Goal: Task Accomplishment & Management: Manage account settings

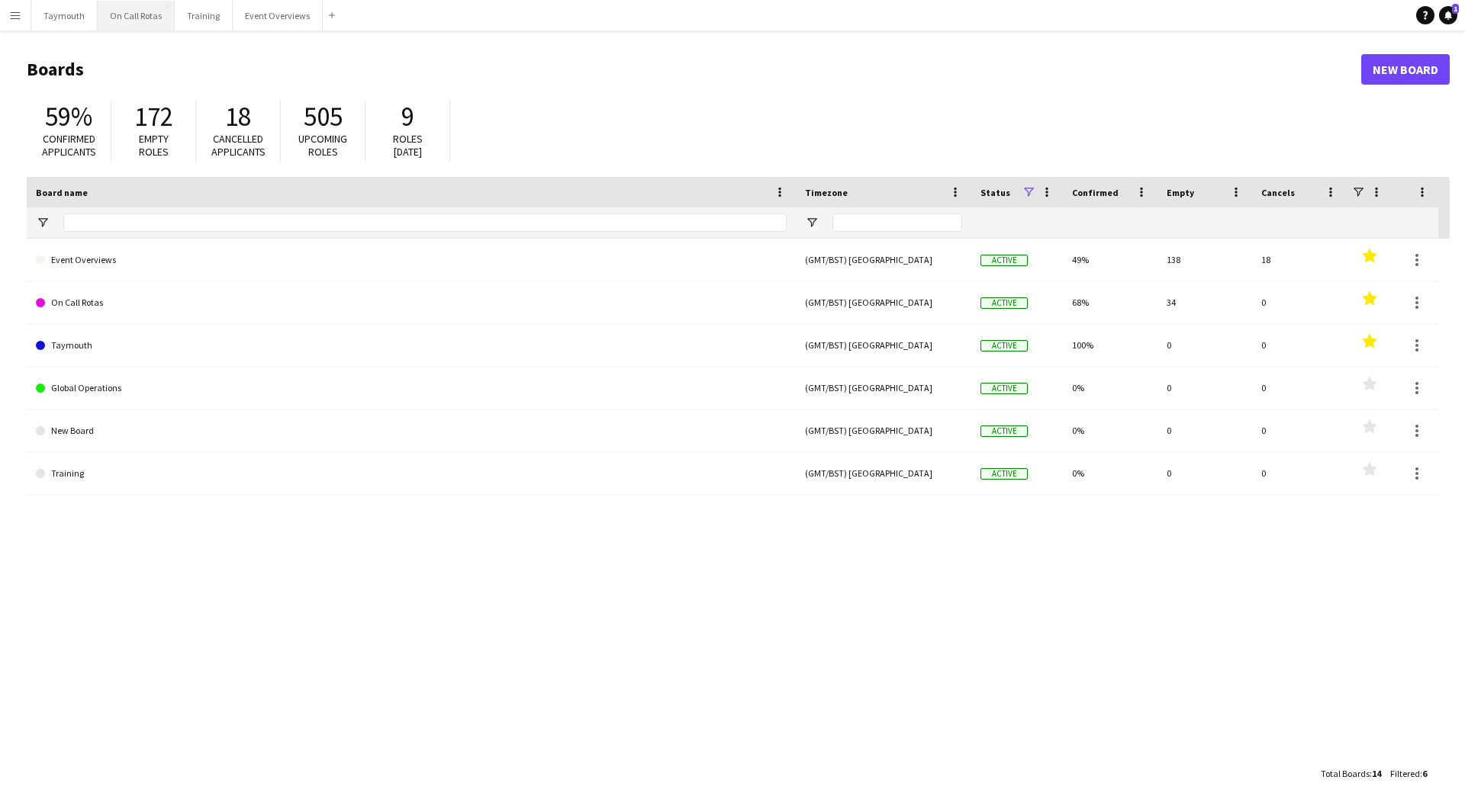
click at [145, 21] on button "On Call Rotas Close" at bounding box center [136, 16] width 77 height 30
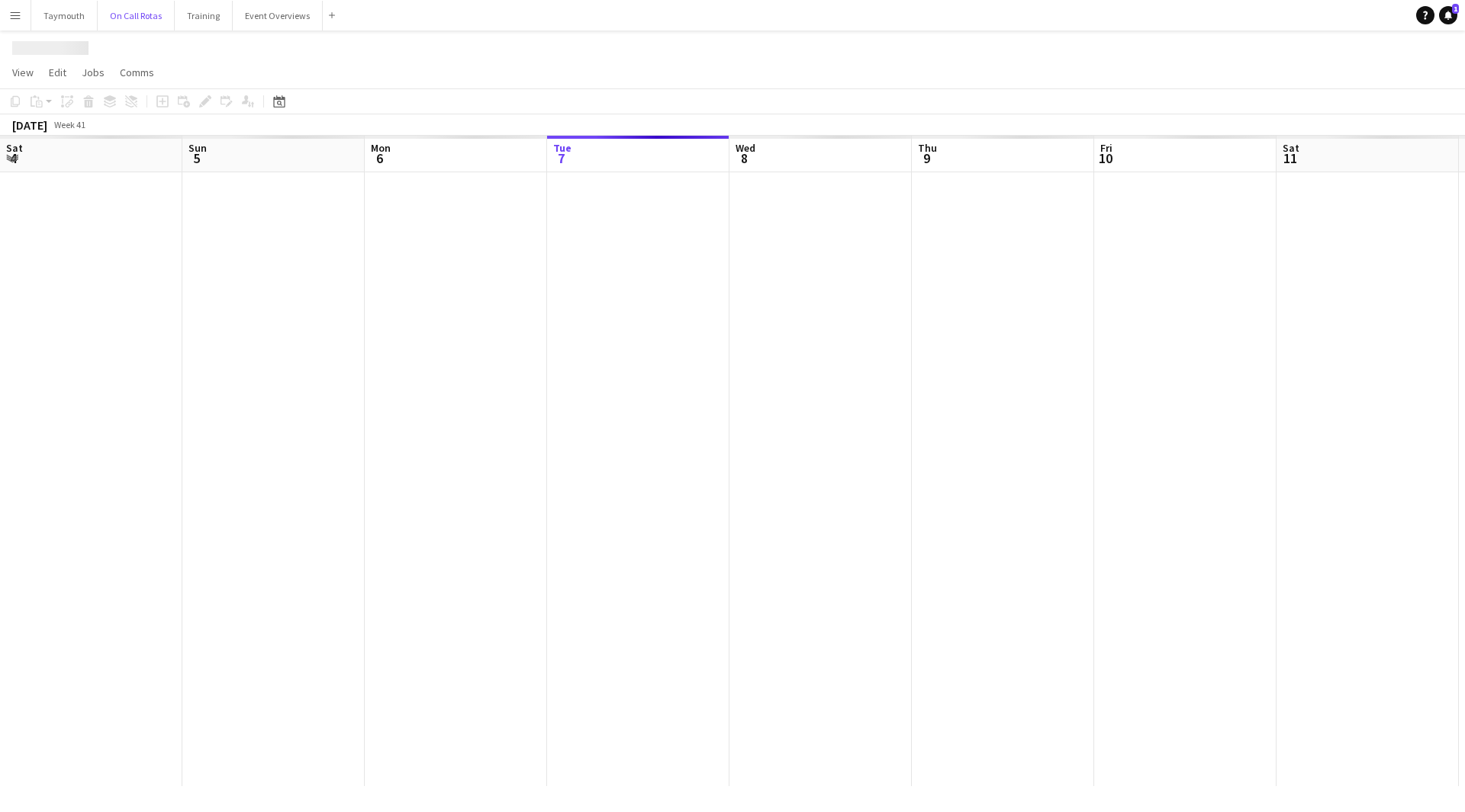
scroll to position [0, 365]
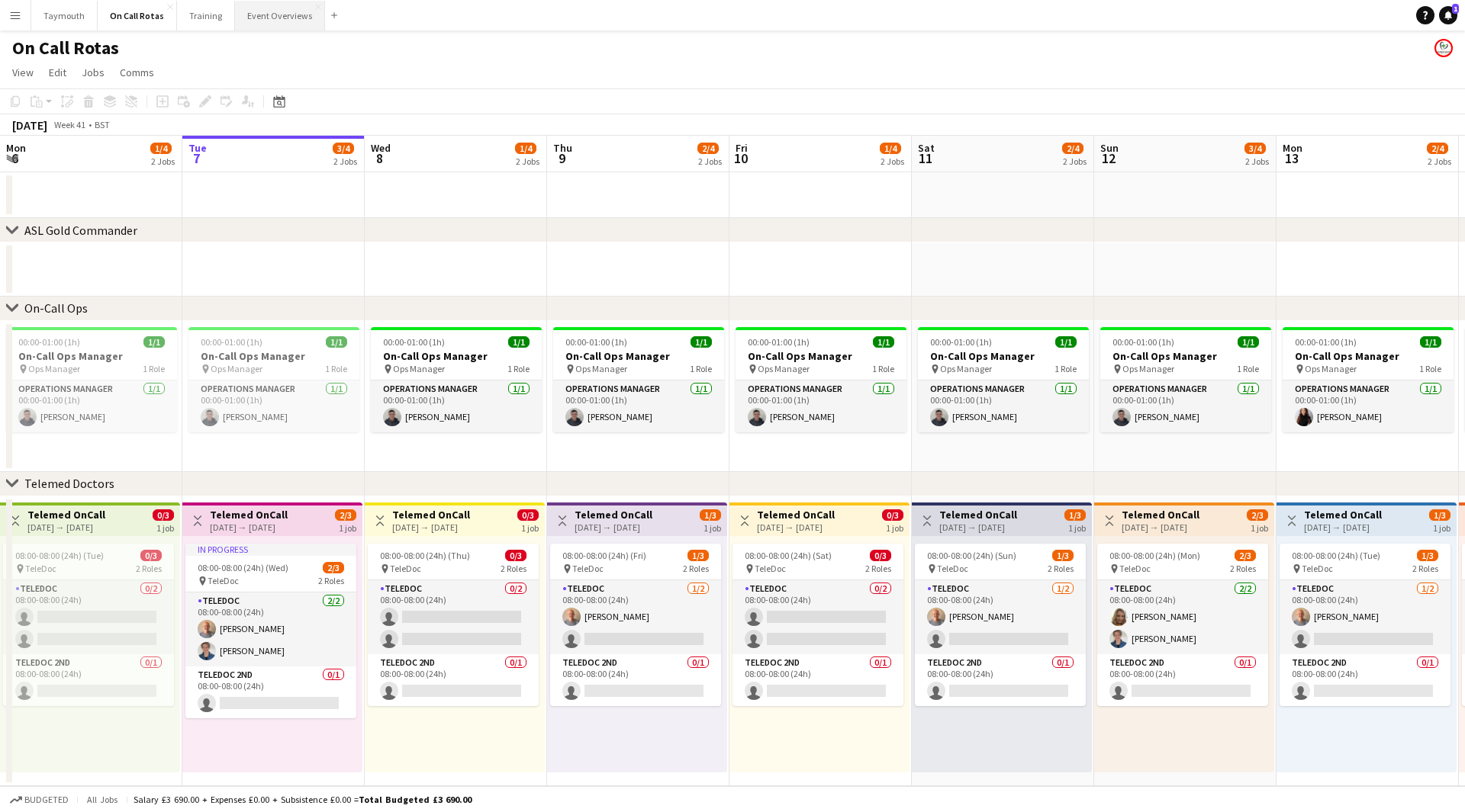
click at [260, 19] on button "Event Overviews Close" at bounding box center [279, 16] width 90 height 30
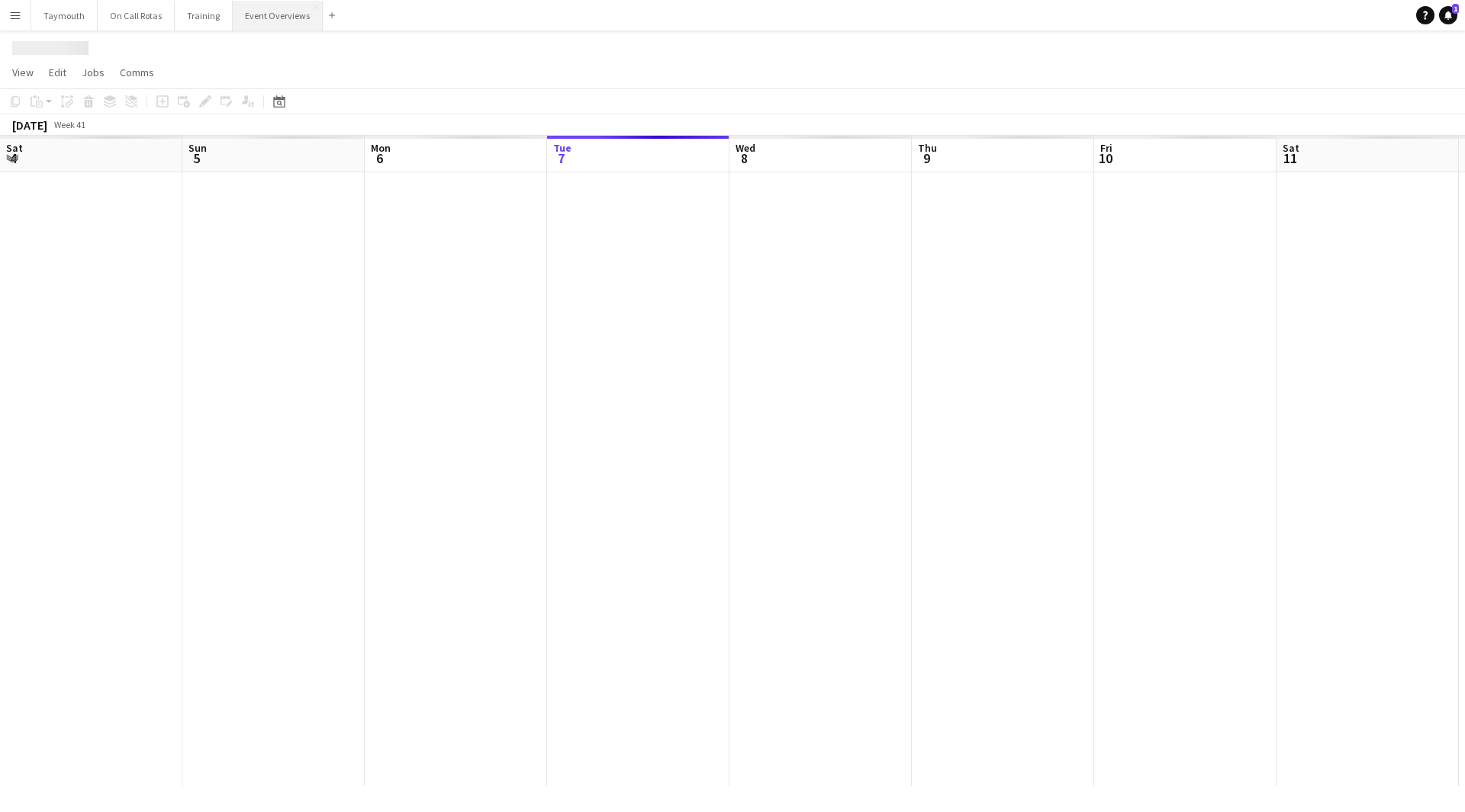
scroll to position [0, 365]
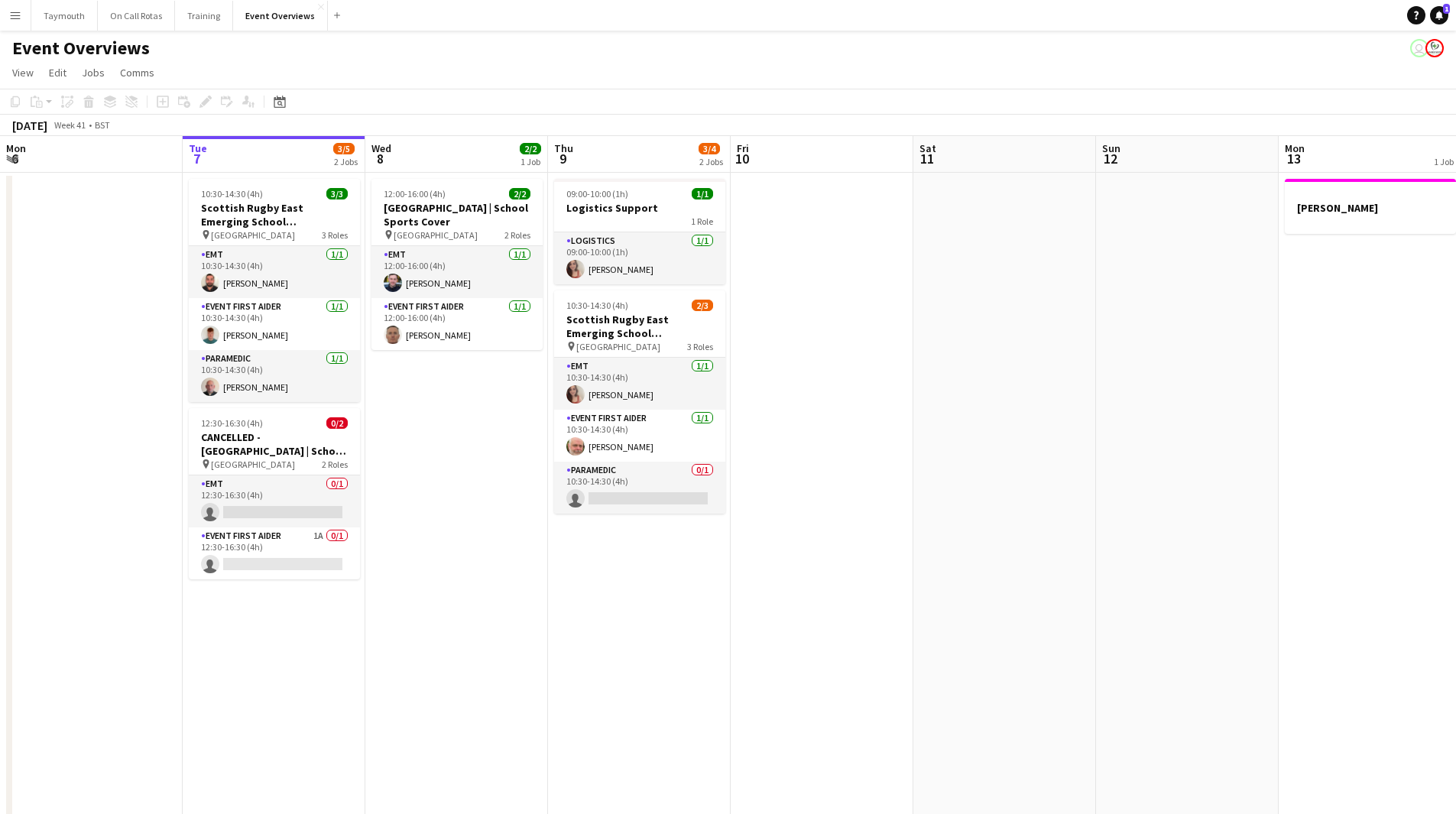
click at [24, 9] on button "Menu" at bounding box center [15, 15] width 31 height 31
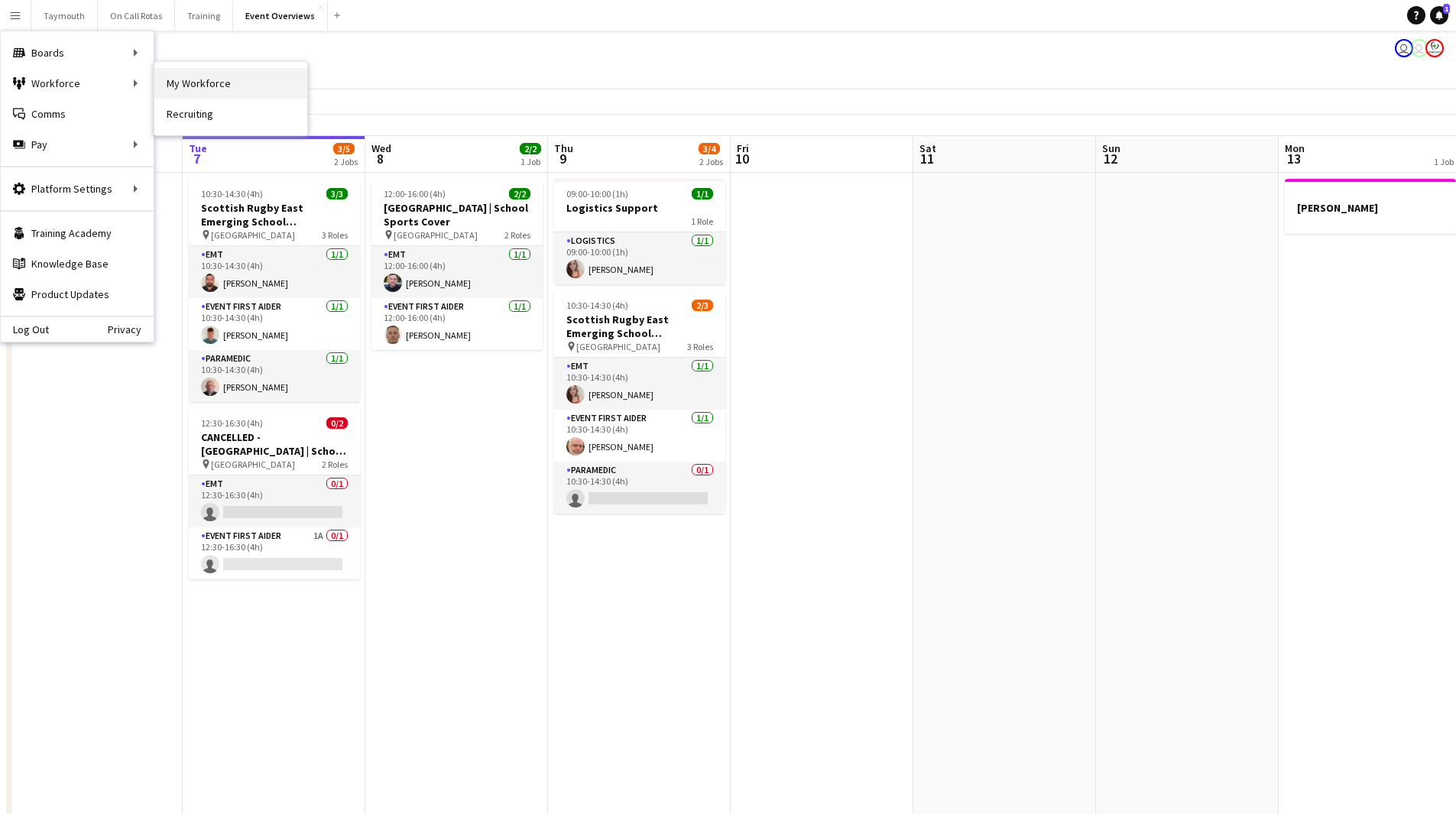
click at [195, 83] on link "My Workforce" at bounding box center [230, 83] width 153 height 31
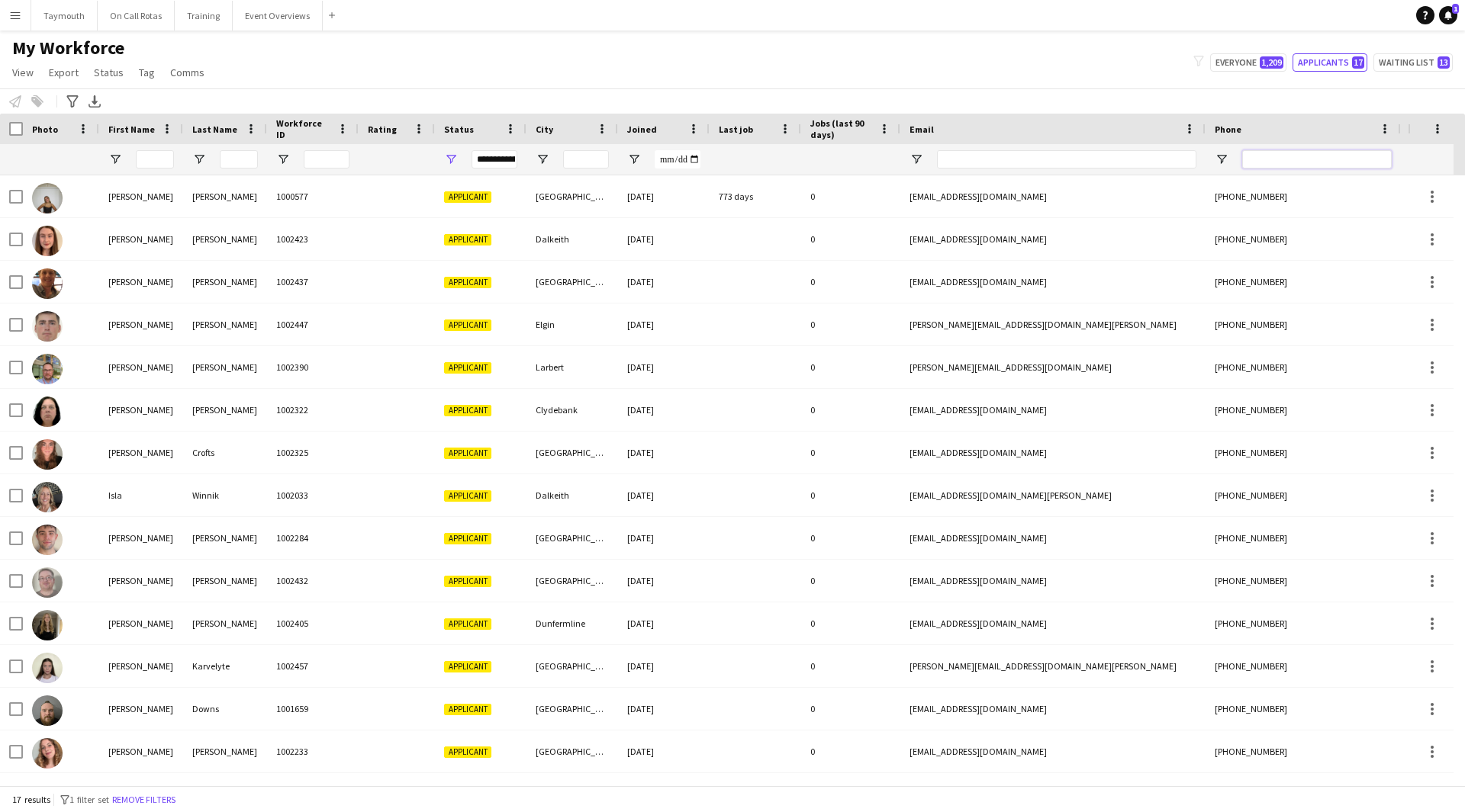
click at [1252, 157] on input "Phone Filter Input" at bounding box center [1317, 159] width 150 height 19
paste input "**********"
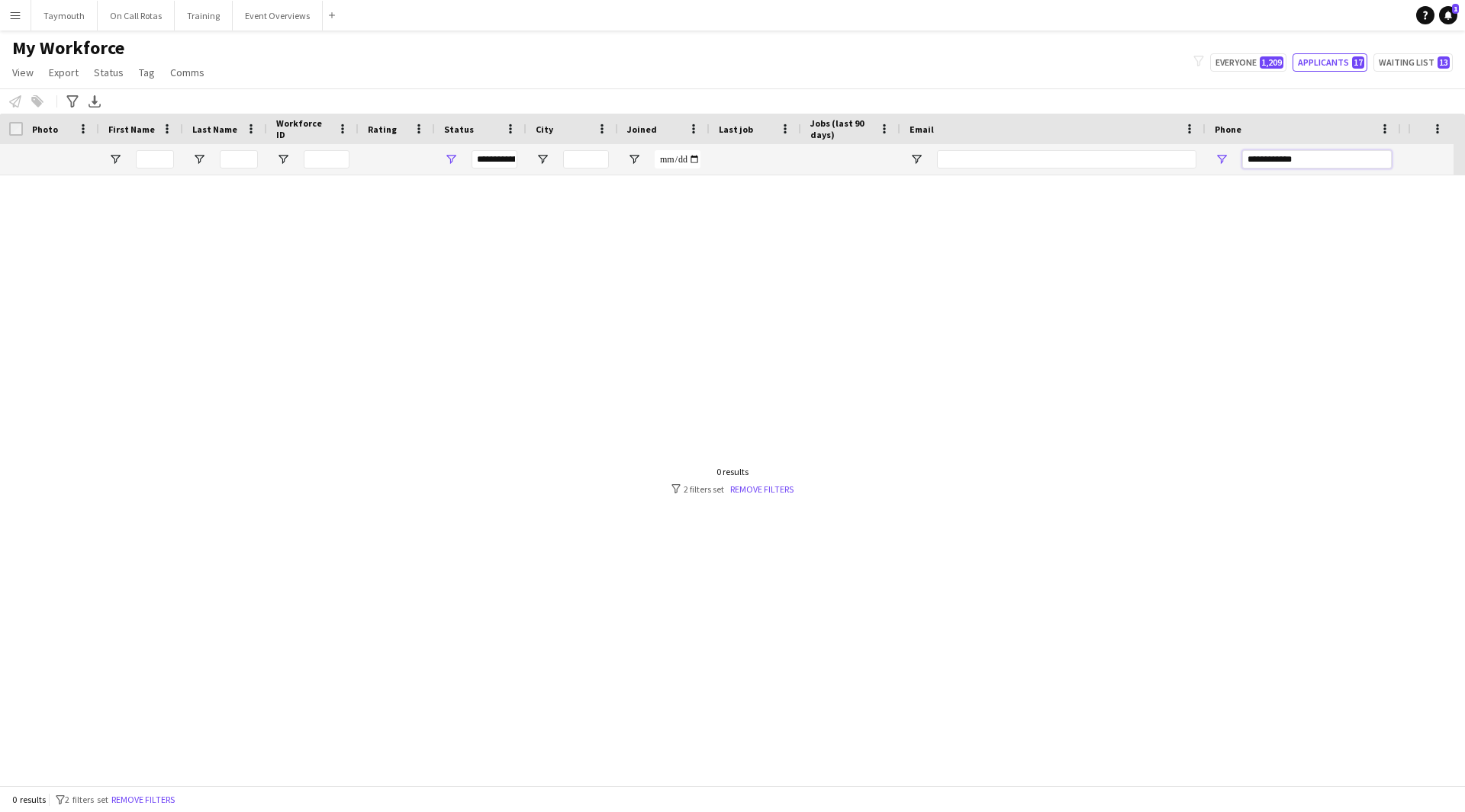
click at [1275, 161] on input "**********" at bounding box center [1317, 159] width 150 height 19
drag, startPoint x: 1250, startPoint y: 160, endPoint x: 1232, endPoint y: 160, distance: 18.0
click at [1232, 160] on div "**********" at bounding box center [1303, 159] width 195 height 31
click at [1330, 160] on input "**********" at bounding box center [1317, 159] width 150 height 19
type input "**********"
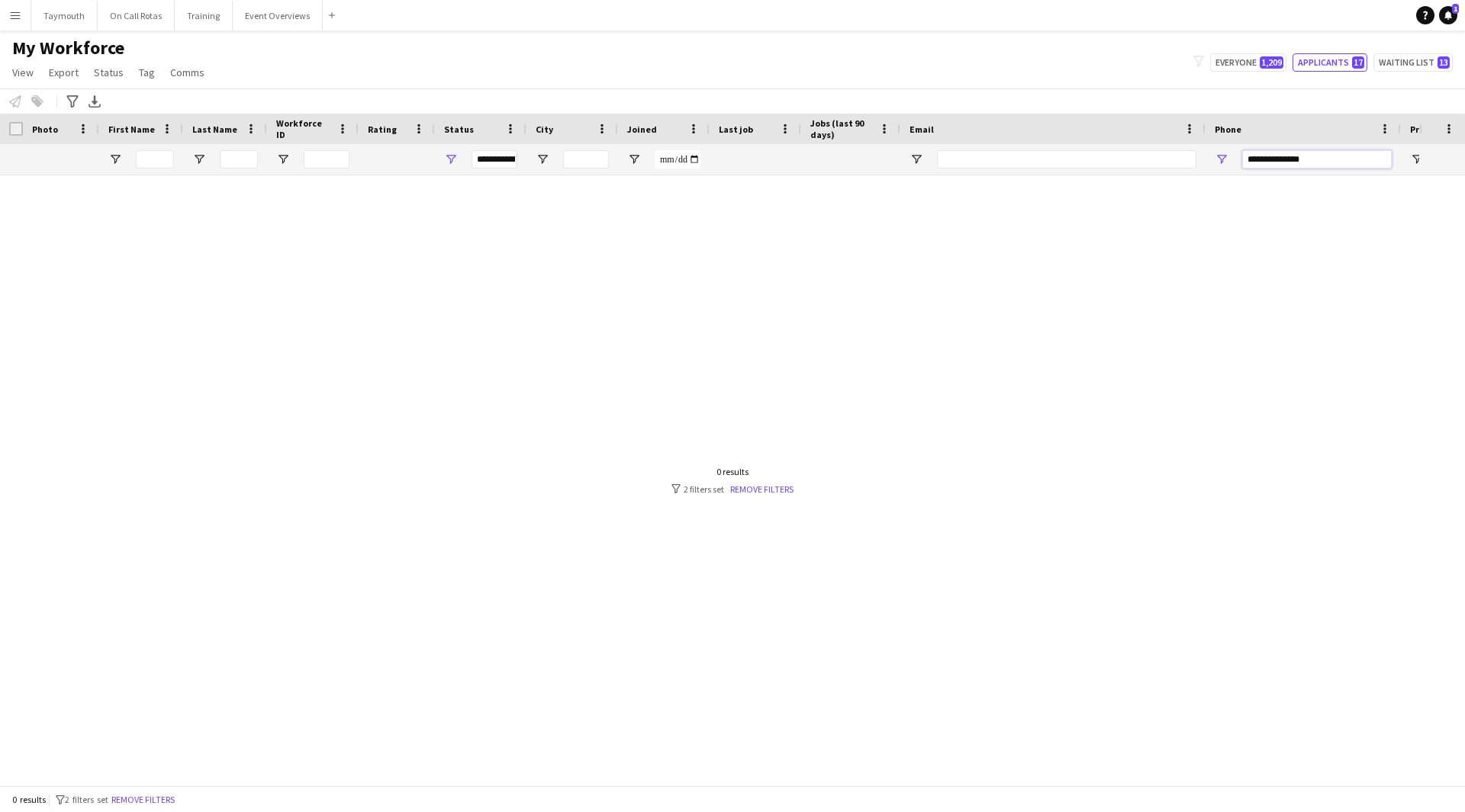
drag, startPoint x: 1381, startPoint y: 160, endPoint x: 716, endPoint y: 146, distance: 665.1
click at [722, 148] on div "**********" at bounding box center [903, 159] width 1806 height 31
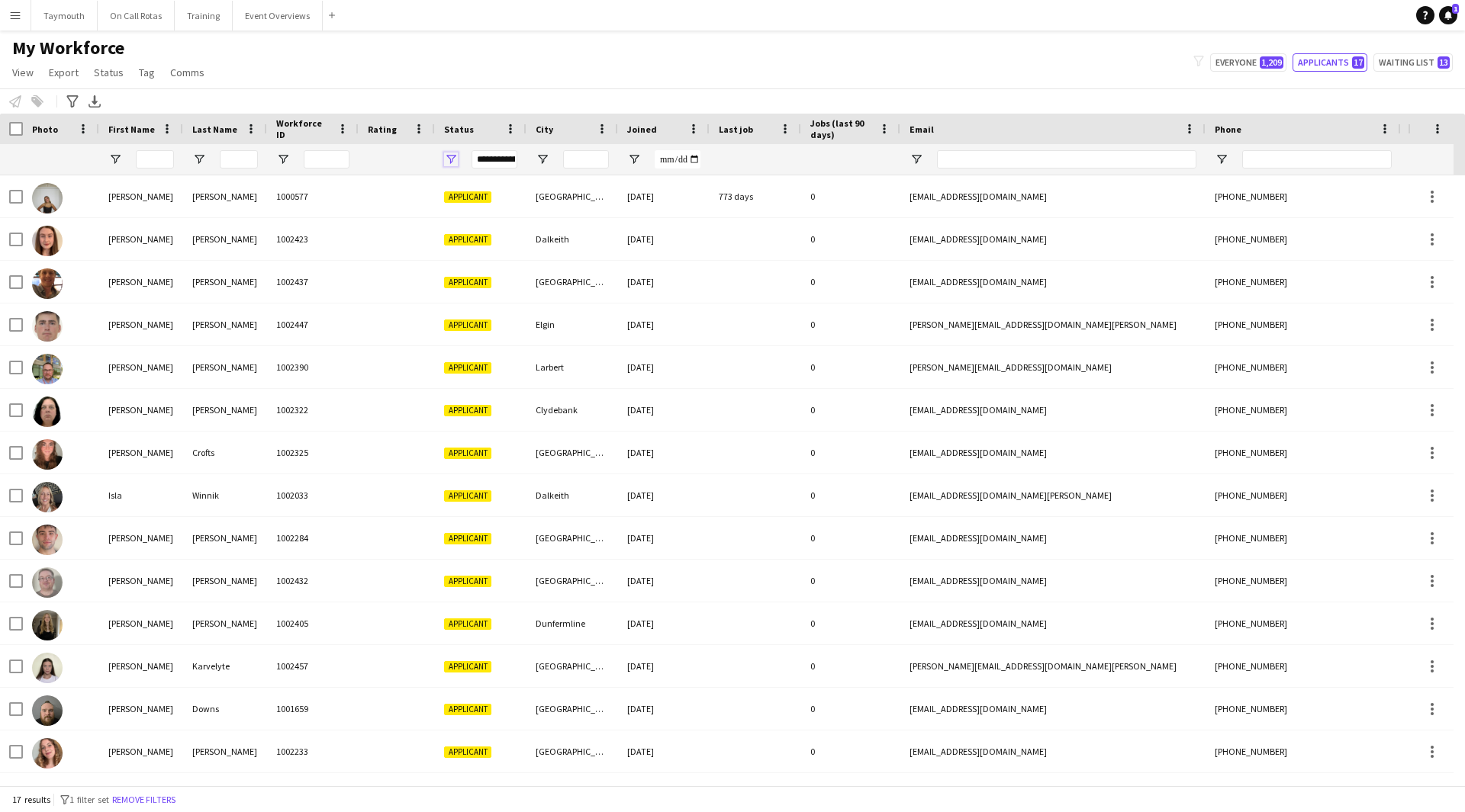
click at [451, 162] on span "Open Filter Menu" at bounding box center [451, 160] width 14 height 14
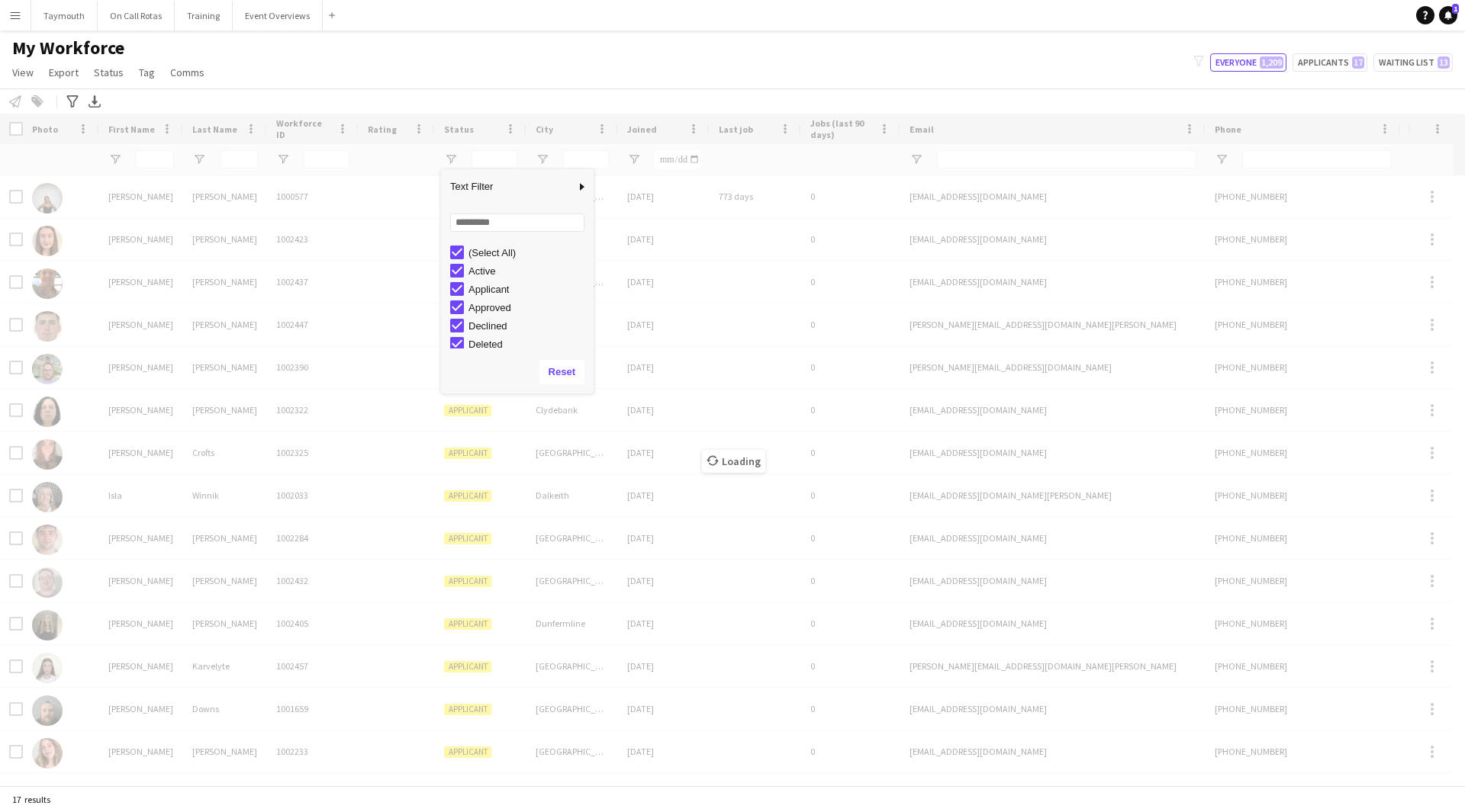
click at [1282, 156] on div "Loading" at bounding box center [732, 449] width 1465 height 672
click at [1280, 160] on input "Phone Filter Input" at bounding box center [1317, 159] width 150 height 19
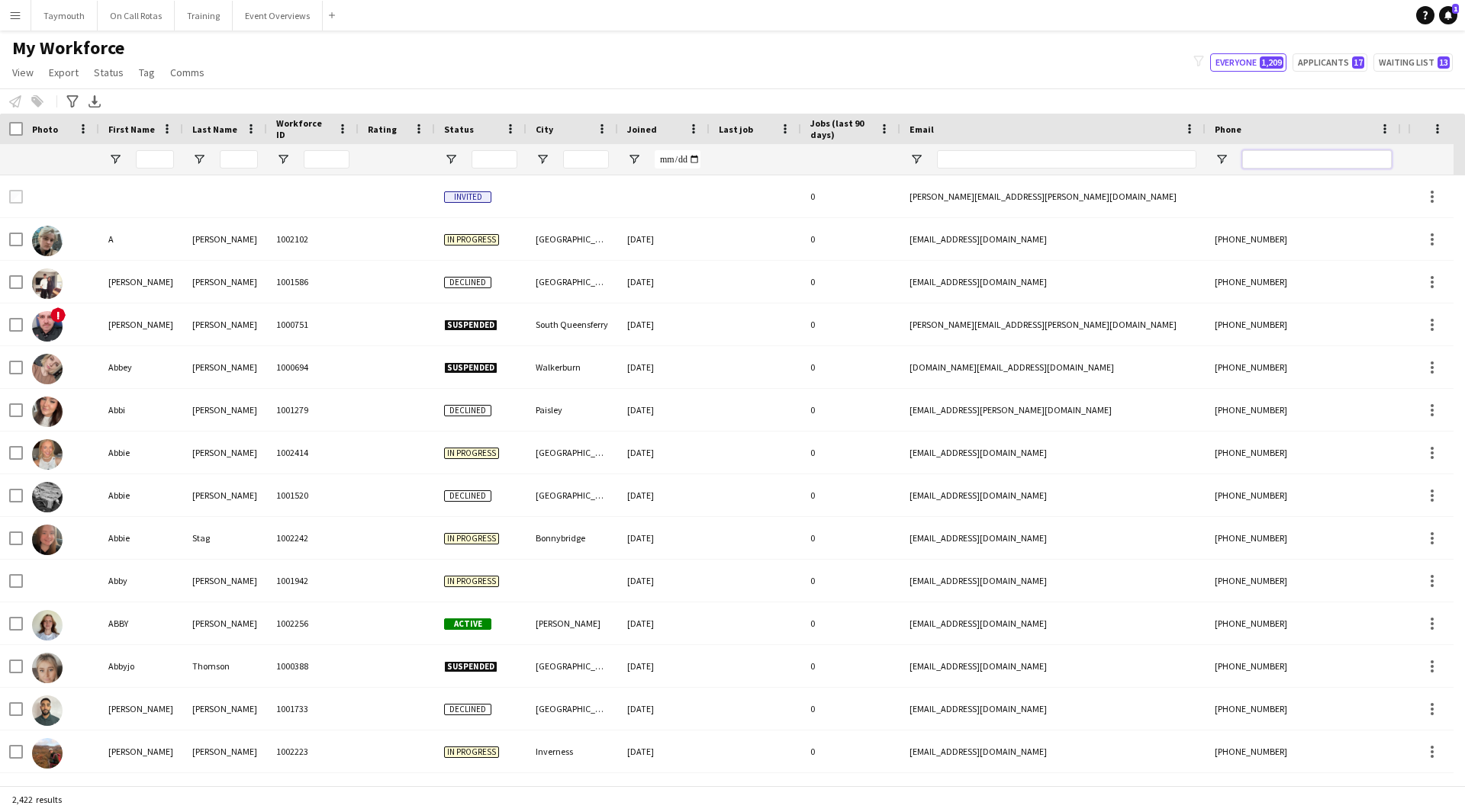
paste input "**********"
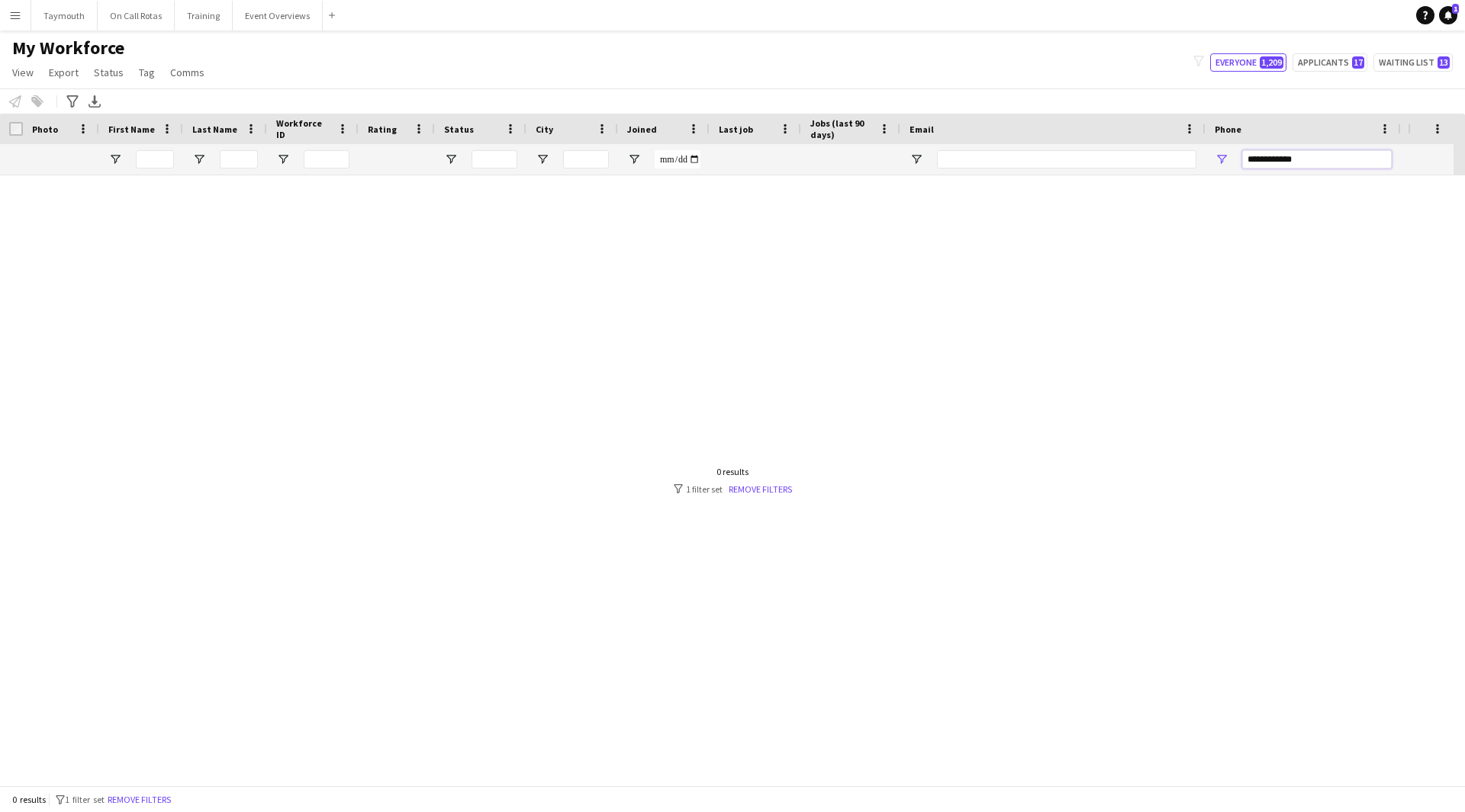
click at [1273, 157] on input "**********" at bounding box center [1317, 159] width 150 height 19
drag, startPoint x: 1253, startPoint y: 161, endPoint x: 1191, endPoint y: 157, distance: 62.1
click at [1192, 157] on div at bounding box center [903, 159] width 1806 height 31
click at [1318, 157] on input "**********" at bounding box center [1317, 159] width 150 height 19
type input "**********"
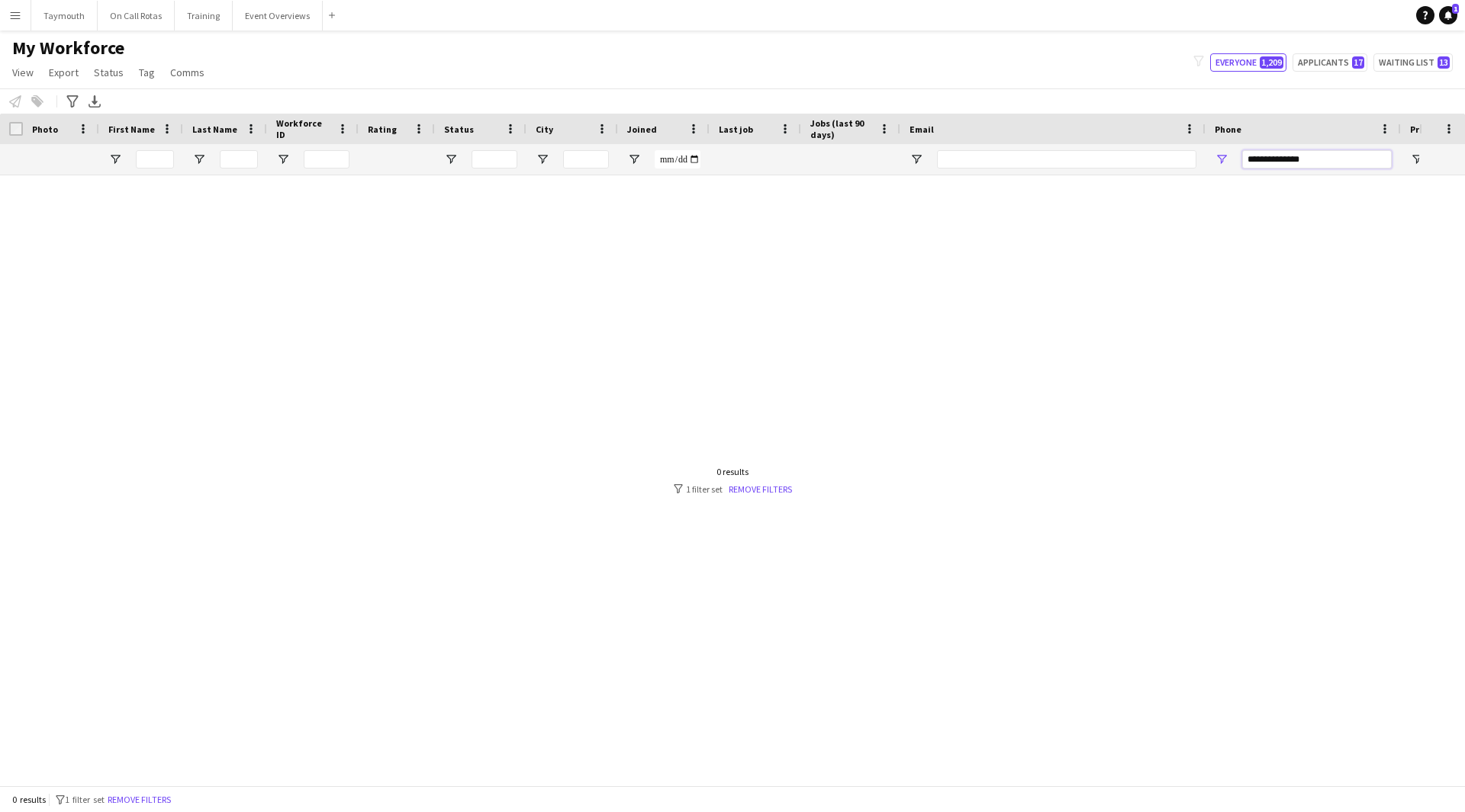
drag, startPoint x: 1350, startPoint y: 156, endPoint x: 900, endPoint y: 136, distance: 450.4
click at [900, 136] on div "Workforce Details Photo First Name Age" at bounding box center [903, 144] width 1806 height 62
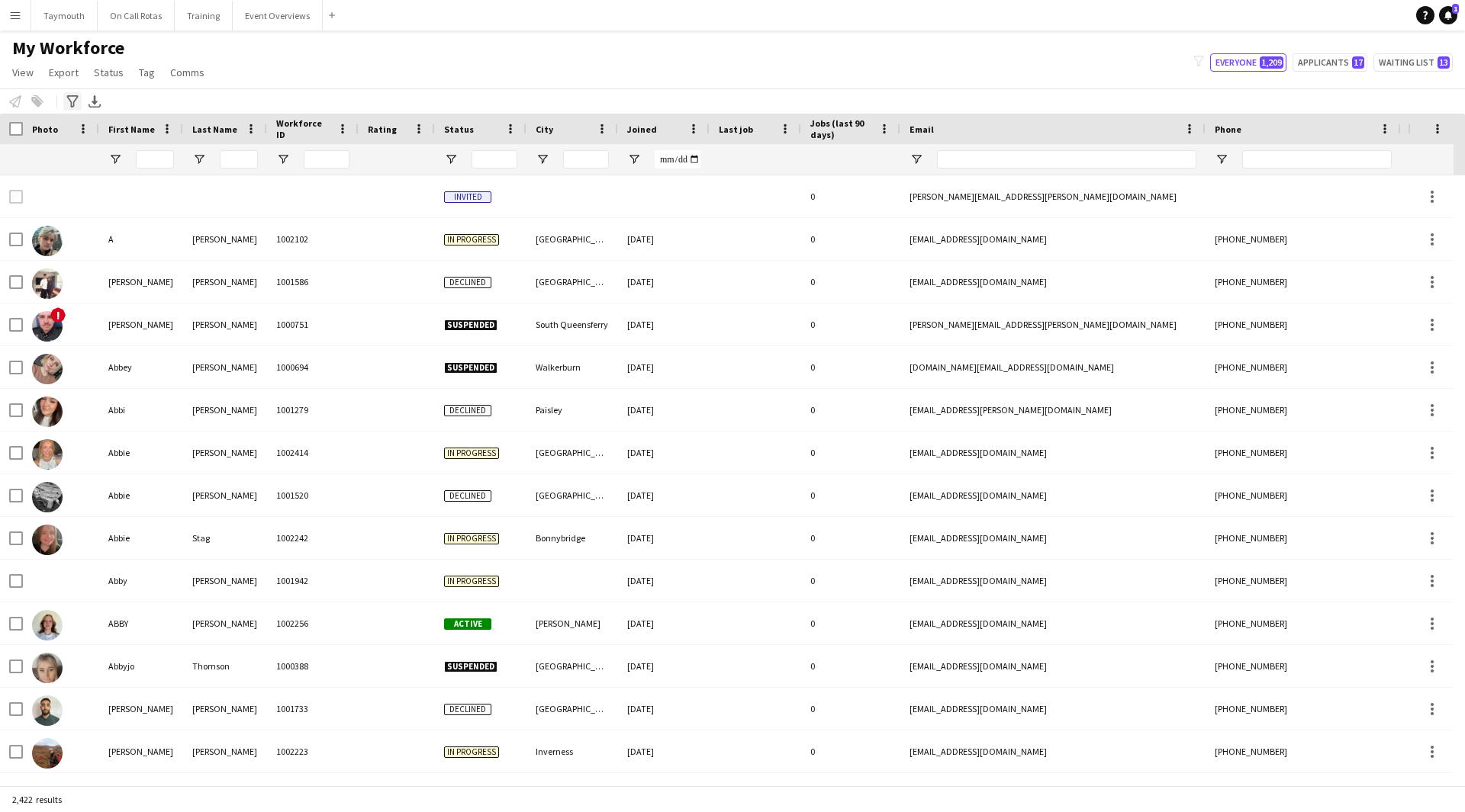
click at [66, 103] on icon "Advanced filters" at bounding box center [72, 102] width 12 height 12
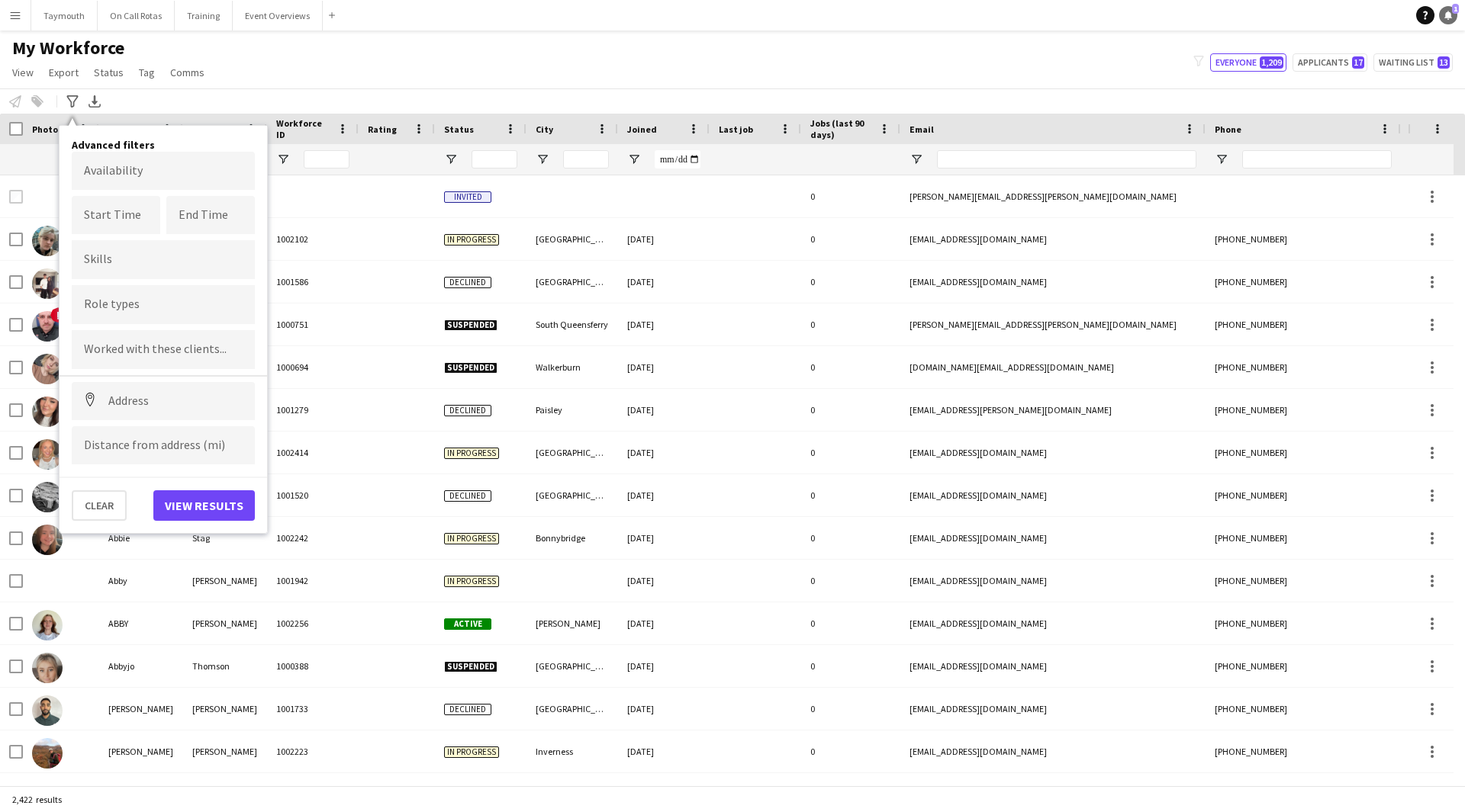
click at [1452, 13] on icon "Notifications" at bounding box center [1447, 15] width 9 height 9
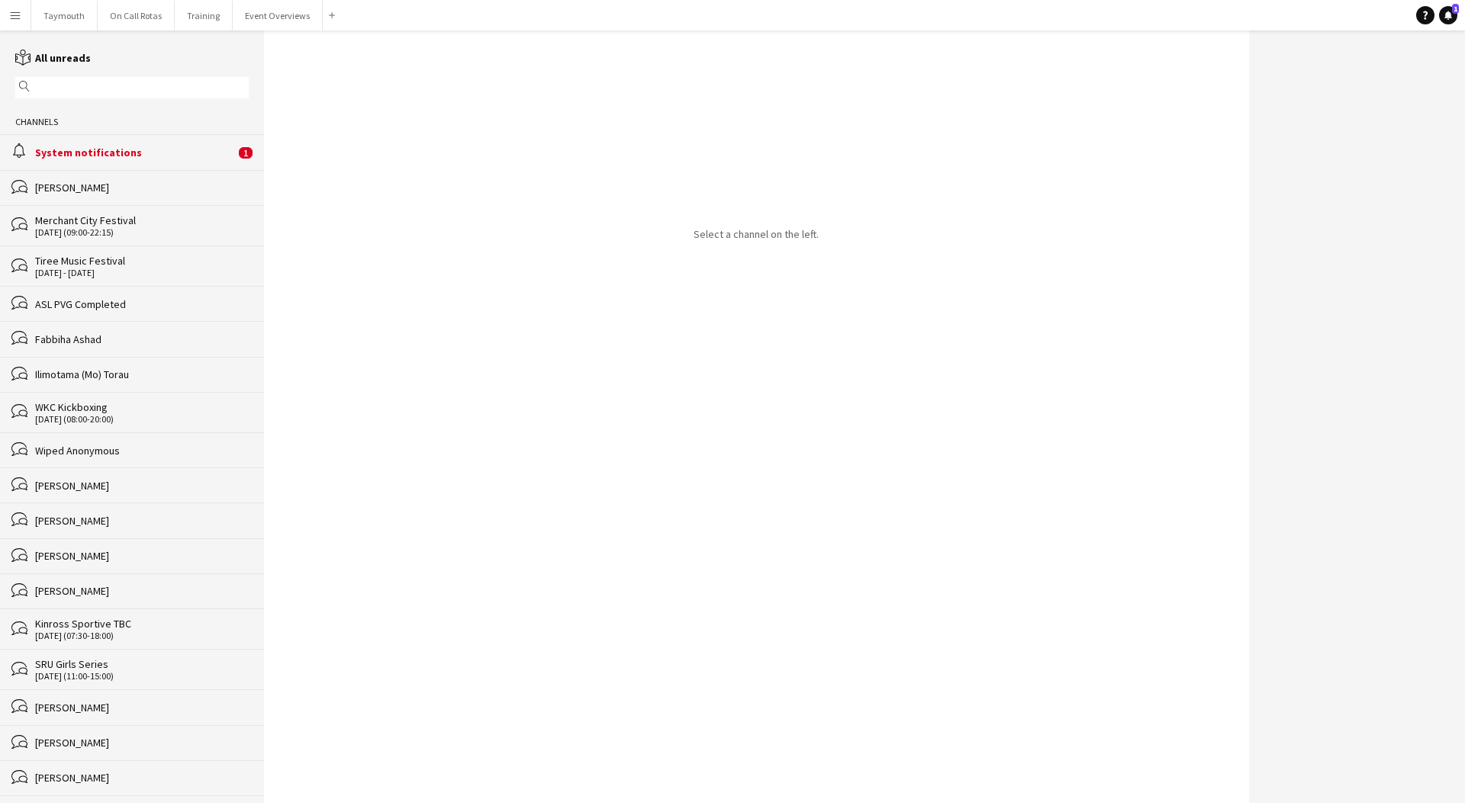
click at [146, 140] on div "alarm System notifications 1" at bounding box center [132, 152] width 264 height 35
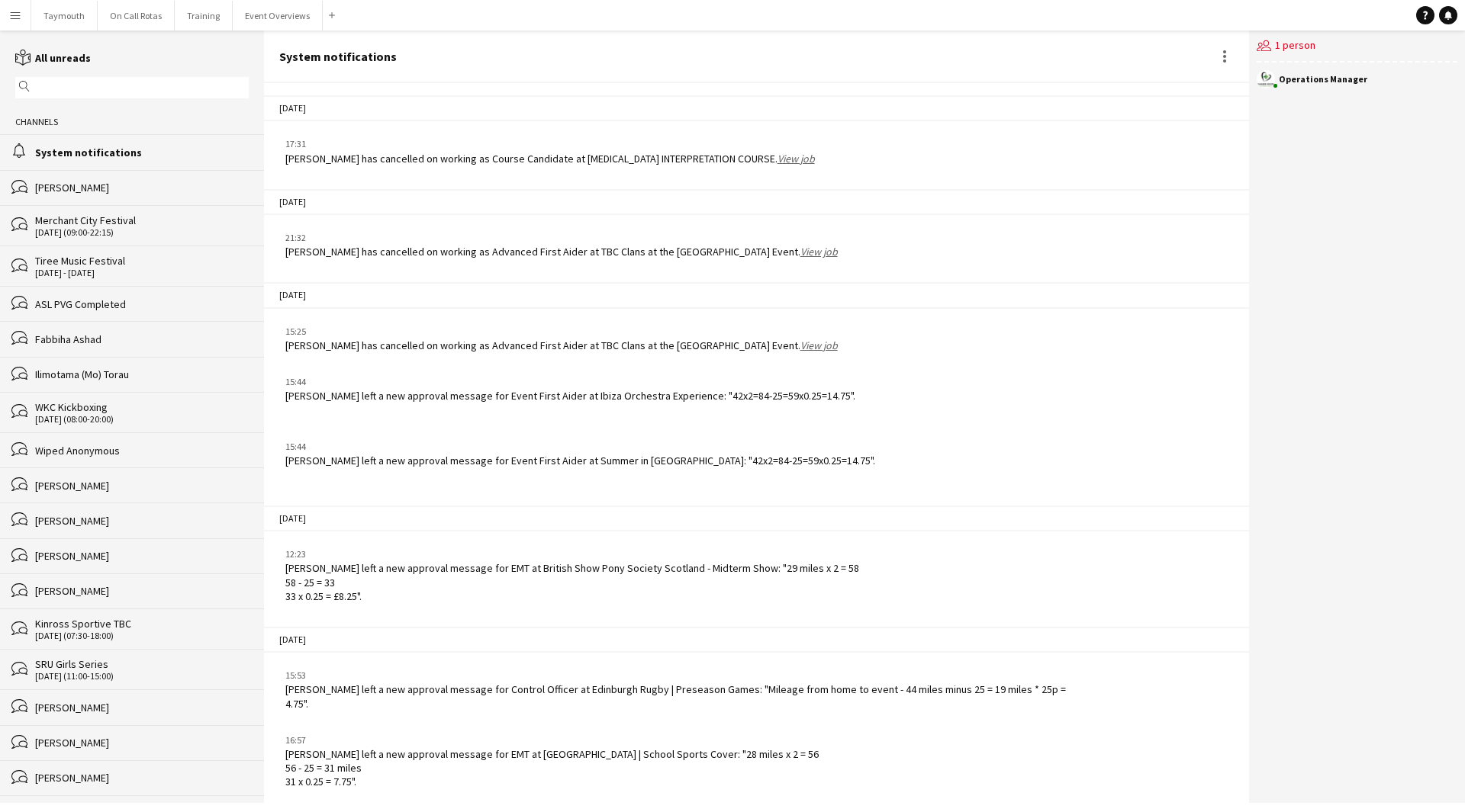
scroll to position [1746, 0]
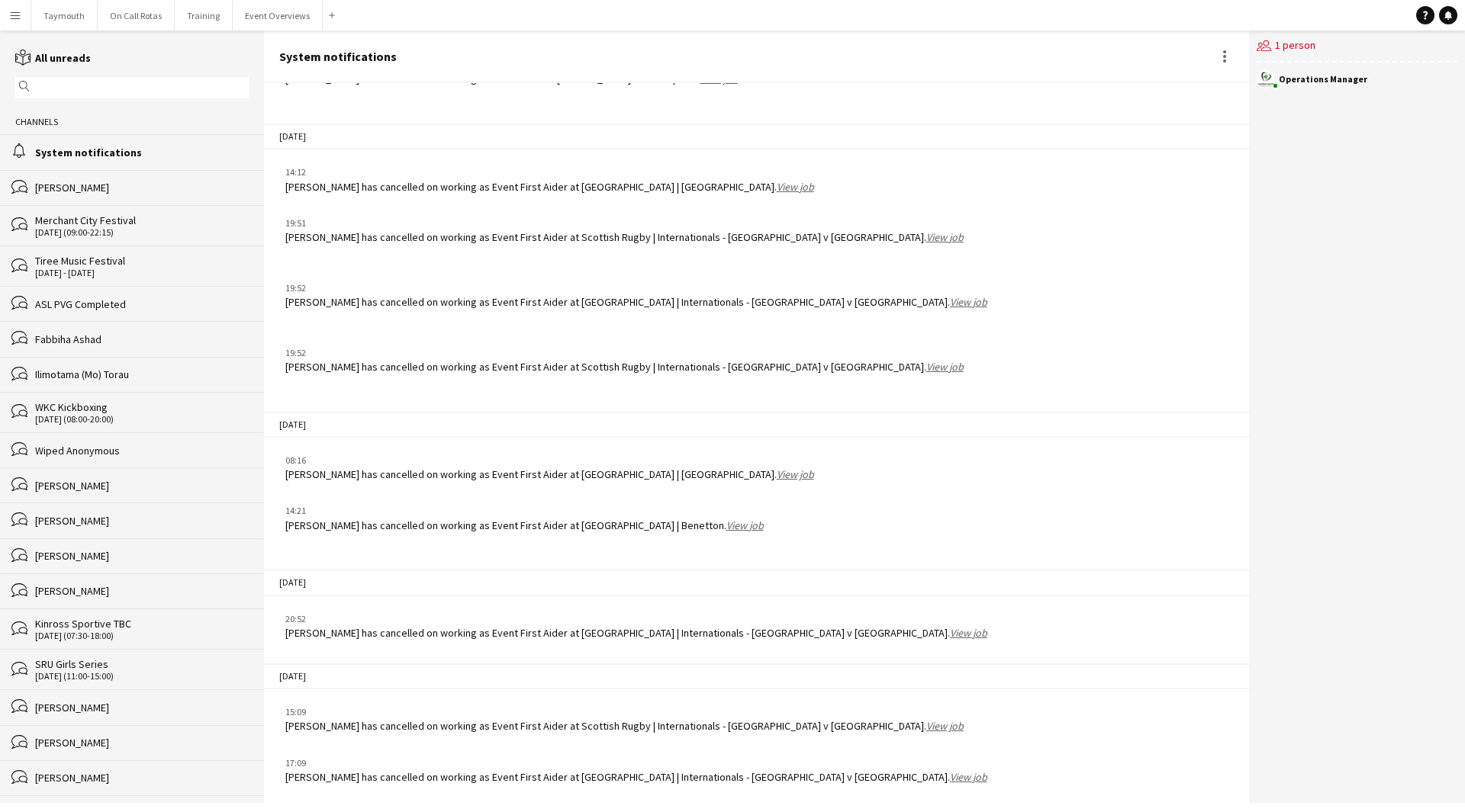
click at [949, 771] on link "View job" at bounding box center [968, 778] width 37 height 14
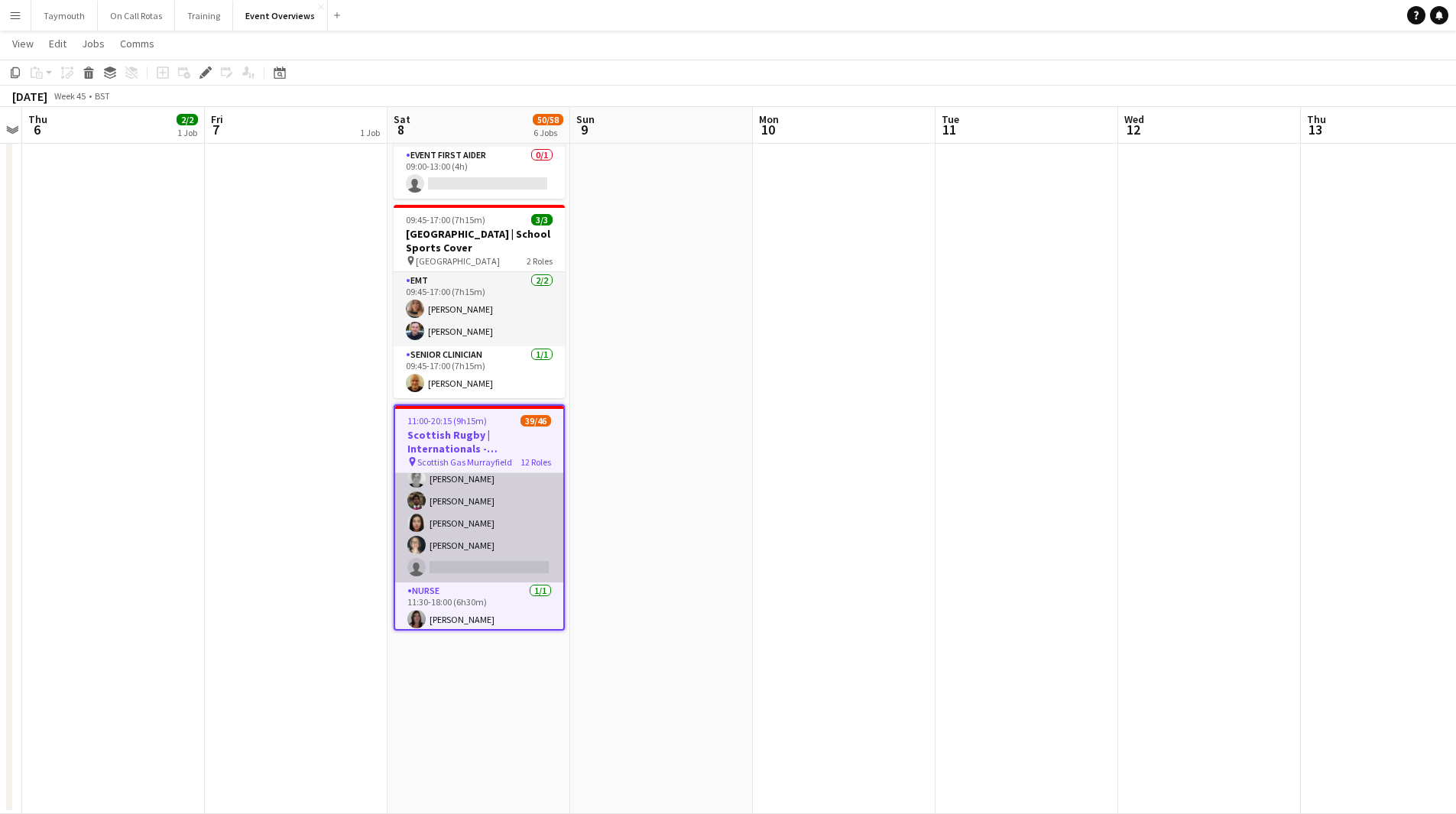
scroll to position [458, 0]
click at [493, 534] on app-card-role "Event First Aider 30A 17/18 11:30-18:00 (6h30m) [PERSON_NAME] [PERSON_NAME] [PE…" at bounding box center [479, 439] width 168 height 434
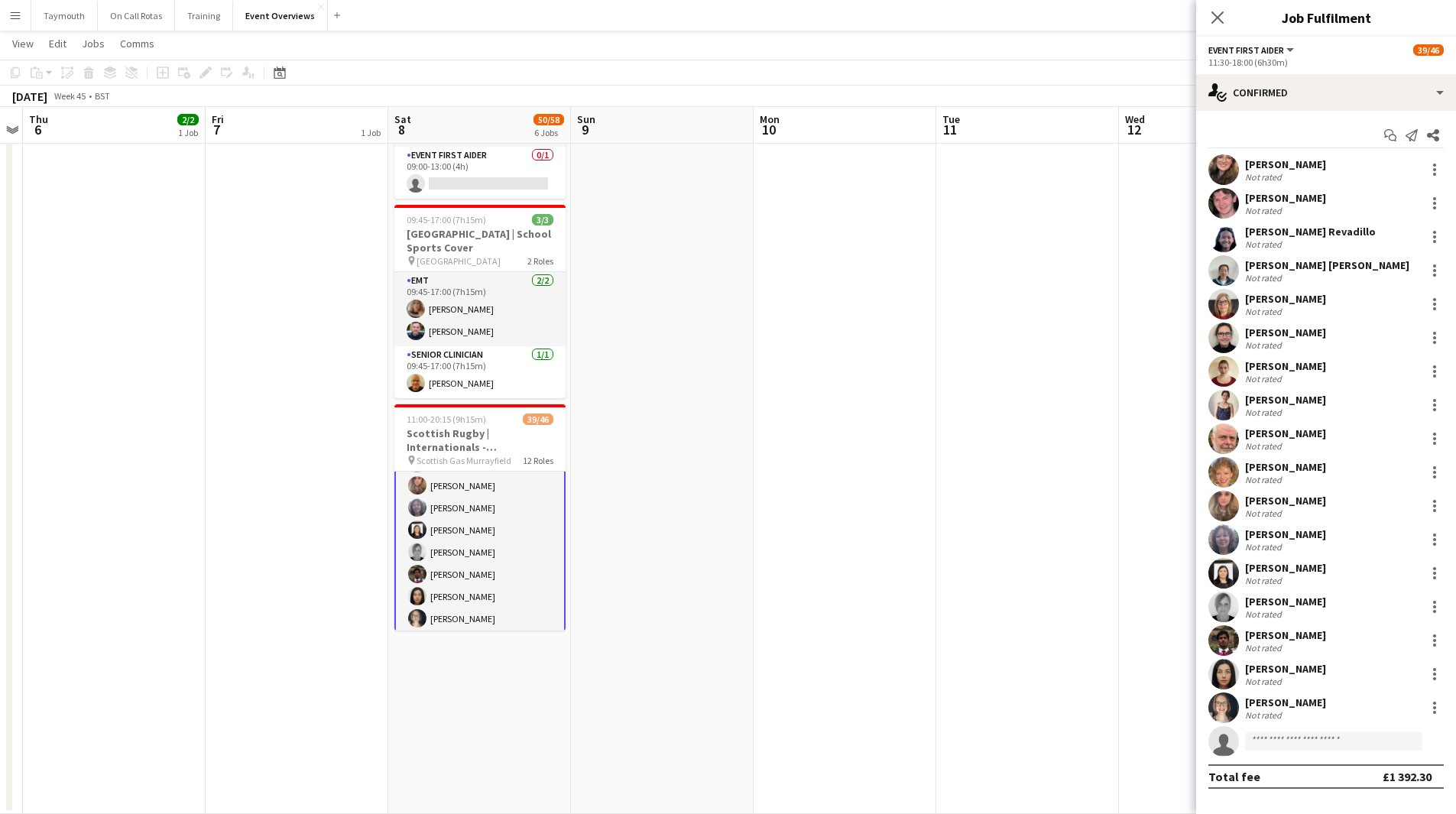
scroll to position [460, 0]
click at [1337, 67] on div "11:30-18:00 (6h30m)" at bounding box center [1326, 62] width 235 height 12
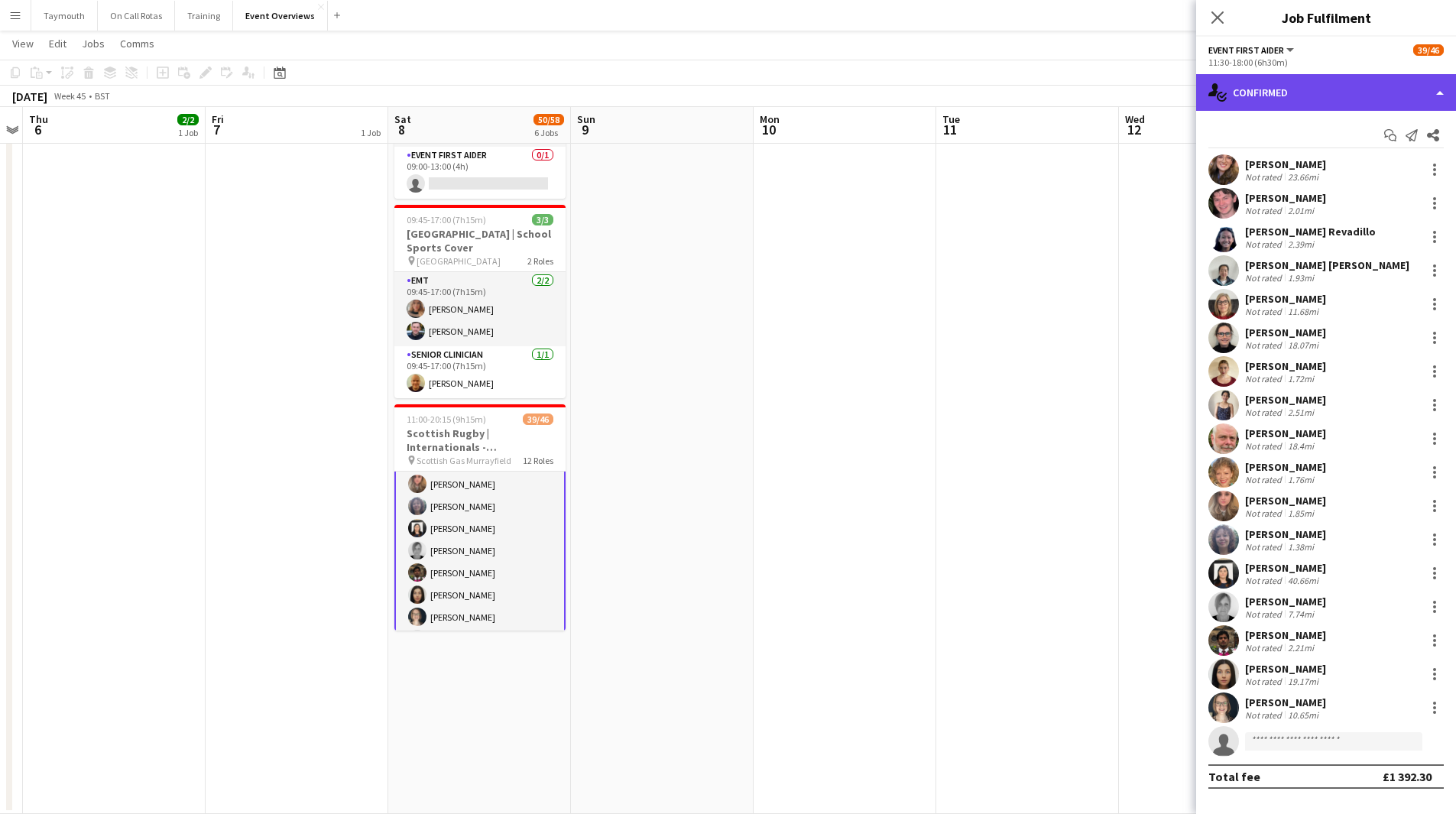
click at [1334, 83] on div "single-neutral-actions-check-2 Confirmed" at bounding box center [1326, 92] width 260 height 37
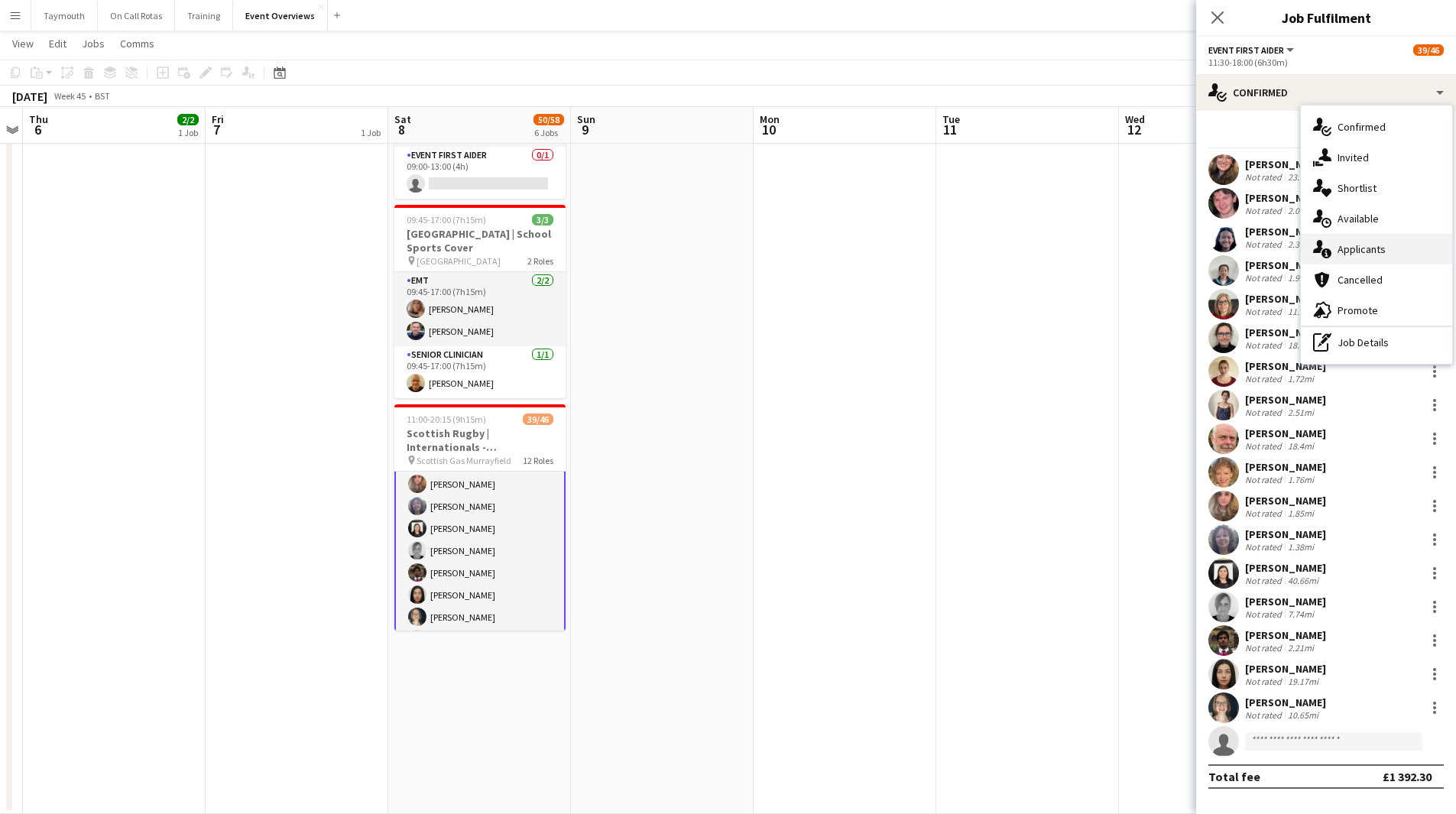
click at [1327, 253] on icon "single-neutral-actions-information" at bounding box center [1322, 249] width 19 height 19
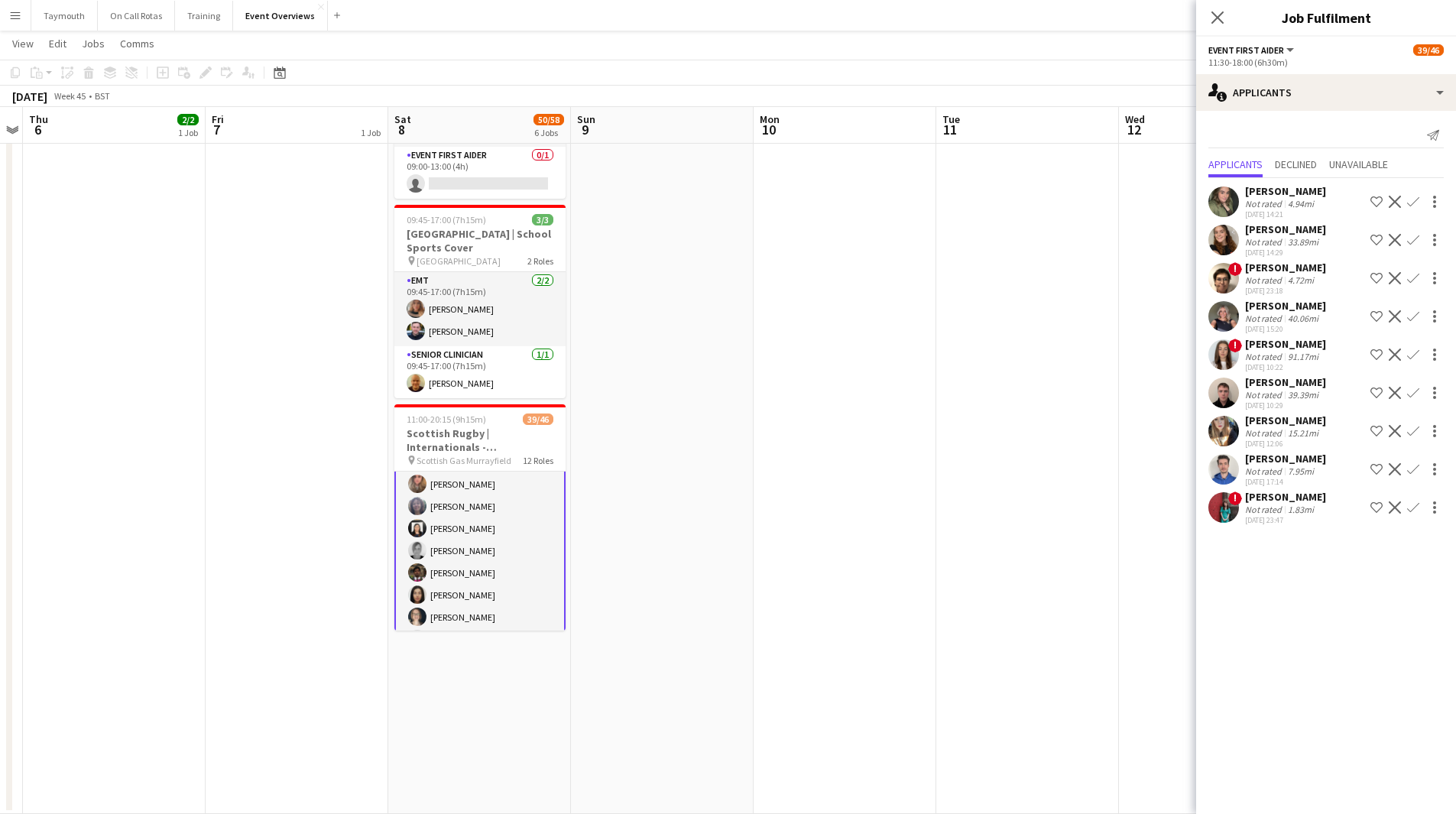
click at [1414, 243] on app-icon "Confirm" at bounding box center [1414, 240] width 12 height 12
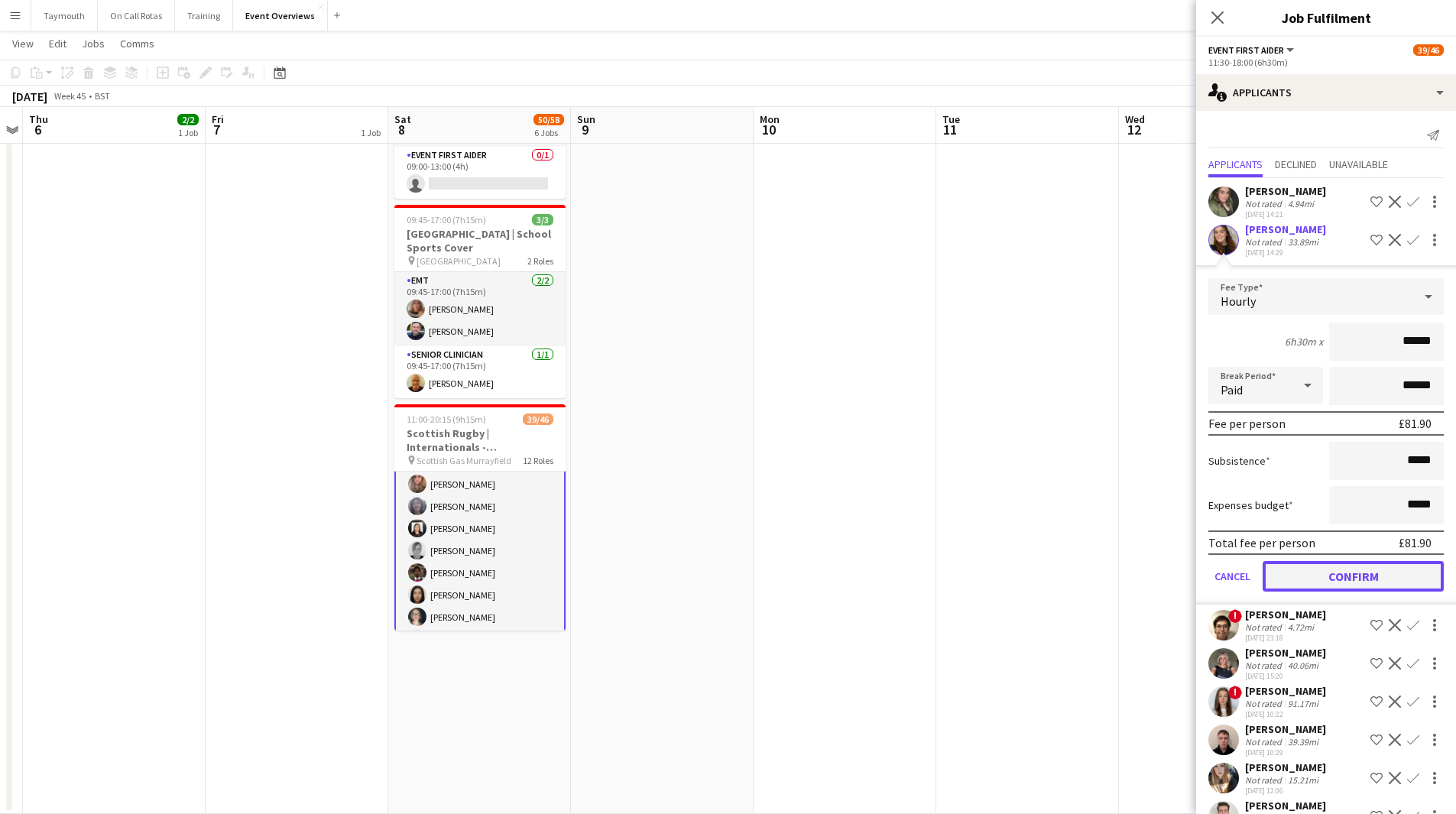
click at [1363, 574] on button "Confirm" at bounding box center [1352, 576] width 181 height 31
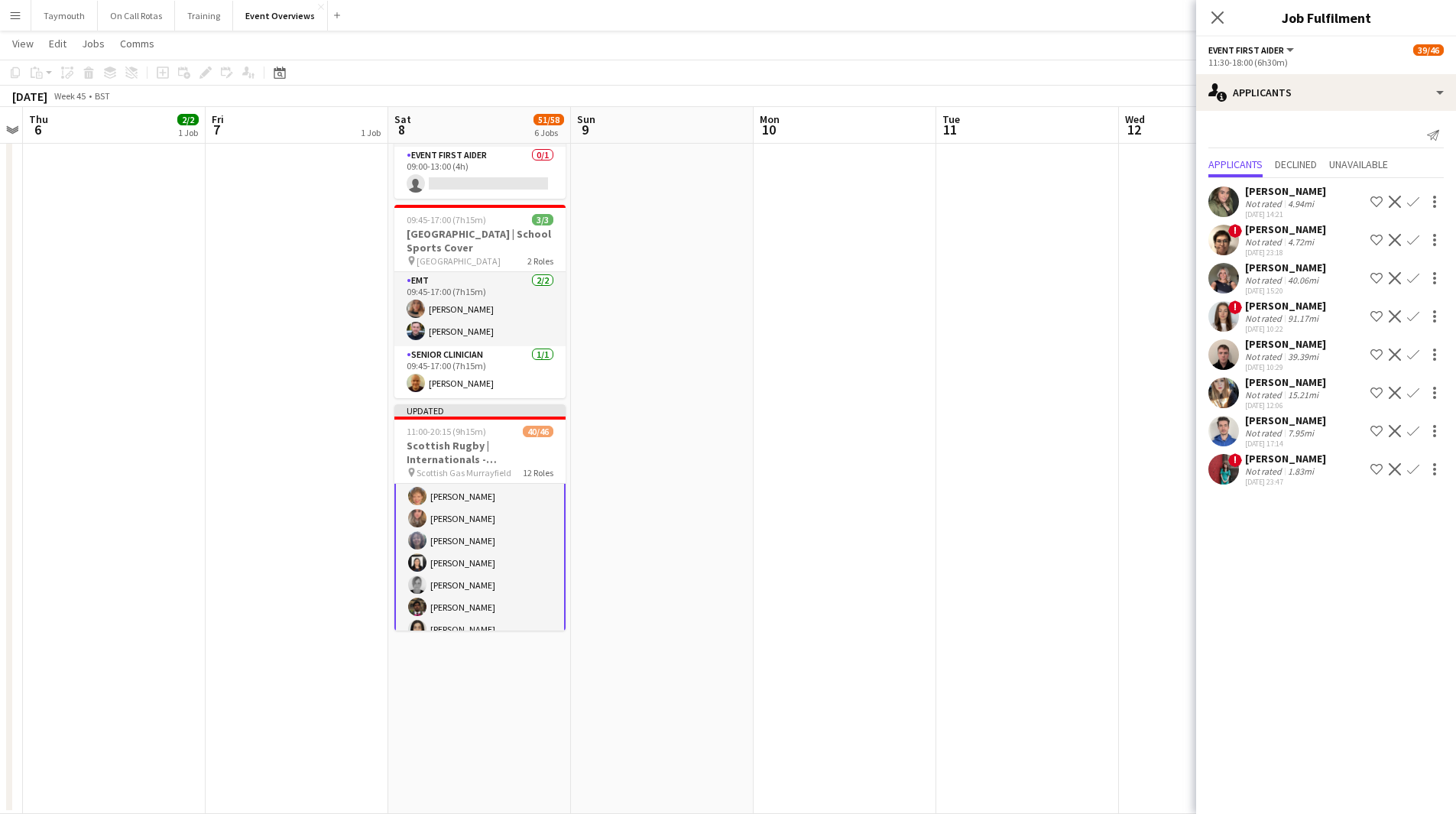
click at [815, 526] on app-date-cell at bounding box center [845, 139] width 183 height 1349
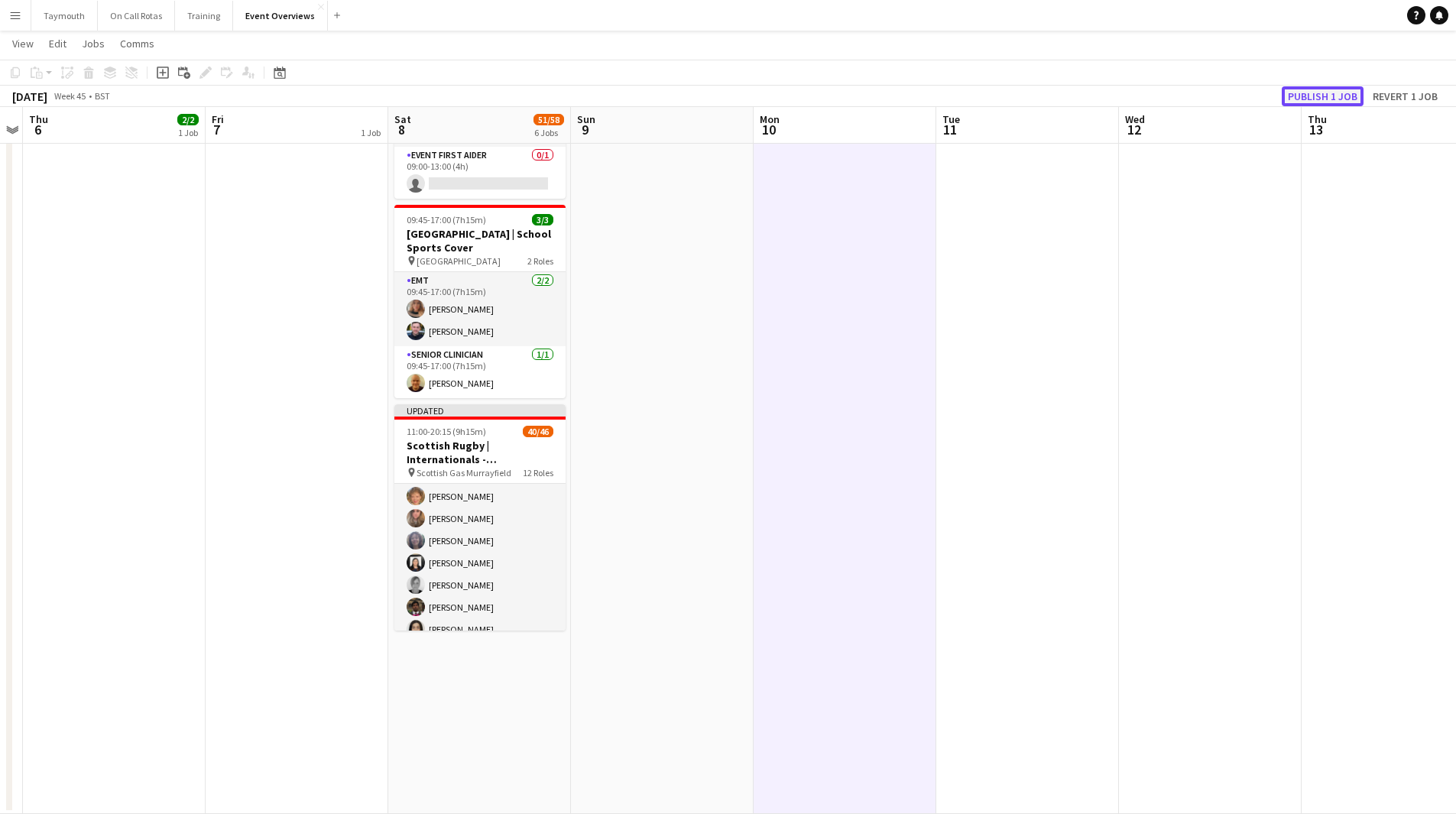
click at [1335, 102] on button "Publish 1 job" at bounding box center [1323, 96] width 82 height 20
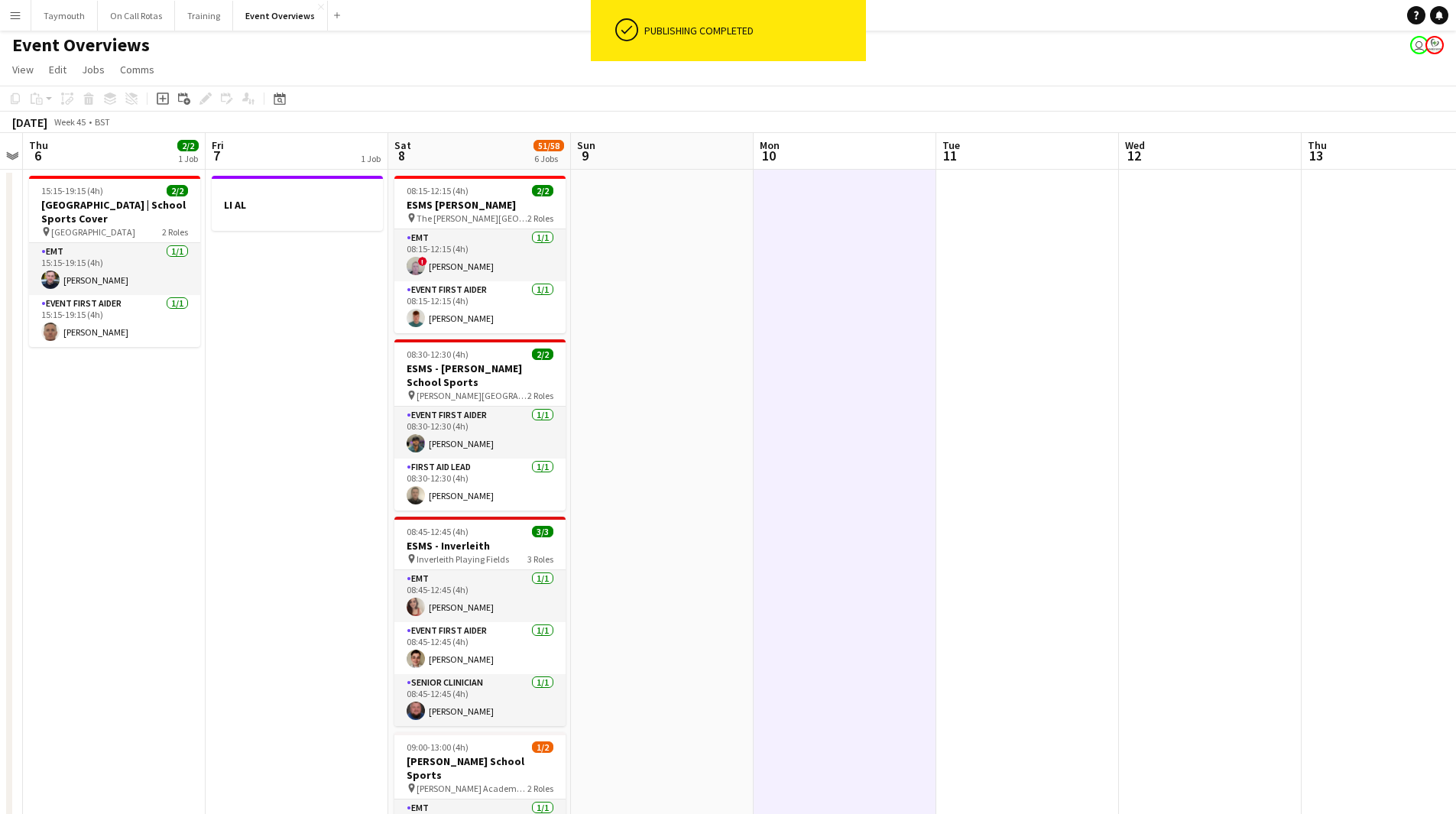
scroll to position [0, 0]
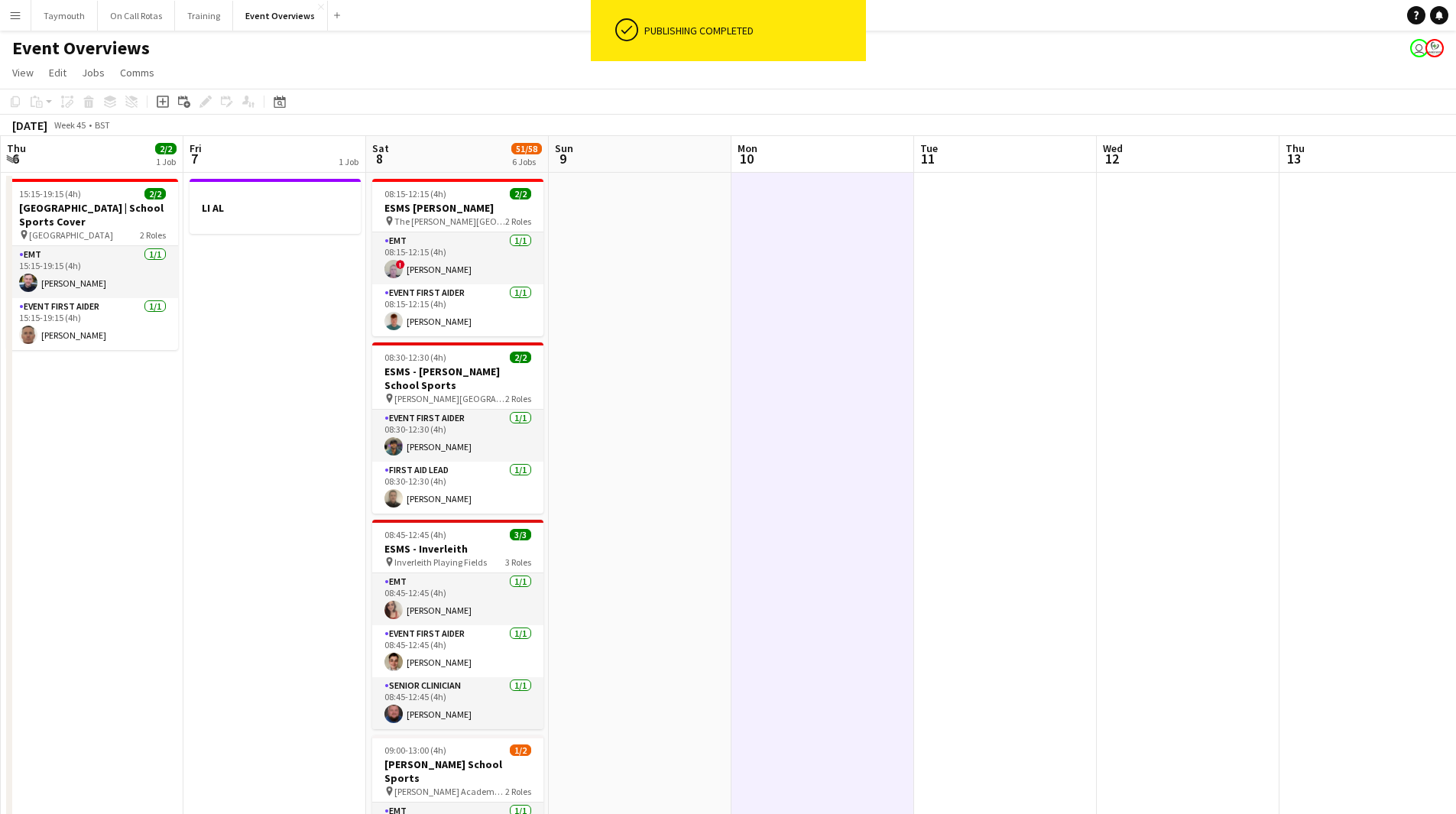
drag, startPoint x: 1049, startPoint y: 397, endPoint x: 417, endPoint y: 412, distance: 632.2
click at [421, 417] on app-calendar-viewport "Mon 3 Tue 4 Wed 5 Thu 6 2/2 1 Job Fri 7 1 Job Sat 8 51/58 6 Jobs Sun 9 Mon 10 T…" at bounding box center [728, 829] width 1456 height 1386
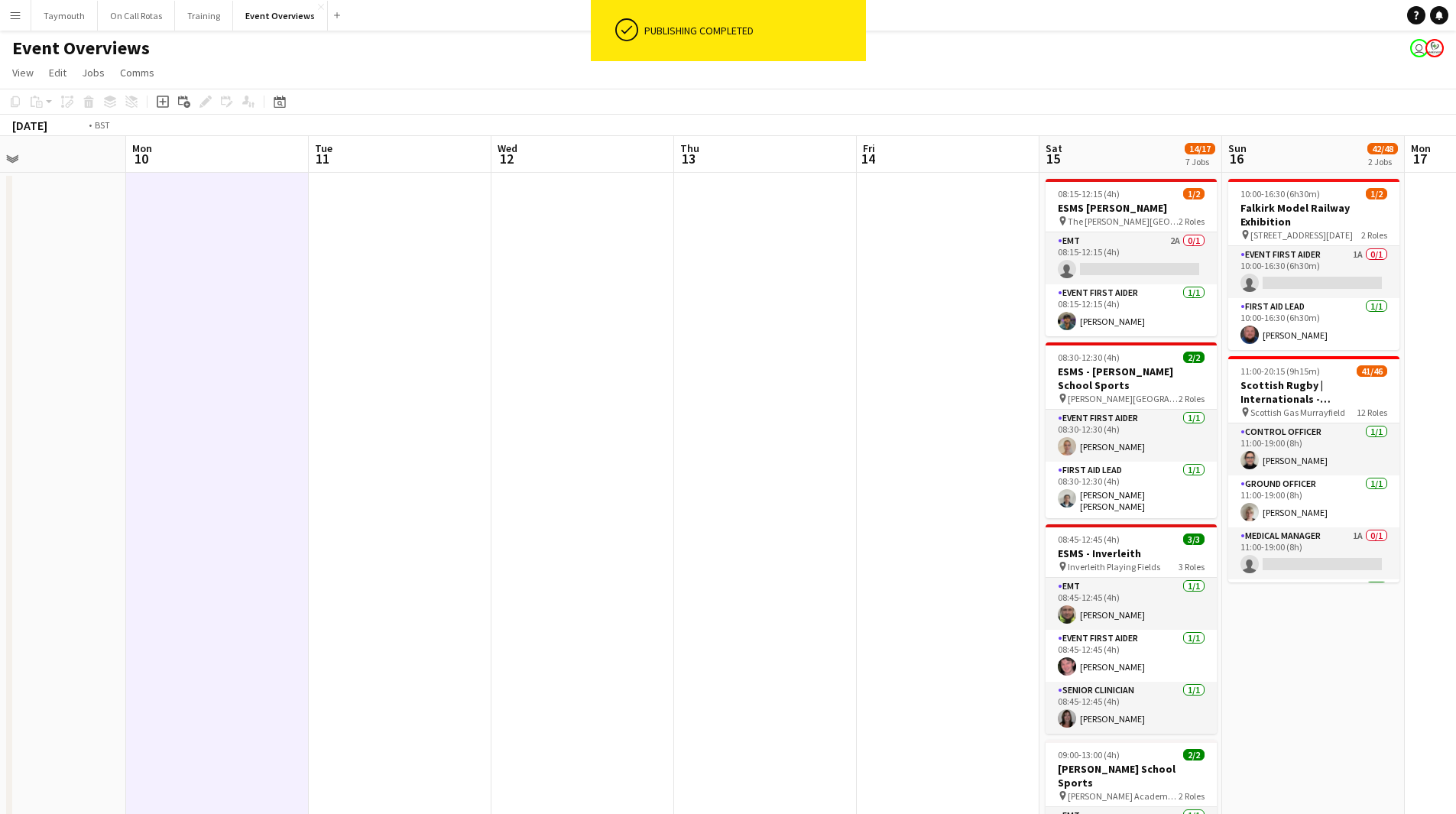
drag, startPoint x: 768, startPoint y: 451, endPoint x: 500, endPoint y: 437, distance: 268.4
click at [500, 437] on app-calendar-viewport "Thu 6 2/2 1 Job Fri 7 1 Job Sat 8 51/58 6 Jobs Sun 9 Mon 10 Tue 11 Wed 12 Thu 1…" at bounding box center [728, 829] width 1456 height 1386
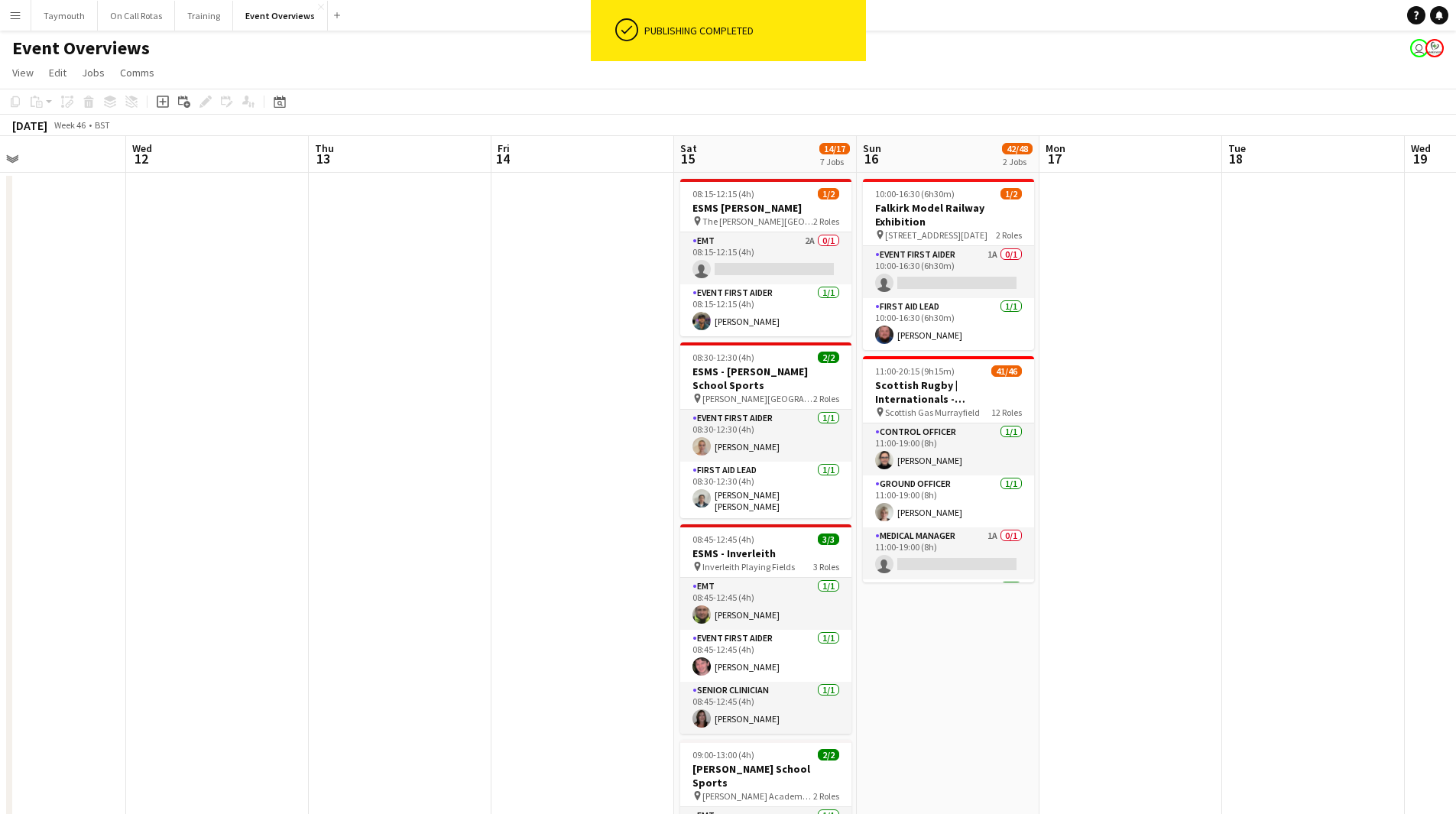
scroll to position [0, 509]
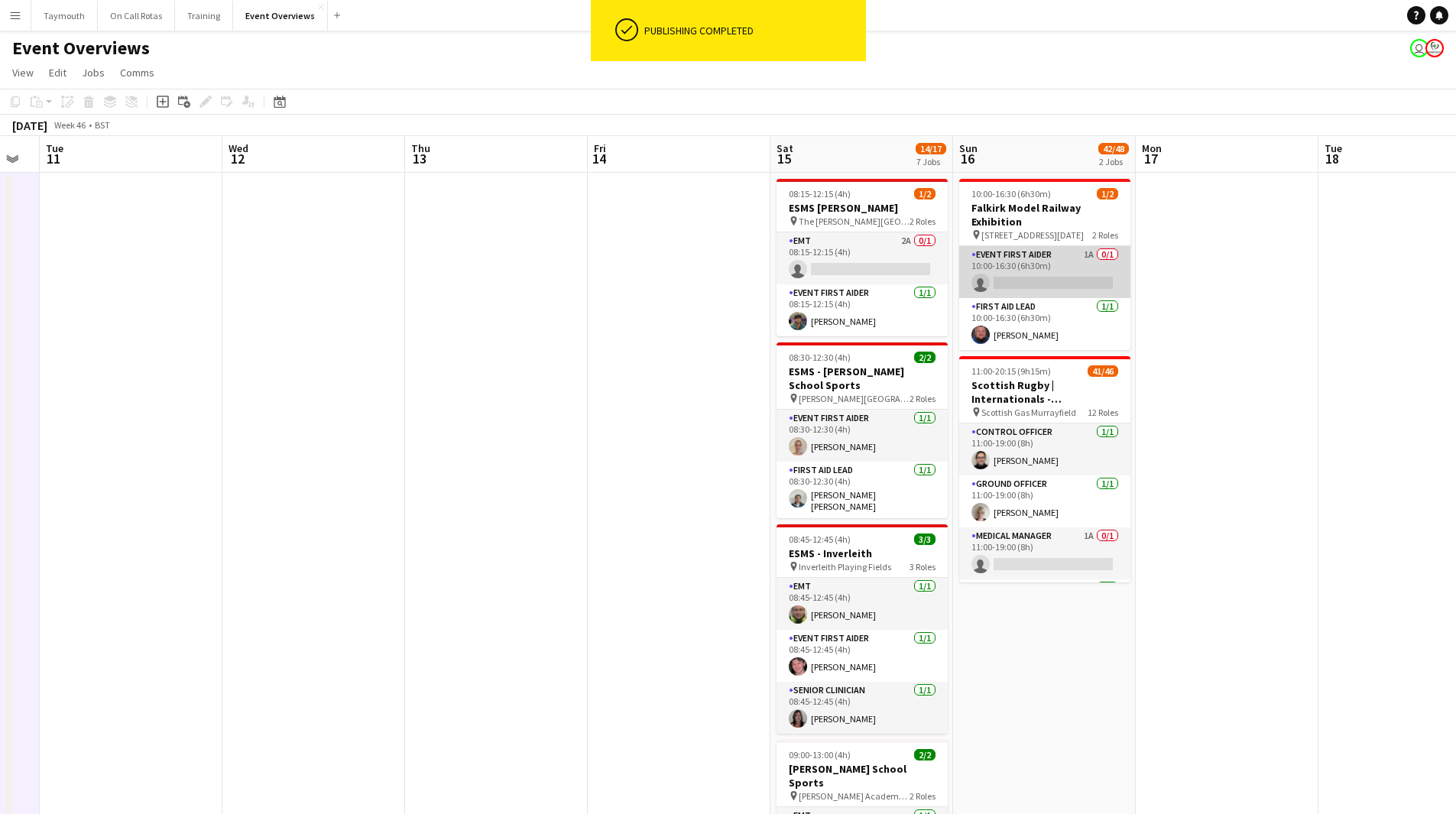
click at [1012, 262] on app-card-role "Event First Aider 1A 0/1 10:00-16:30 (6h30m) single-neutral-actions" at bounding box center [1044, 272] width 171 height 52
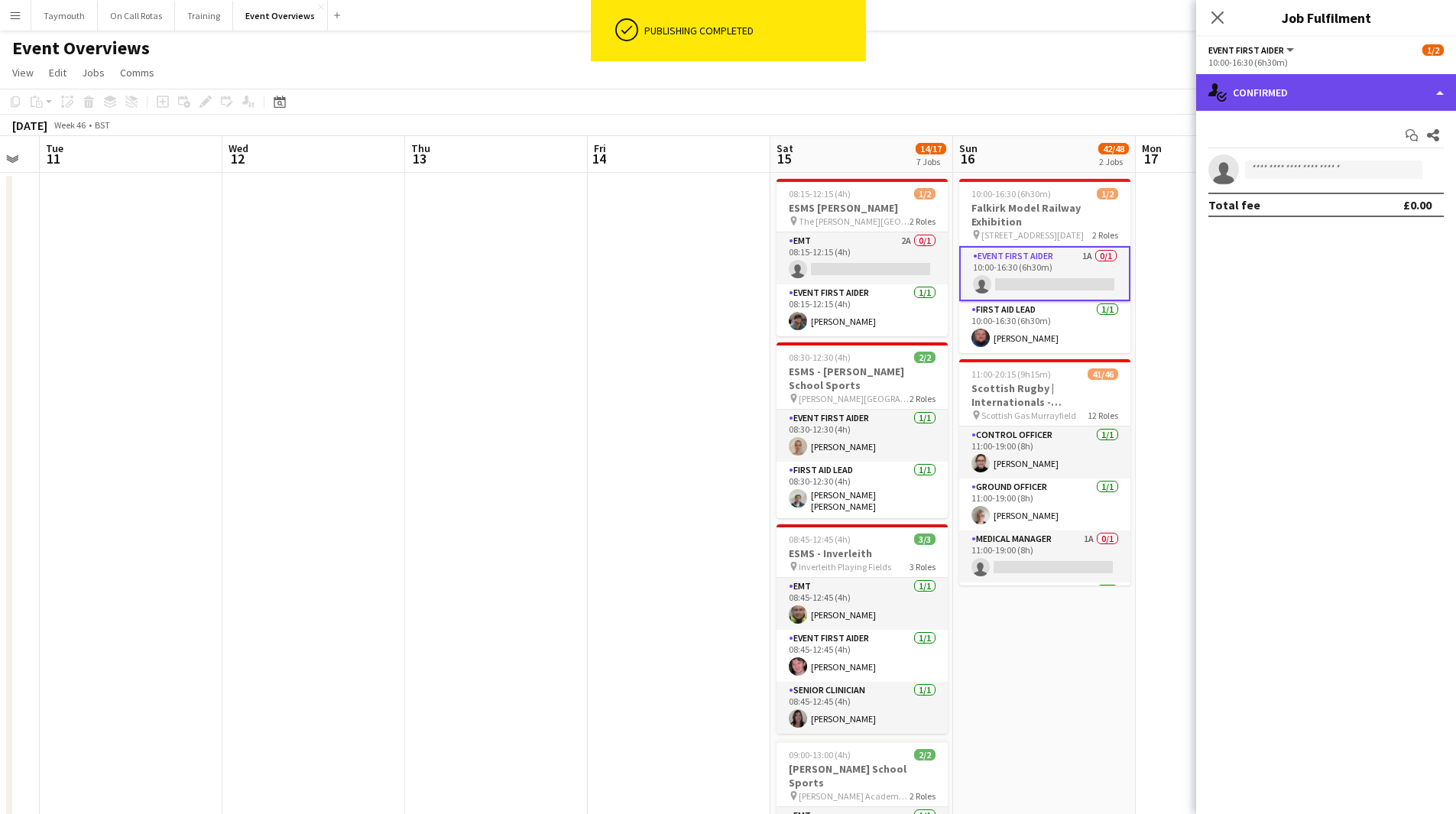
click at [1323, 90] on div "single-neutral-actions-check-2 Confirmed" at bounding box center [1326, 92] width 260 height 37
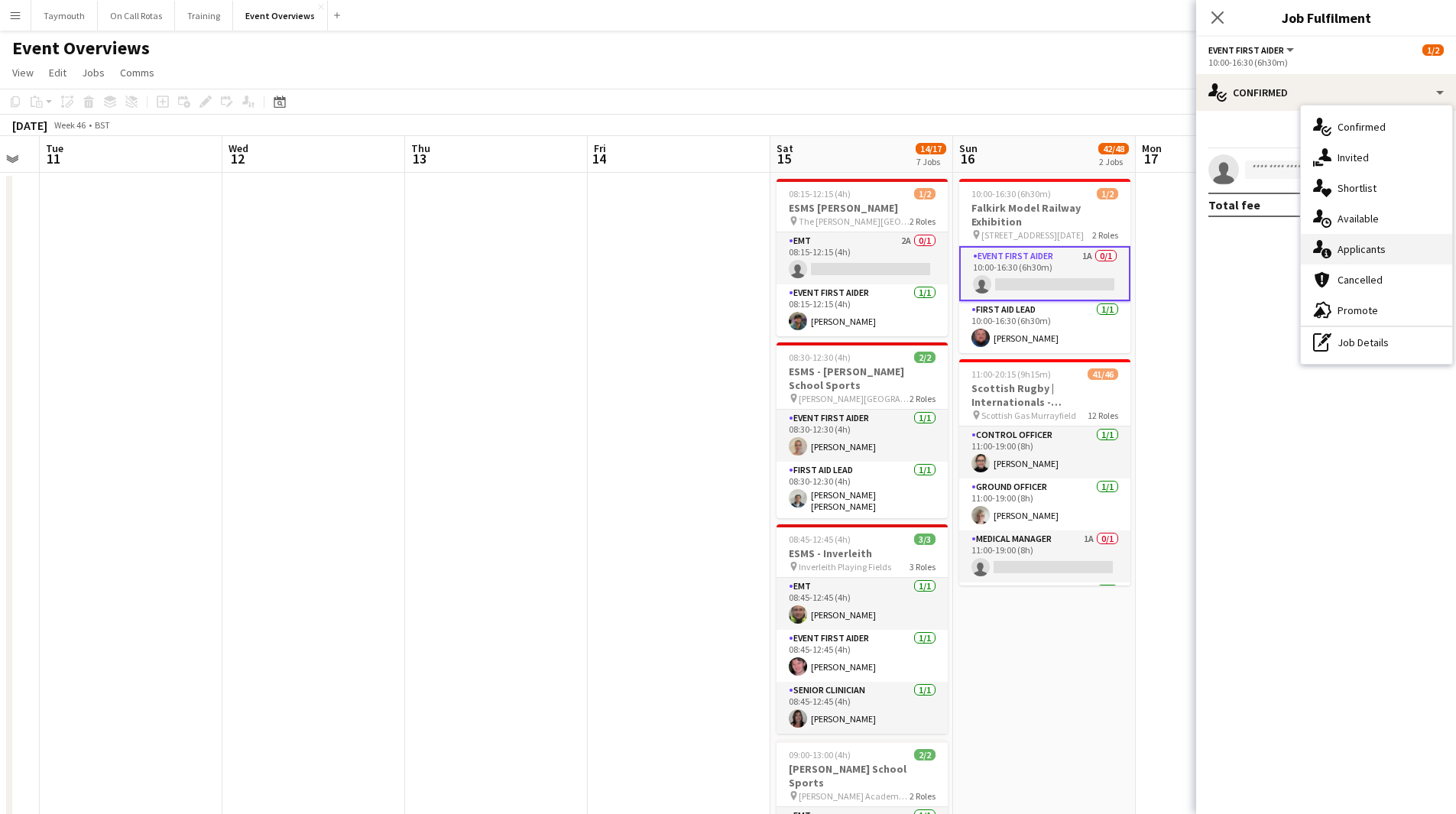
click at [1339, 253] on span "Applicants" at bounding box center [1361, 249] width 48 height 14
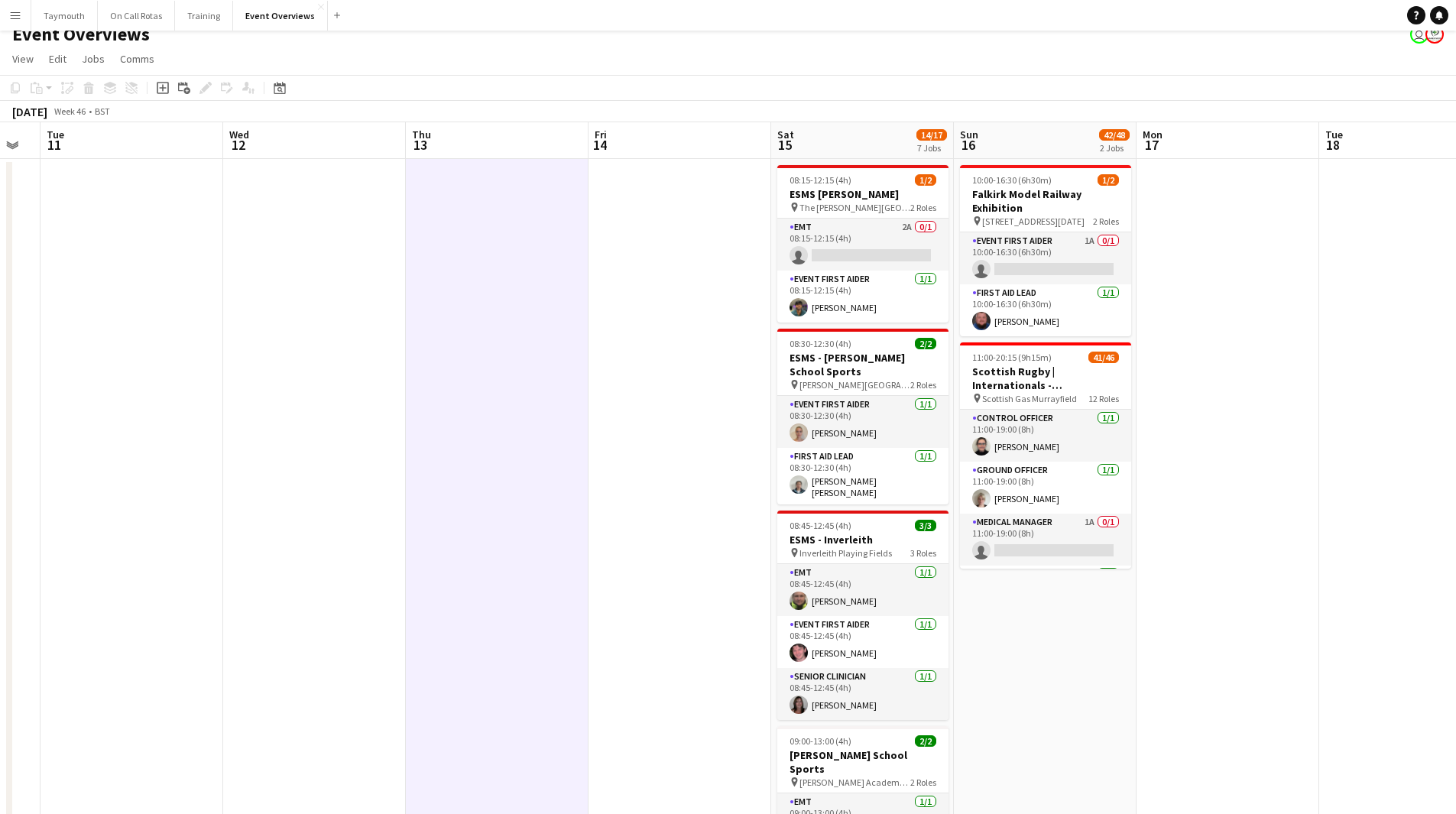
scroll to position [229, 0]
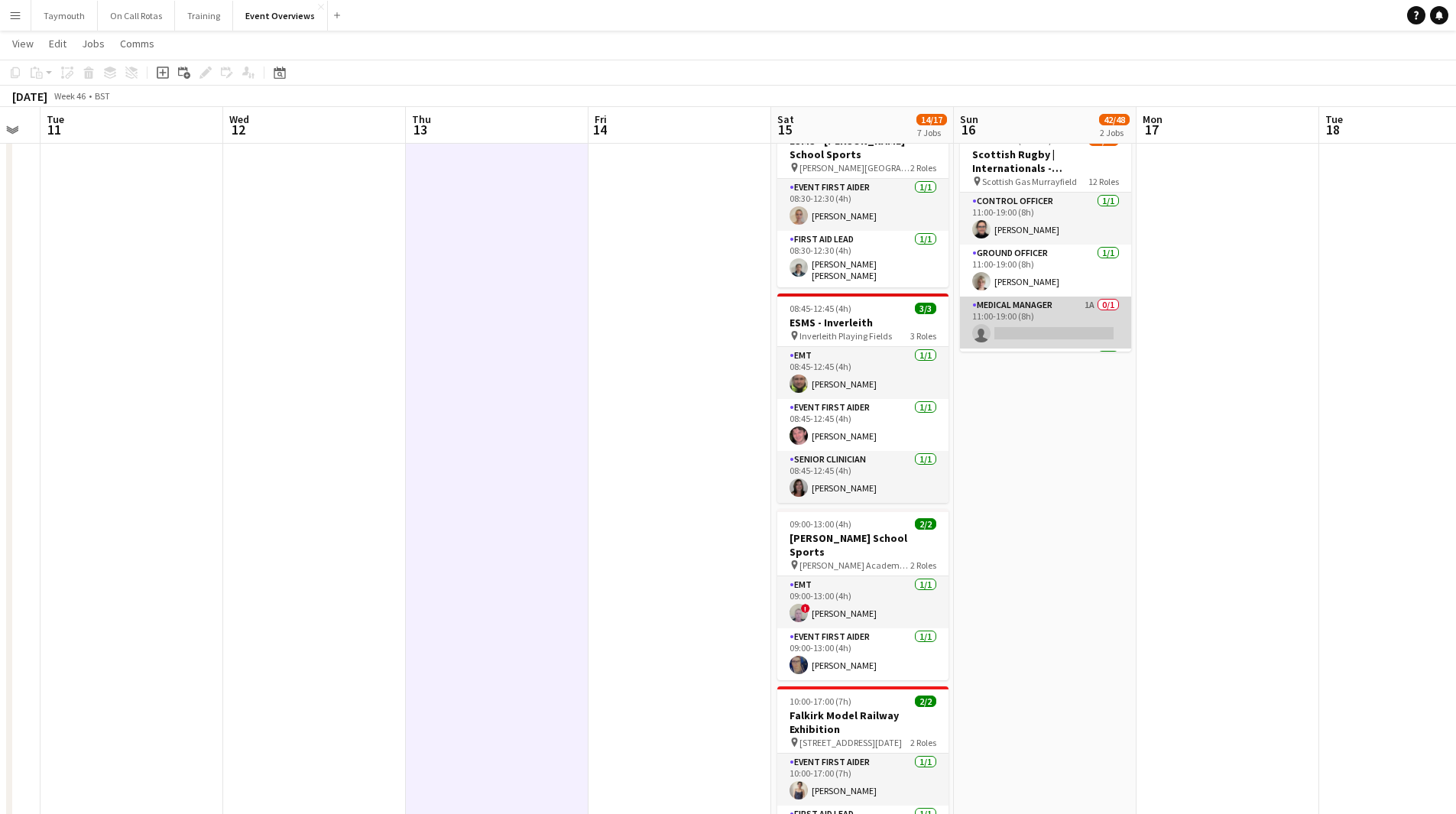
click at [1049, 312] on app-card-role "Medical Manager 1A 0/1 11:00-19:00 (8h) single-neutral-actions" at bounding box center [1045, 322] width 171 height 52
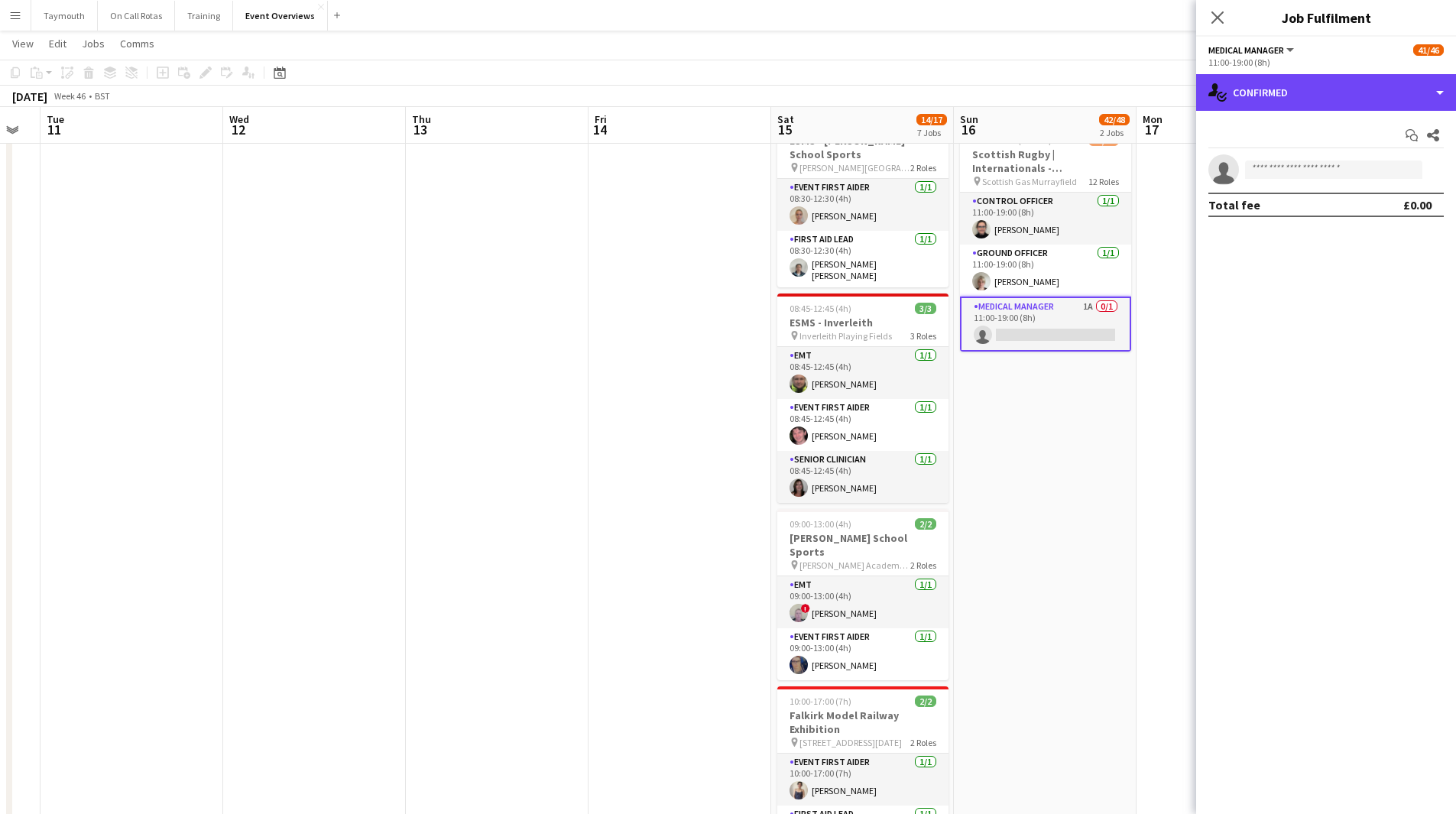
drag, startPoint x: 1367, startPoint y: 103, endPoint x: 1377, endPoint y: 117, distance: 17.2
click at [1367, 102] on div "single-neutral-actions-check-2 Confirmed" at bounding box center [1326, 92] width 260 height 37
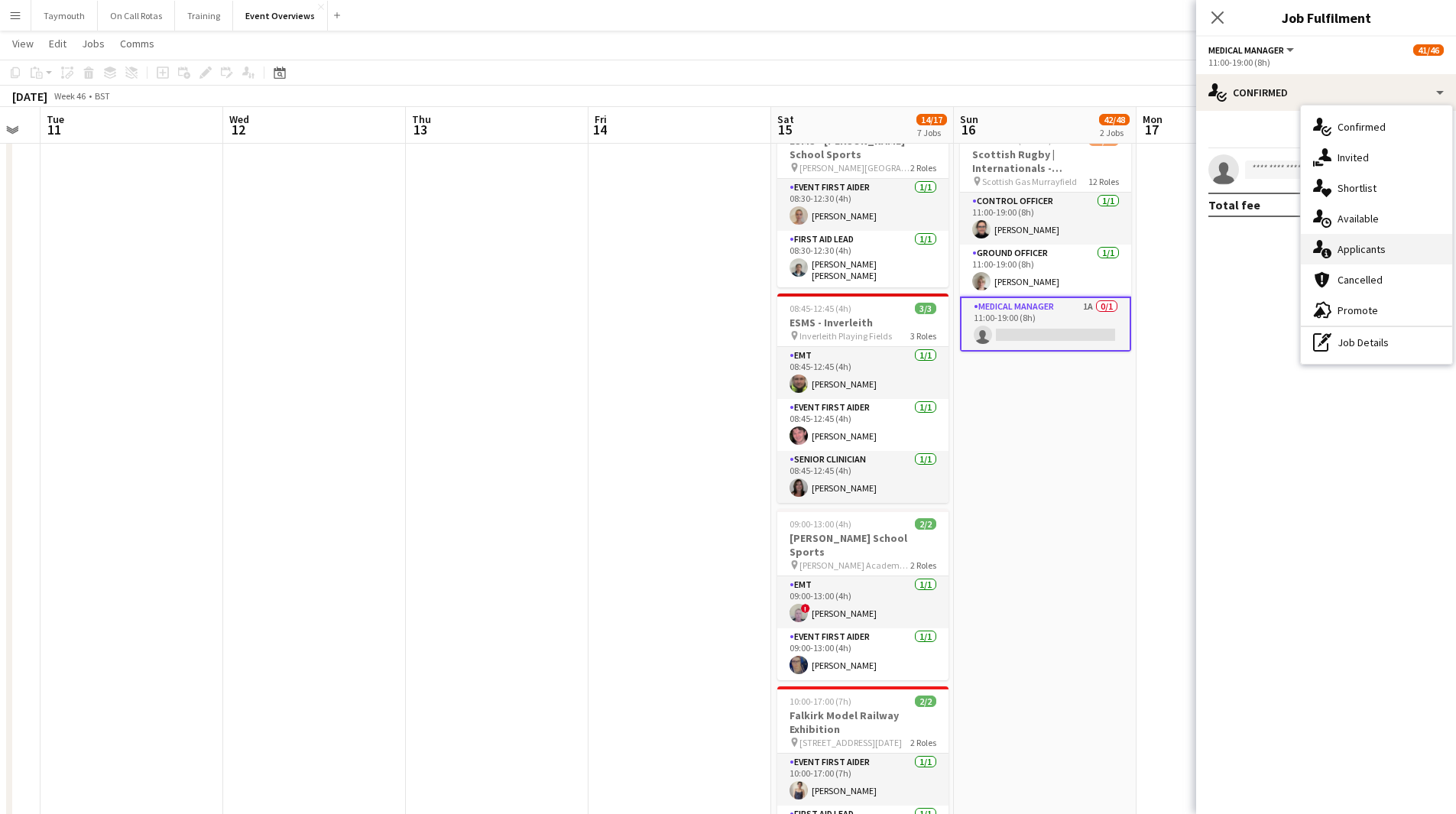
click at [1357, 242] on div "single-neutral-actions-information Applicants" at bounding box center [1376, 249] width 151 height 31
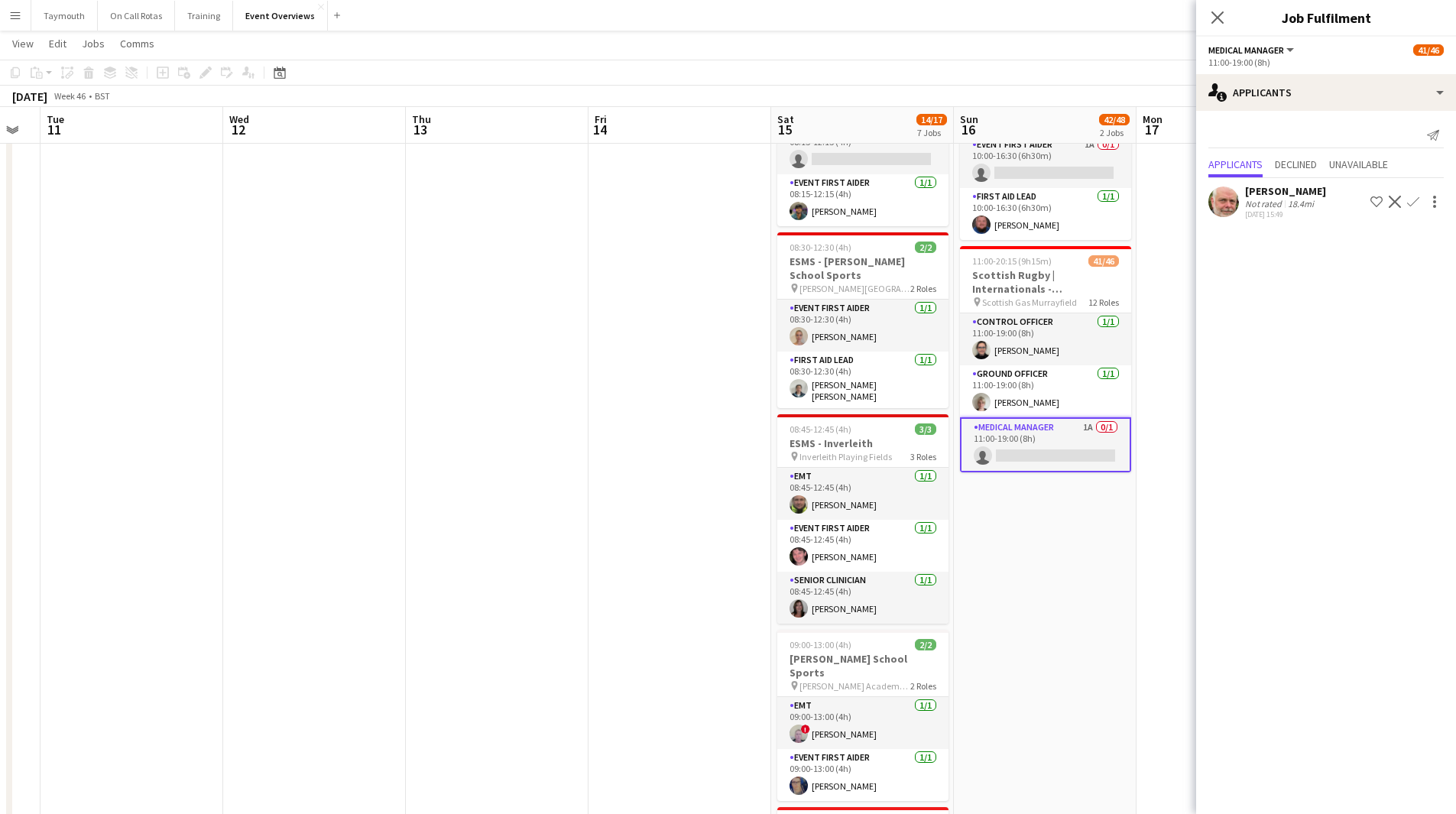
scroll to position [0, 0]
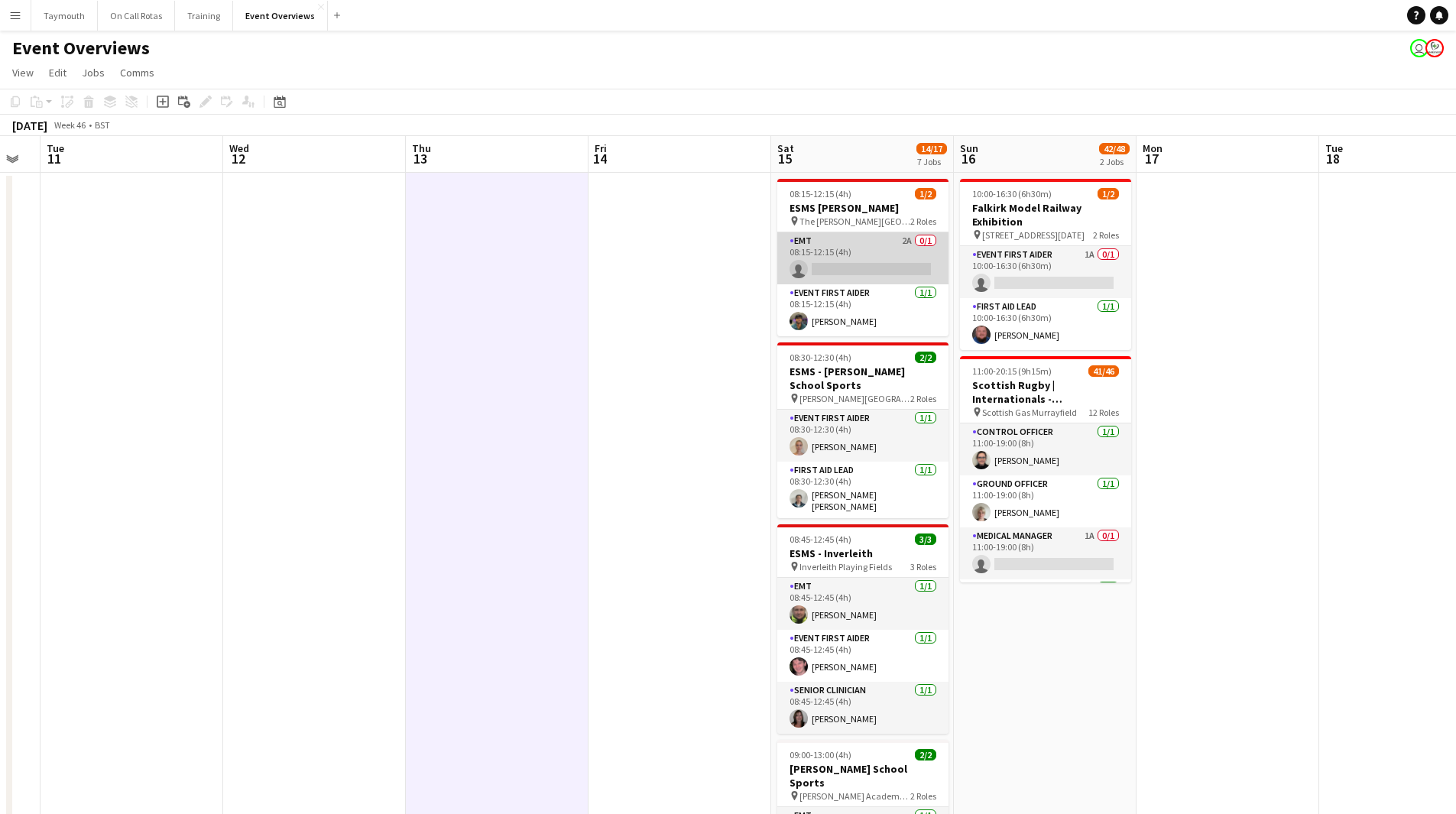
click at [866, 258] on app-card-role "EMT 2A 0/1 08:15-12:15 (4h) single-neutral-actions" at bounding box center [862, 258] width 171 height 52
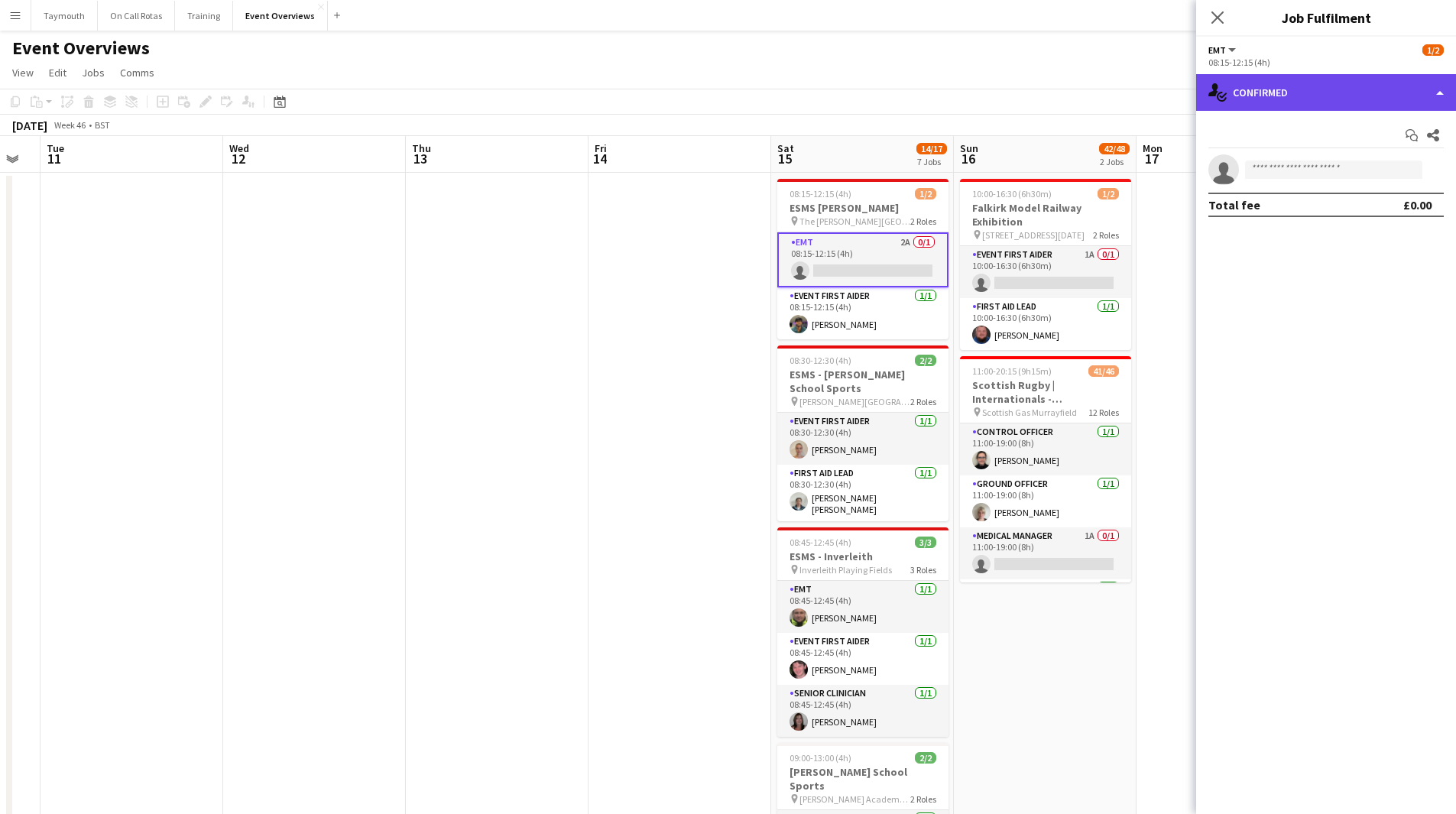
click at [1302, 89] on div "single-neutral-actions-check-2 Confirmed" at bounding box center [1326, 92] width 260 height 37
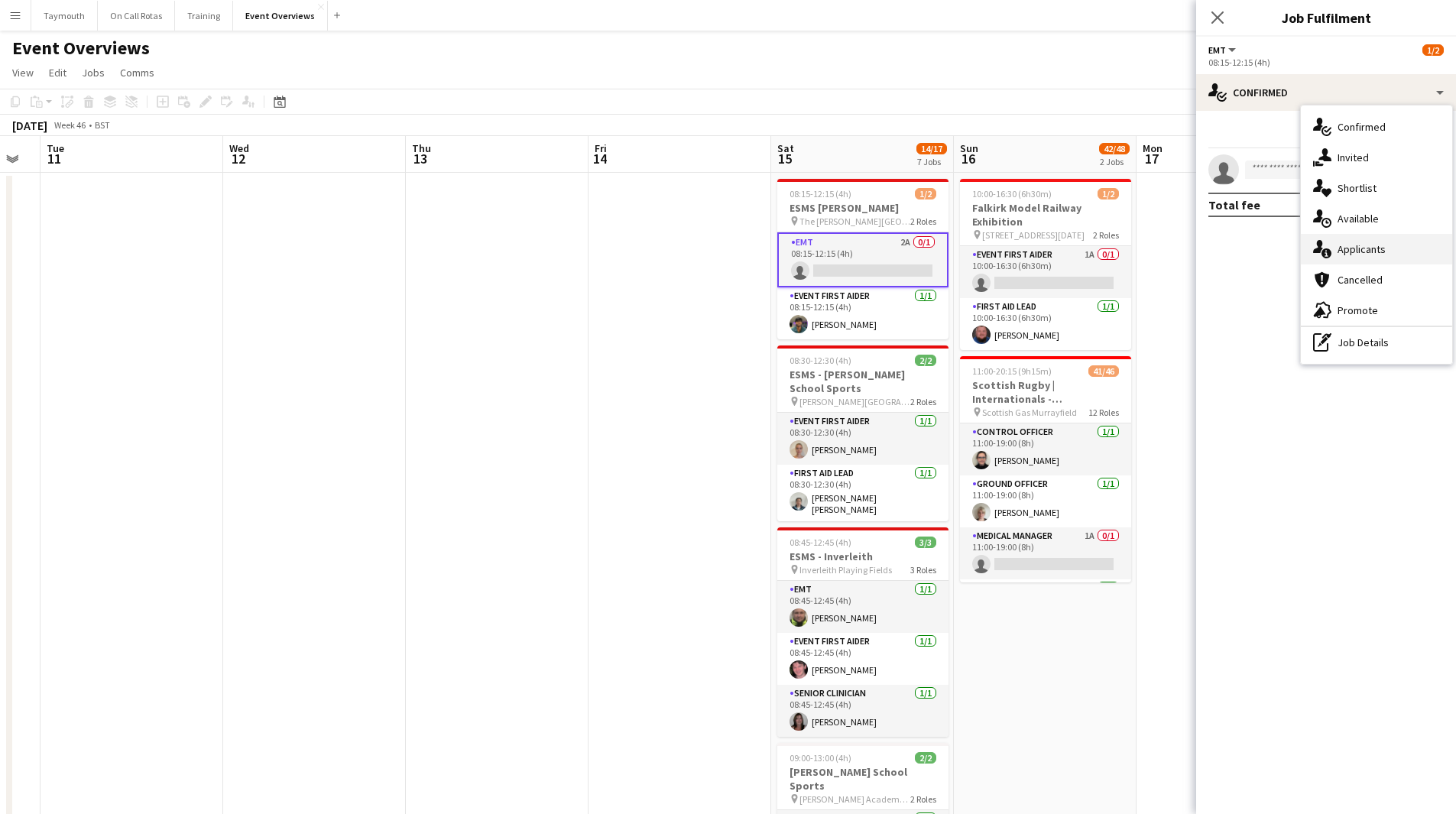
click at [1334, 254] on div "single-neutral-actions-information Applicants" at bounding box center [1376, 249] width 151 height 31
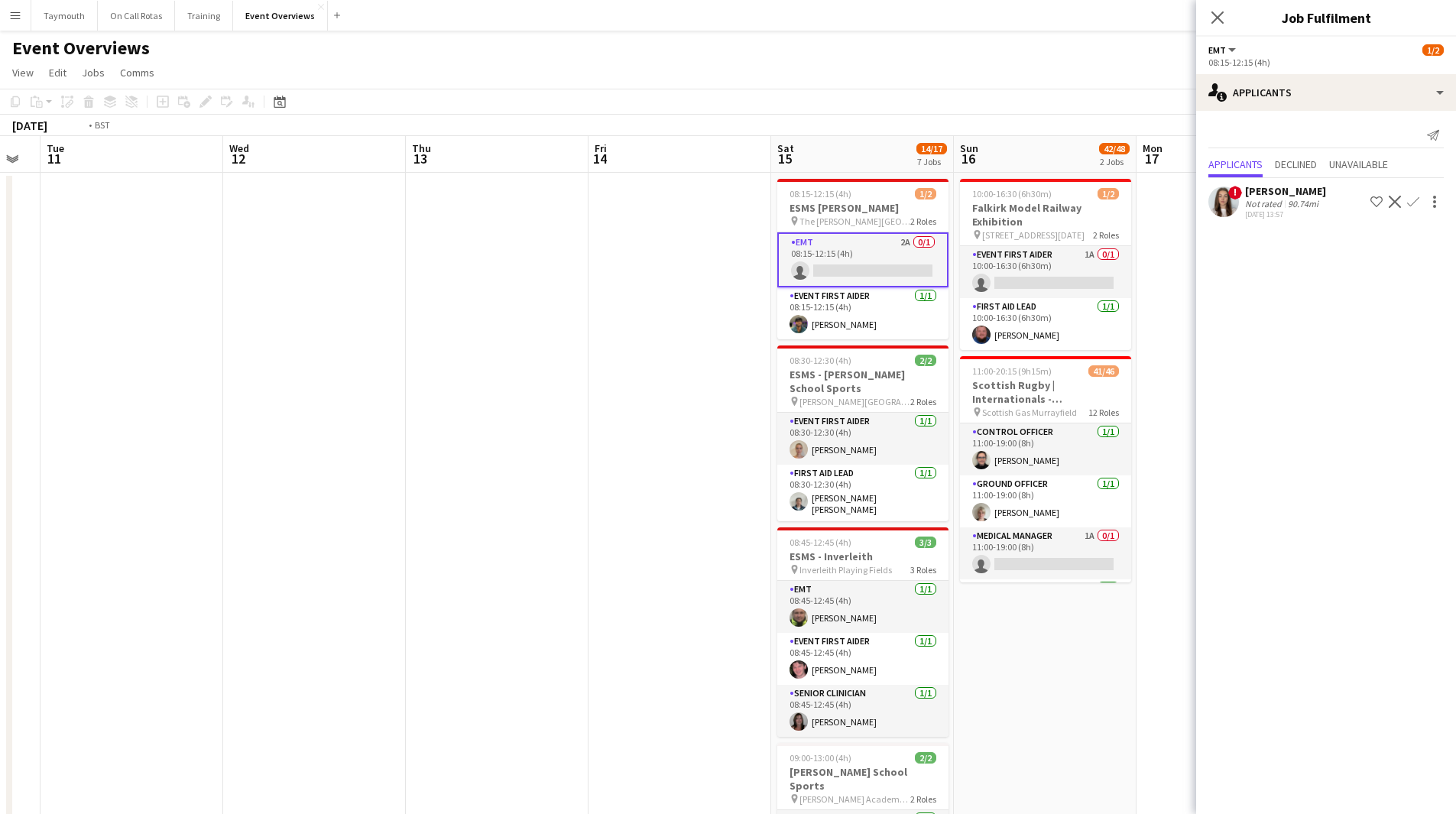
drag, startPoint x: 539, startPoint y: 362, endPoint x: 1343, endPoint y: 382, distance: 804.2
click at [1151, 380] on app-calendar-viewport "Sat 8 51/58 6 Jobs Sun 9 Mon 10 Tue 11 Wed 12 Thu 13 Fri 14 Sat 15 14/17 7 Jobs…" at bounding box center [728, 829] width 1456 height 1386
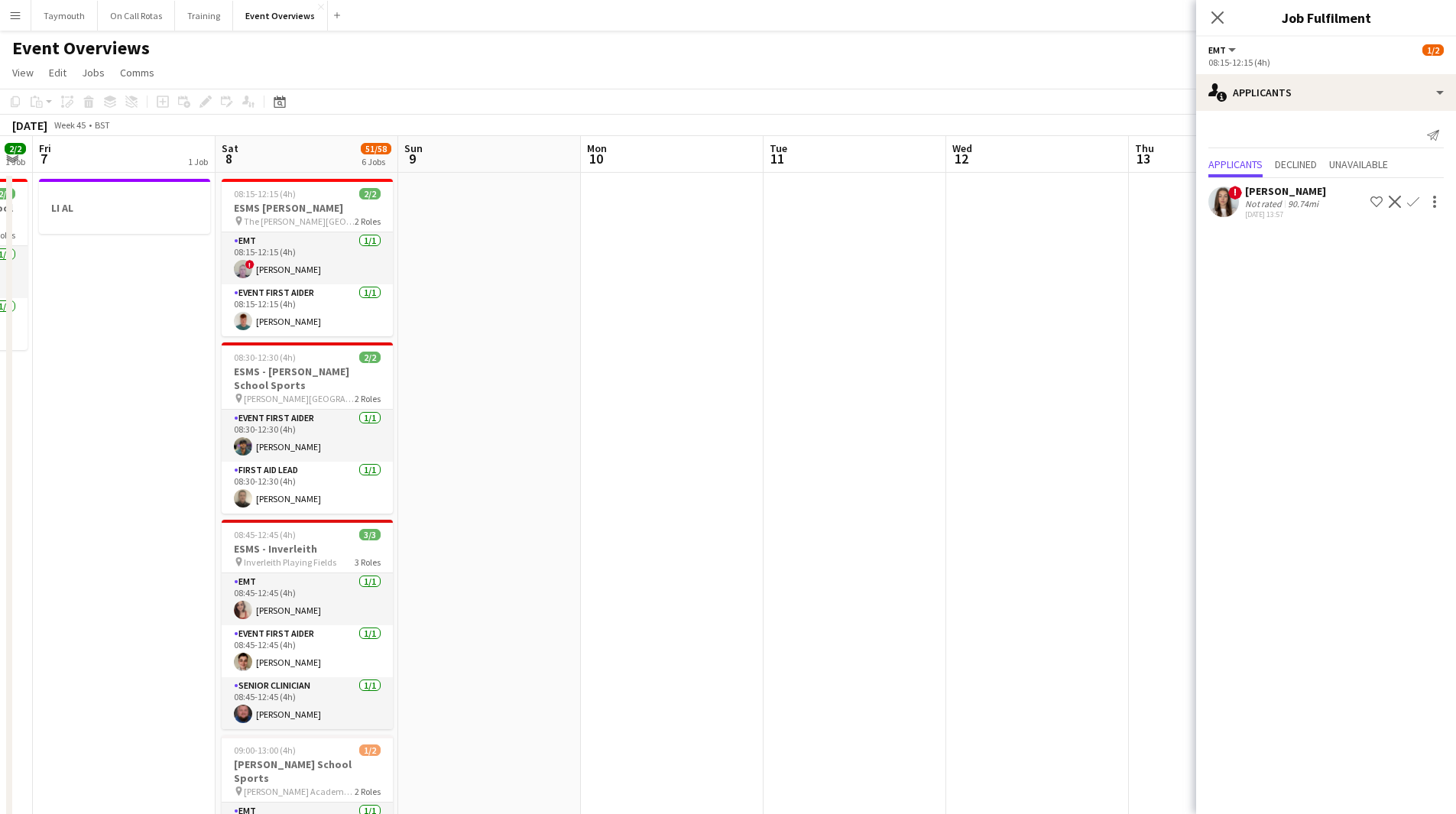
drag, startPoint x: 849, startPoint y: 381, endPoint x: 1193, endPoint y: 388, distance: 344.1
click at [1352, 387] on body "Menu Boards Boards Boards All jobs Status Workforce Workforce My Workforce Recr…" at bounding box center [728, 761] width 1456 height 1522
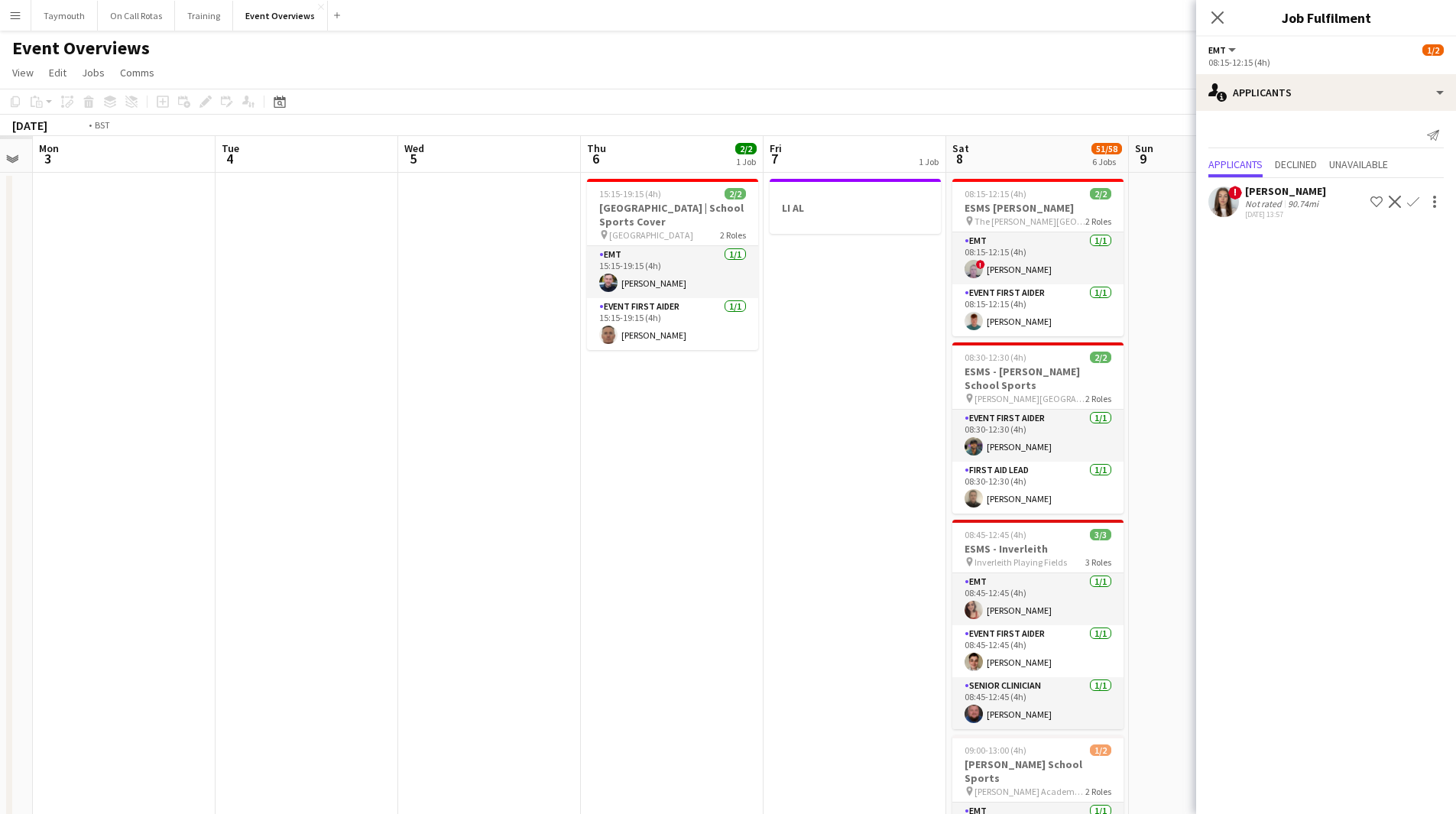
drag, startPoint x: 557, startPoint y: 381, endPoint x: 803, endPoint y: 373, distance: 246.1
click at [788, 374] on app-calendar-viewport "Sat 1 Sun 2 Mon 3 Tue 4 Wed 5 Thu 6 2/2 1 Job Fri 7 1 Job Sat 8 51/58 6 Jobs Su…" at bounding box center [728, 829] width 1456 height 1386
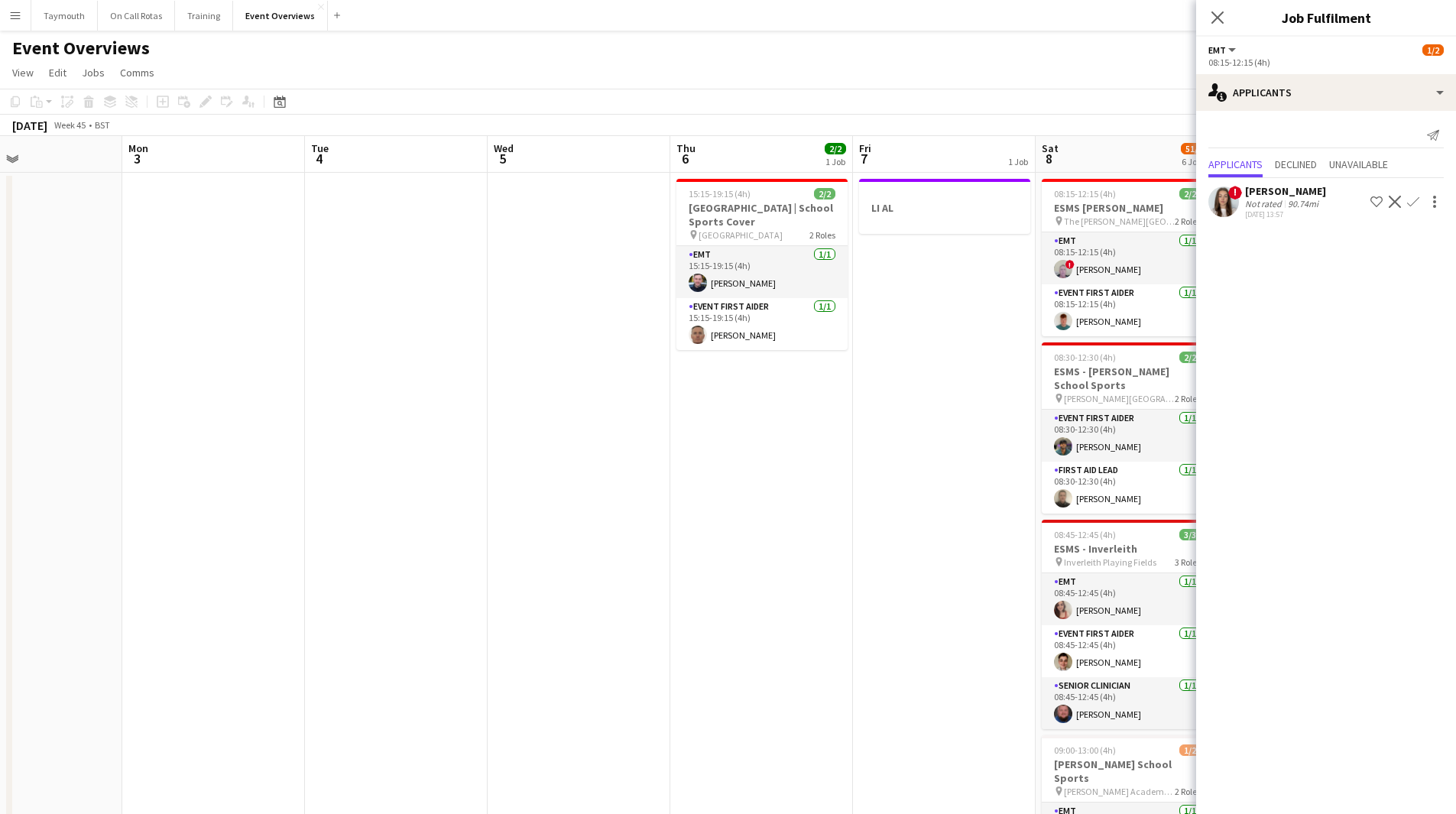
drag, startPoint x: 259, startPoint y: 398, endPoint x: 750, endPoint y: 401, distance: 491.0
click at [607, 398] on app-calendar-viewport "Fri 31 Sat 1 57/61 6 Jobs Sun 2 Mon 3 Tue 4 Wed 5 Thu 6 2/2 1 Job Fri 7 1 Job S…" at bounding box center [728, 829] width 1456 height 1386
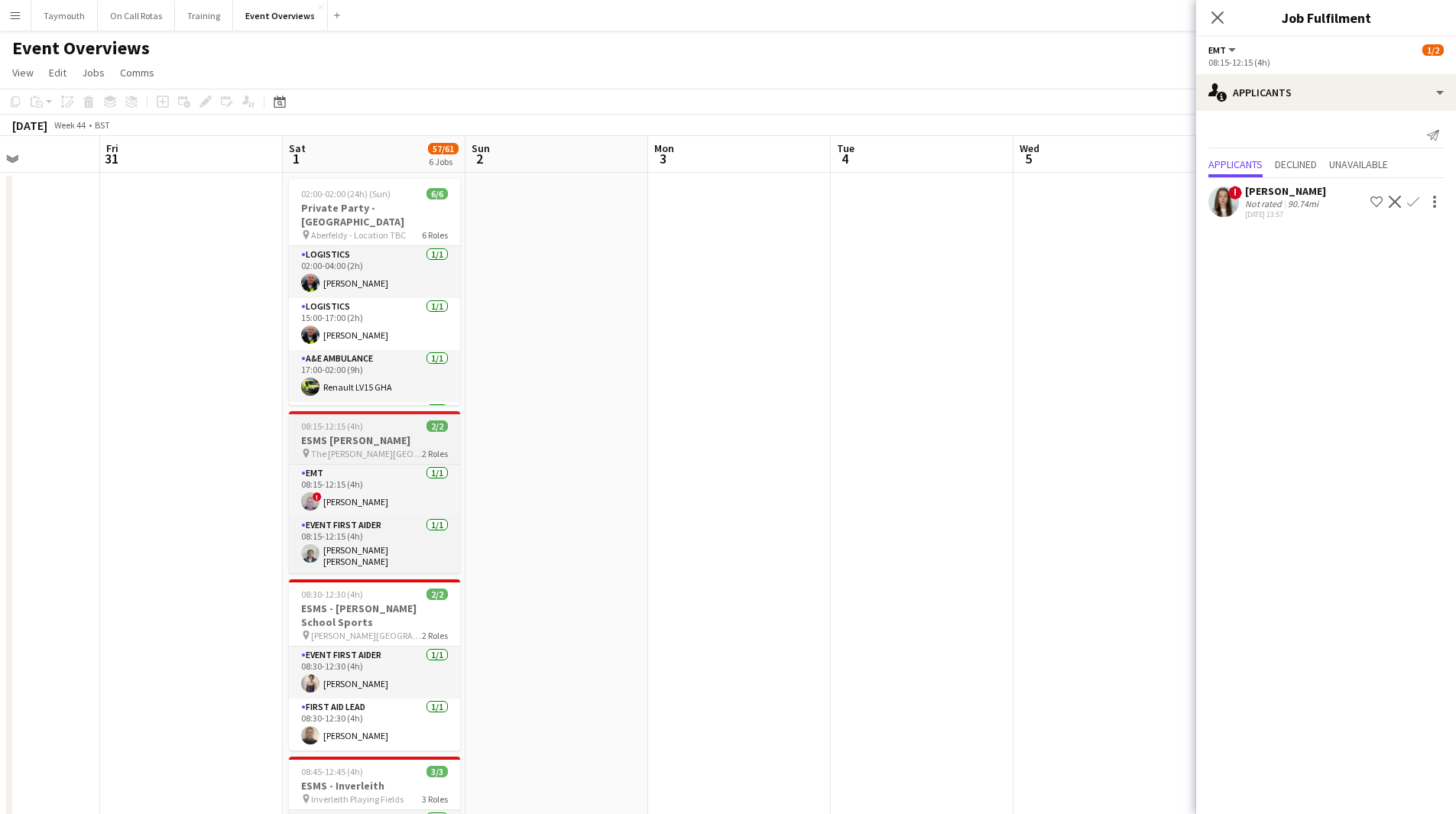
drag, startPoint x: 910, startPoint y: 429, endPoint x: 806, endPoint y: 430, distance: 104.0
click at [939, 429] on app-calendar-viewport "Tue 28 Wed 29 Thu 30 Fri 31 Sat 1 57/61 6 Jobs Sun 2 Mon 3 Tue 4 Wed 5 Thu 6 2/…" at bounding box center [728, 829] width 1456 height 1386
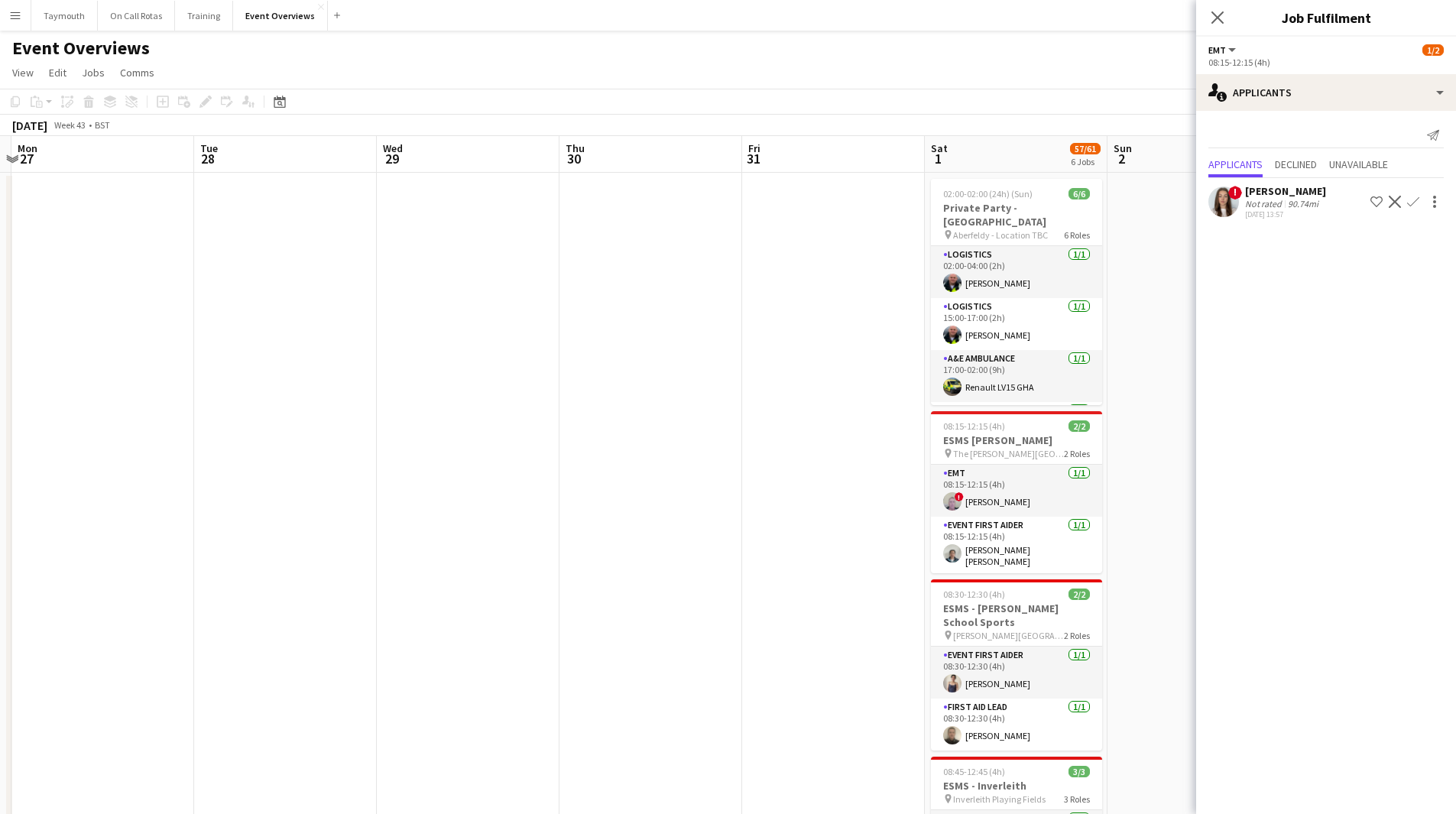
drag, startPoint x: 496, startPoint y: 430, endPoint x: 1023, endPoint y: 446, distance: 527.2
click at [1008, 438] on app-calendar-viewport "Sat 25 11/11 2 Jobs Sun 26 Mon 27 Tue 28 Wed 29 Thu 30 Fri 31 Sat 1 57/61 6 Job…" at bounding box center [728, 829] width 1456 height 1386
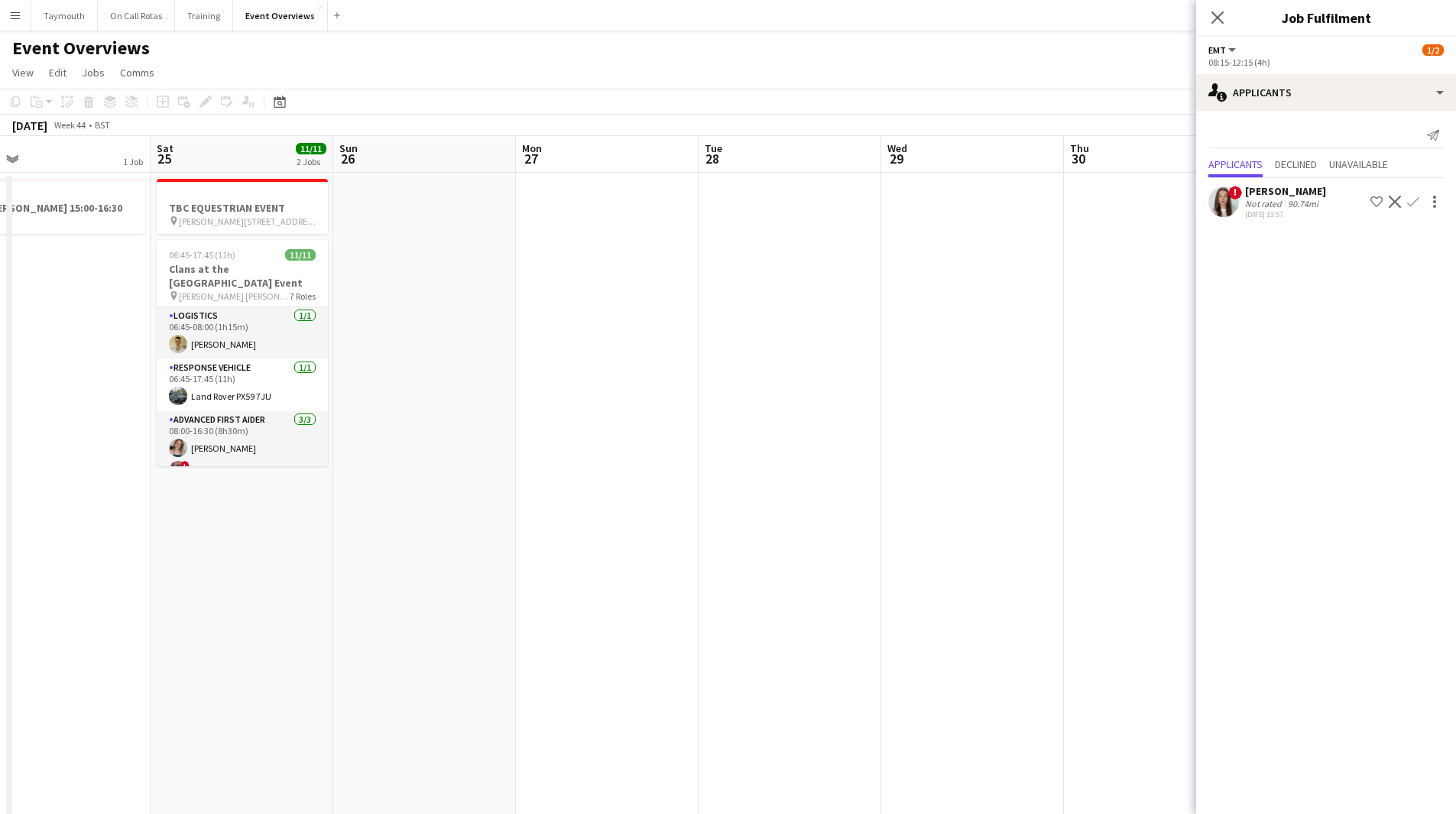
click at [968, 435] on app-calendar-viewport "Wed 22 Thu 23 Fri 24 1 Job Sat 25 11/11 2 Jobs Sun 26 Mon 27 Tue 28 Wed 29 Thu …" at bounding box center [728, 829] width 1456 height 1386
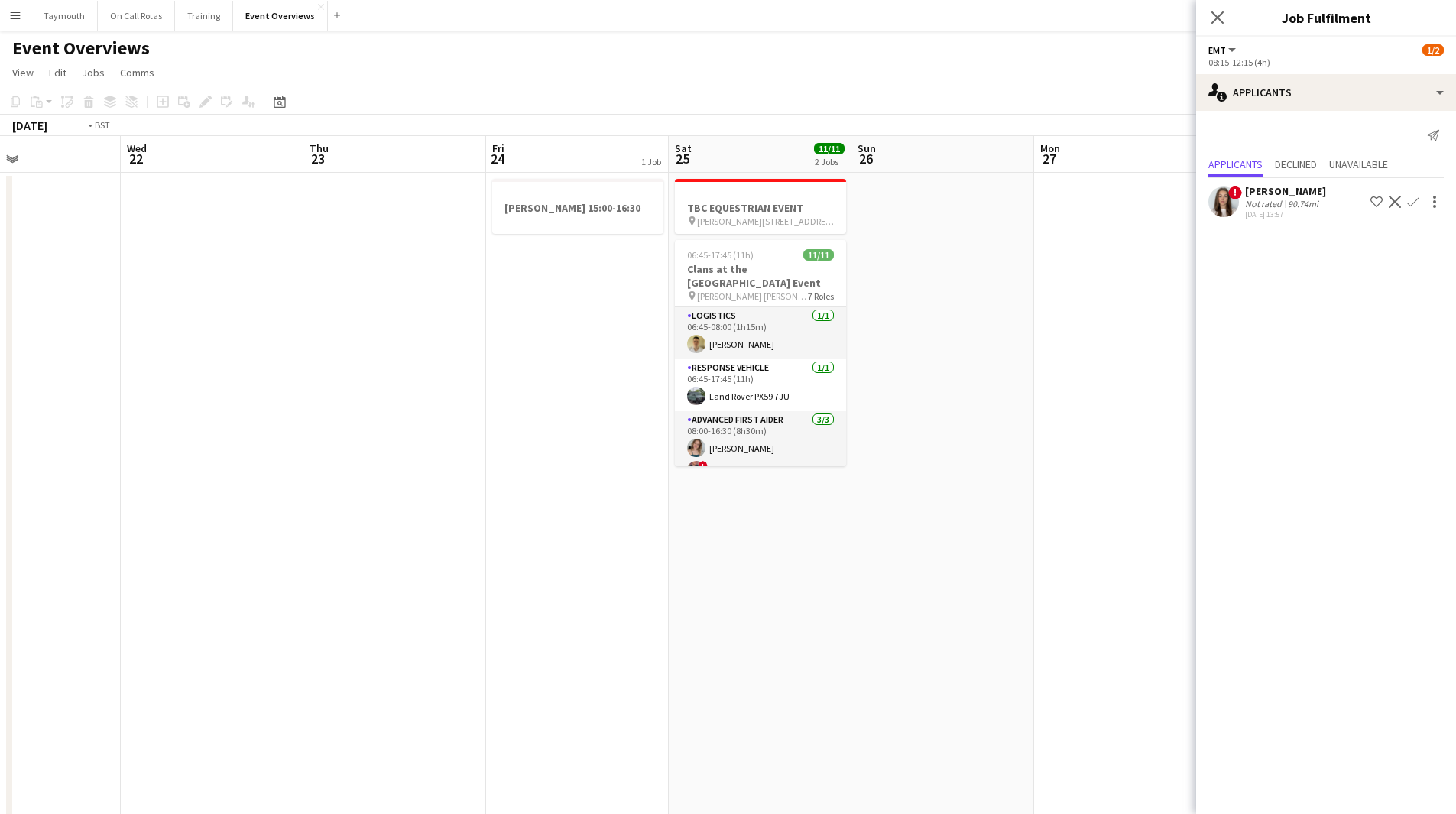
drag, startPoint x: 663, startPoint y: 421, endPoint x: 1171, endPoint y: 430, distance: 508.1
click at [1390, 421] on body "Menu Boards Boards Boards All jobs Status Workforce Workforce My Workforce Recr…" at bounding box center [728, 761] width 1456 height 1522
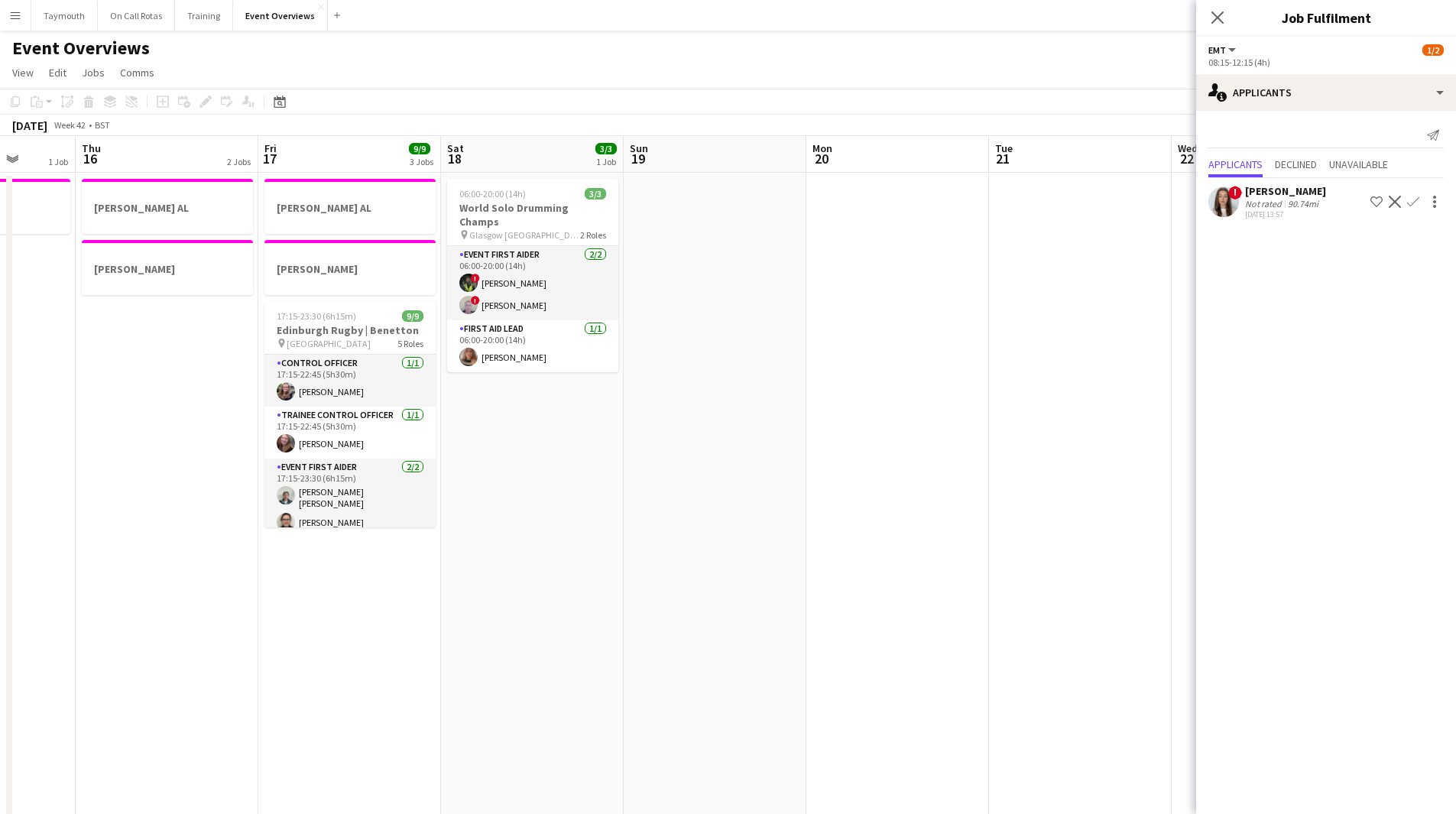
drag, startPoint x: 1007, startPoint y: 431, endPoint x: 1175, endPoint y: 431, distance: 168.0
click at [1141, 431] on app-calendar-viewport "Mon 13 1 Job Tue 14 1 Job Wed 15 1 Job Thu 16 2 Jobs Fri 17 9/9 3 Jobs Sat 18 3…" at bounding box center [728, 829] width 1456 height 1386
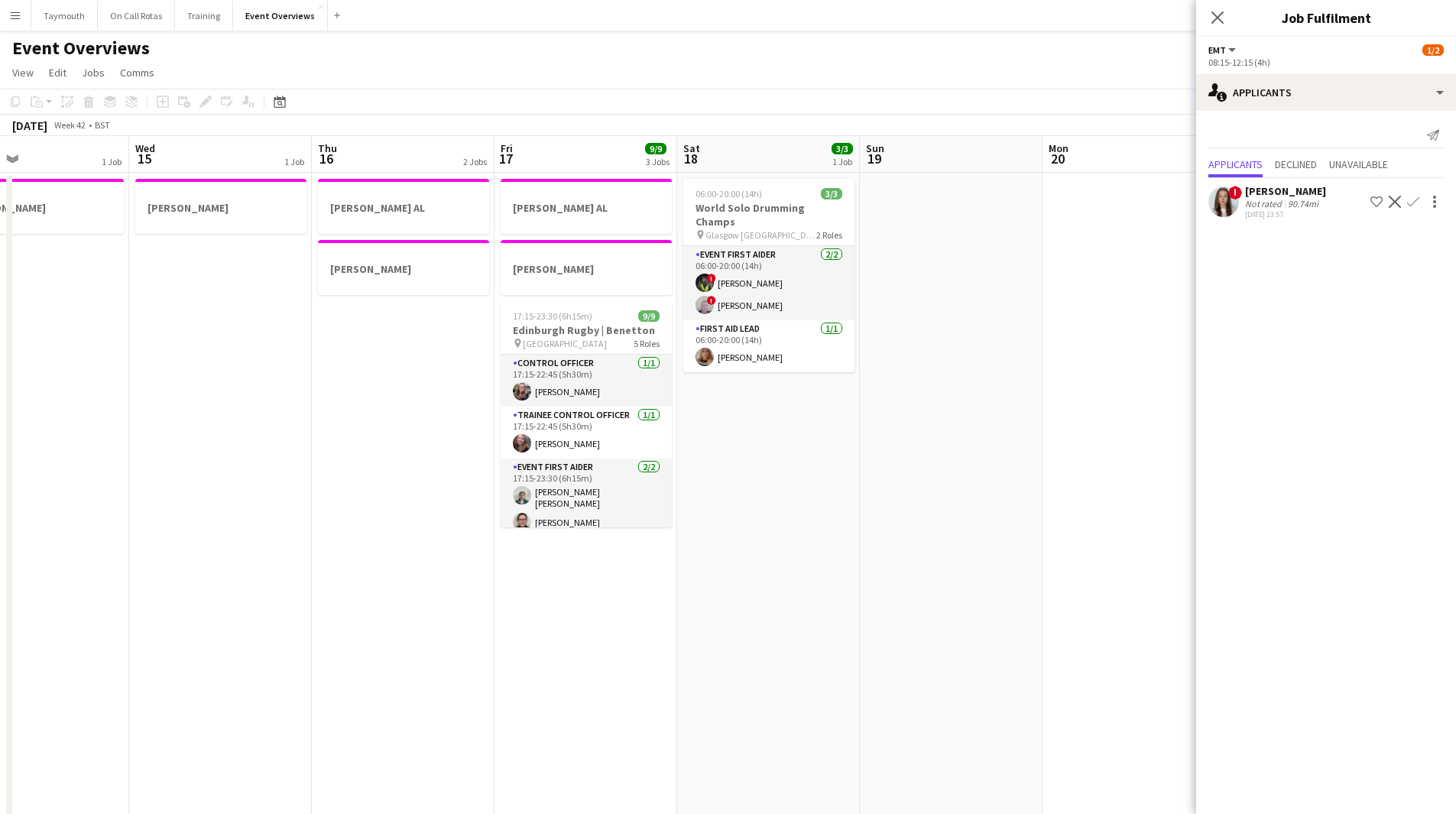
drag, startPoint x: 357, startPoint y: 438, endPoint x: 852, endPoint y: 440, distance: 495.0
click at [749, 440] on app-calendar-viewport "Sun 12 Mon 13 1 Job Tue 14 1 Job Wed 15 1 Job Thu 16 2 Jobs Fri 17 9/9 3 Jobs S…" at bounding box center [728, 829] width 1456 height 1386
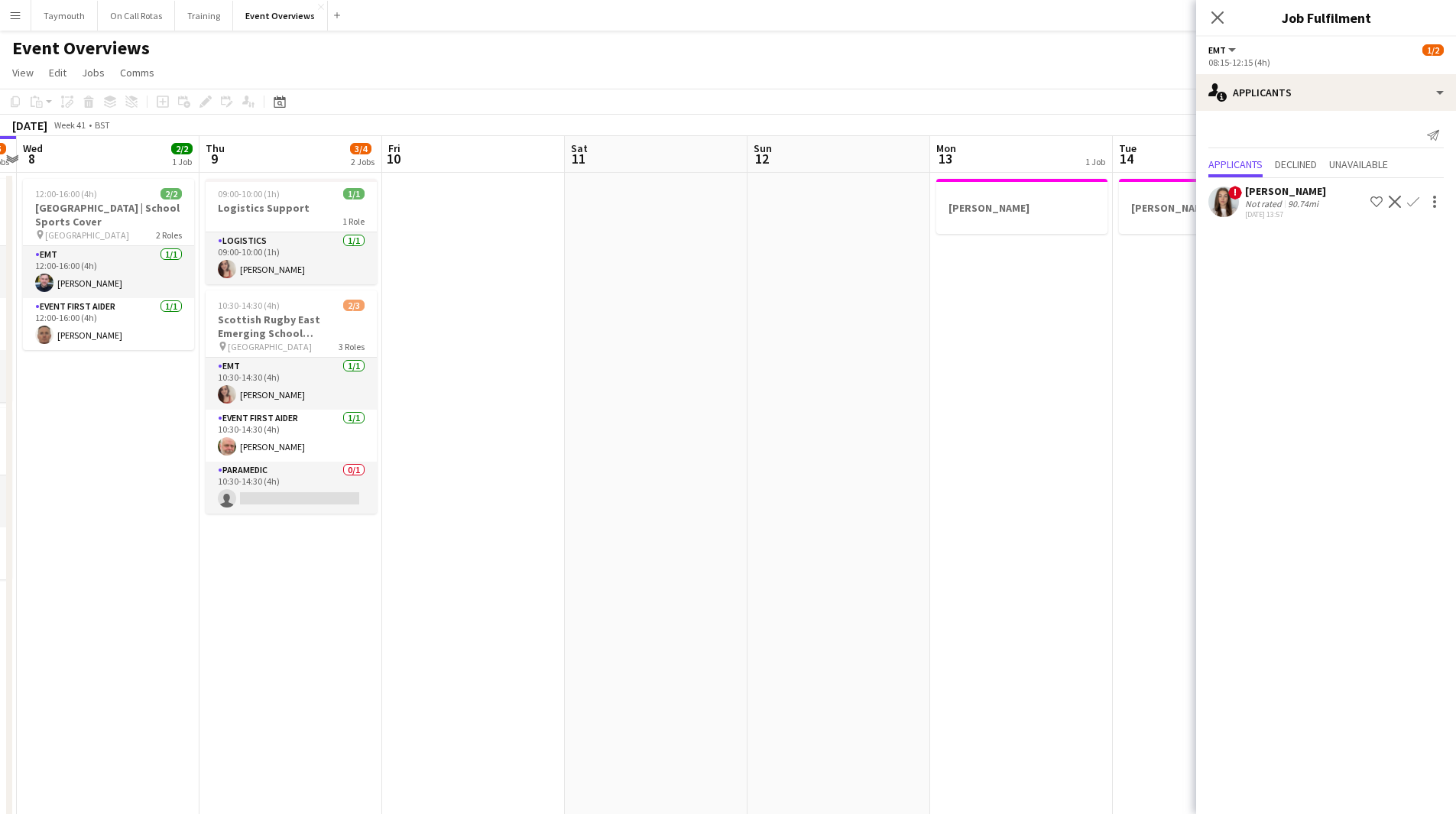
drag, startPoint x: 395, startPoint y: 457, endPoint x: 1169, endPoint y: 453, distance: 774.0
click at [1169, 453] on app-calendar-viewport "Mon 6 Tue 7 3/5 2 Jobs Wed 8 2/2 1 Job Thu 9 3/4 2 Jobs Fri 10 Sat 11 Sun 12 Mo…" at bounding box center [728, 829] width 1456 height 1386
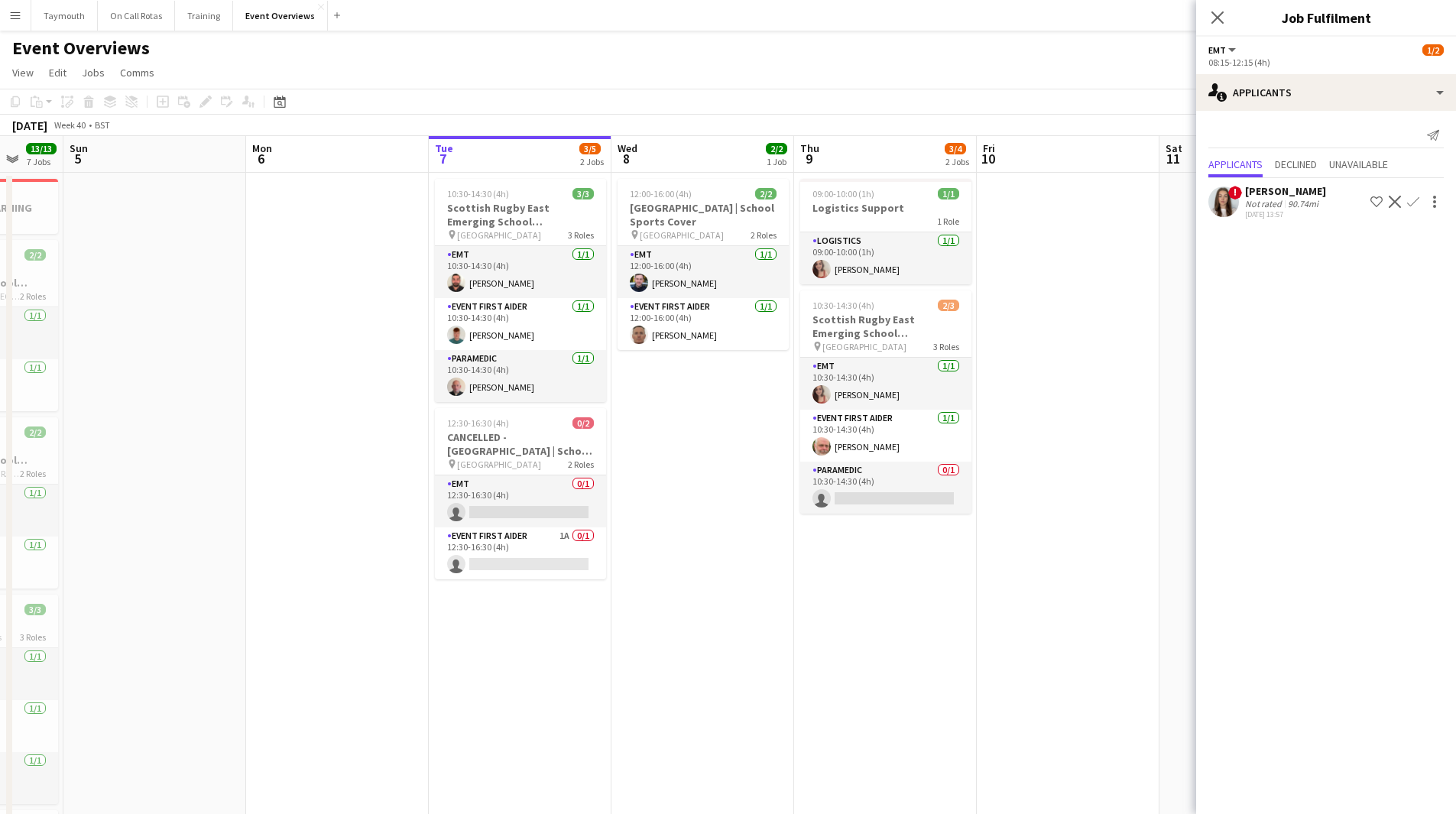
drag, startPoint x: 916, startPoint y: 529, endPoint x: 1177, endPoint y: 549, distance: 261.8
click at [1177, 549] on app-calendar-viewport "Thu 2 Fri 3 15/15 3 Jobs Sat 4 13/13 7 Jobs Sun 5 Mon 6 Tue 7 3/5 2 Jobs Wed 8 …" at bounding box center [728, 829] width 1456 height 1386
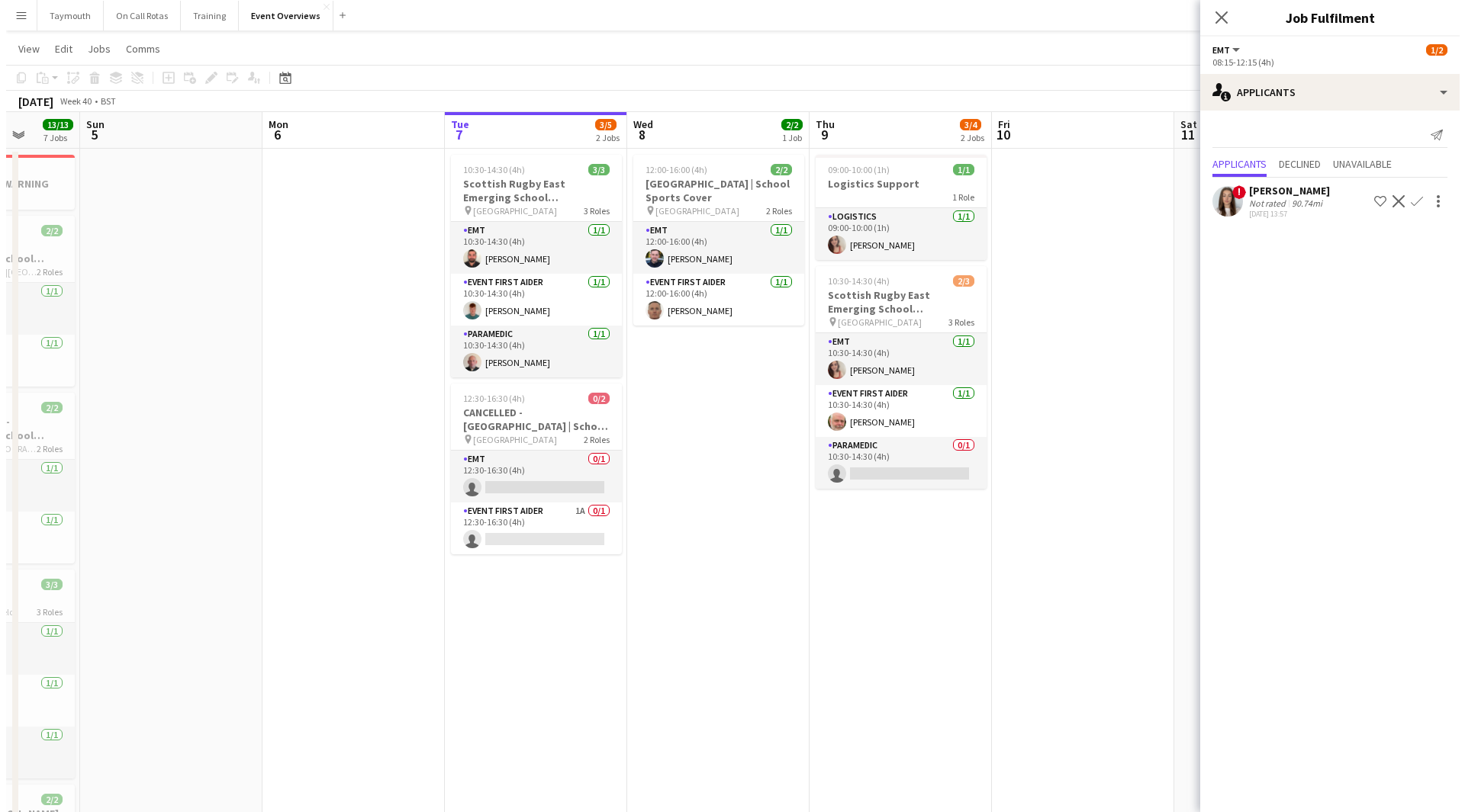
scroll to position [0, 0]
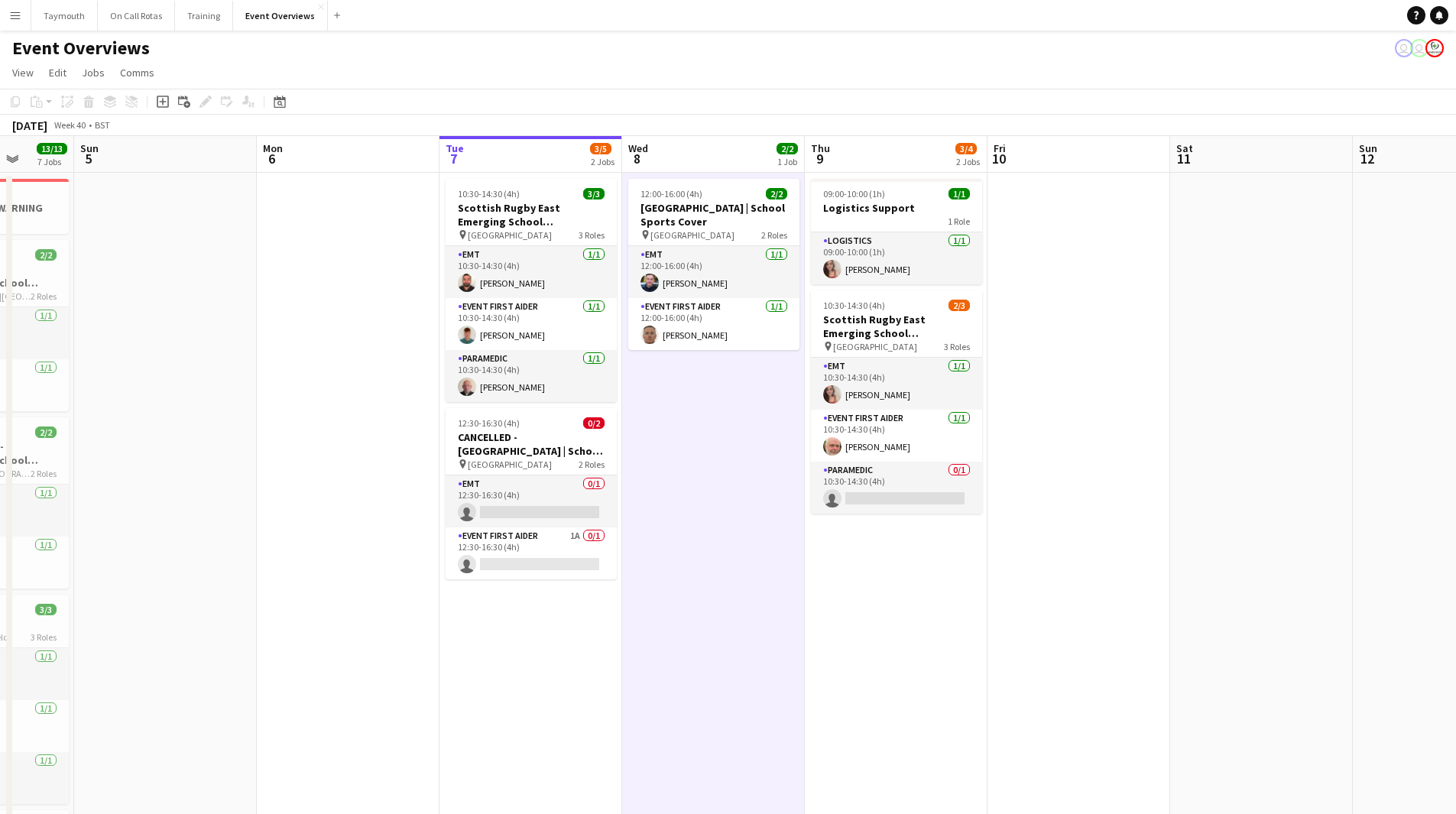
click at [4, 24] on button "Menu" at bounding box center [15, 15] width 31 height 31
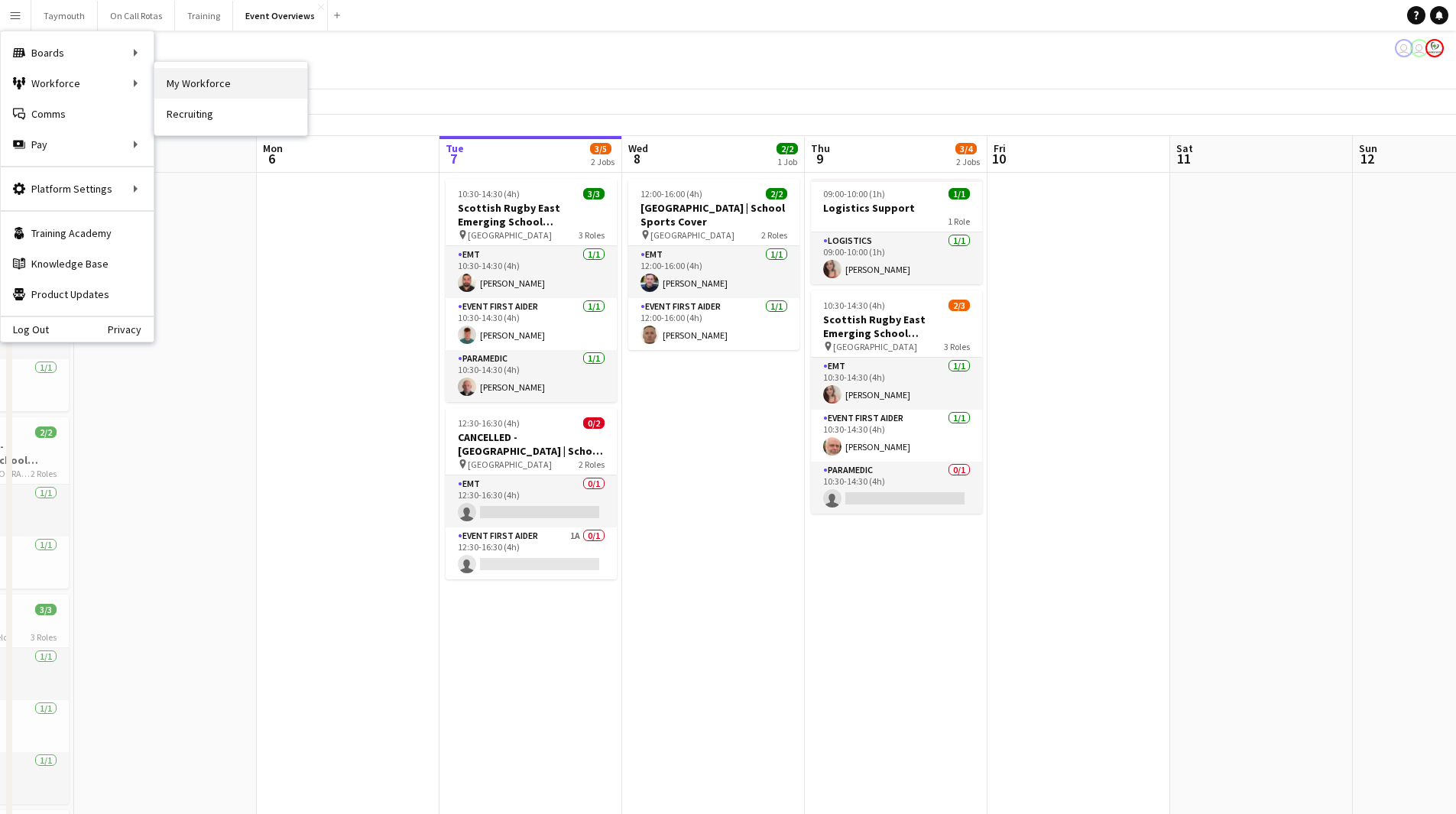
click at [195, 86] on link "My Workforce" at bounding box center [230, 83] width 153 height 31
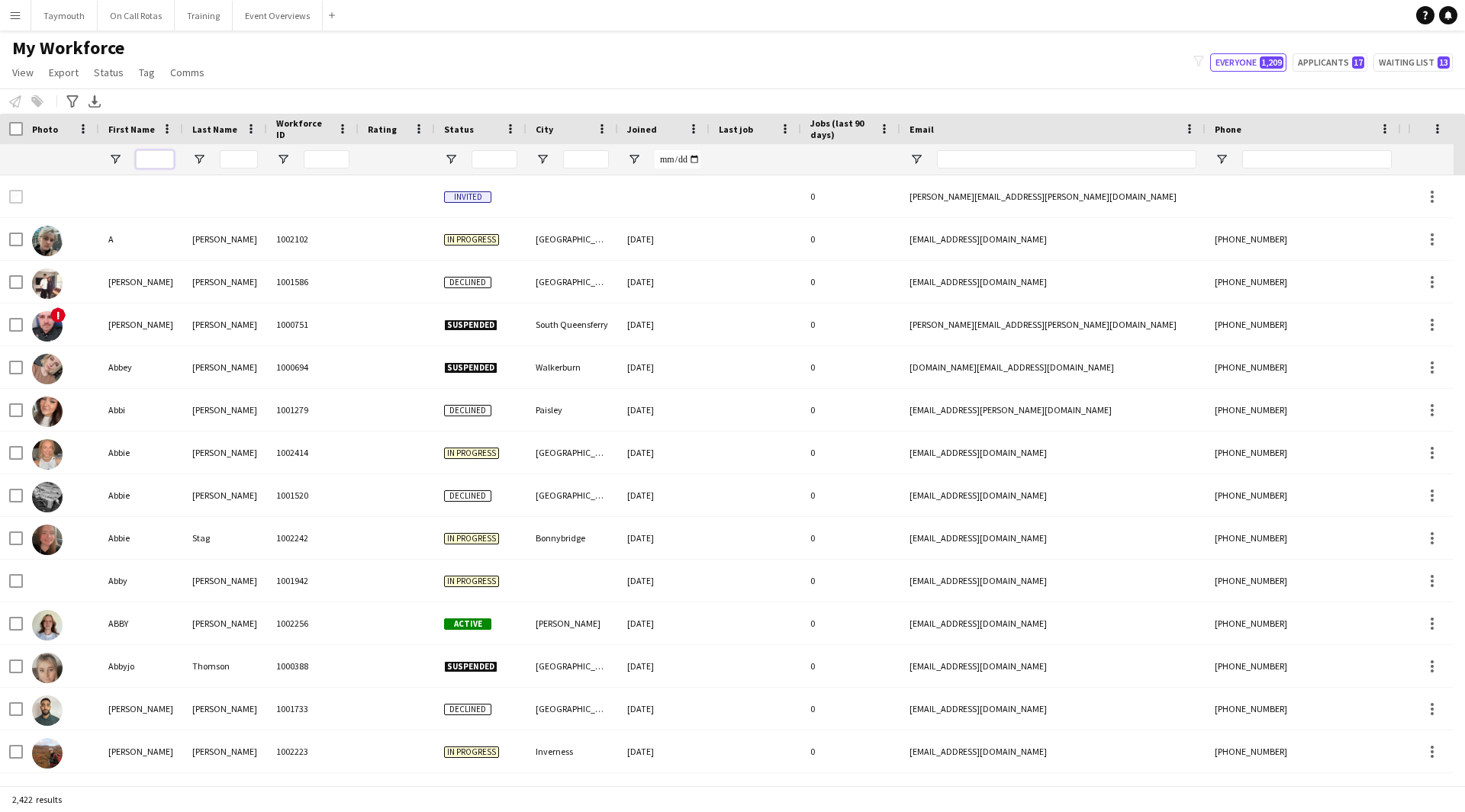
click at [153, 159] on input "First Name Filter Input" at bounding box center [155, 159] width 38 height 19
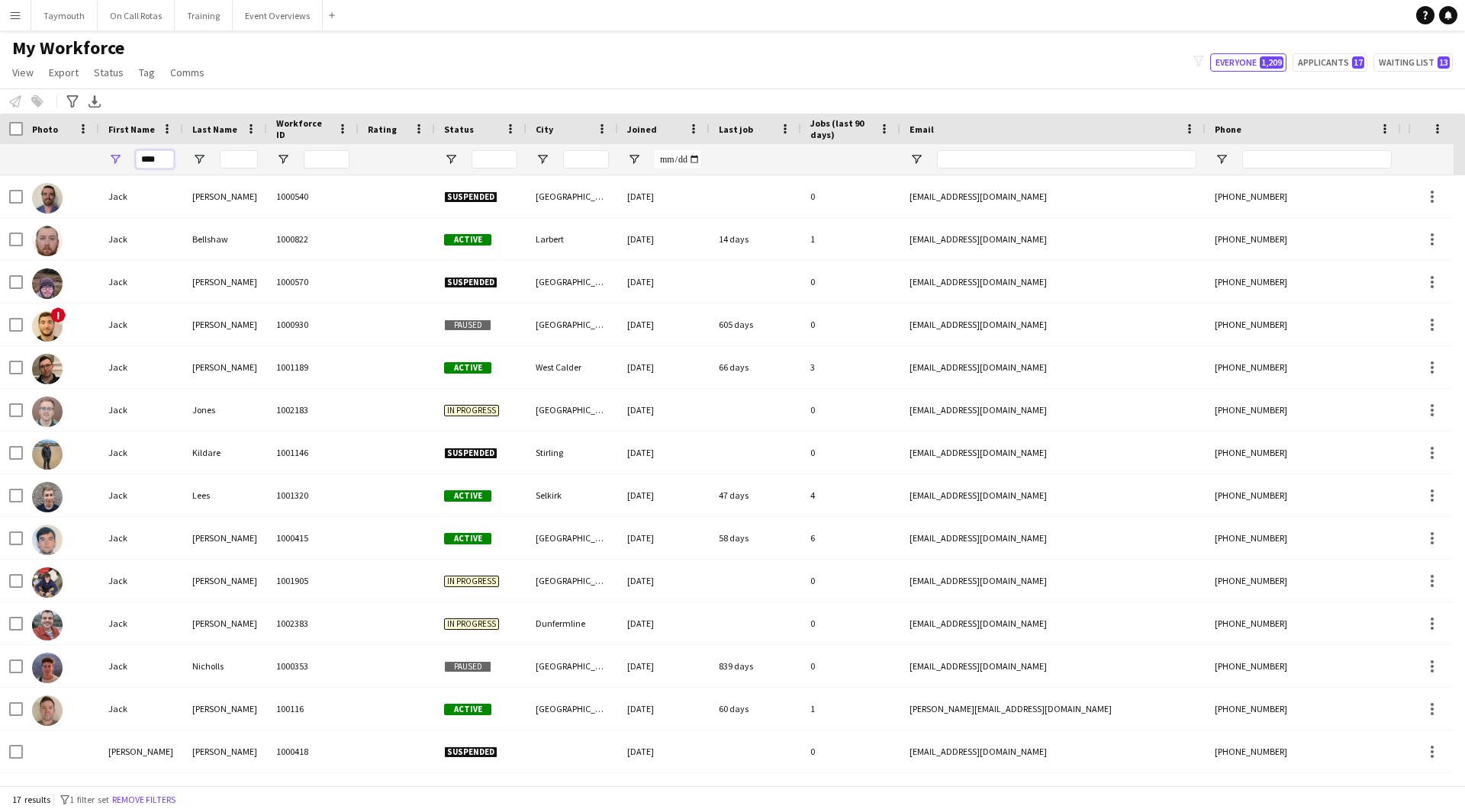
type input "****"
click at [251, 157] on input "Last Name Filter Input" at bounding box center [239, 159] width 38 height 19
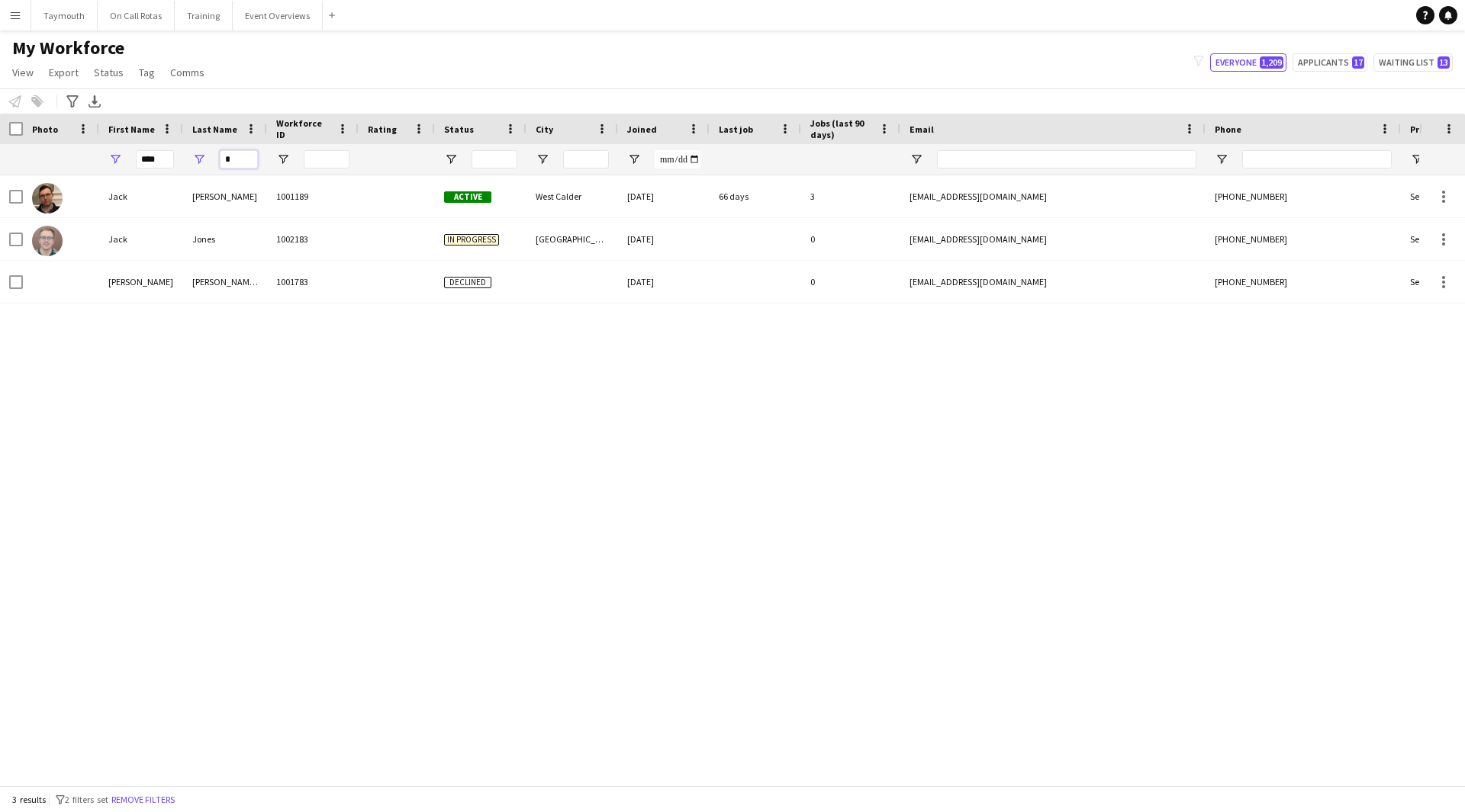
type input "*"
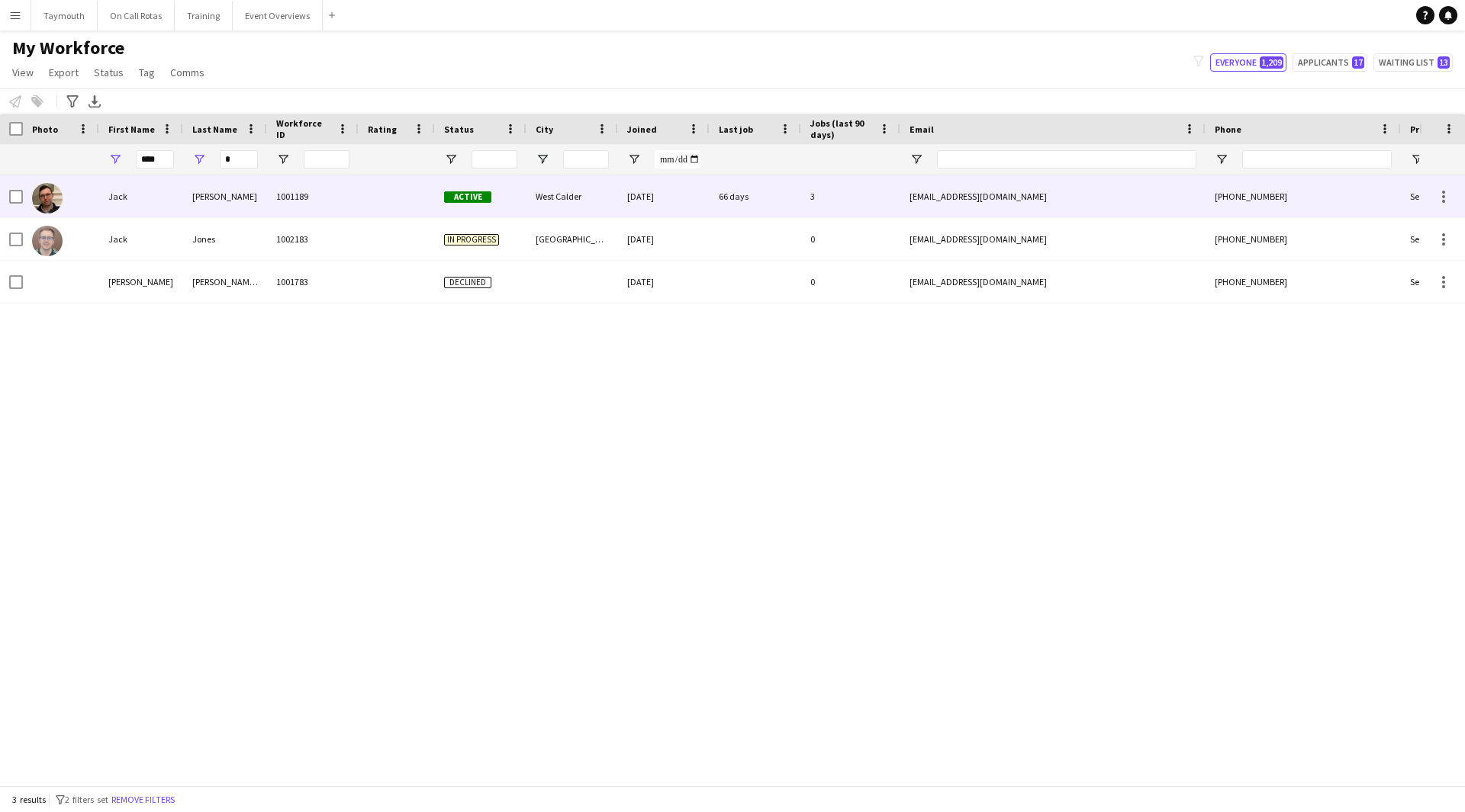
click at [249, 195] on div "[PERSON_NAME]" at bounding box center [225, 196] width 84 height 42
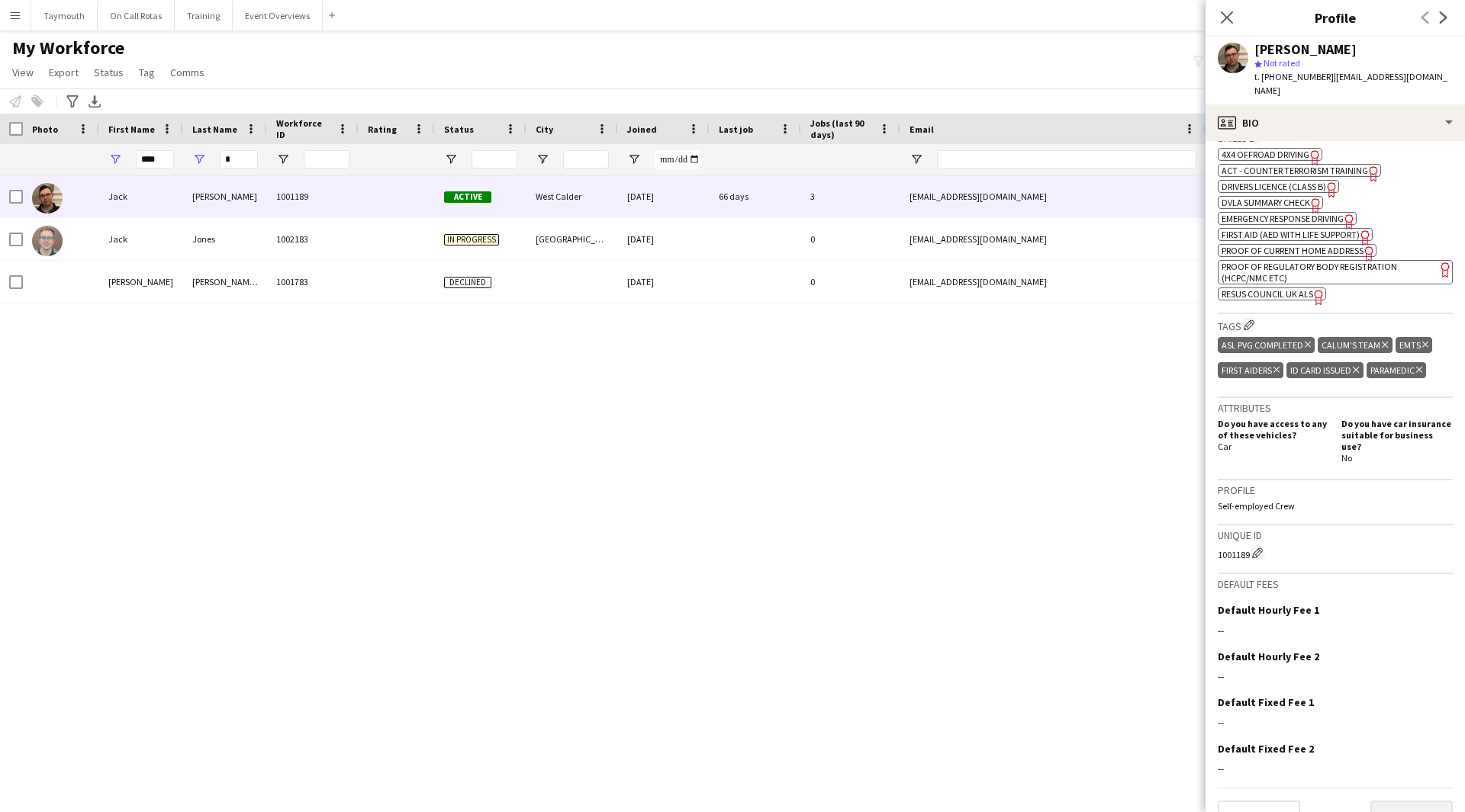
scroll to position [590, 0]
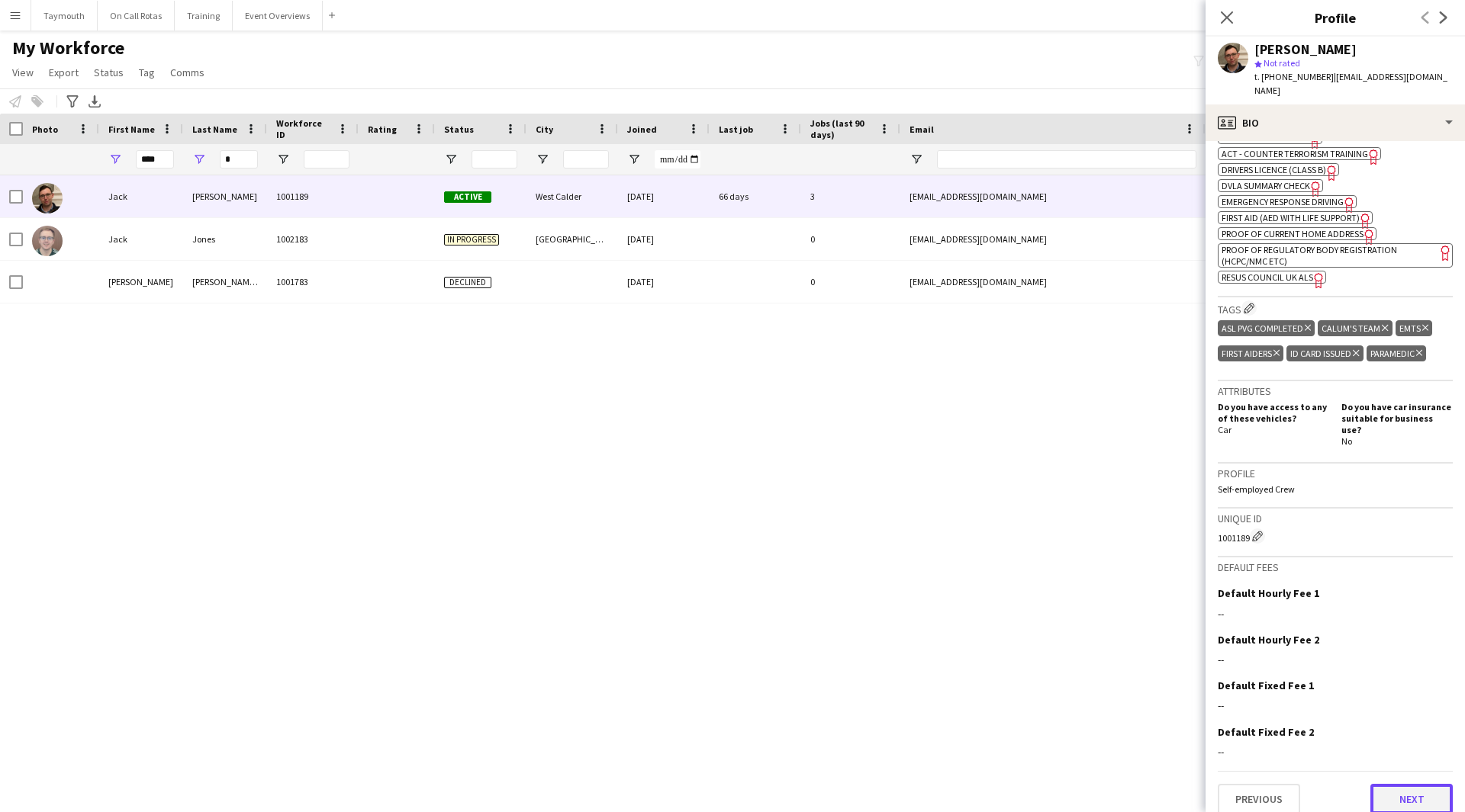
click at [1391, 786] on button "Next" at bounding box center [1412, 798] width 83 height 31
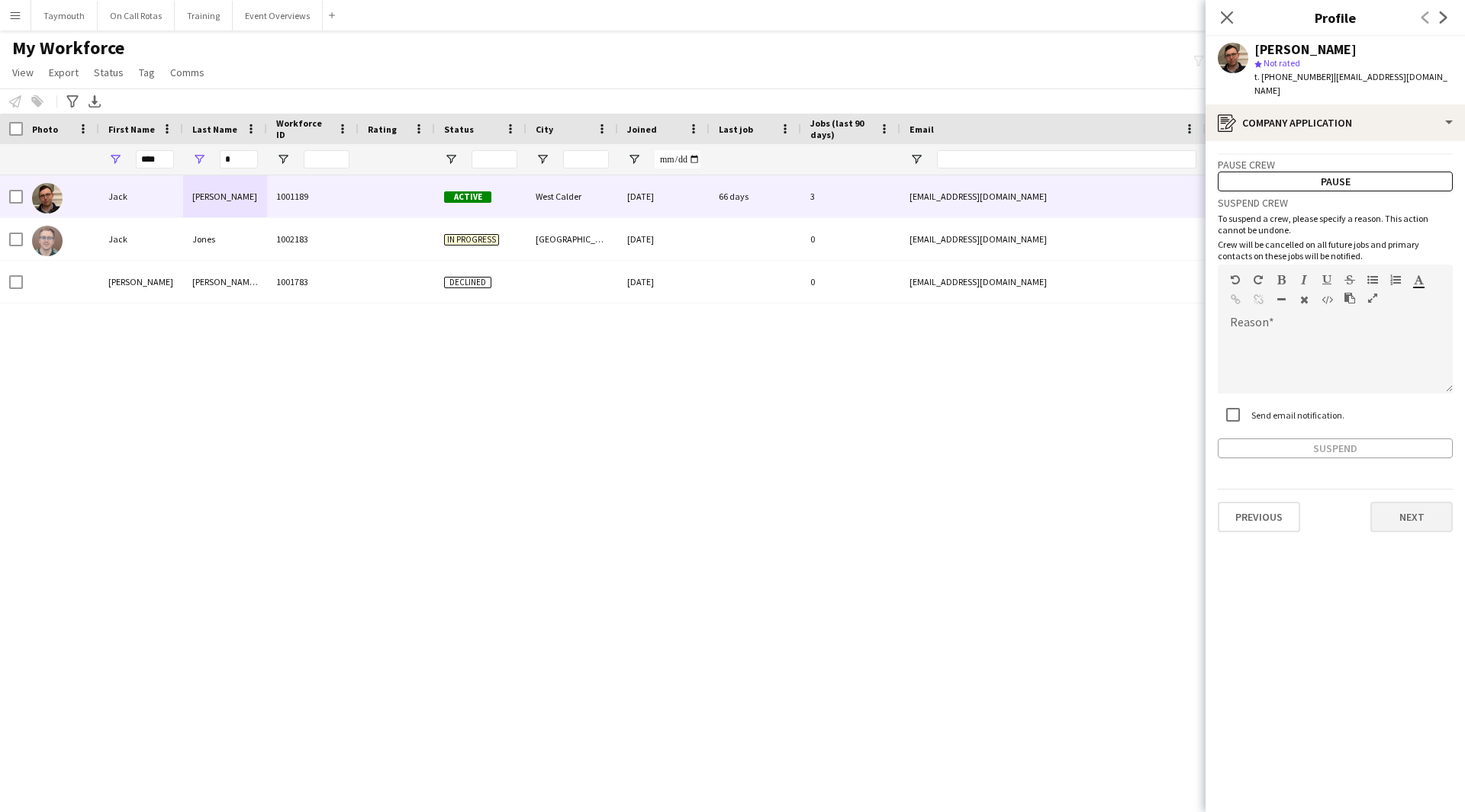
drag, startPoint x: 1414, startPoint y: 524, endPoint x: 1417, endPoint y: 512, distance: 12.4
click at [1414, 518] on app-crew-profile-application "Pause crew Pause Suspend crew To suspend a crew, please specify a reason. This …" at bounding box center [1335, 476] width 259 height 671
click at [1418, 511] on button "Next" at bounding box center [1412, 516] width 83 height 31
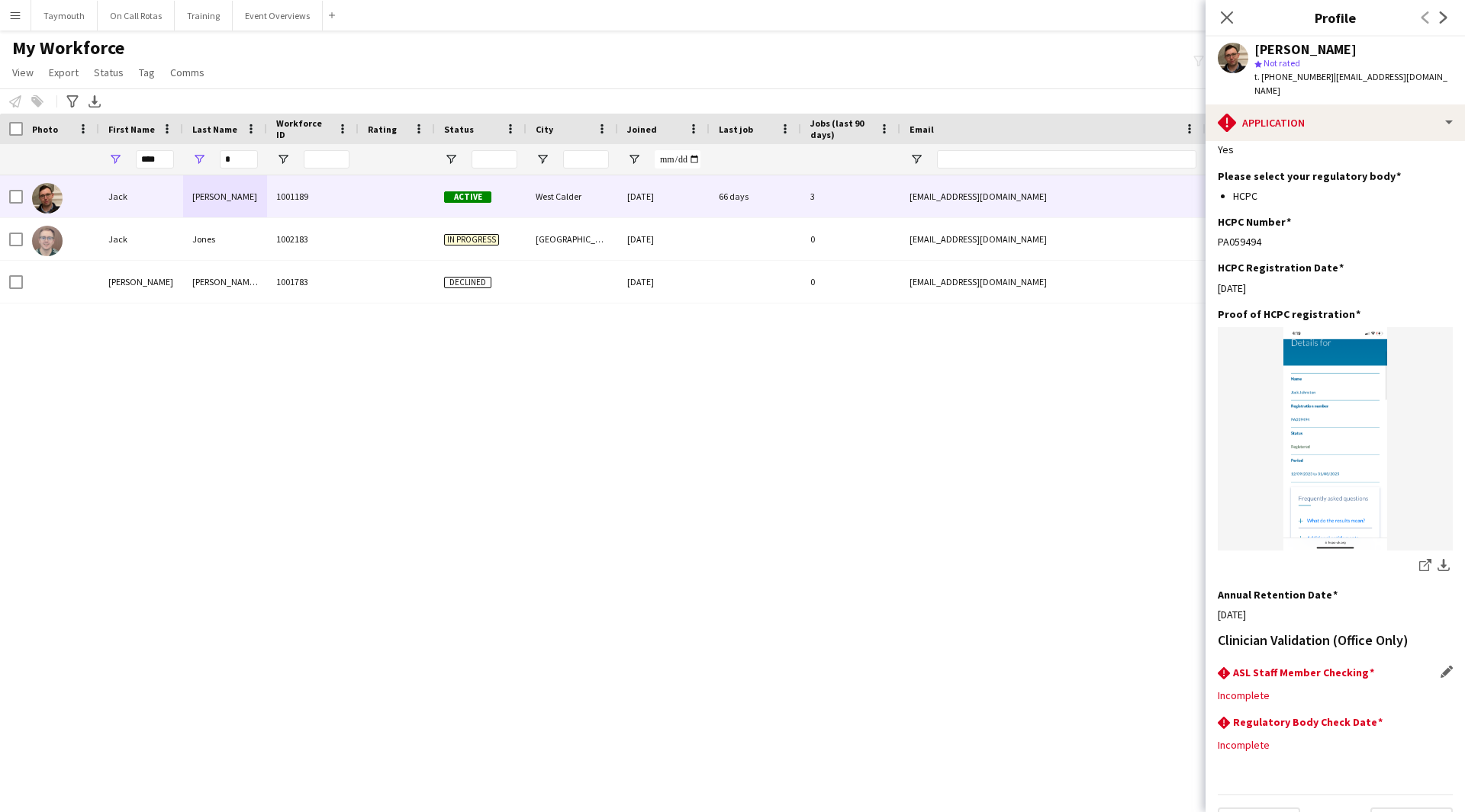
scroll to position [251, 0]
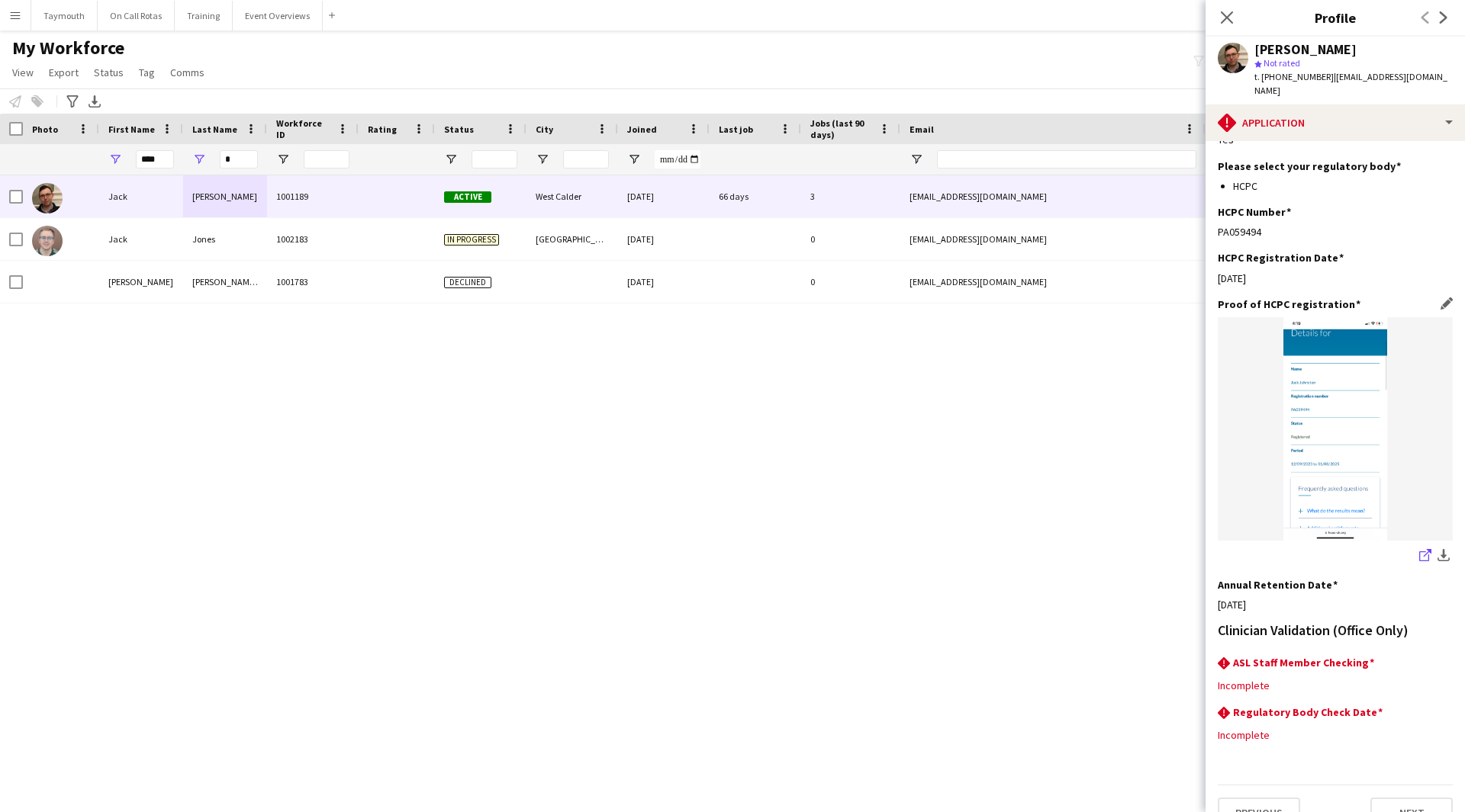
click at [1416, 548] on link "share-external-link-1" at bounding box center [1425, 557] width 19 height 19
click at [1323, 104] on div "rhombus-alert Application" at bounding box center [1335, 122] width 259 height 36
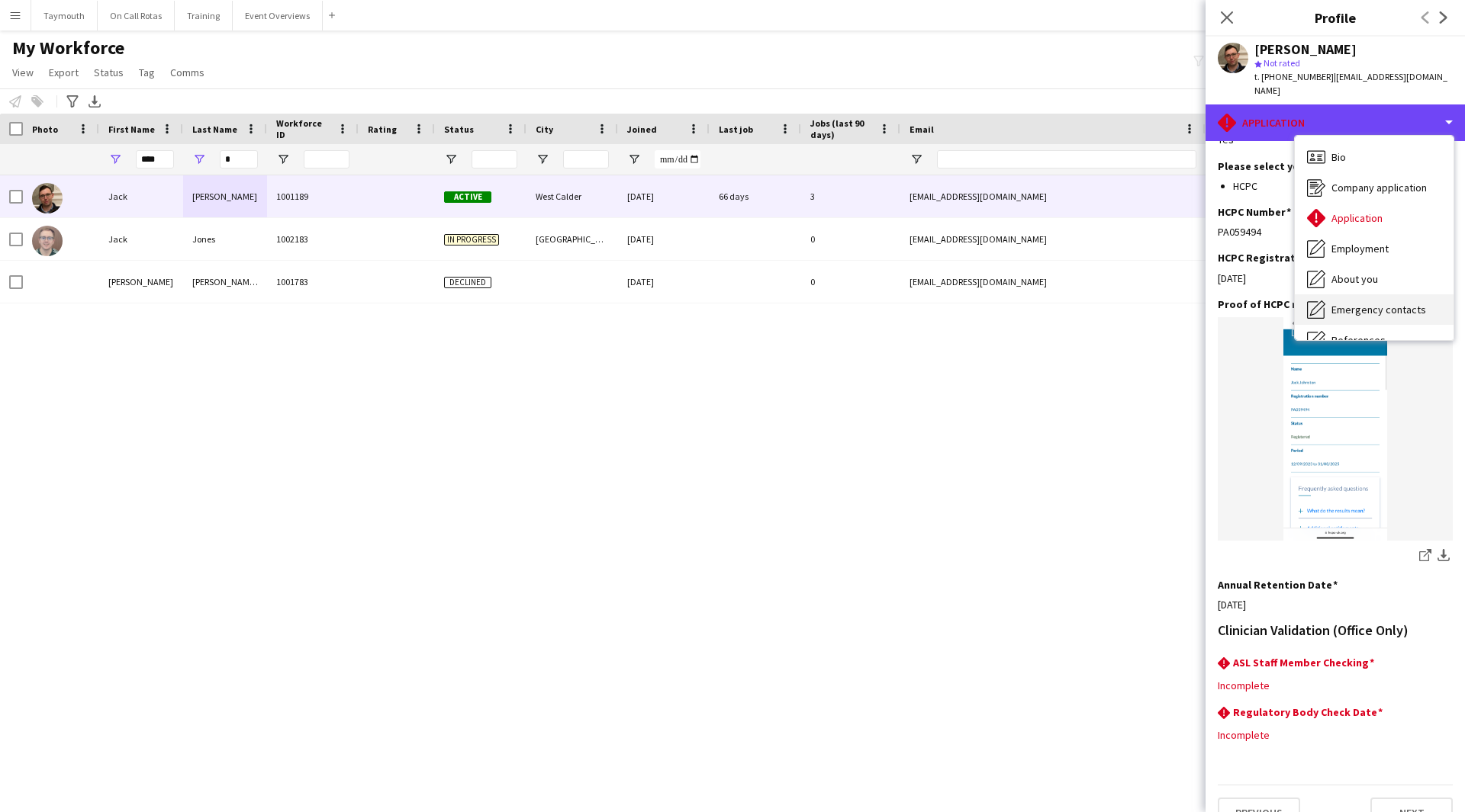
scroll to position [265, 0]
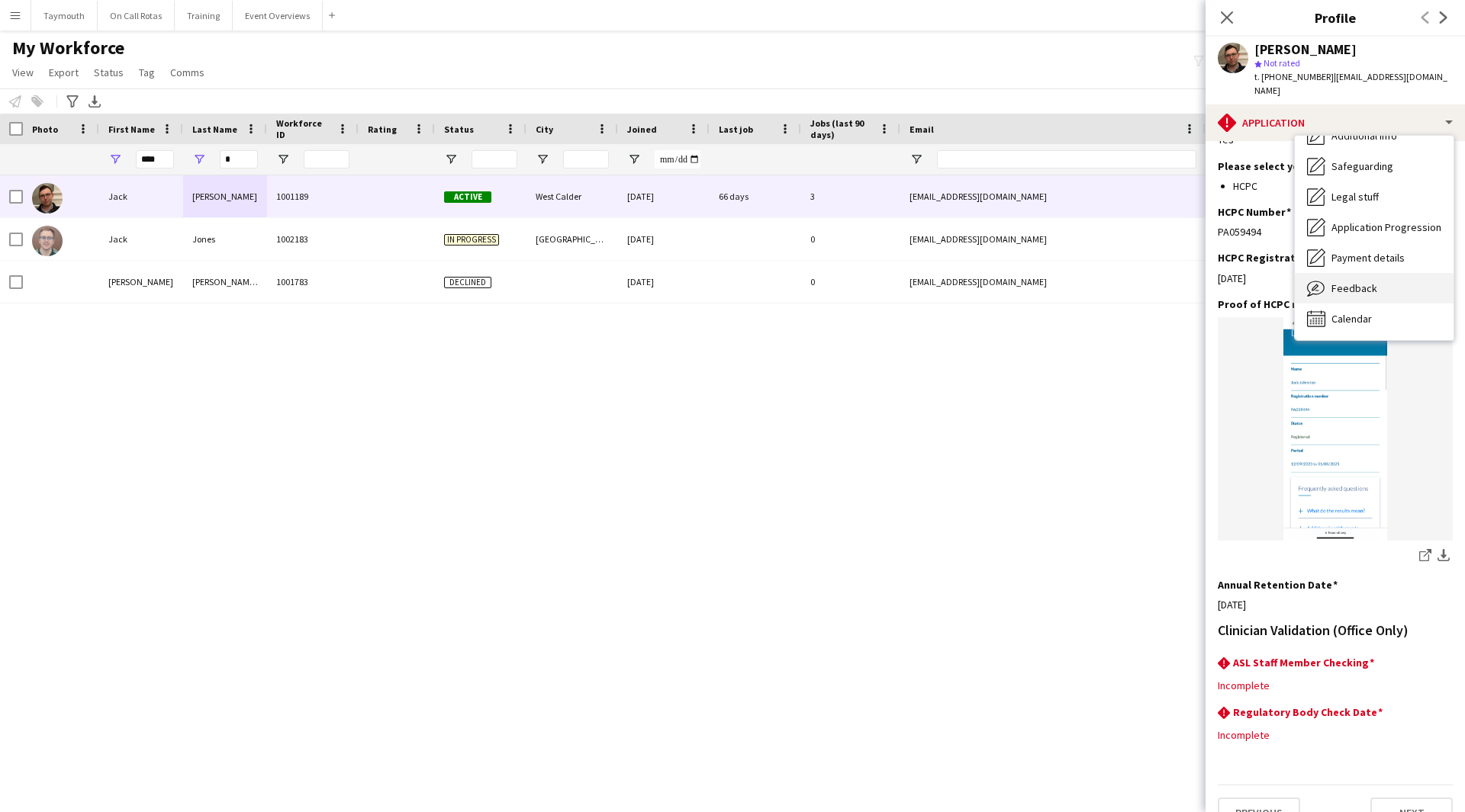
click at [1421, 281] on div "Feedback Feedback" at bounding box center [1373, 288] width 159 height 31
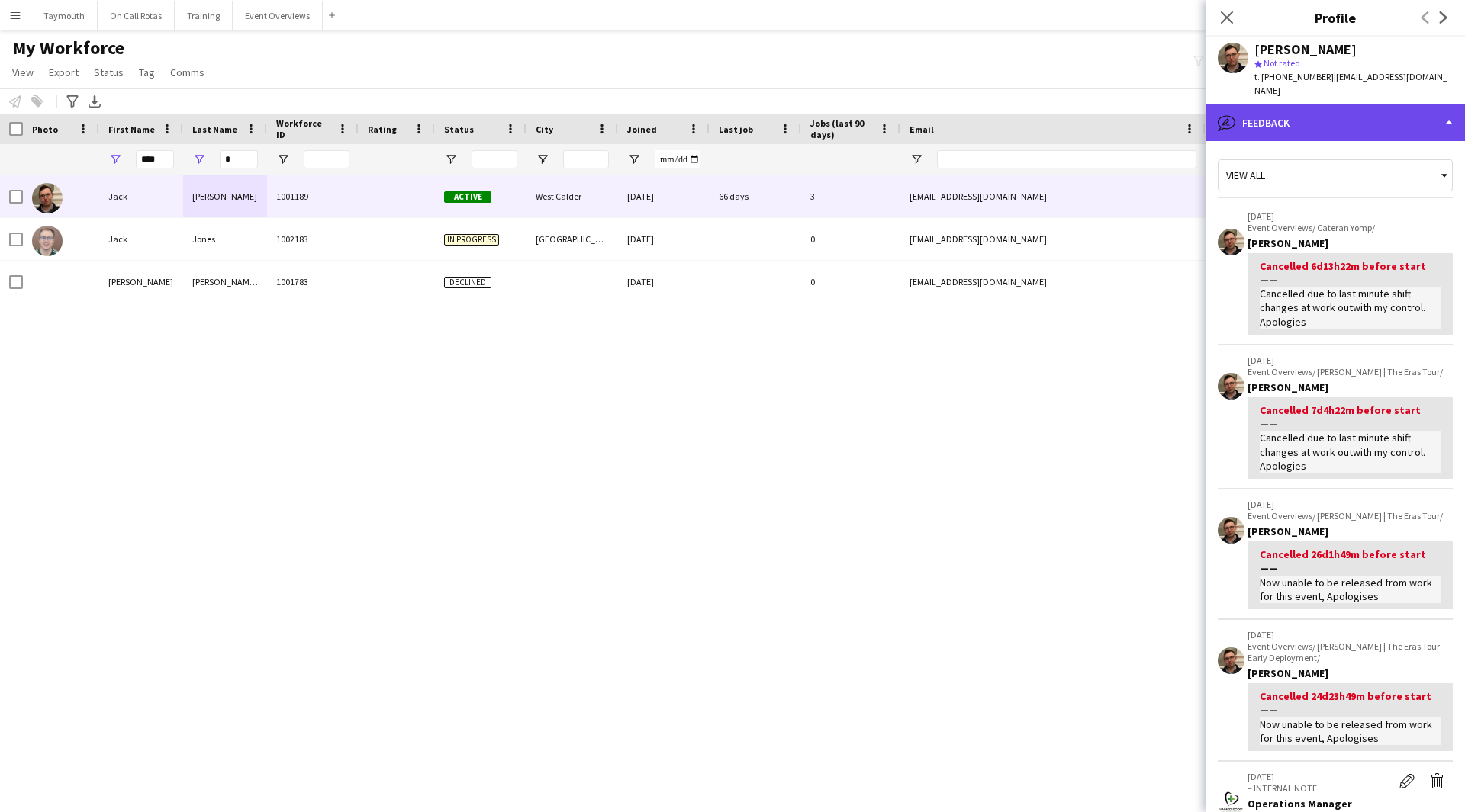
click at [1408, 104] on div "bubble-pencil Feedback" at bounding box center [1335, 122] width 259 height 36
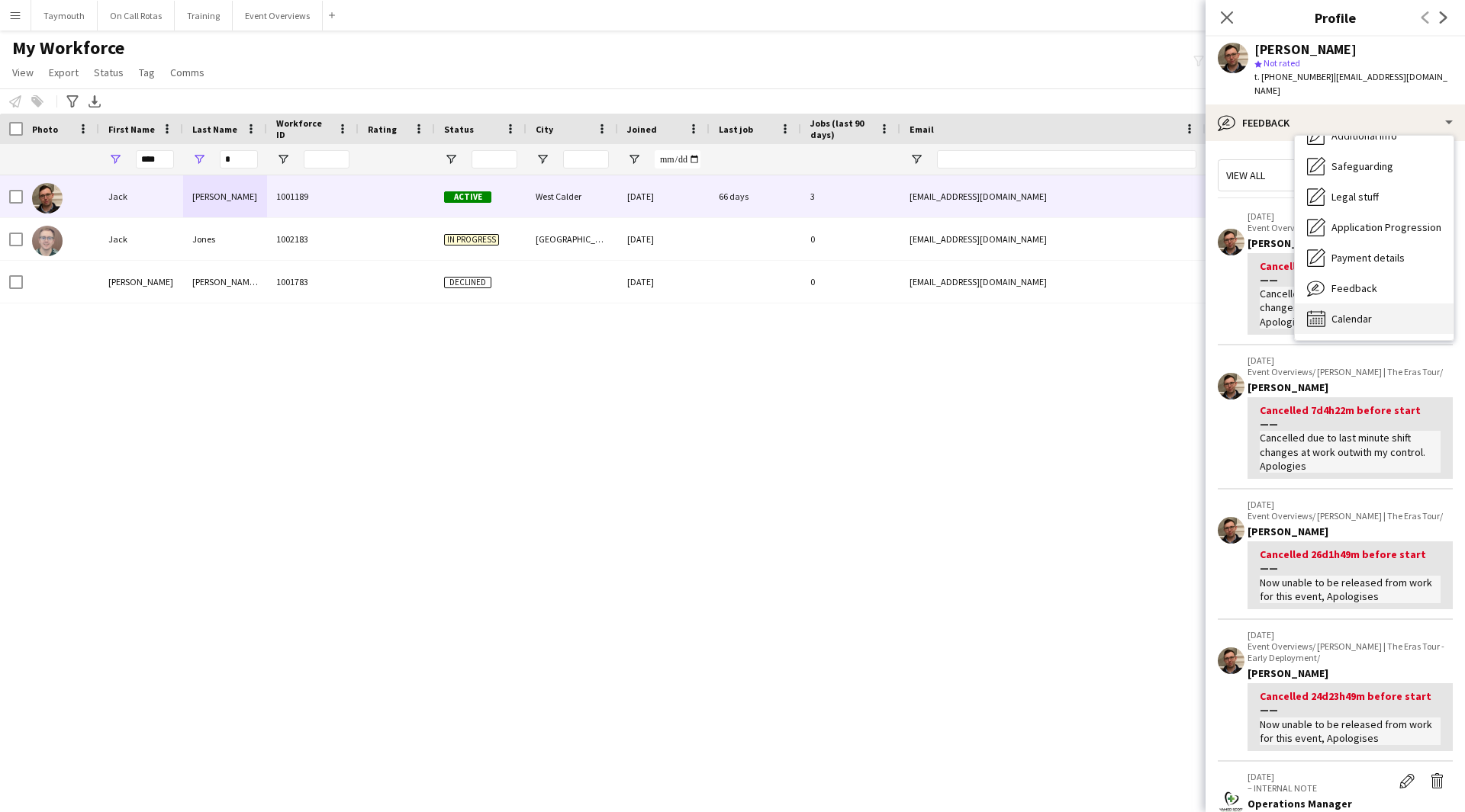
click at [1364, 311] on span "Calendar" at bounding box center [1351, 318] width 40 height 14
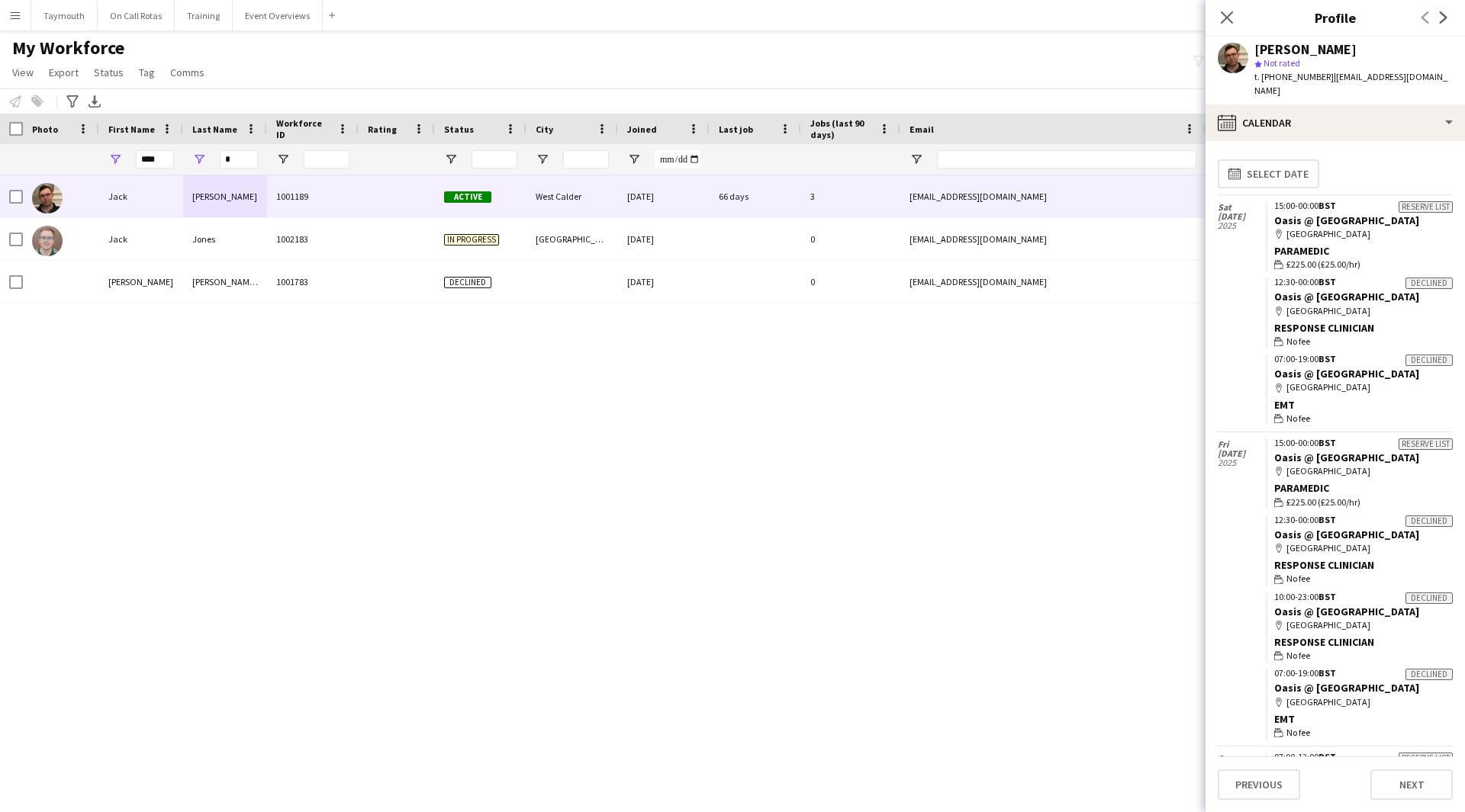
scroll to position [268, 0]
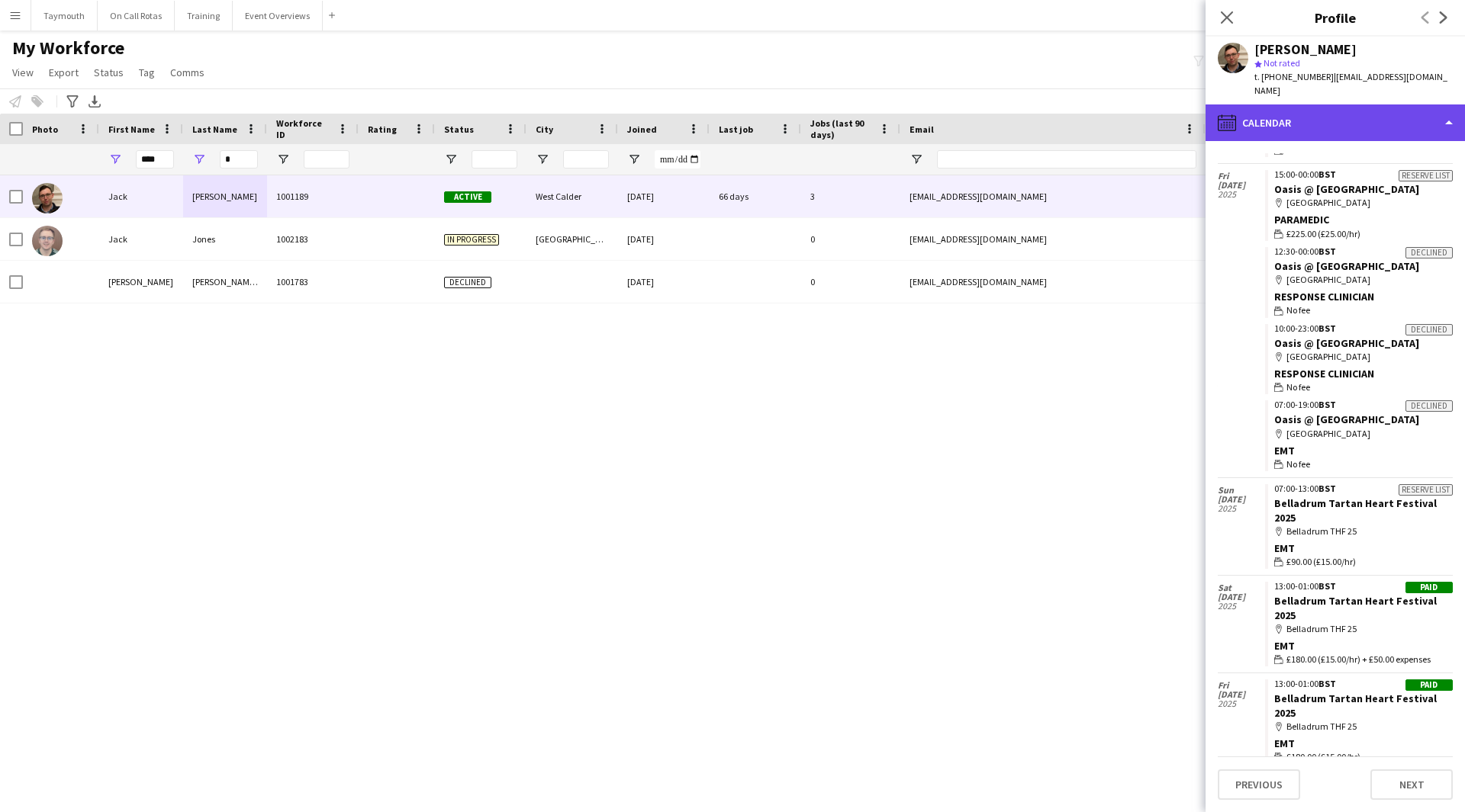
click at [1381, 109] on div "calendar-full Calendar" at bounding box center [1335, 122] width 259 height 36
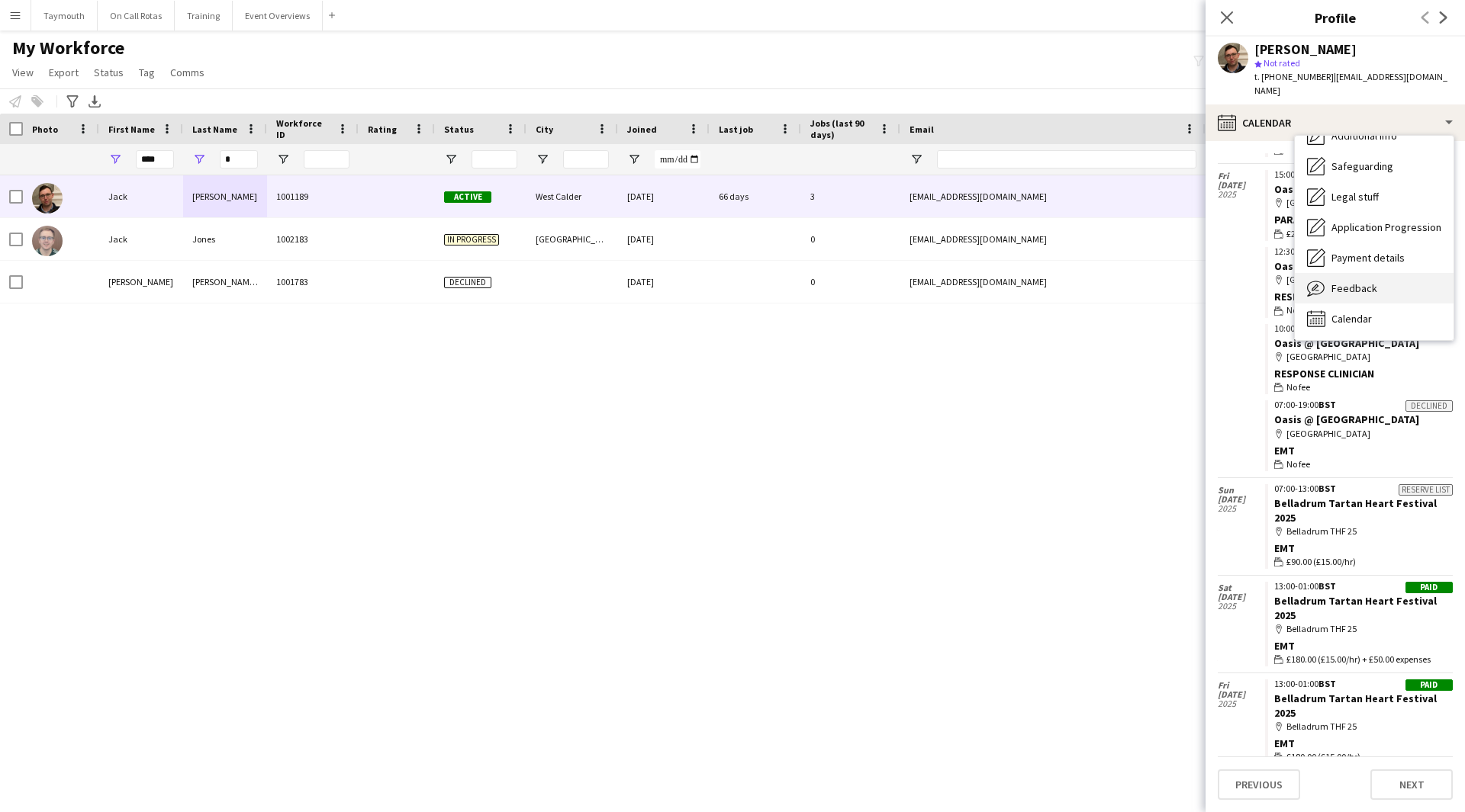
click at [1380, 273] on div "Feedback Feedback" at bounding box center [1373, 288] width 159 height 31
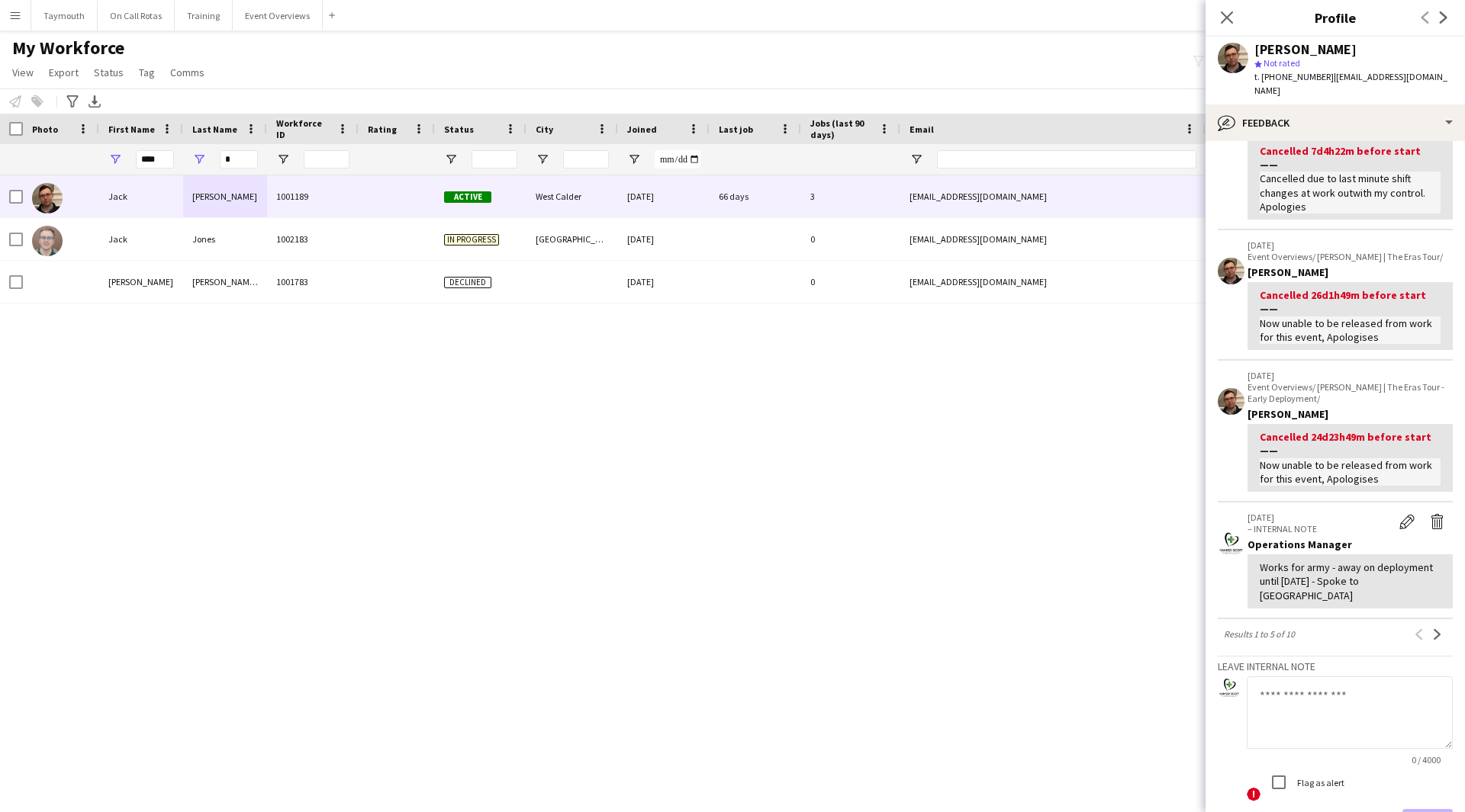
scroll to position [345, 0]
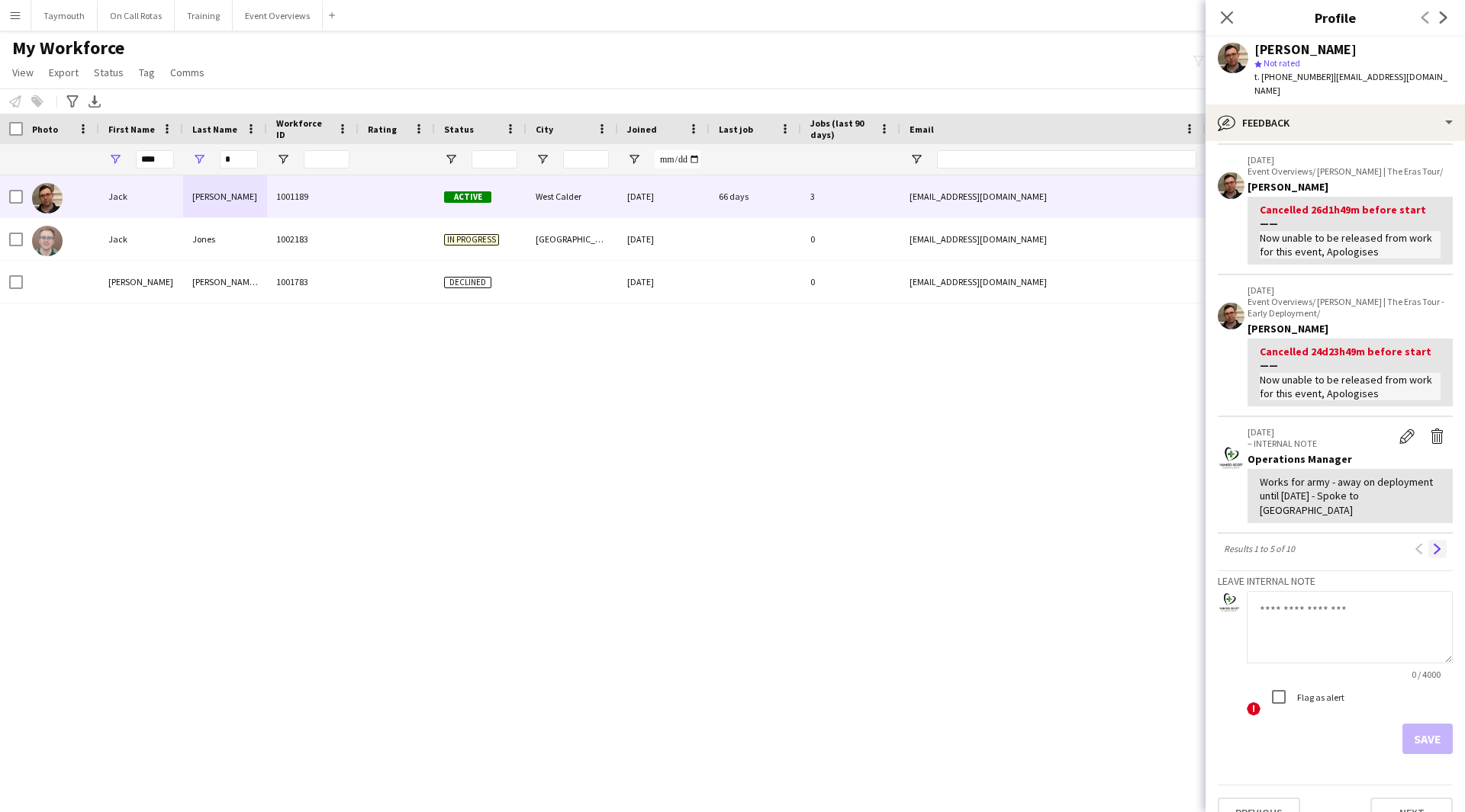
click at [1432, 540] on button "Next" at bounding box center [1437, 549] width 19 height 19
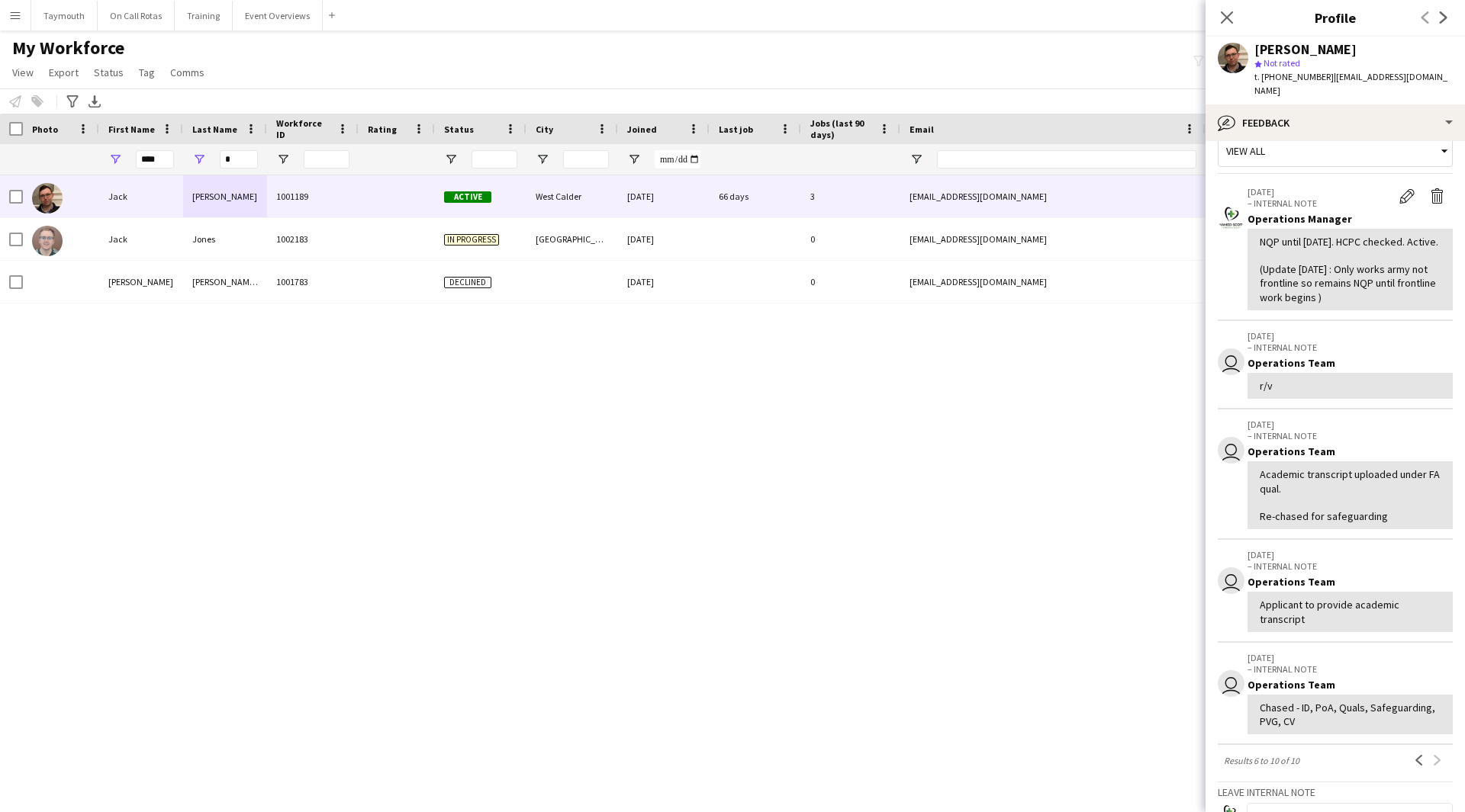
scroll to position [0, 0]
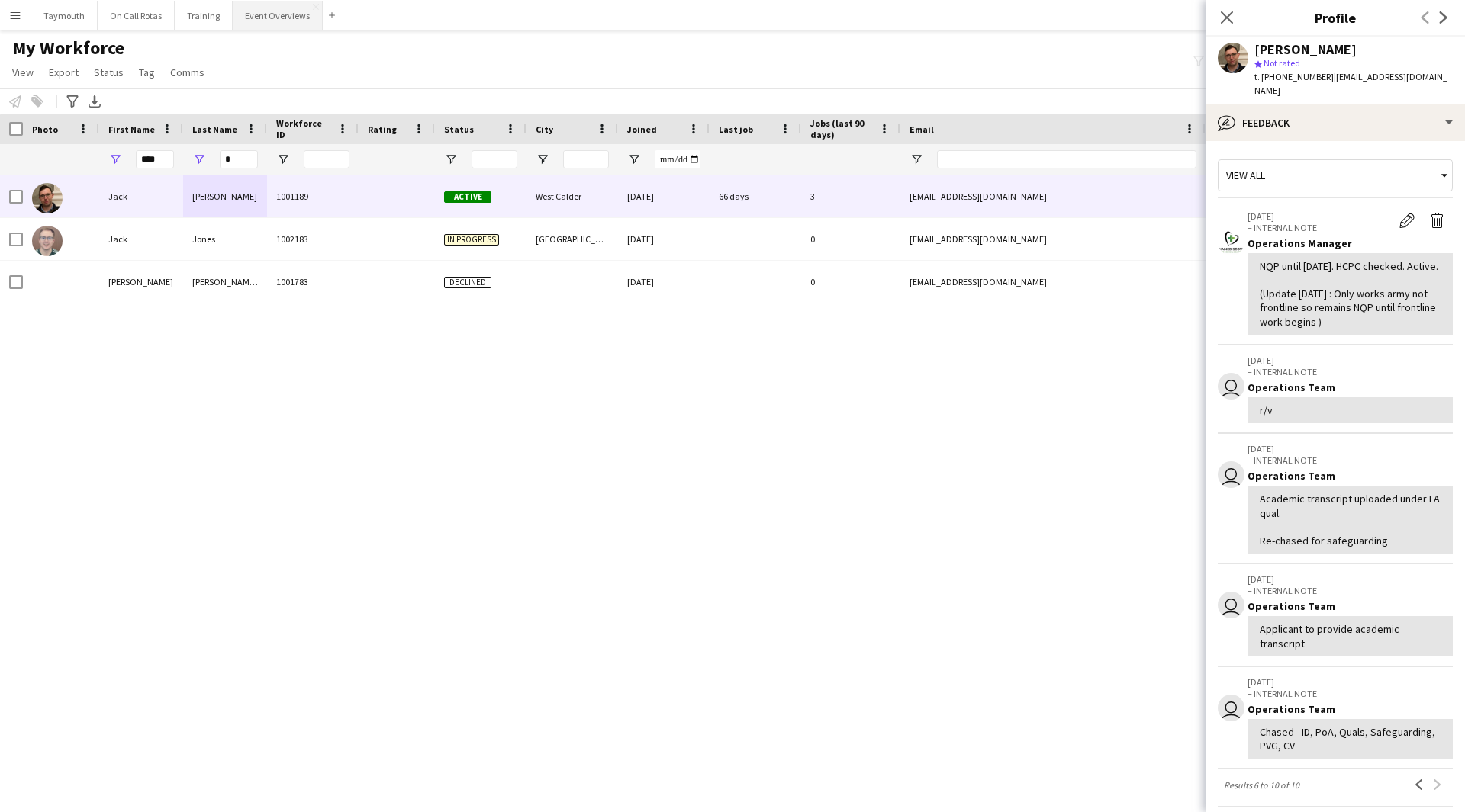
click at [268, 13] on button "Event Overviews Close" at bounding box center [277, 16] width 90 height 30
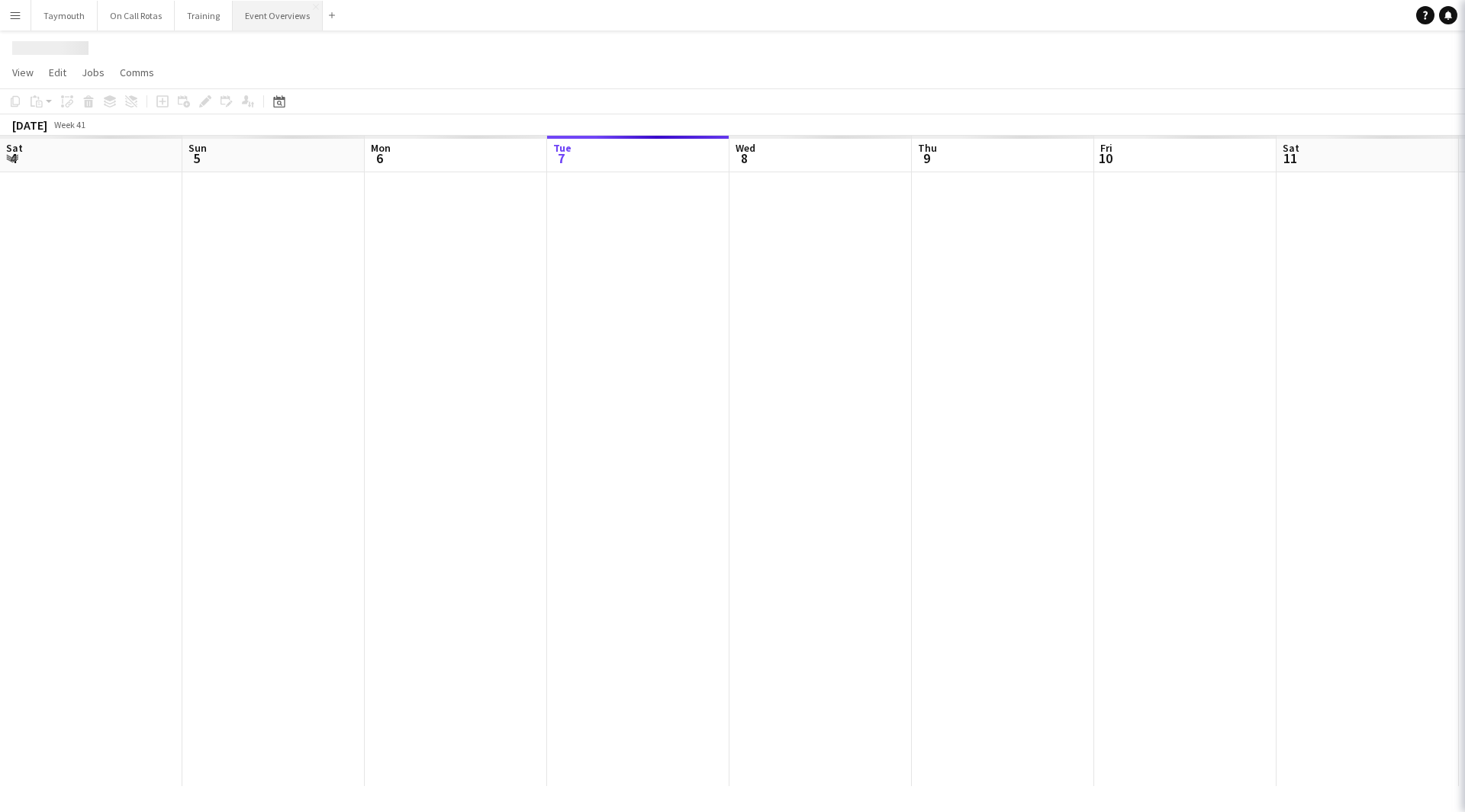
scroll to position [0, 365]
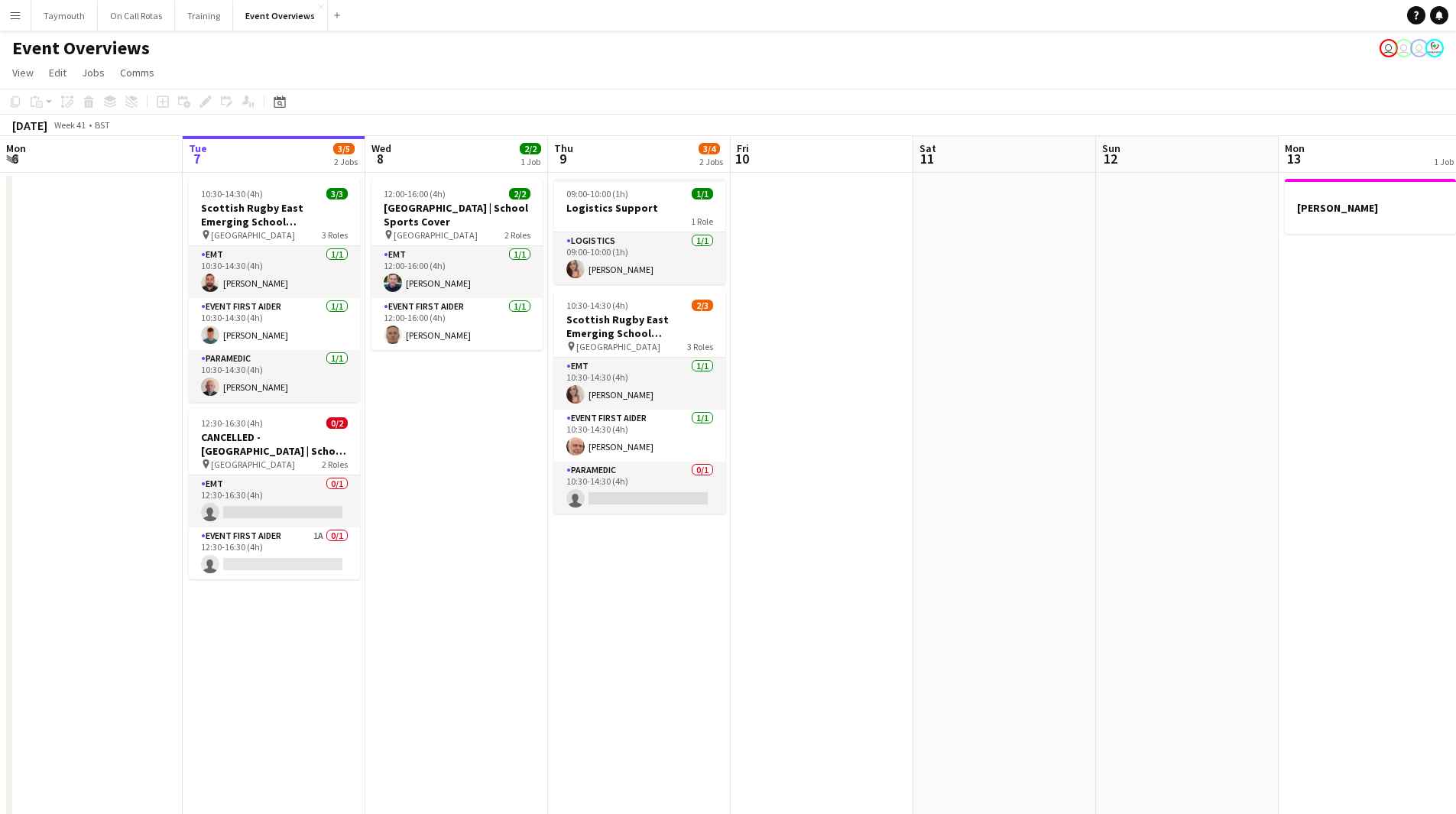
click at [13, 21] on app-icon "Menu" at bounding box center [15, 15] width 12 height 12
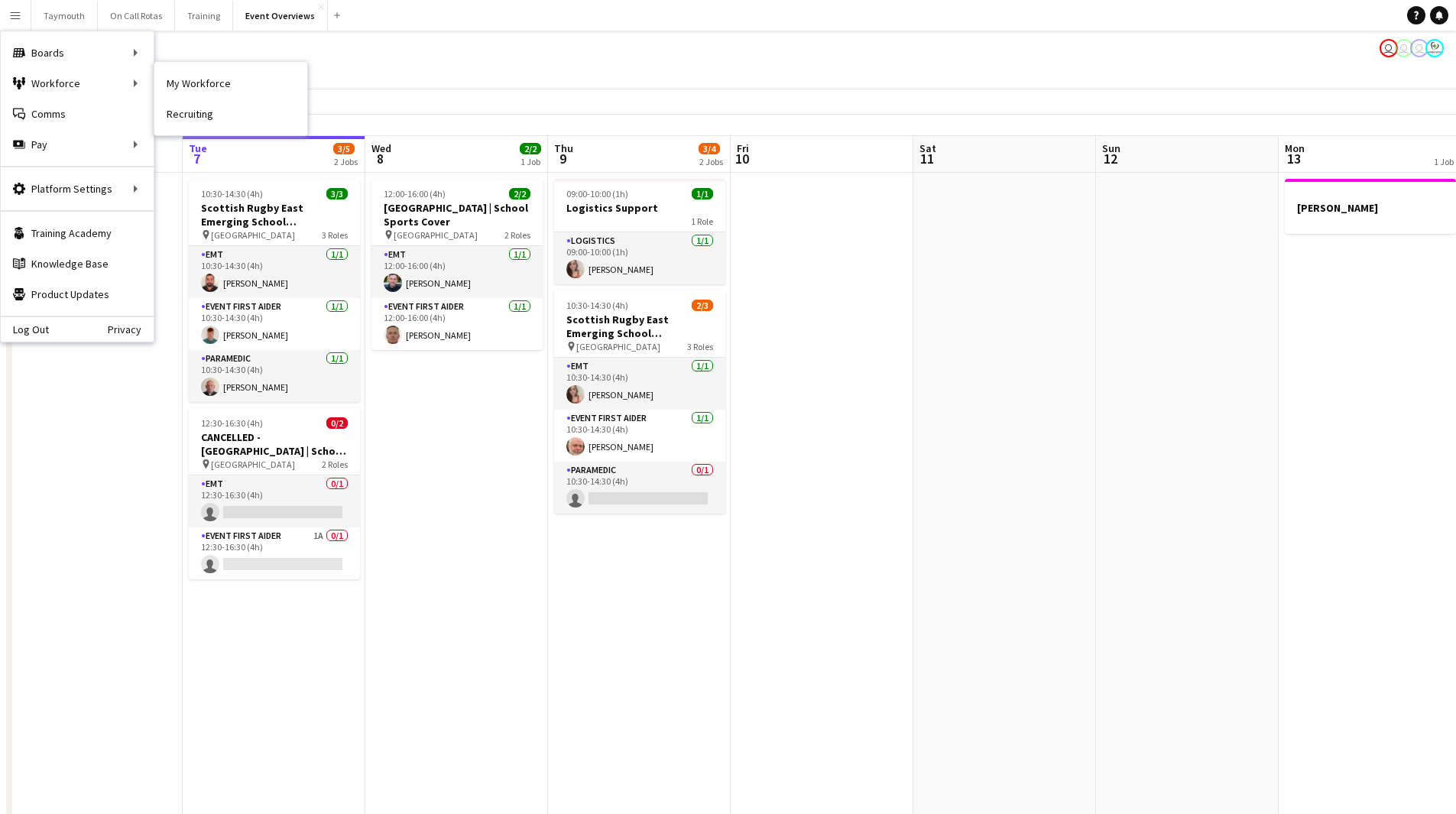
drag, startPoint x: 210, startPoint y: 76, endPoint x: 499, endPoint y: 244, distance: 334.3
click at [210, 76] on link "My Workforce" at bounding box center [230, 83] width 153 height 31
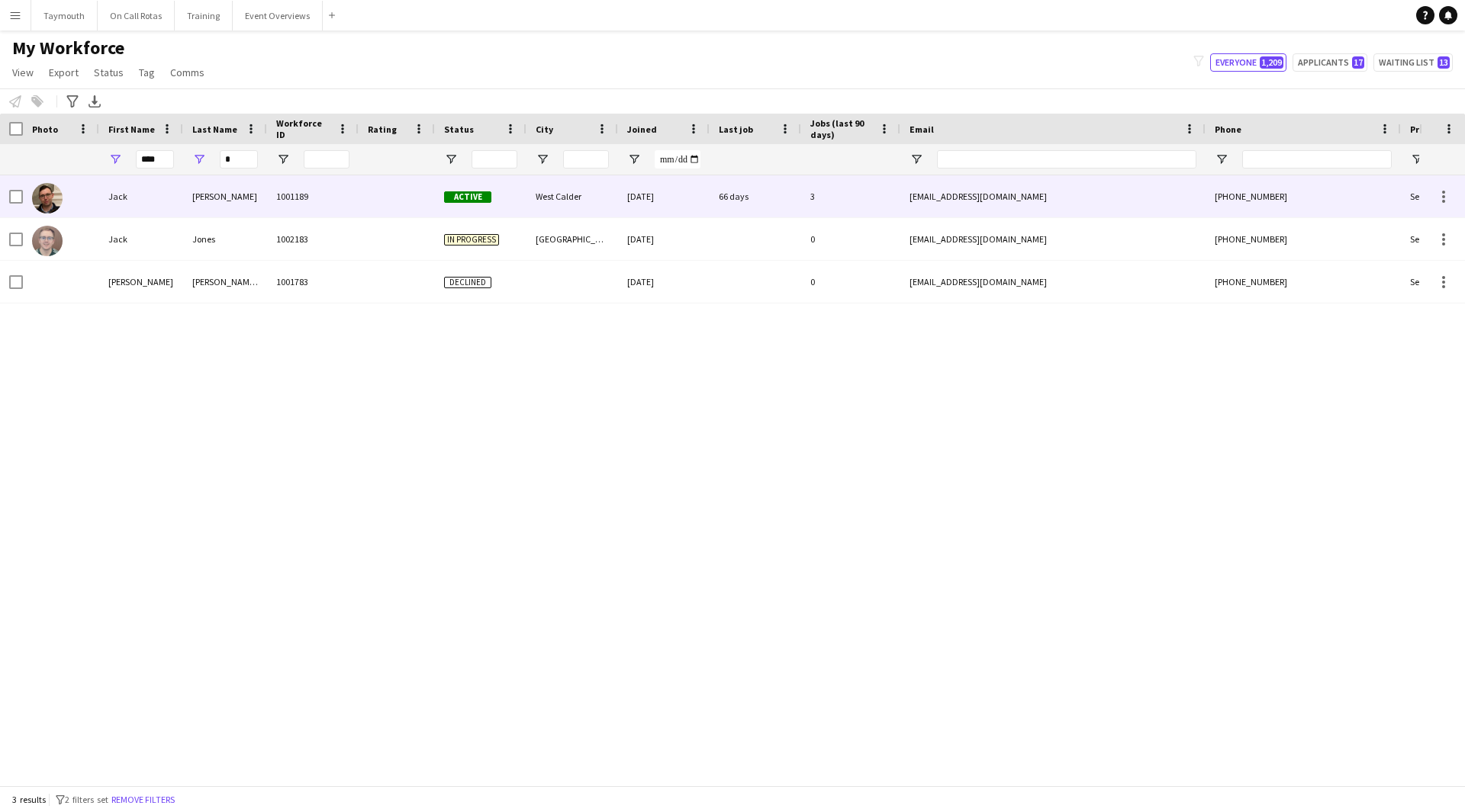
click at [193, 205] on div "[PERSON_NAME]" at bounding box center [225, 196] width 84 height 42
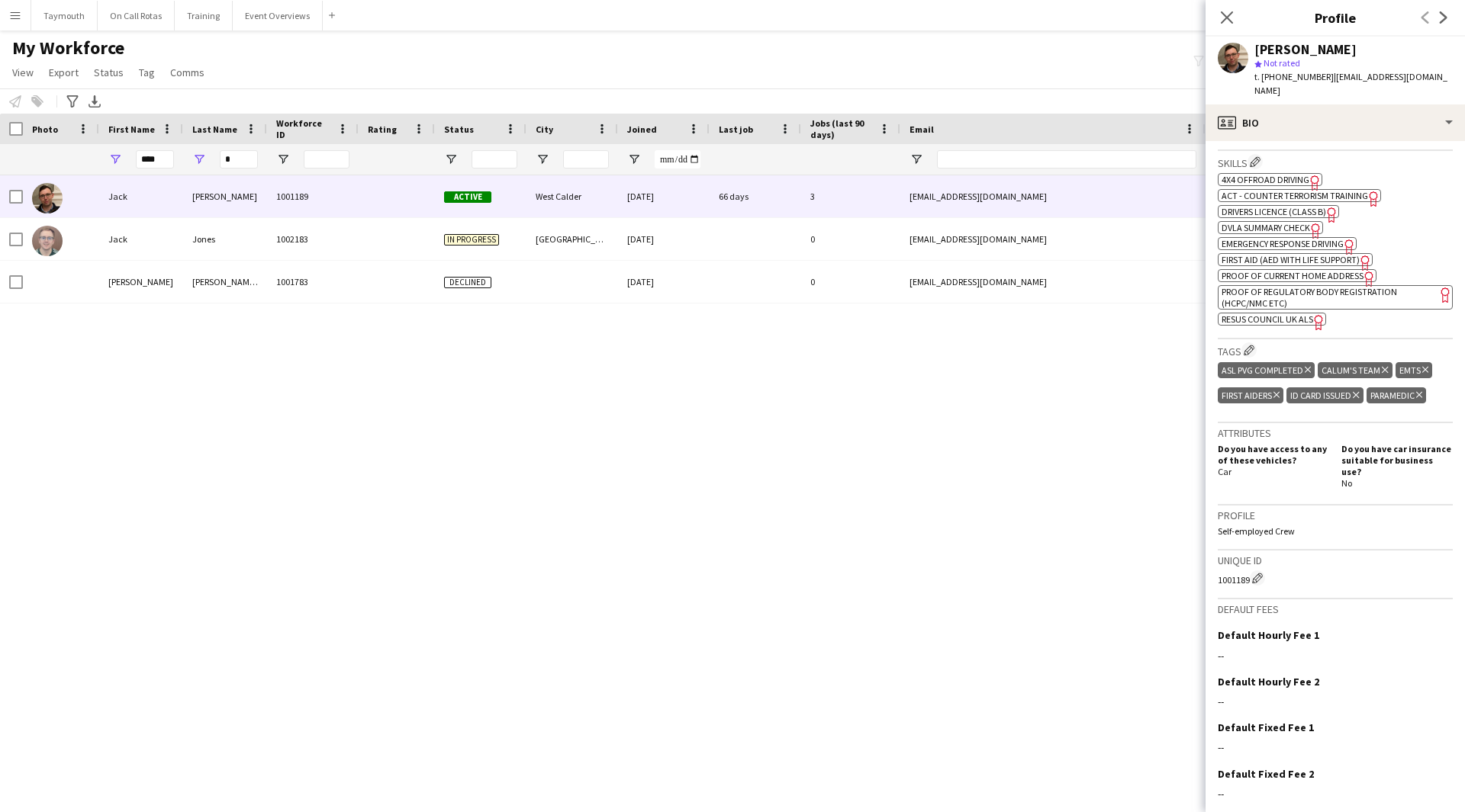
scroll to position [590, 0]
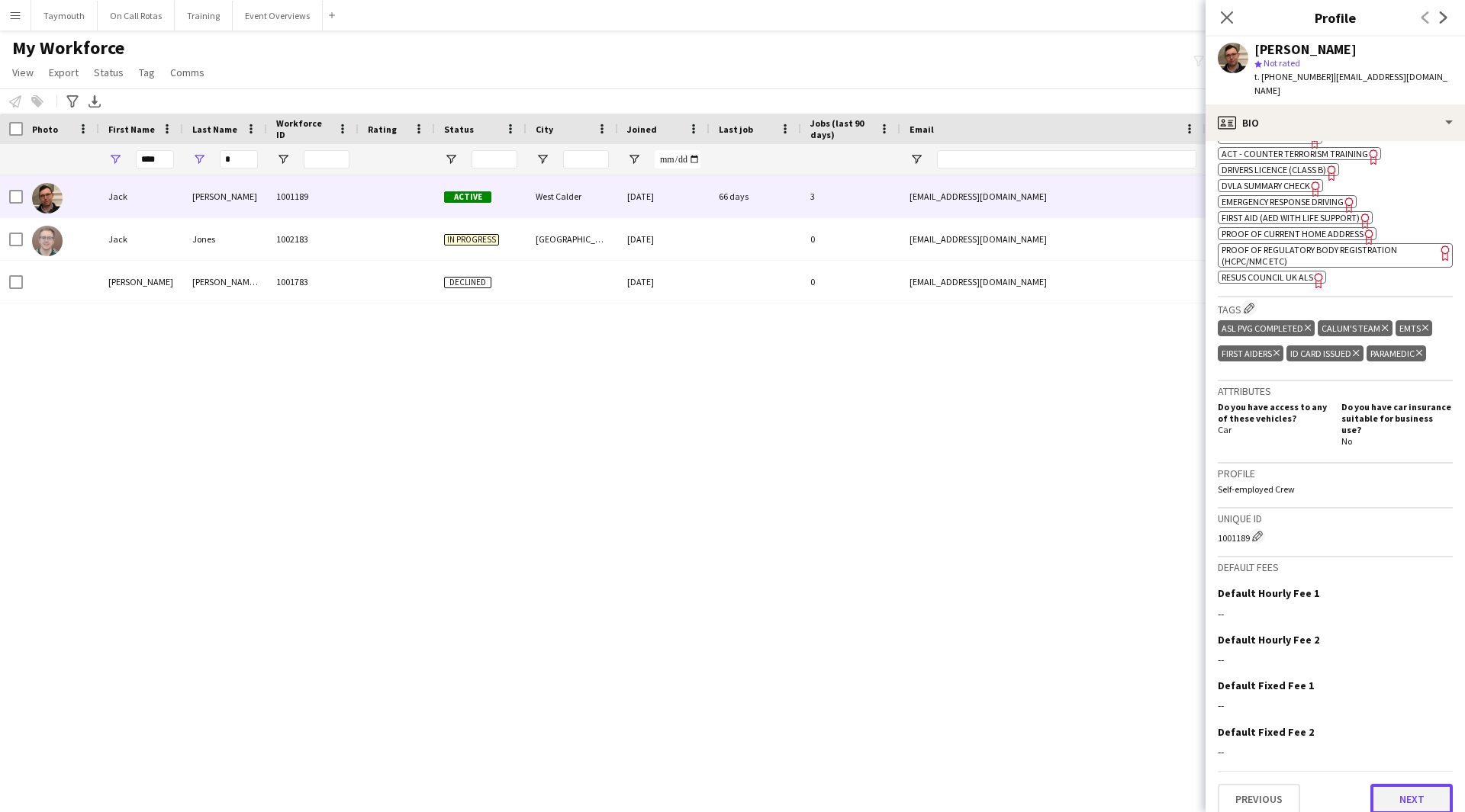
click at [1412, 794] on button "Next" at bounding box center [1412, 798] width 83 height 31
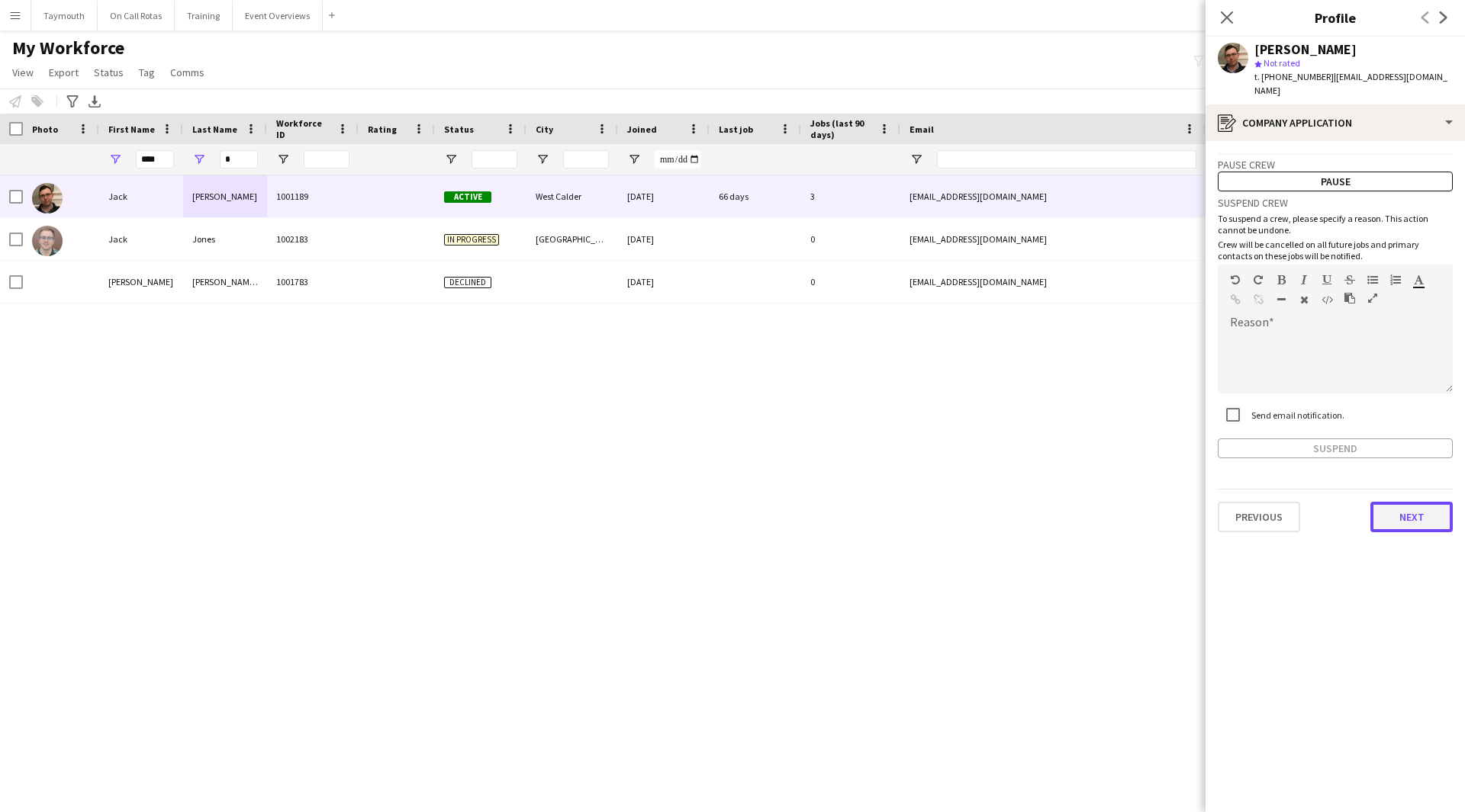
click at [1418, 511] on button "Next" at bounding box center [1412, 516] width 83 height 31
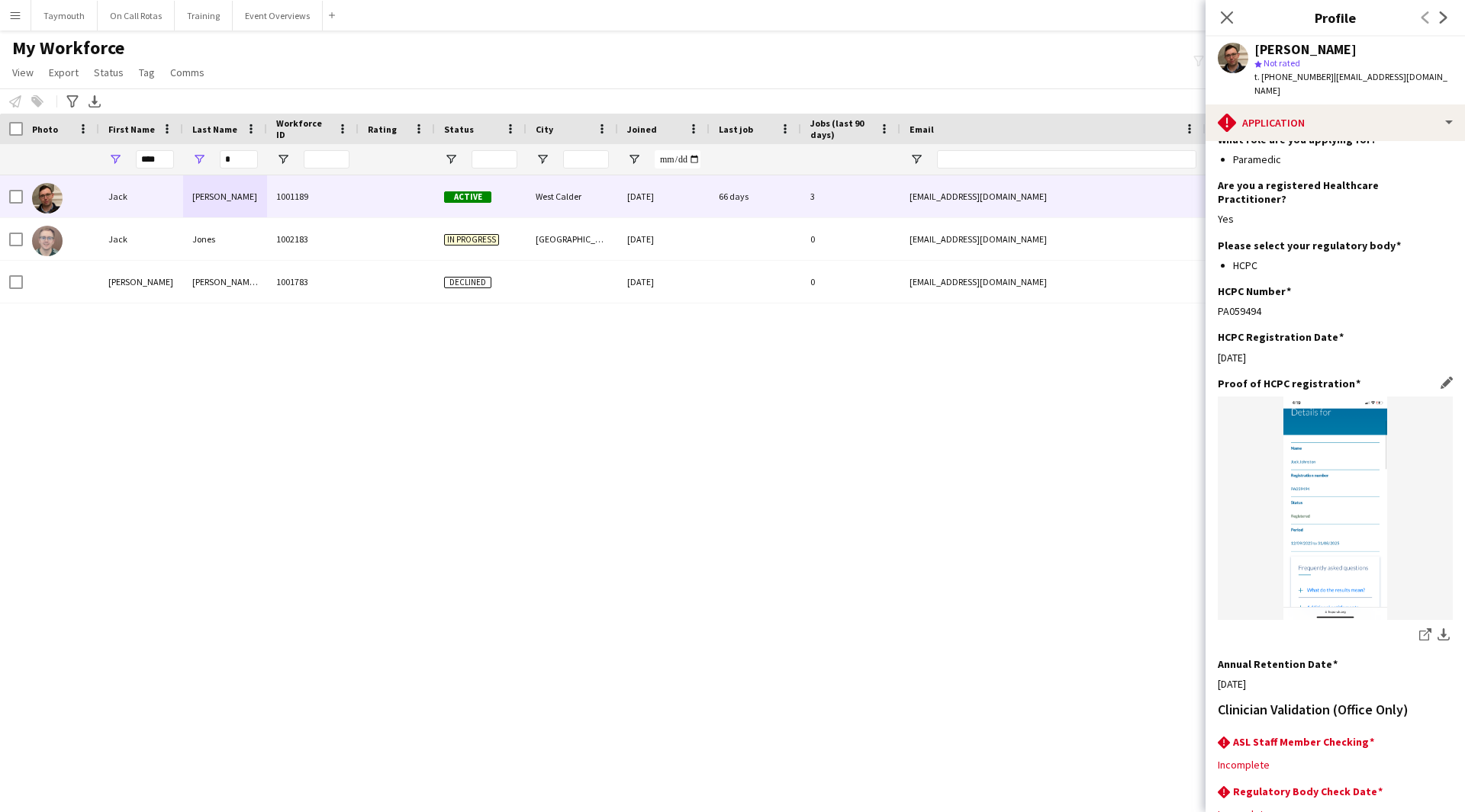
scroll to position [251, 0]
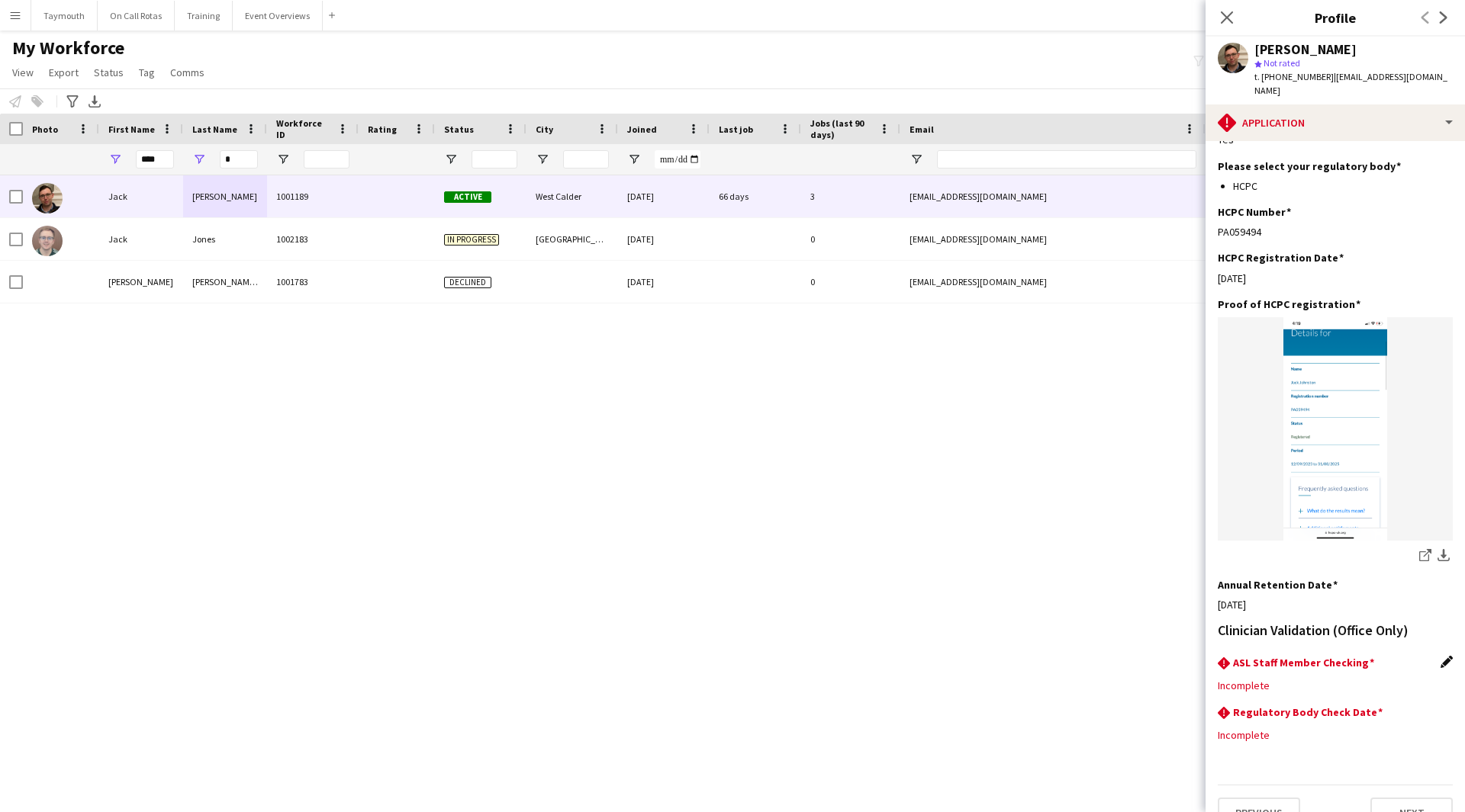
click at [1440, 655] on app-icon "Edit this field" at bounding box center [1446, 661] width 12 height 12
click at [1275, 679] on div at bounding box center [1319, 697] width 204 height 36
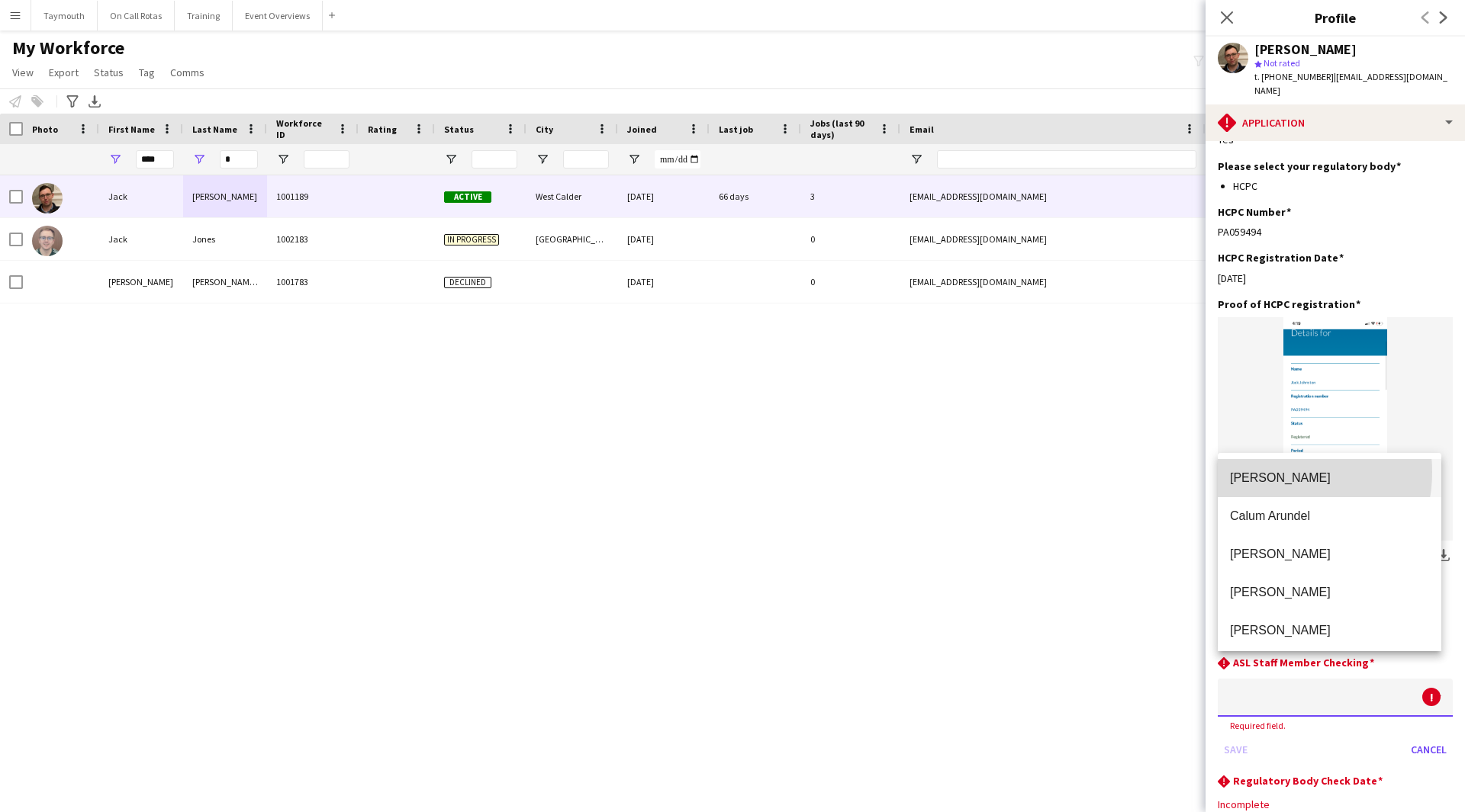
click at [1277, 472] on span "[PERSON_NAME]" at bounding box center [1329, 477] width 199 height 15
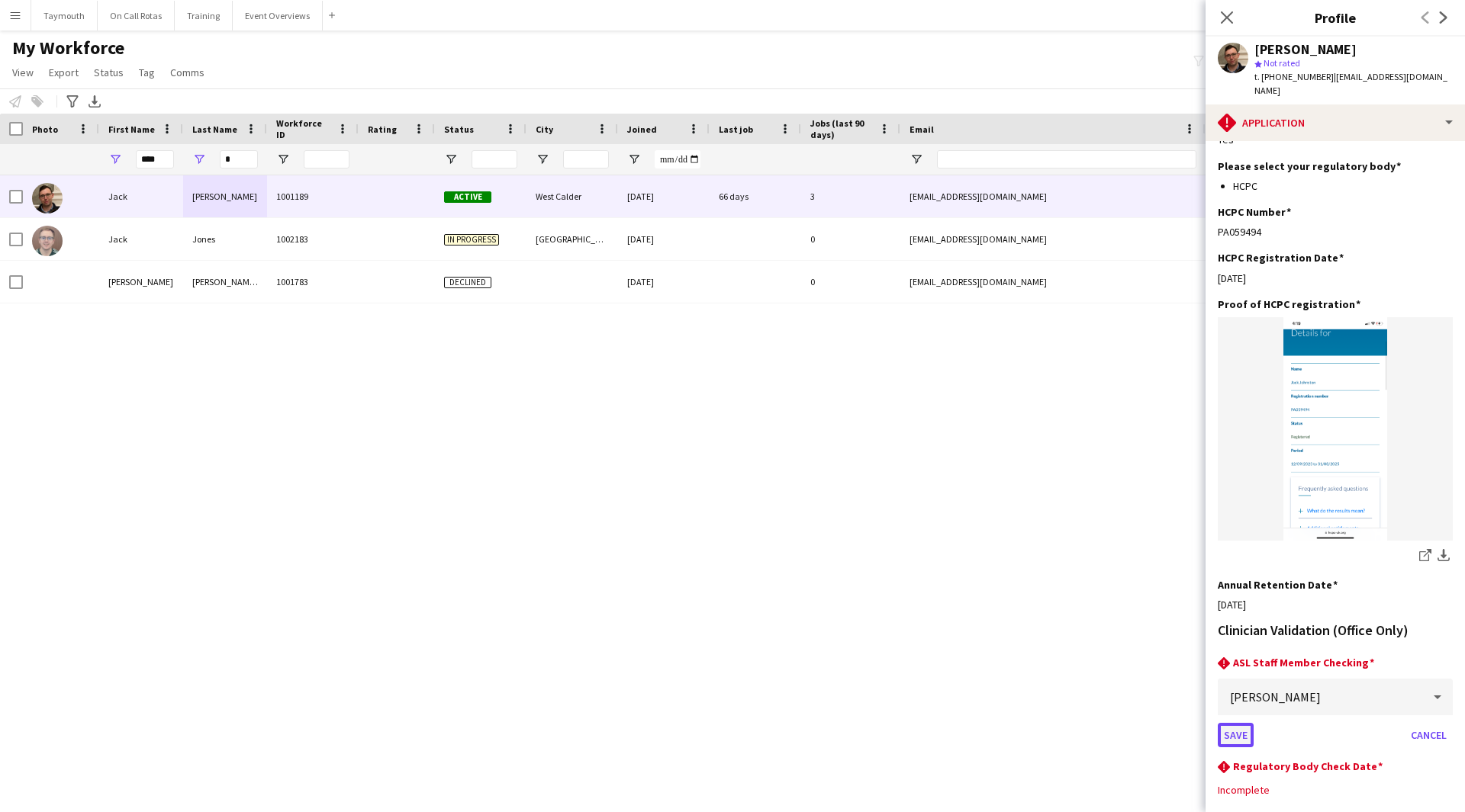
click at [1240, 723] on button "Save" at bounding box center [1235, 735] width 35 height 25
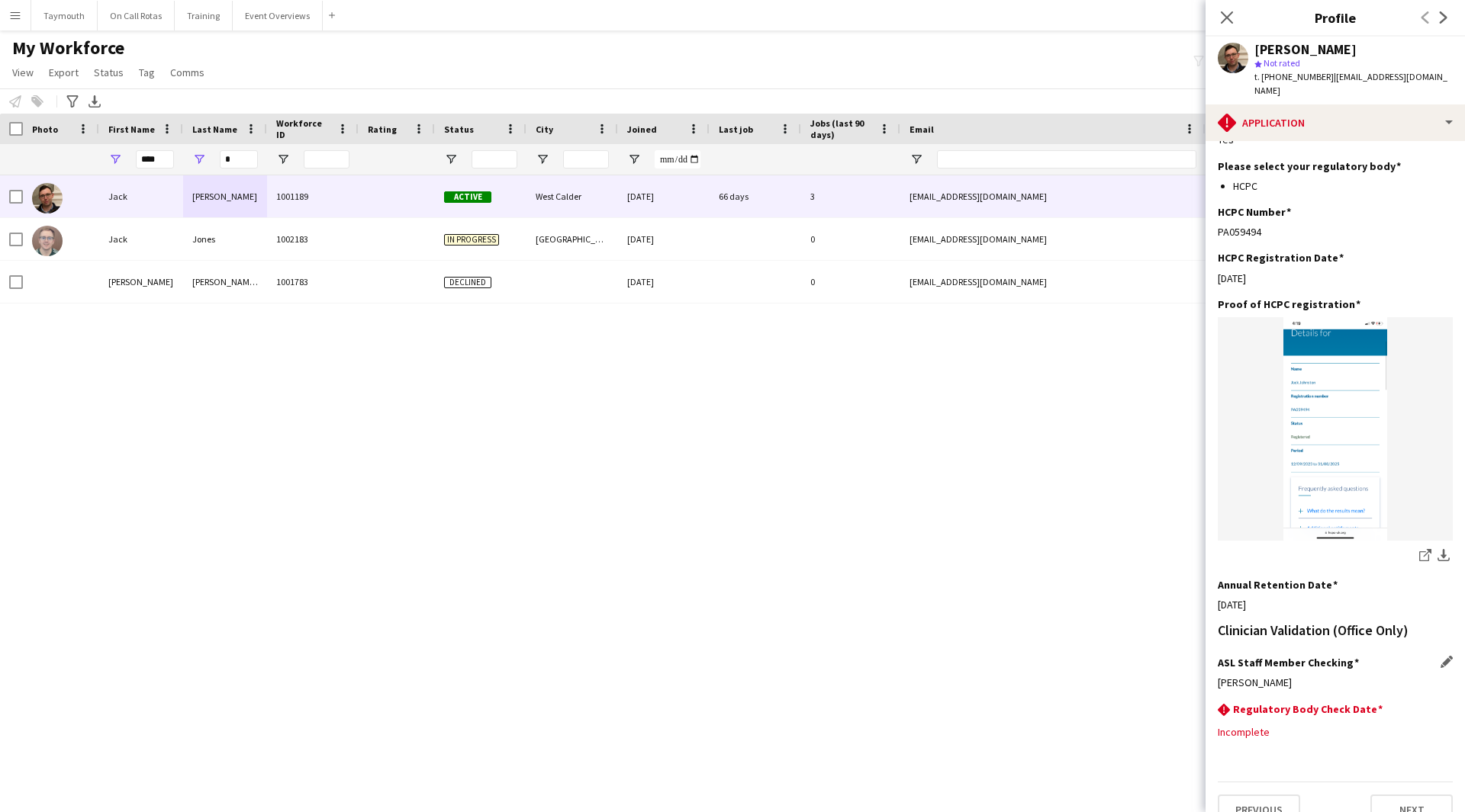
scroll to position [247, 0]
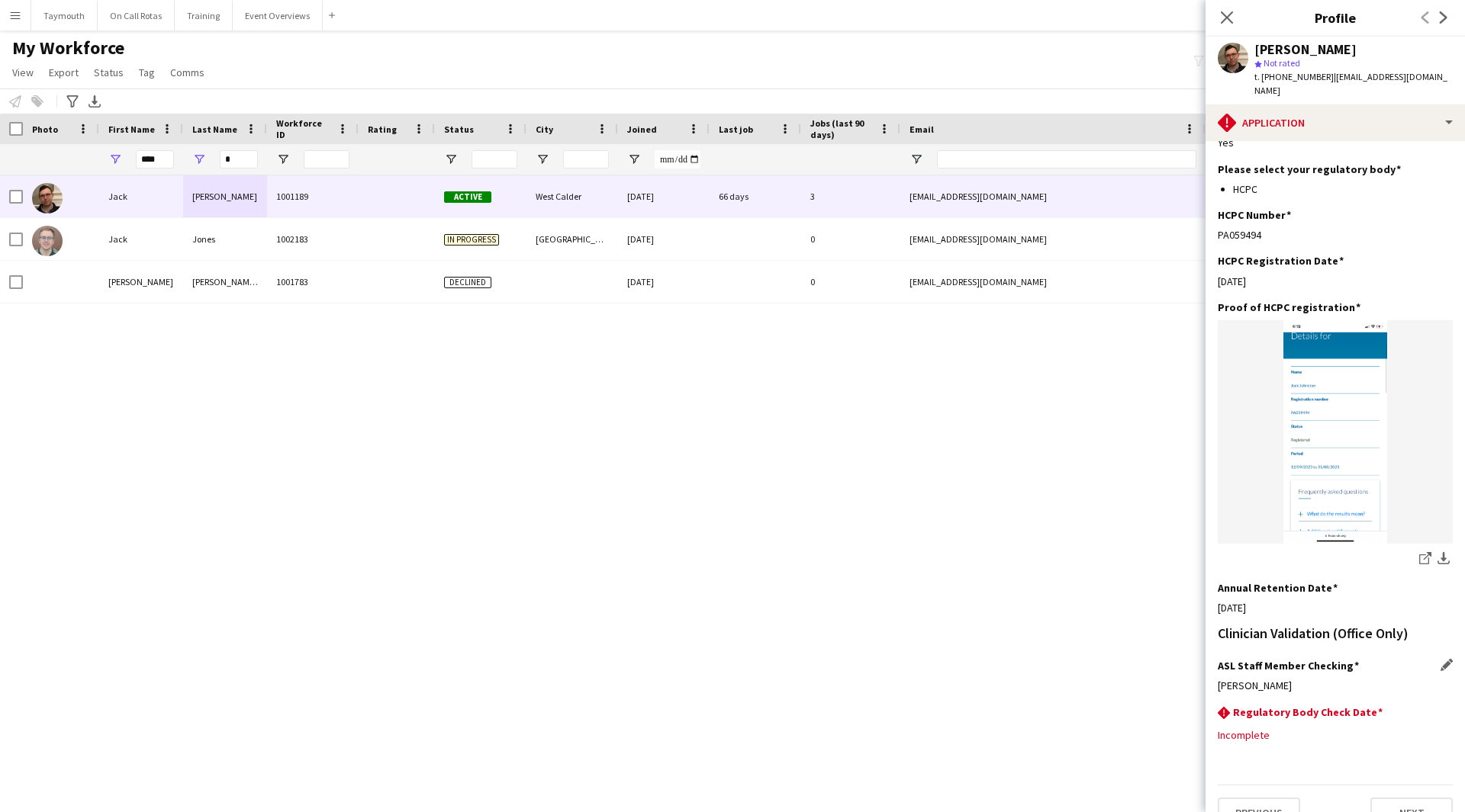
drag, startPoint x: 1262, startPoint y: 207, endPoint x: 1206, endPoint y: 203, distance: 56.1
click at [1206, 203] on app-section-data-types "Please ensure that applications are fully completed to avoid delays in the appl…" at bounding box center [1335, 476] width 259 height 671
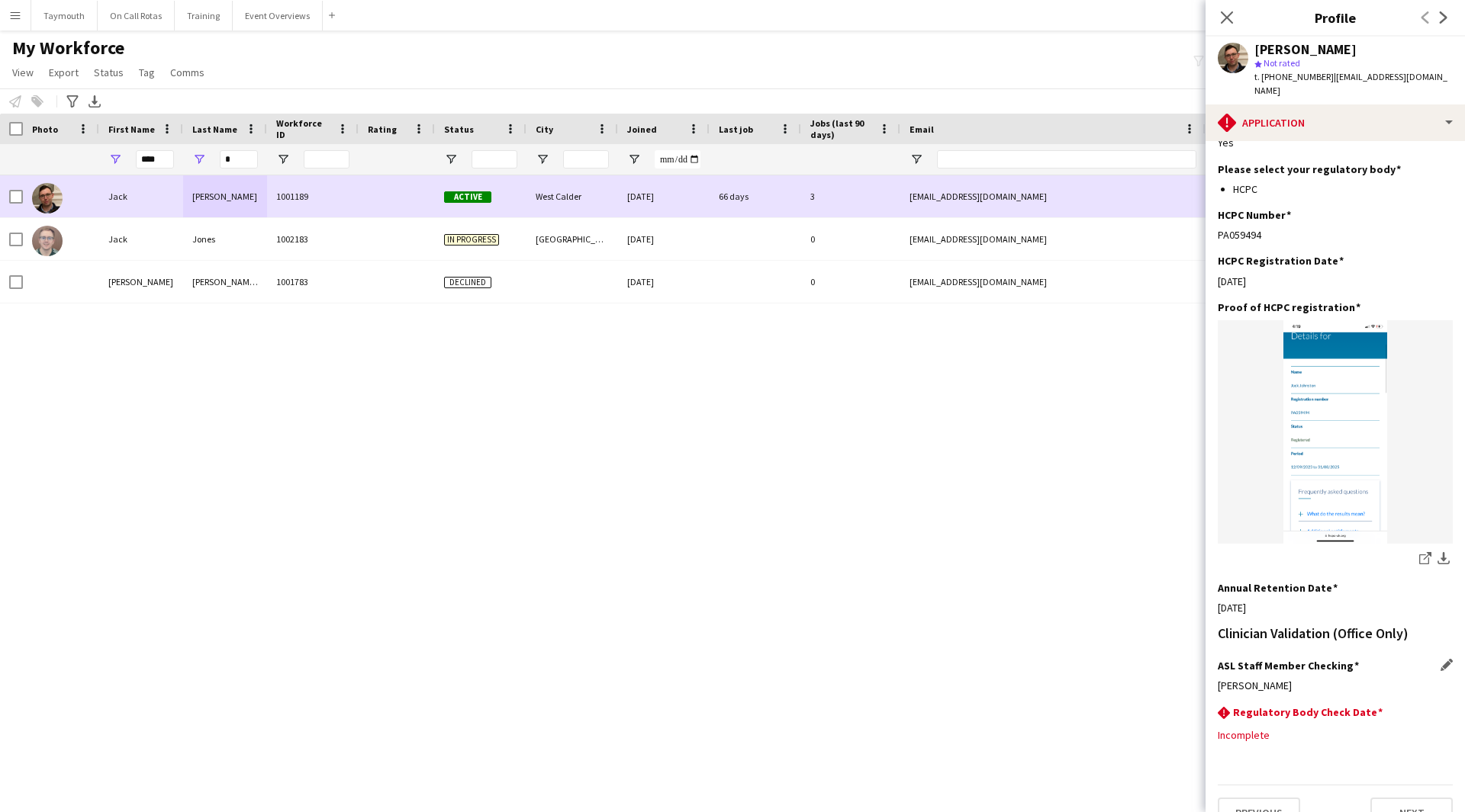
copy div "PA059494"
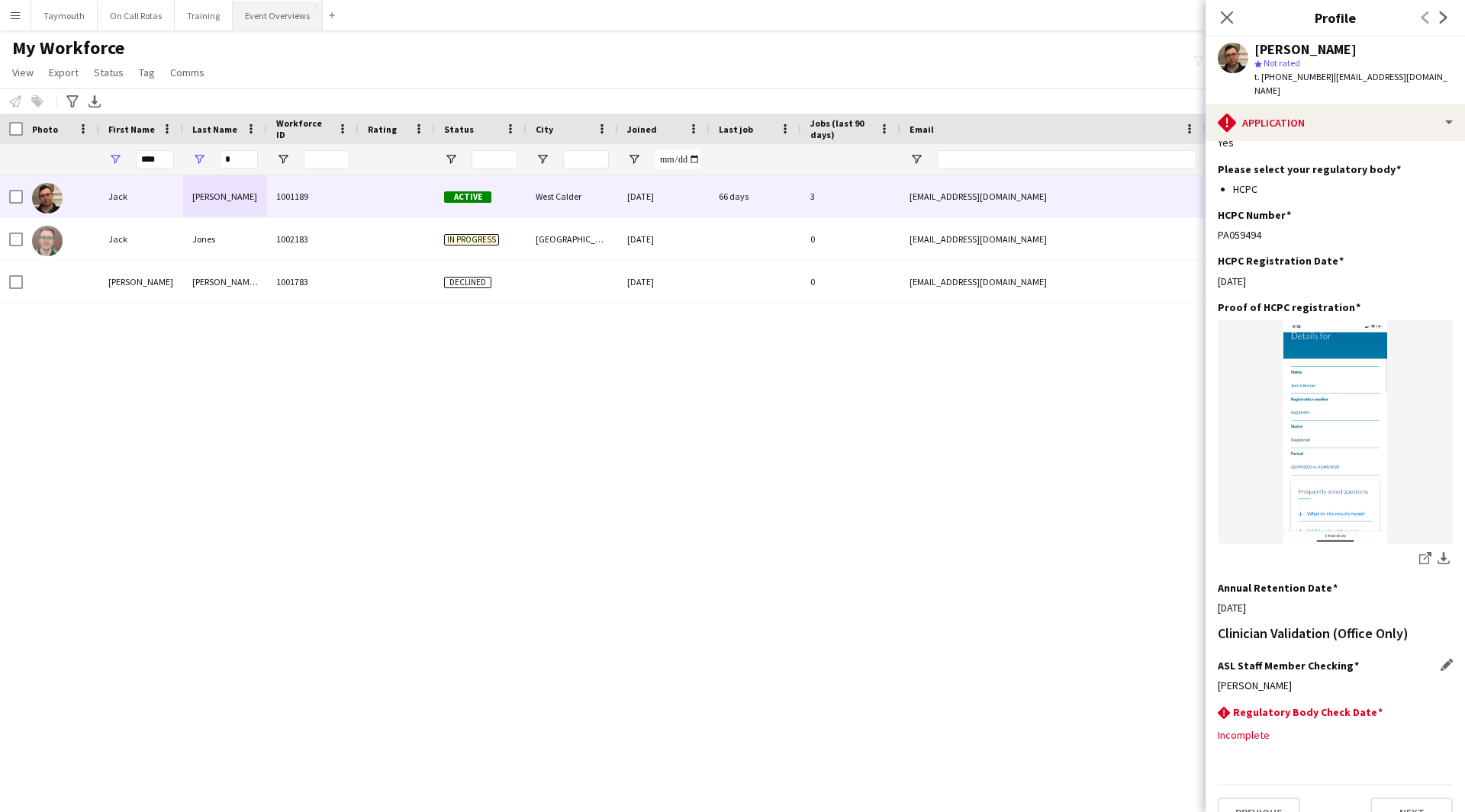
click at [282, 26] on button "Event Overviews Close" at bounding box center [277, 16] width 90 height 30
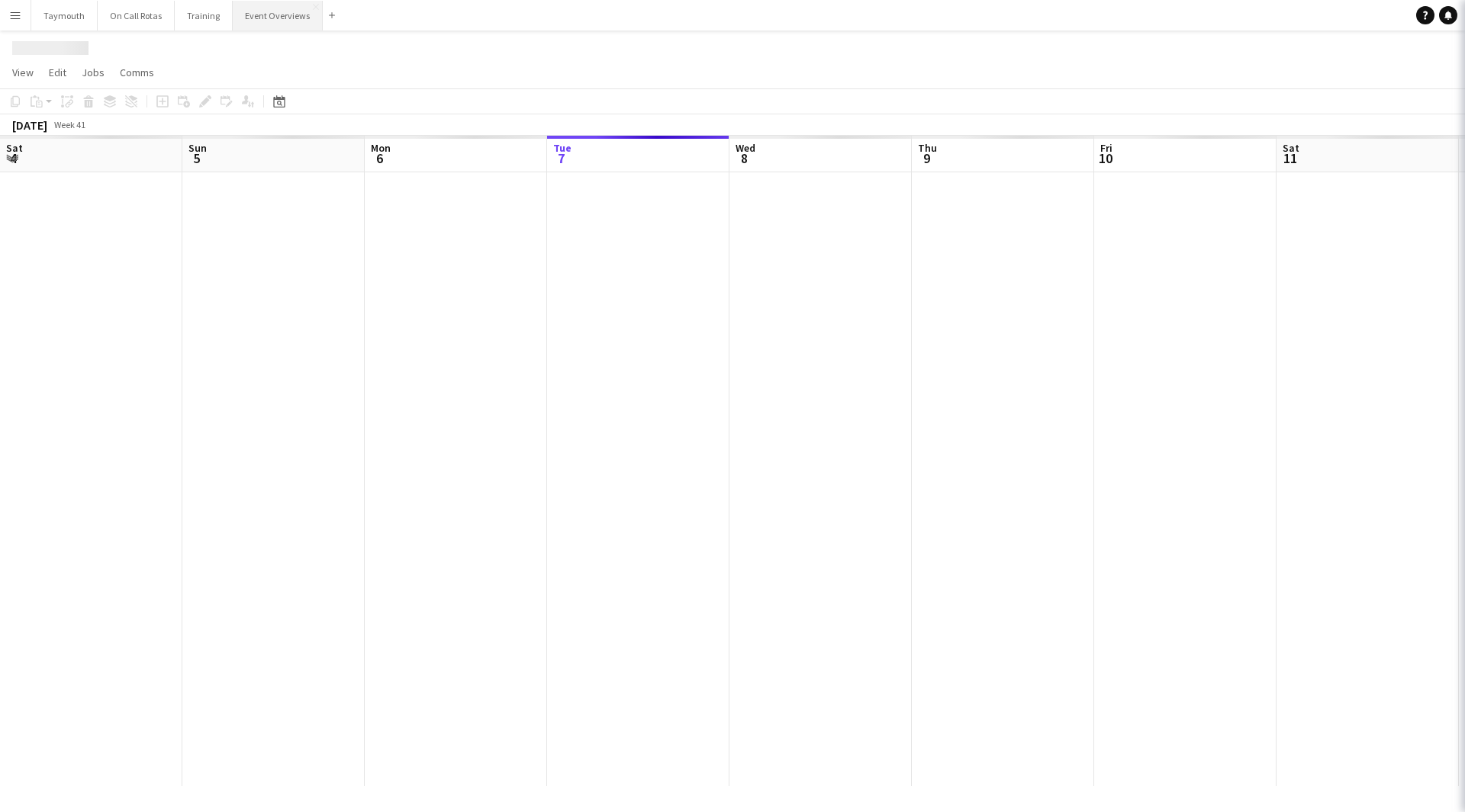
scroll to position [0, 365]
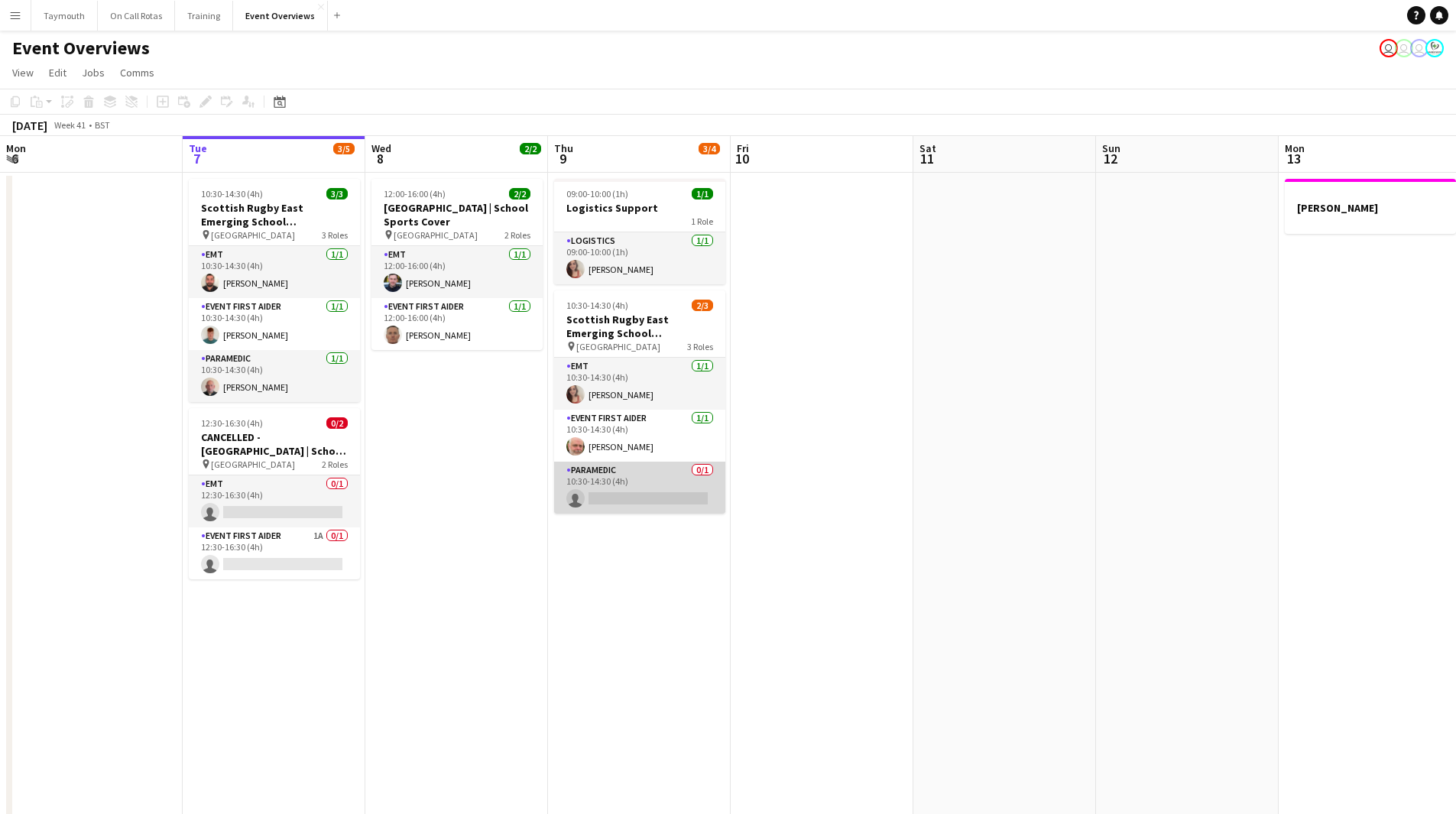
click at [597, 497] on app-card-role "Paramedic 0/1 10:30-14:30 (4h) single-neutral-actions" at bounding box center [639, 487] width 171 height 52
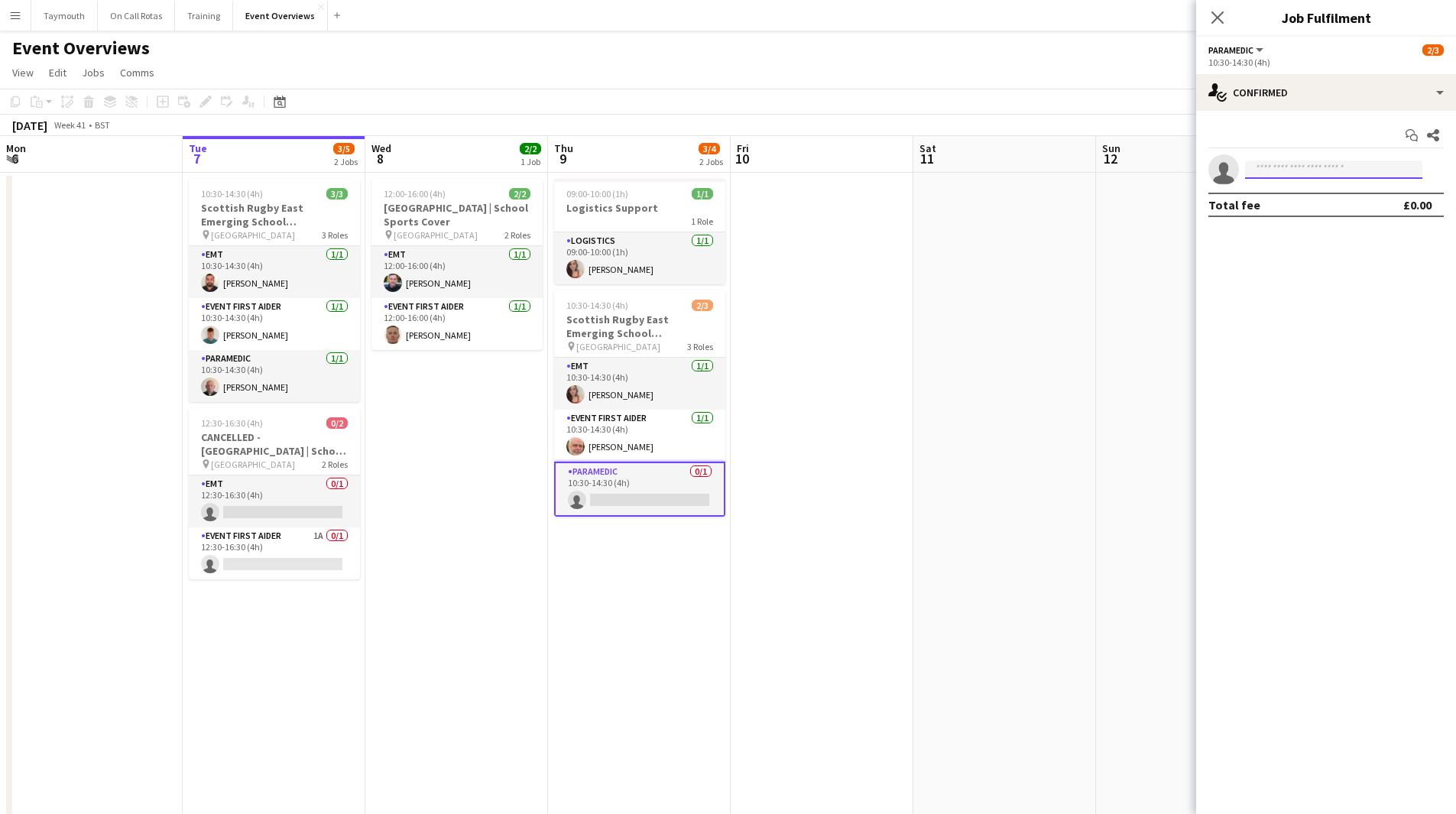
click at [1296, 164] on input at bounding box center [1335, 169] width 178 height 19
type input "****"
click at [1289, 199] on span "[EMAIL_ADDRESS][DOMAIN_NAME]" at bounding box center [1334, 204] width 153 height 12
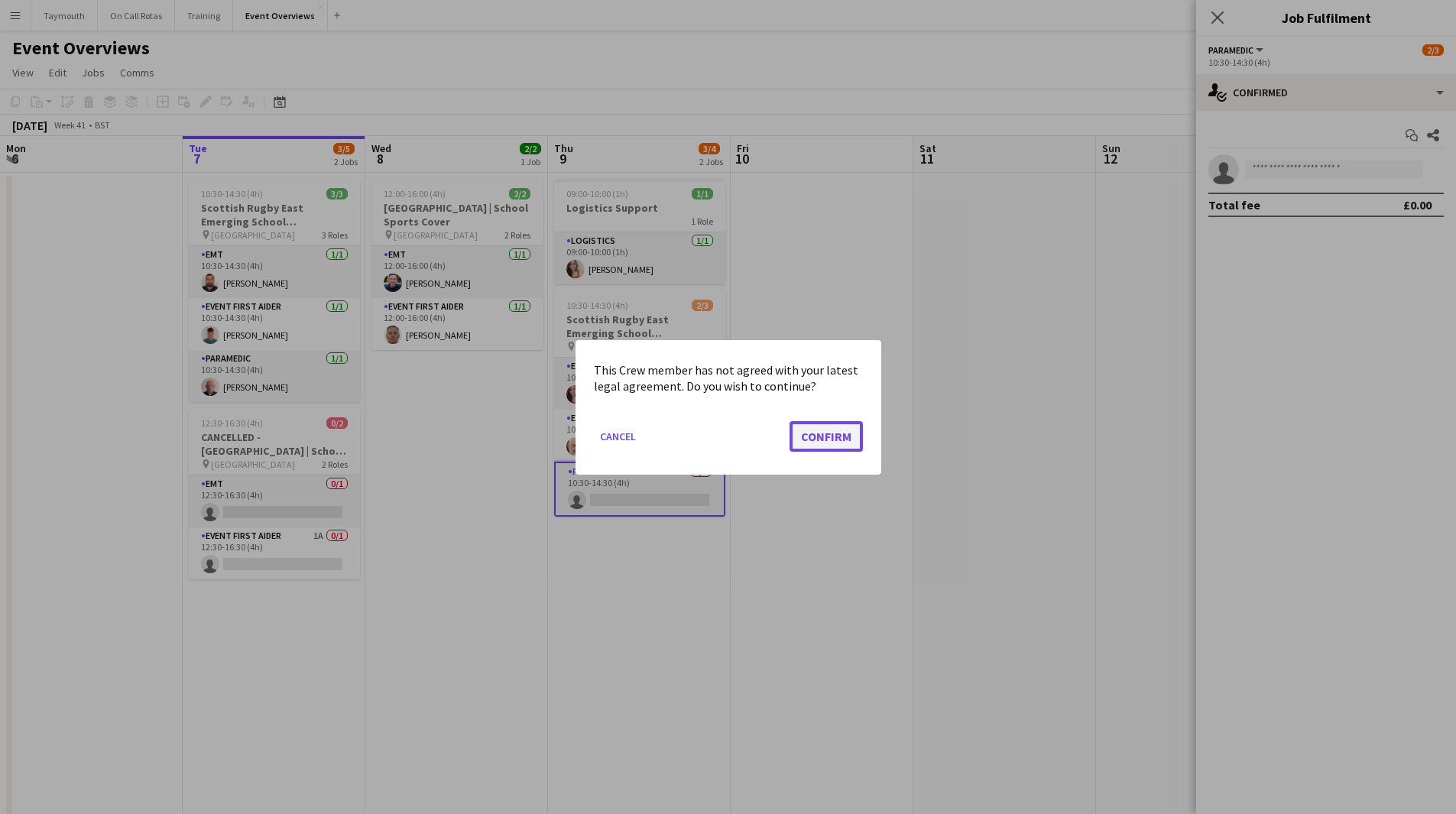
click at [812, 435] on button "Confirm" at bounding box center [826, 436] width 73 height 31
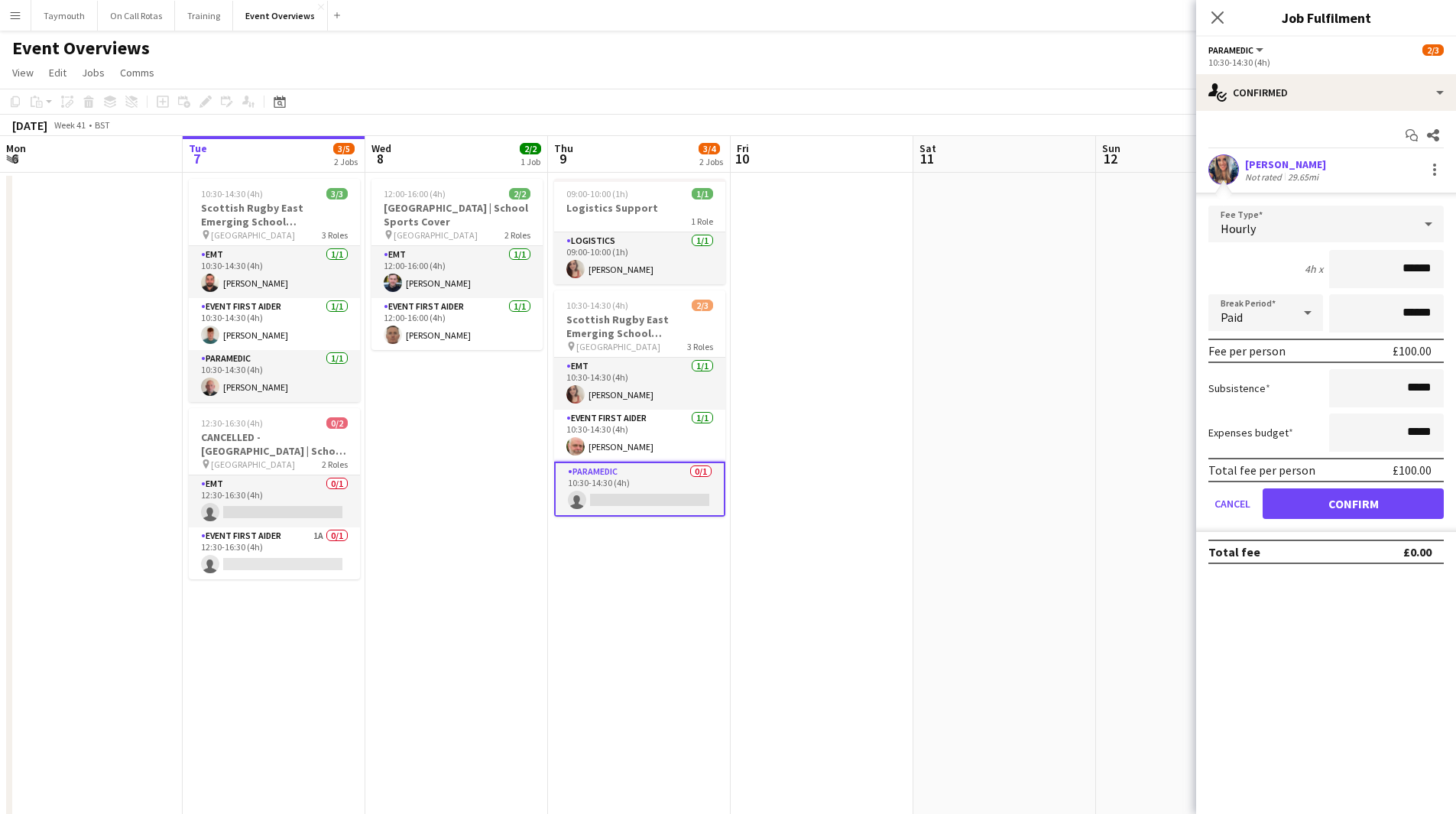
click at [25, 14] on button "Menu" at bounding box center [15, 15] width 31 height 31
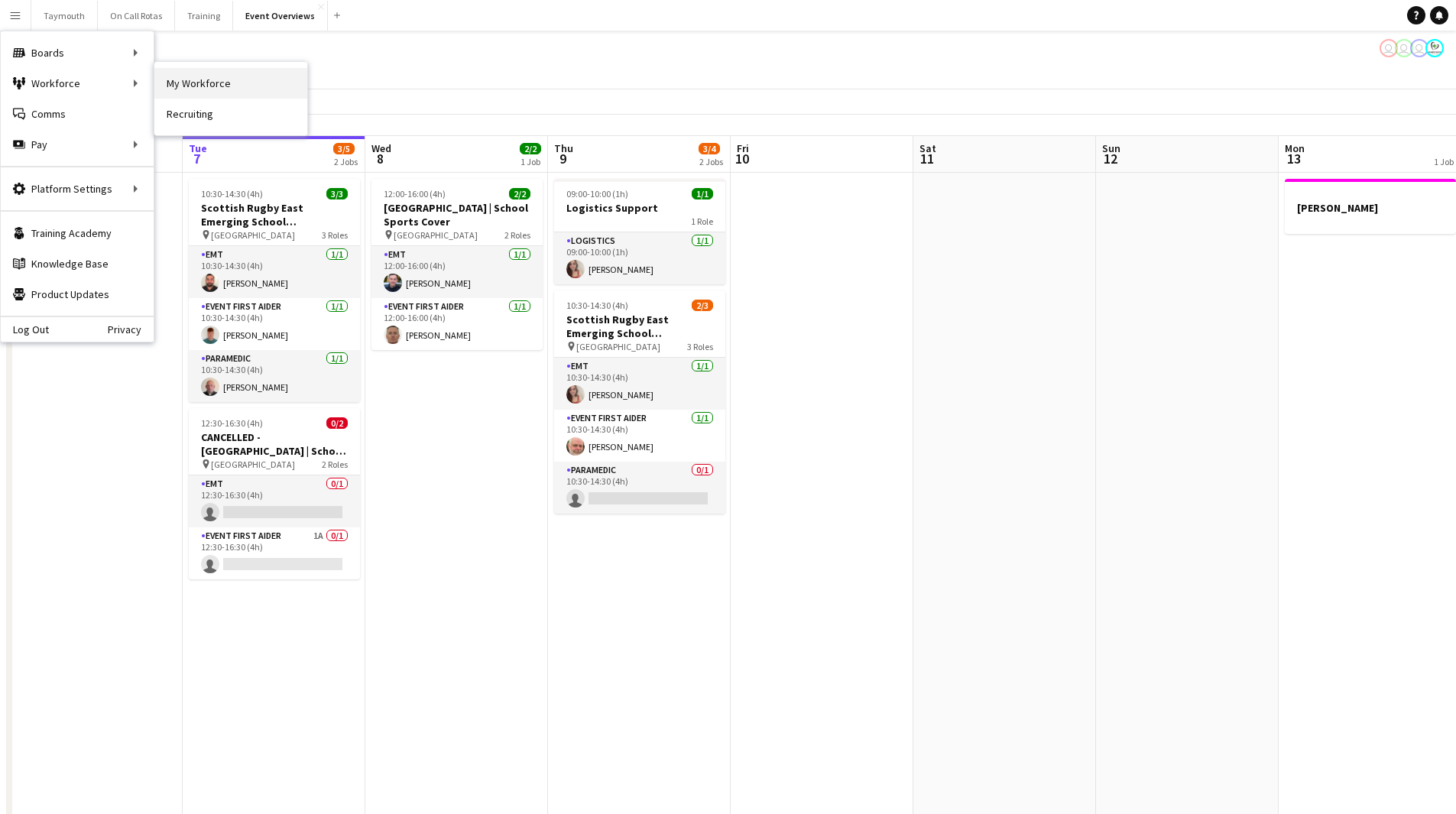
click at [283, 87] on link "My Workforce" at bounding box center [230, 83] width 153 height 31
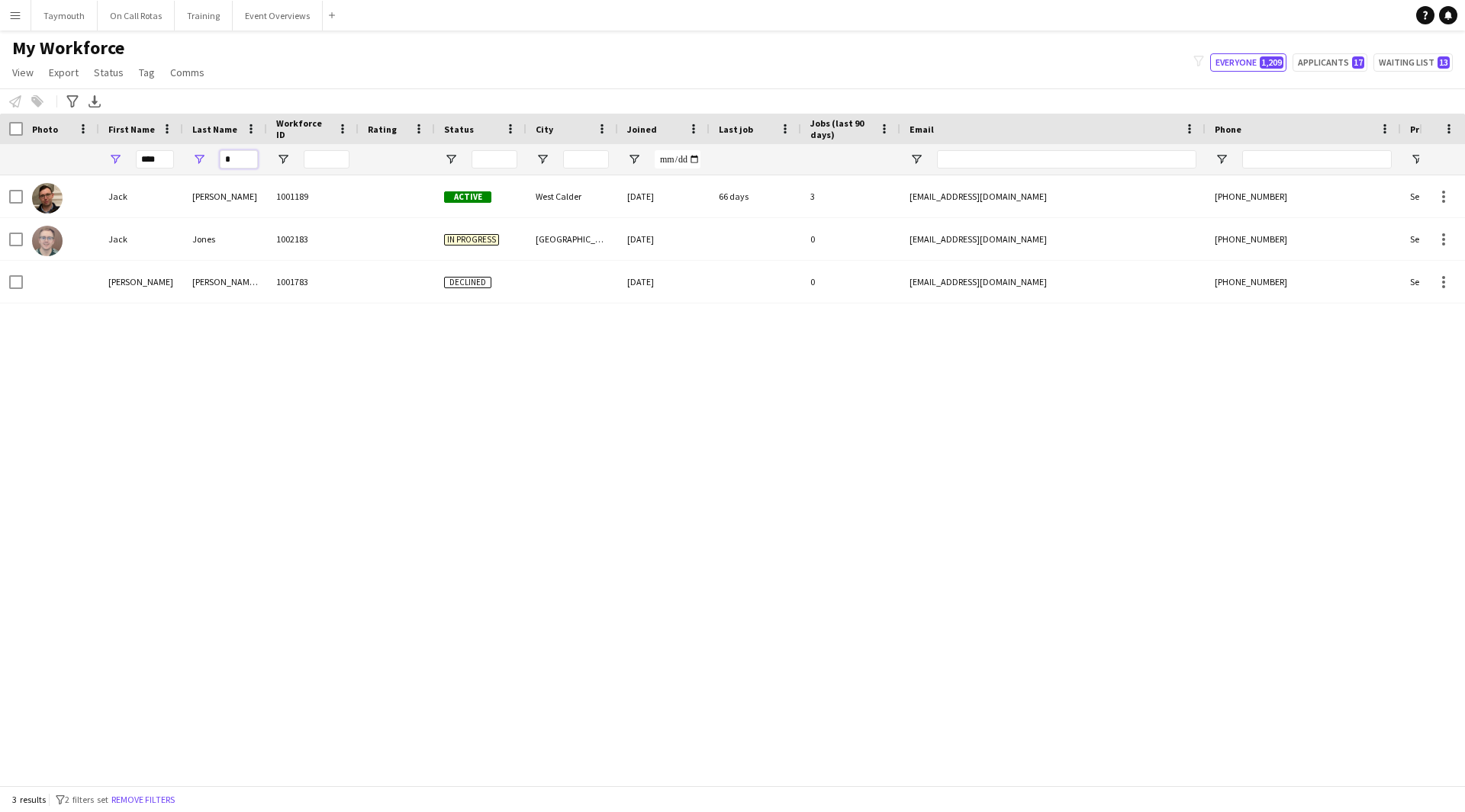
drag, startPoint x: 232, startPoint y: 157, endPoint x: 186, endPoint y: 158, distance: 46.0
click at [186, 158] on div "*" at bounding box center [225, 159] width 84 height 31
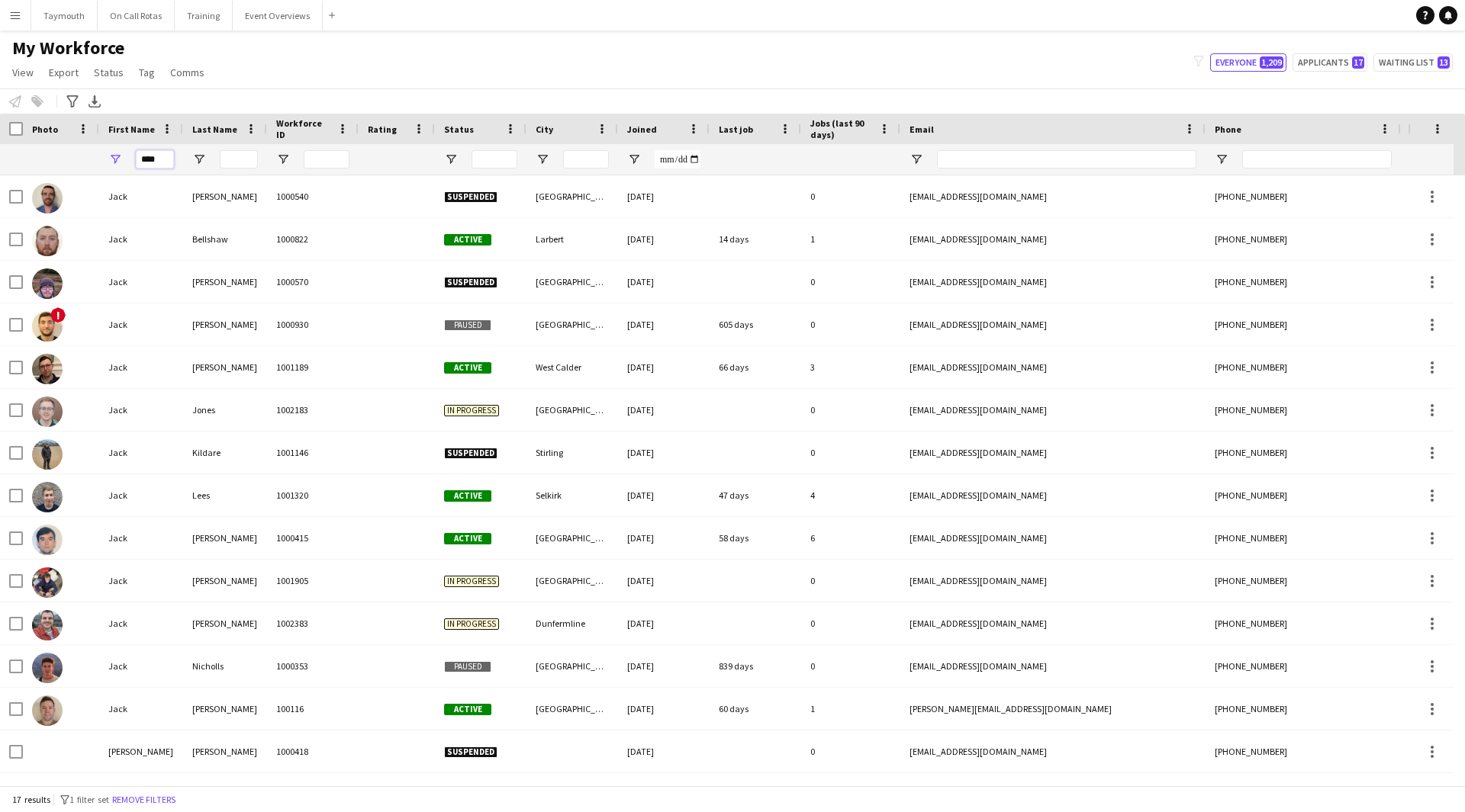
drag, startPoint x: 165, startPoint y: 160, endPoint x: -218, endPoint y: 157, distance: 383.0
click at [0, 157] on html "Menu Boards Boards Boards All jobs Status Workforce Workforce My Workforce Recr…" at bounding box center [732, 406] width 1465 height 812
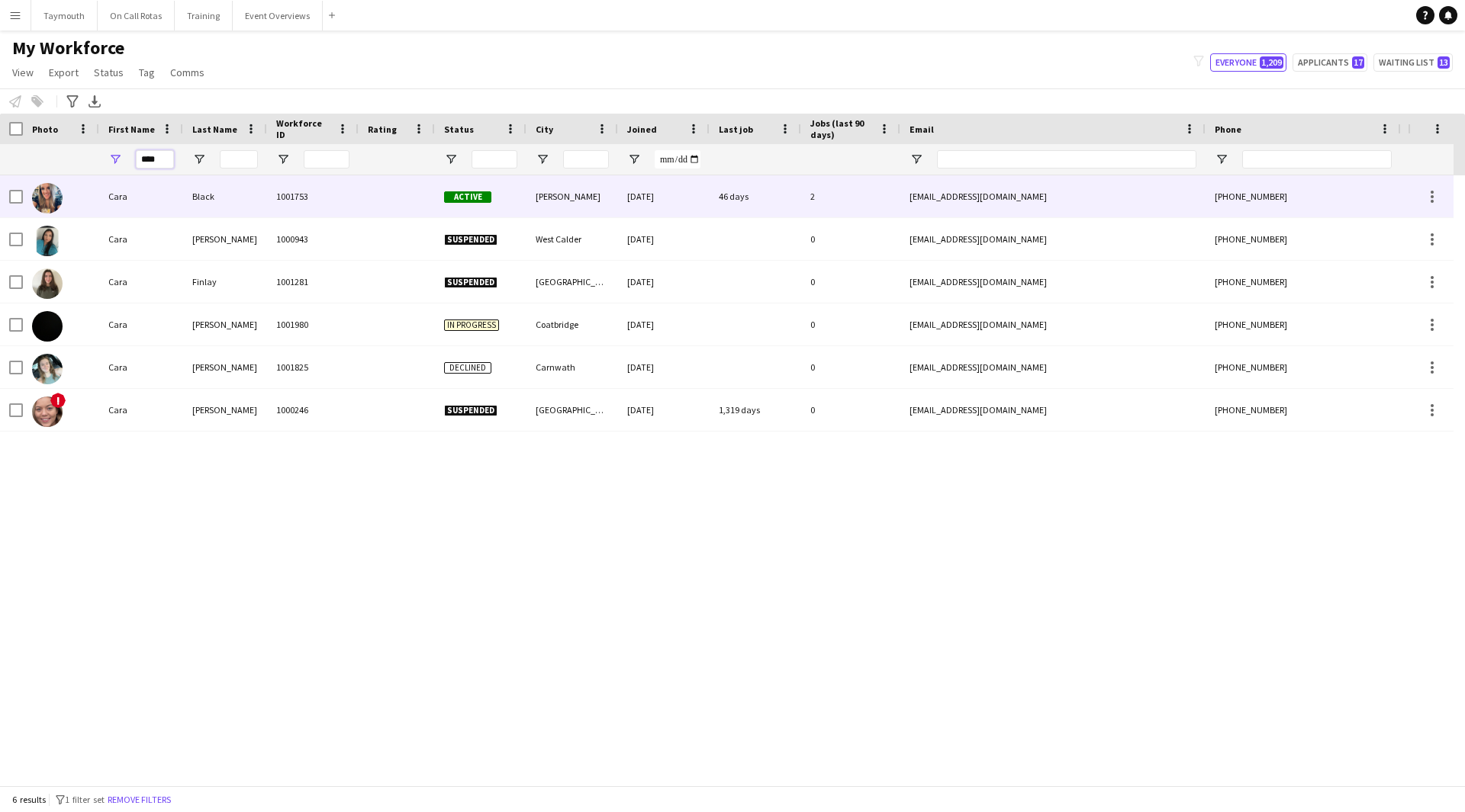
type input "****"
click at [278, 189] on div "1001753" at bounding box center [313, 196] width 92 height 42
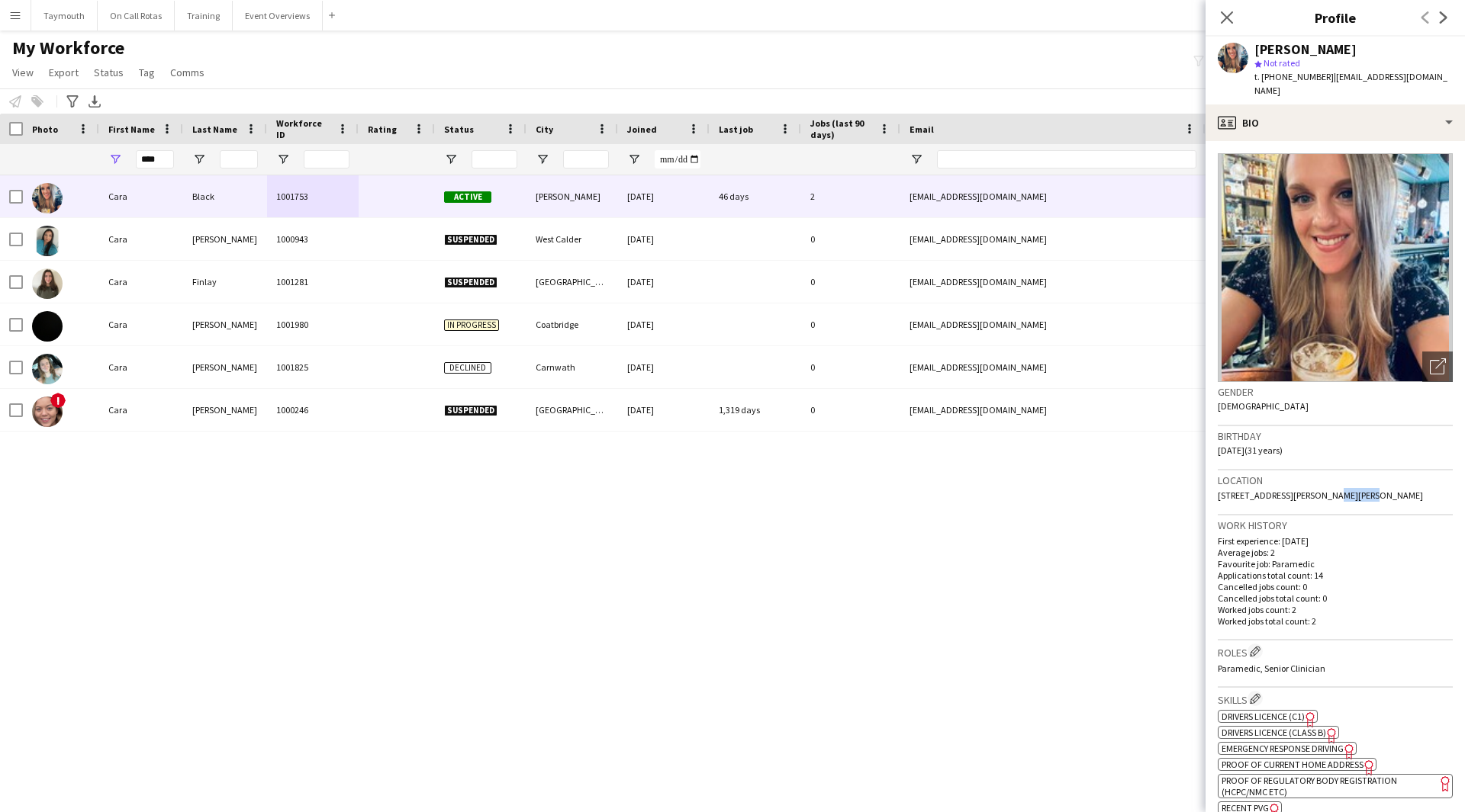
drag, startPoint x: 1358, startPoint y: 479, endPoint x: 1312, endPoint y: 481, distance: 46.0
click at [1312, 481] on div "Location [STREET_ADDRESS][PERSON_NAME][PERSON_NAME]" at bounding box center [1335, 492] width 235 height 44
click at [287, 26] on button "Event Overviews Close" at bounding box center [277, 16] width 90 height 30
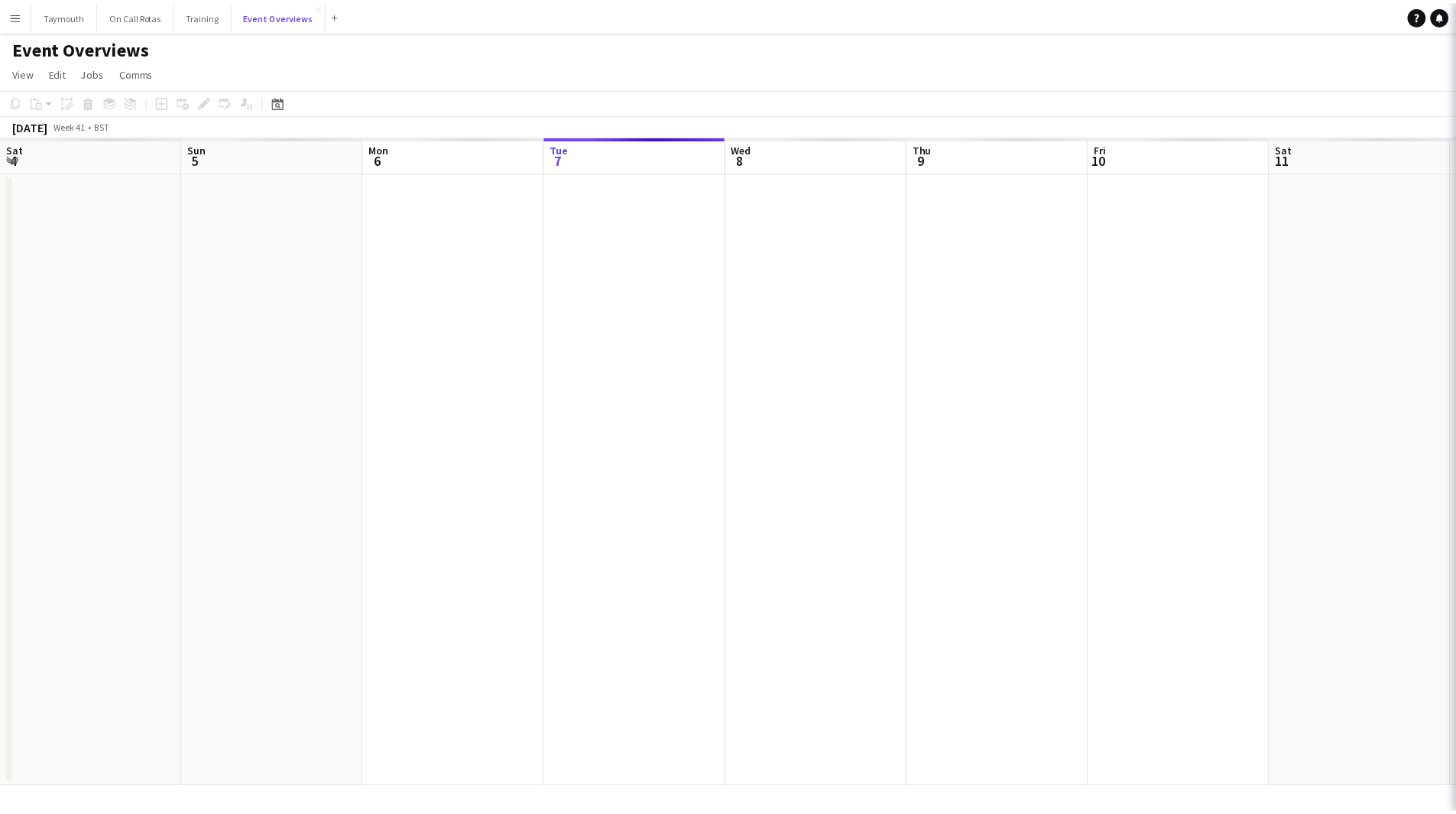
scroll to position [0, 365]
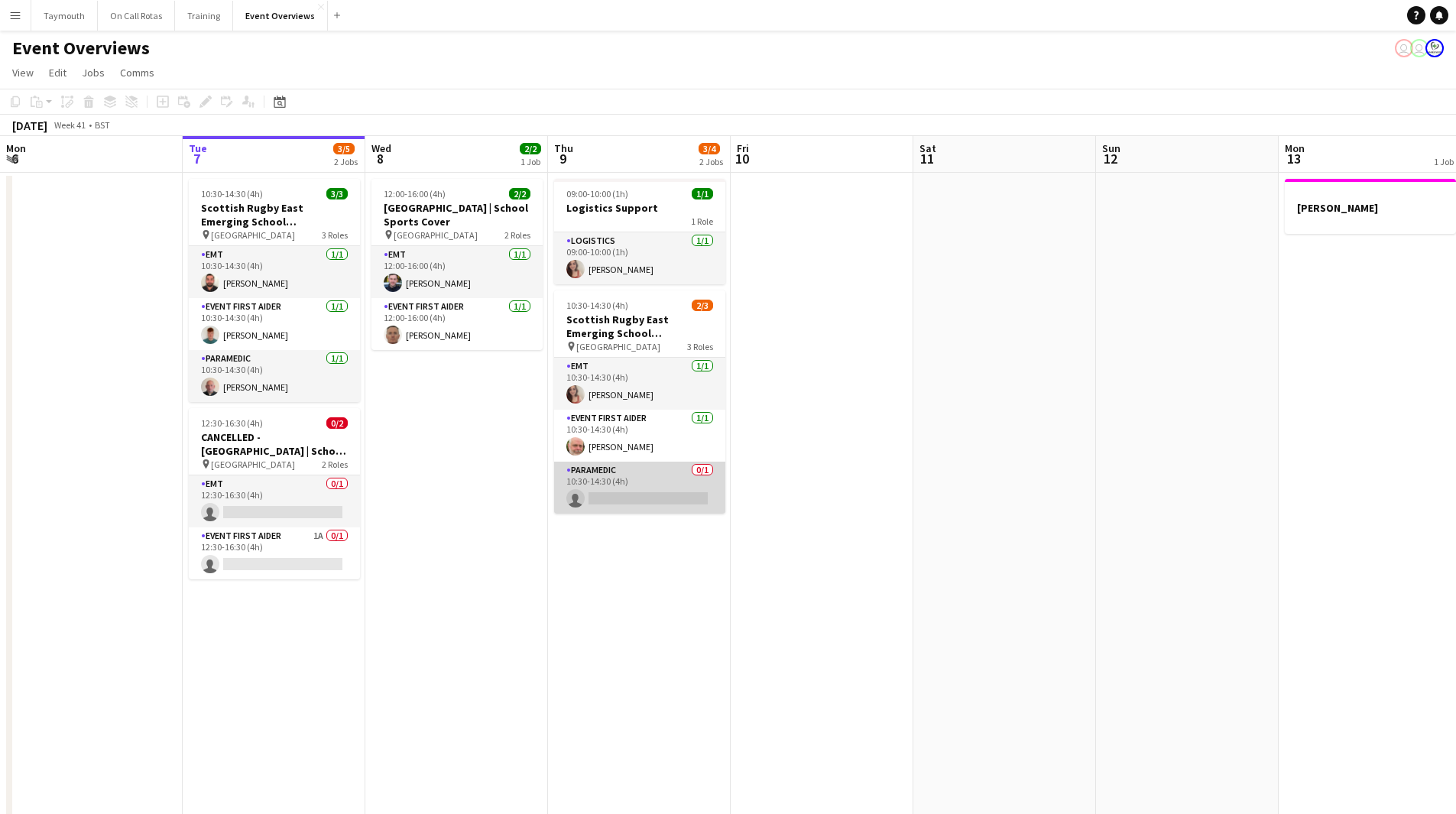
click at [674, 476] on app-card-role "Paramedic 0/1 10:30-14:30 (4h) single-neutral-actions" at bounding box center [639, 487] width 171 height 52
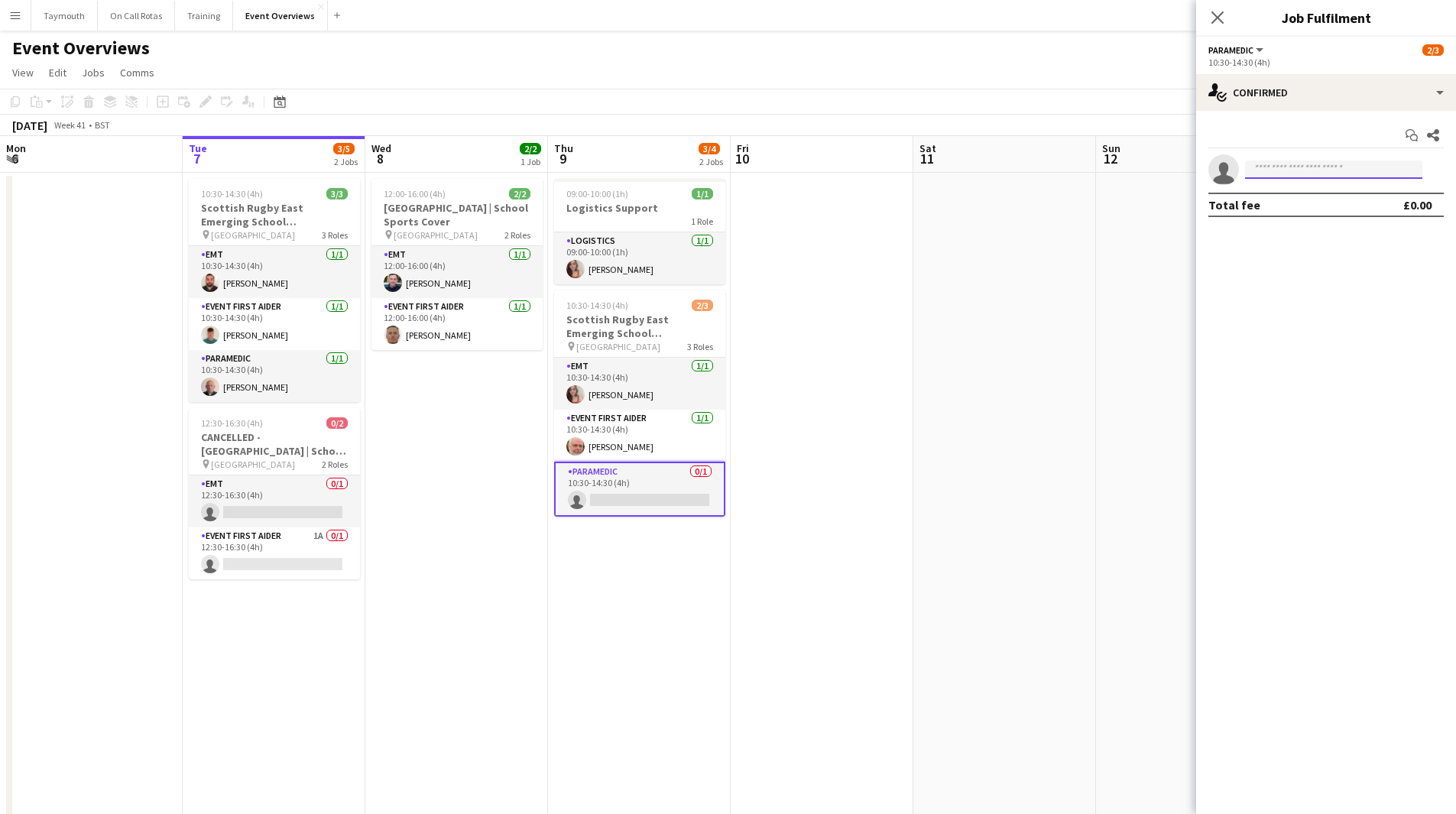
click at [1331, 167] on input at bounding box center [1335, 169] width 178 height 19
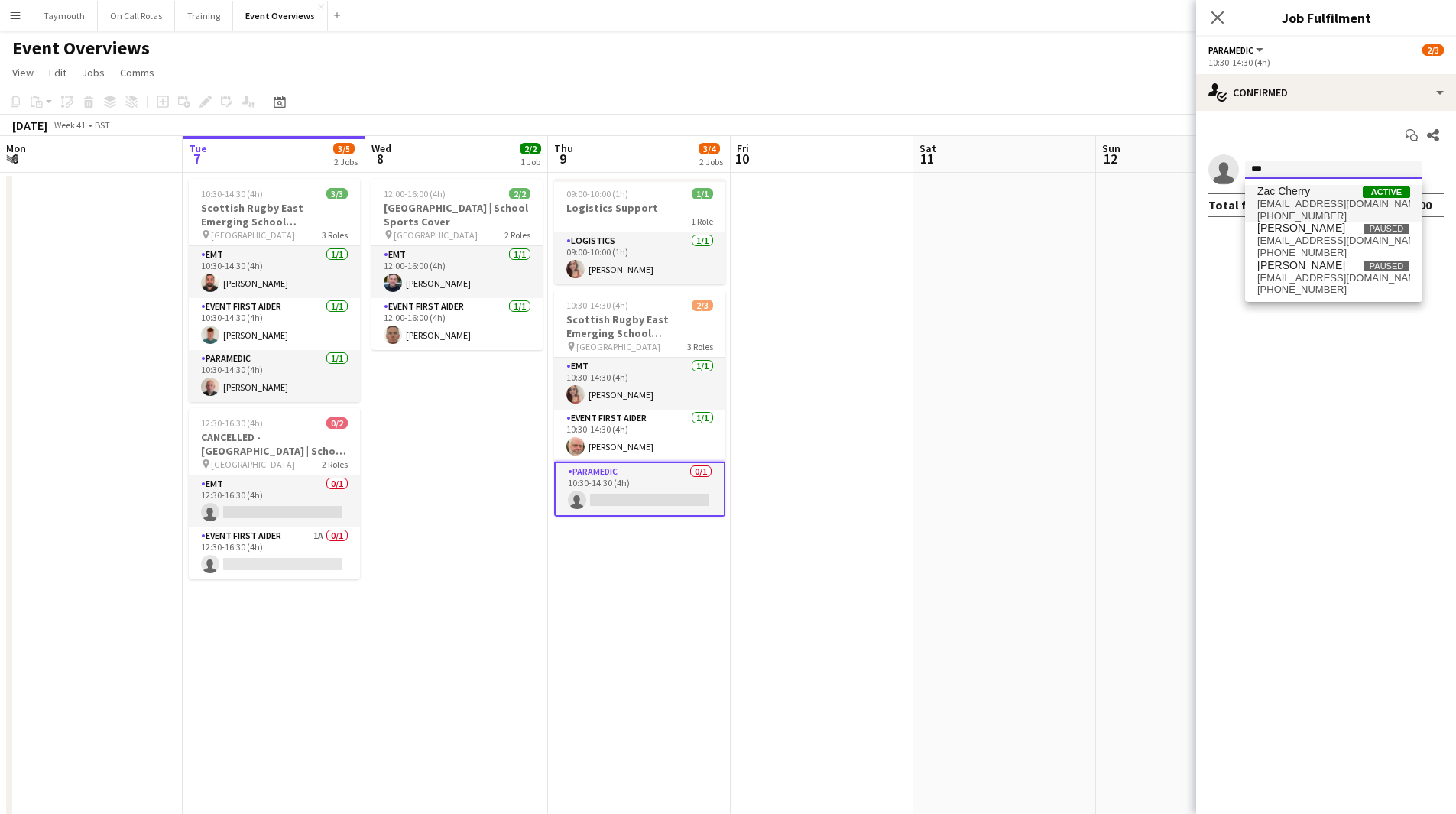
type input "***"
click at [1327, 193] on span "Zac Cherry Active" at bounding box center [1334, 191] width 153 height 13
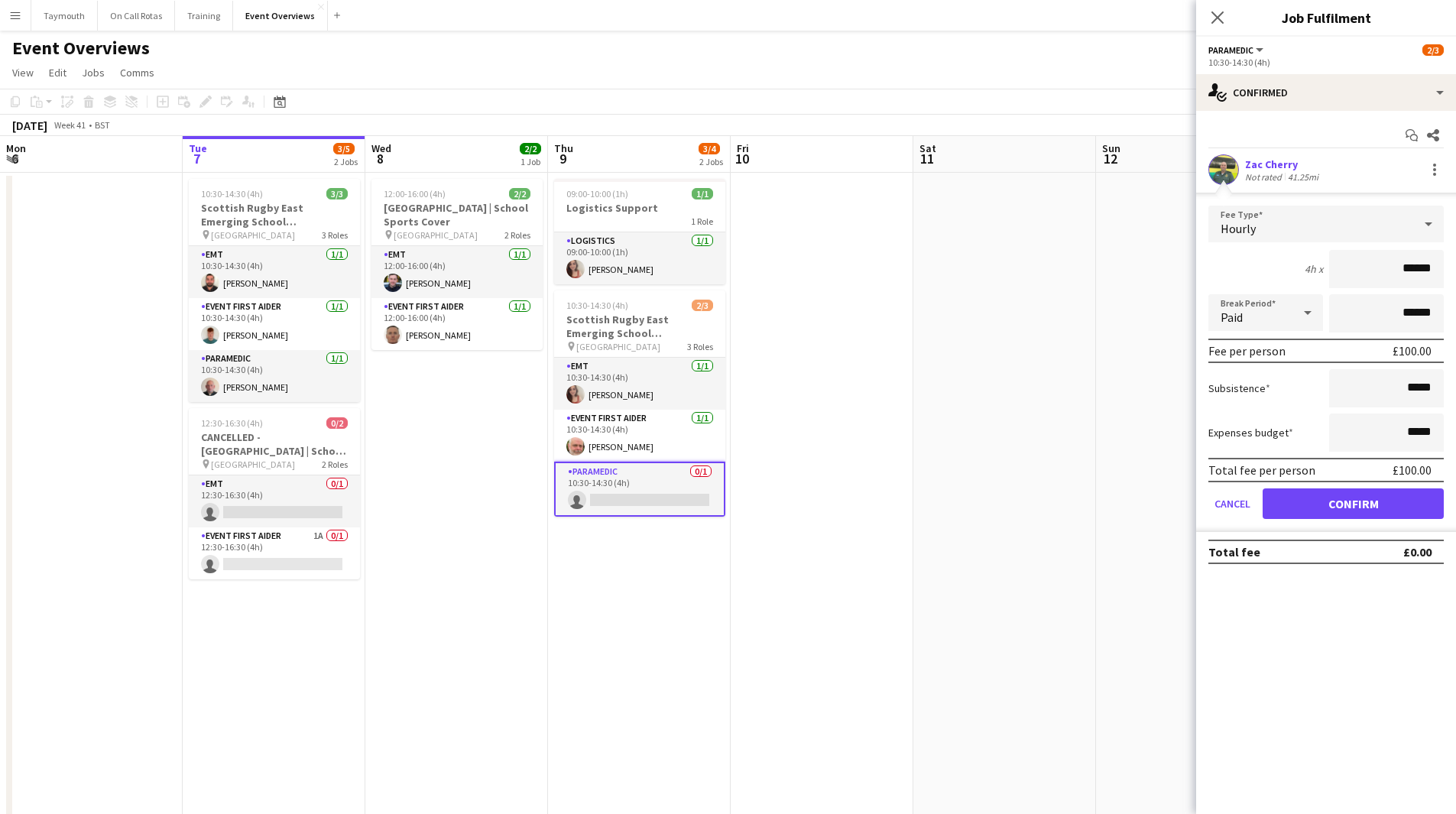
click at [644, 486] on app-card-role "Paramedic 0/1 10:30-14:30 (4h) single-neutral-actions" at bounding box center [639, 489] width 171 height 55
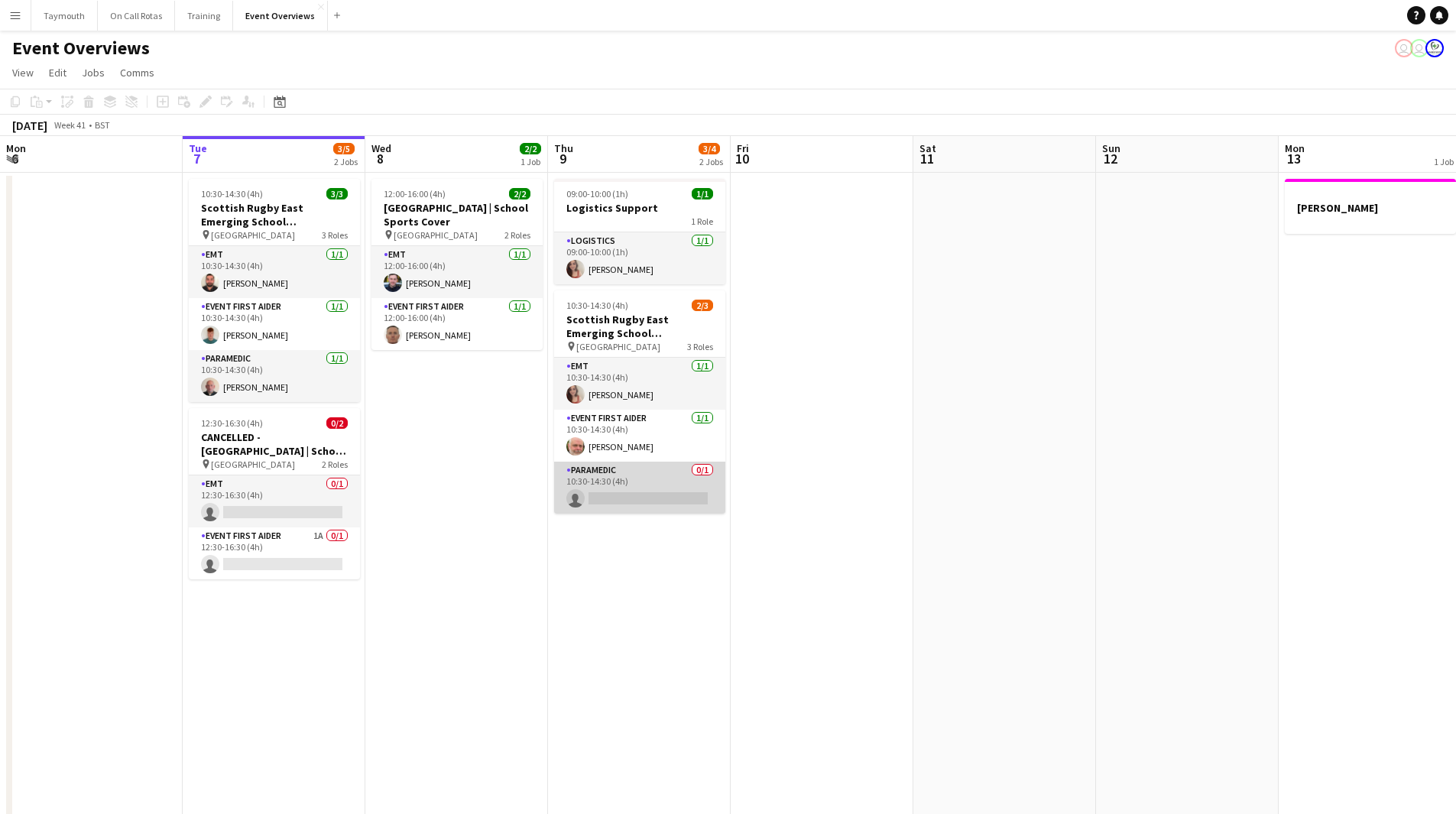
click at [651, 485] on app-card-role "Paramedic 0/1 10:30-14:30 (4h) single-neutral-actions" at bounding box center [639, 487] width 171 height 52
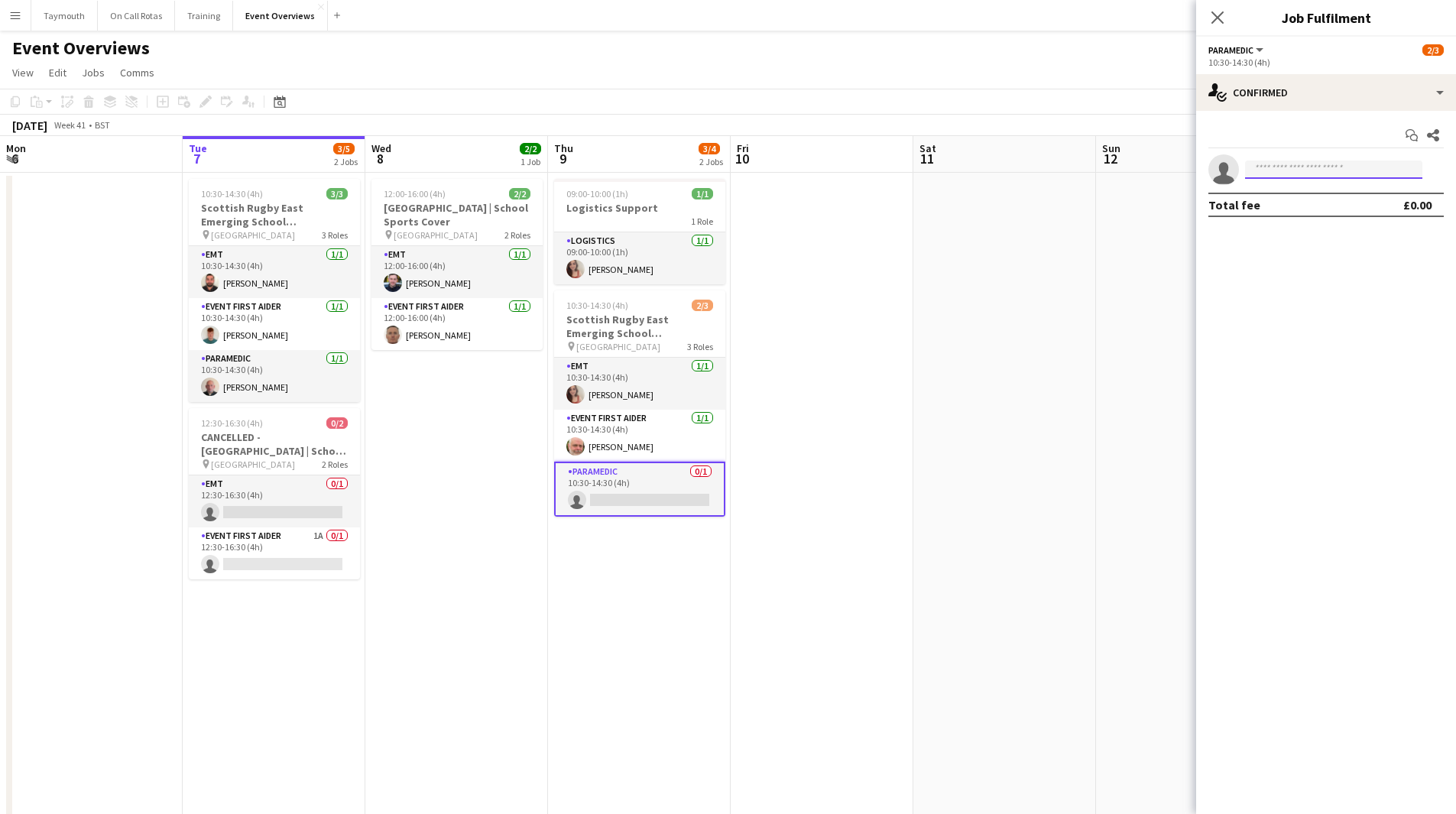
click at [1353, 174] on input at bounding box center [1335, 169] width 178 height 19
type input "****"
click at [1340, 202] on span "[EMAIL_ADDRESS][DOMAIN_NAME]" at bounding box center [1334, 204] width 153 height 12
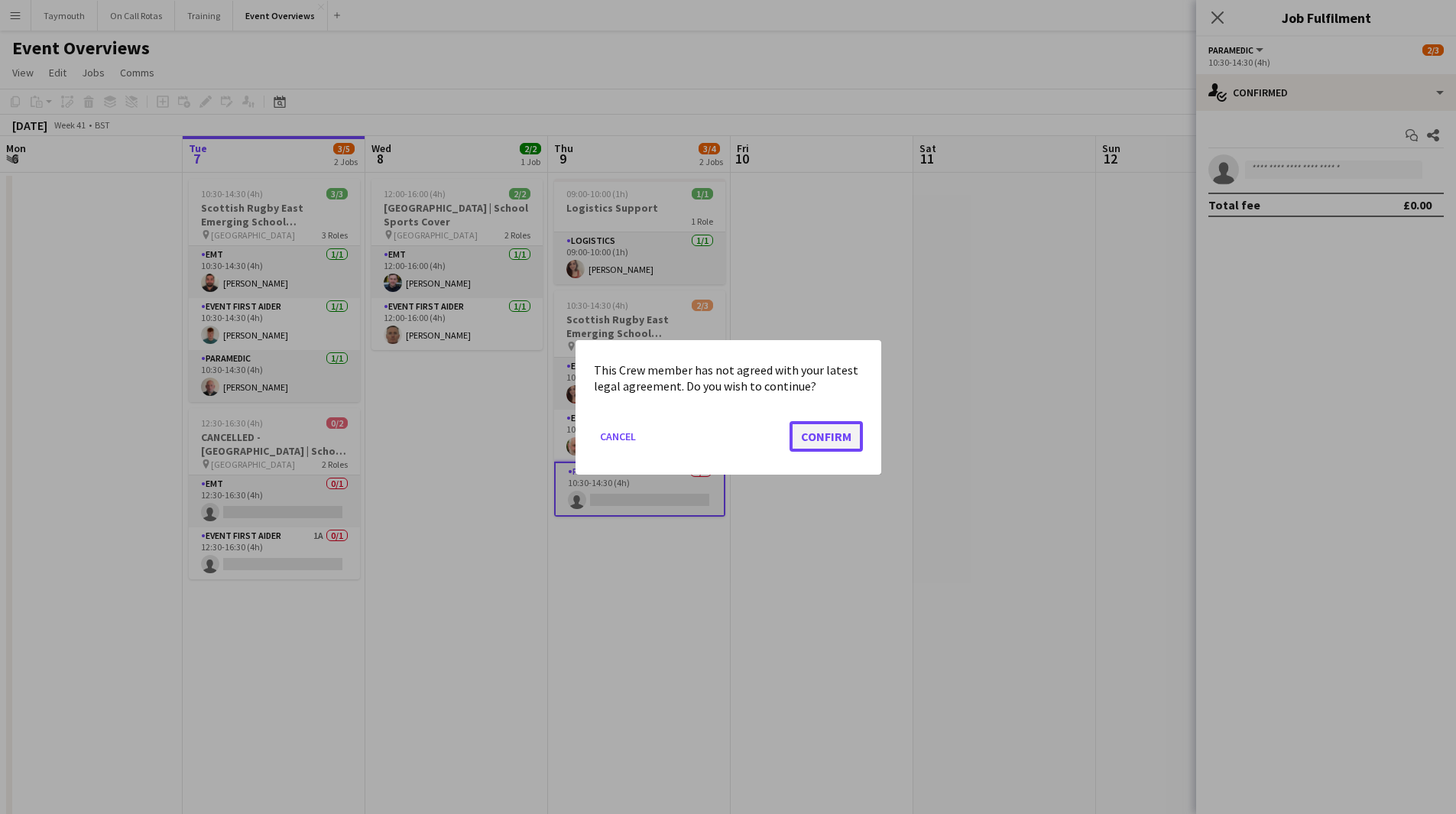
click at [816, 445] on button "Confirm" at bounding box center [826, 436] width 73 height 31
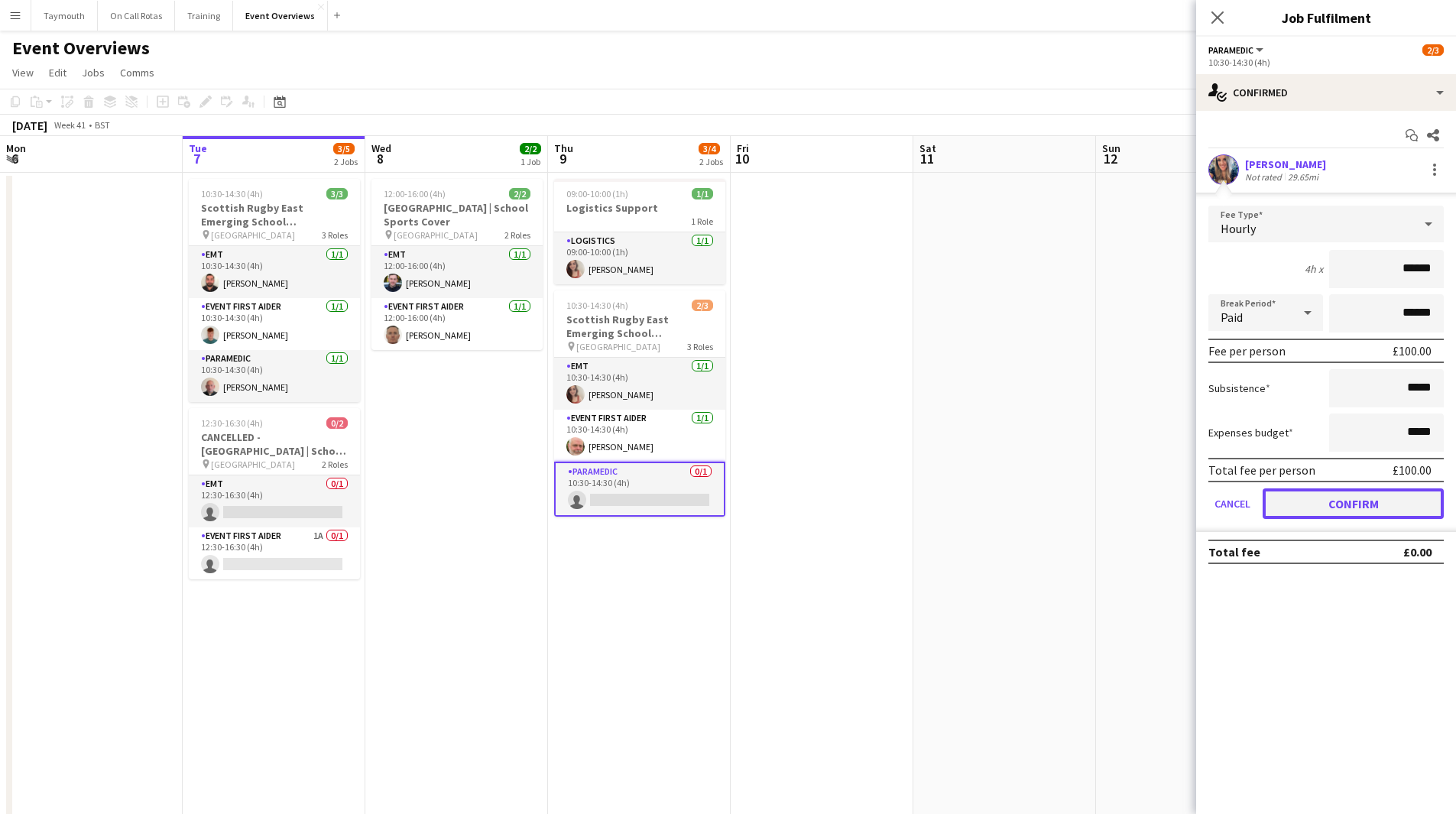
click at [1358, 496] on button "Confirm" at bounding box center [1352, 503] width 181 height 31
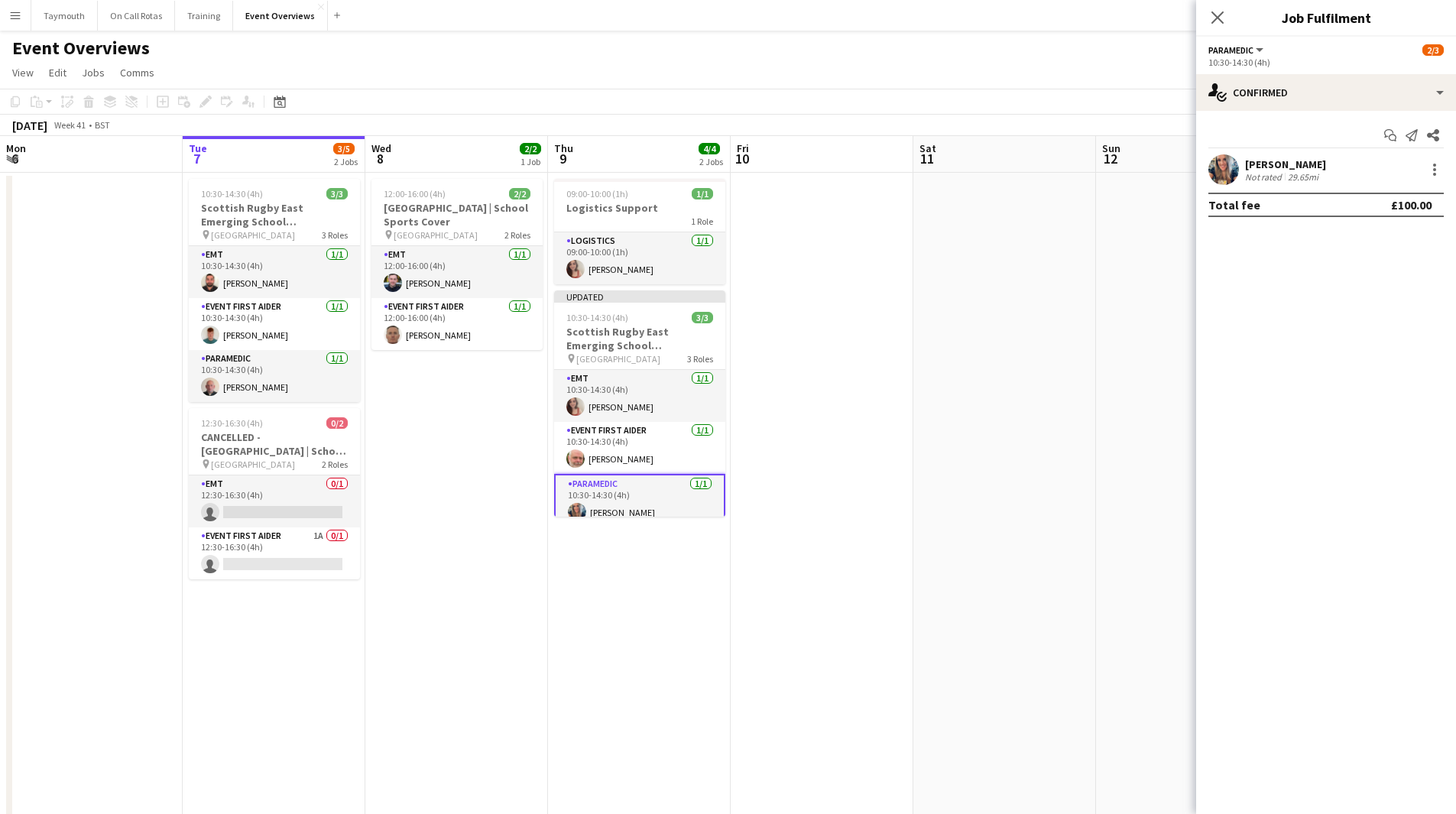
click at [840, 477] on app-date-cell at bounding box center [822, 779] width 183 height 1213
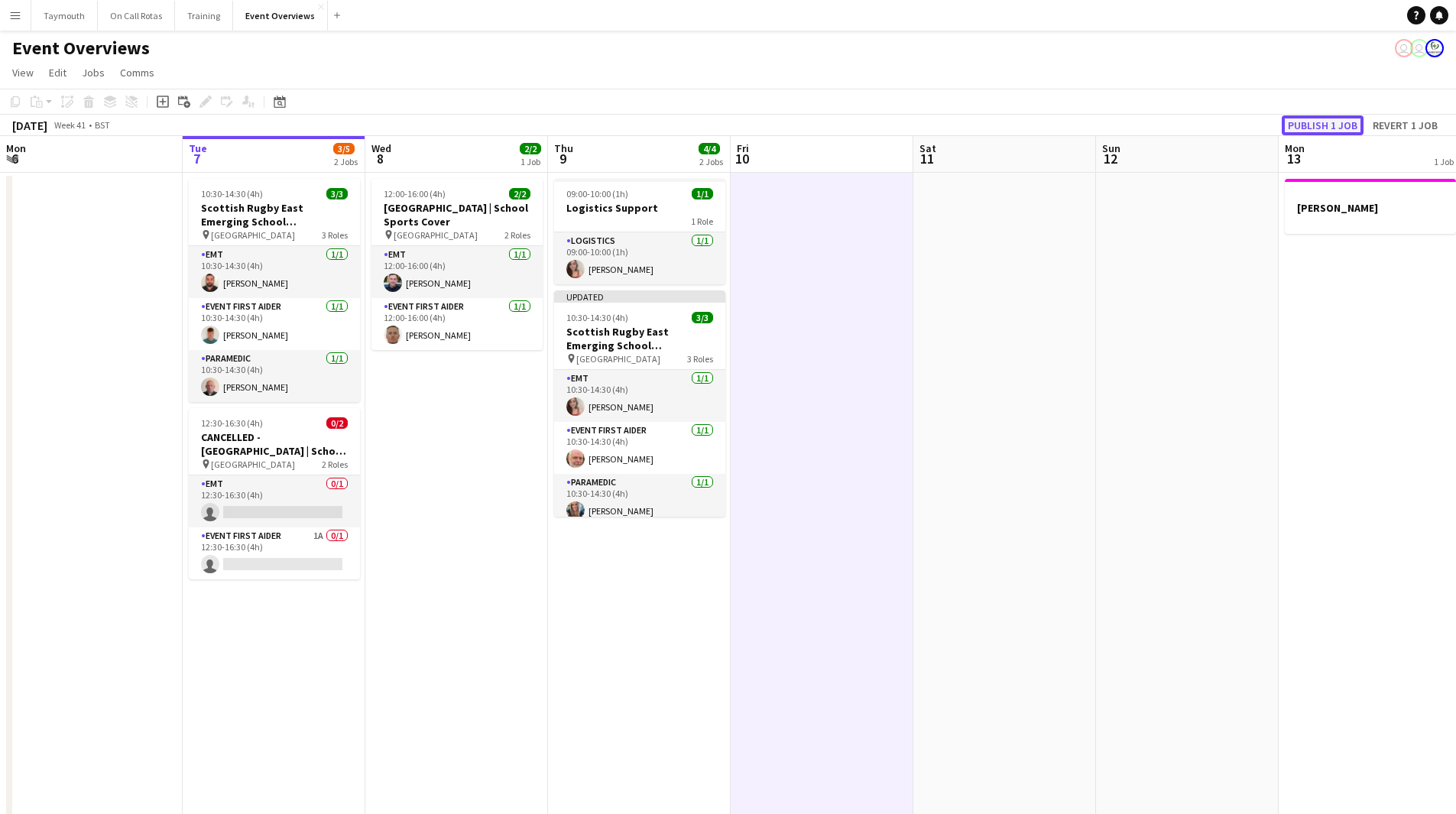
click at [1350, 127] on button "Publish 1 job" at bounding box center [1323, 125] width 82 height 20
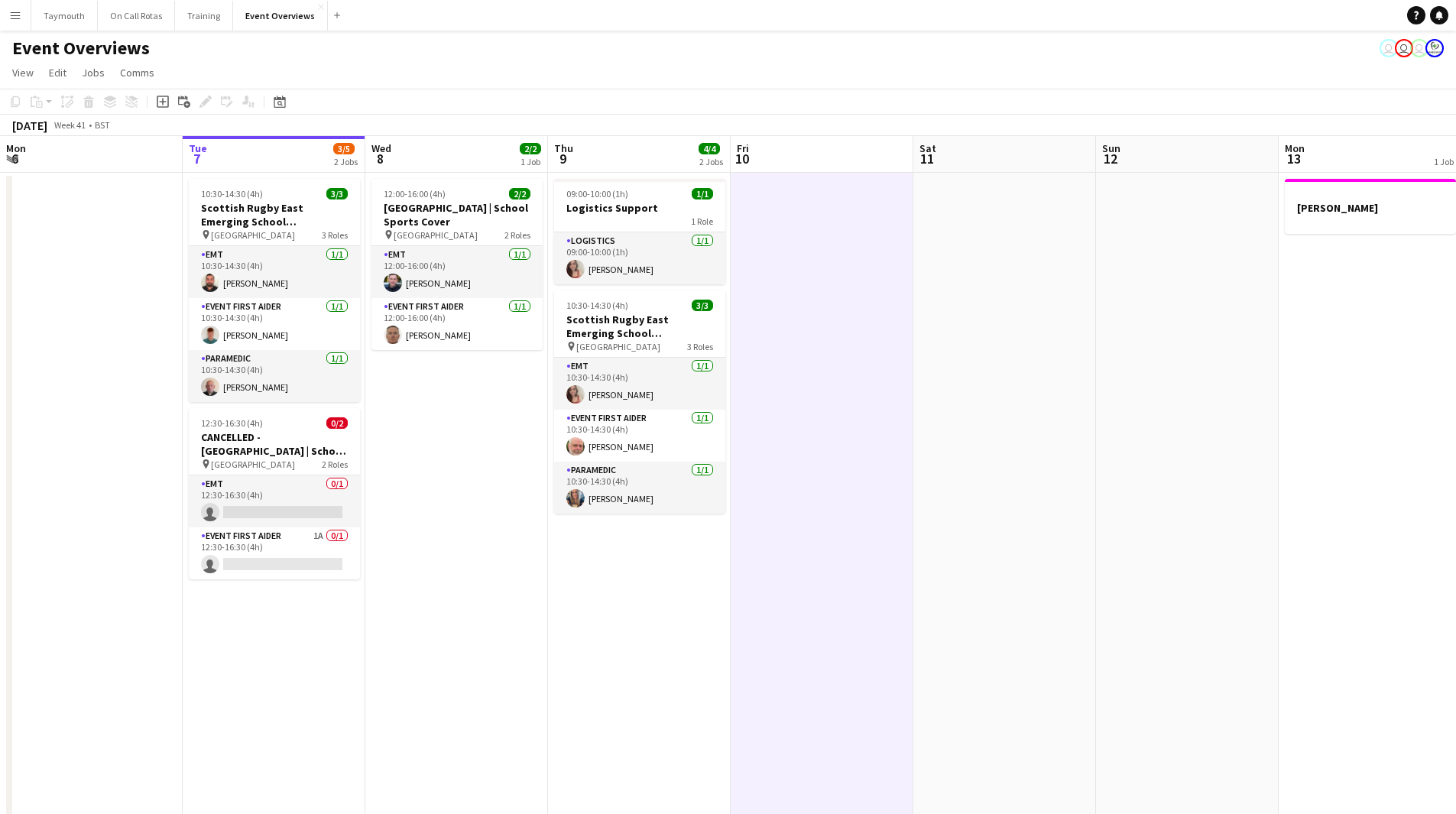
click at [1060, 509] on app-date-cell at bounding box center [1005, 779] width 183 height 1213
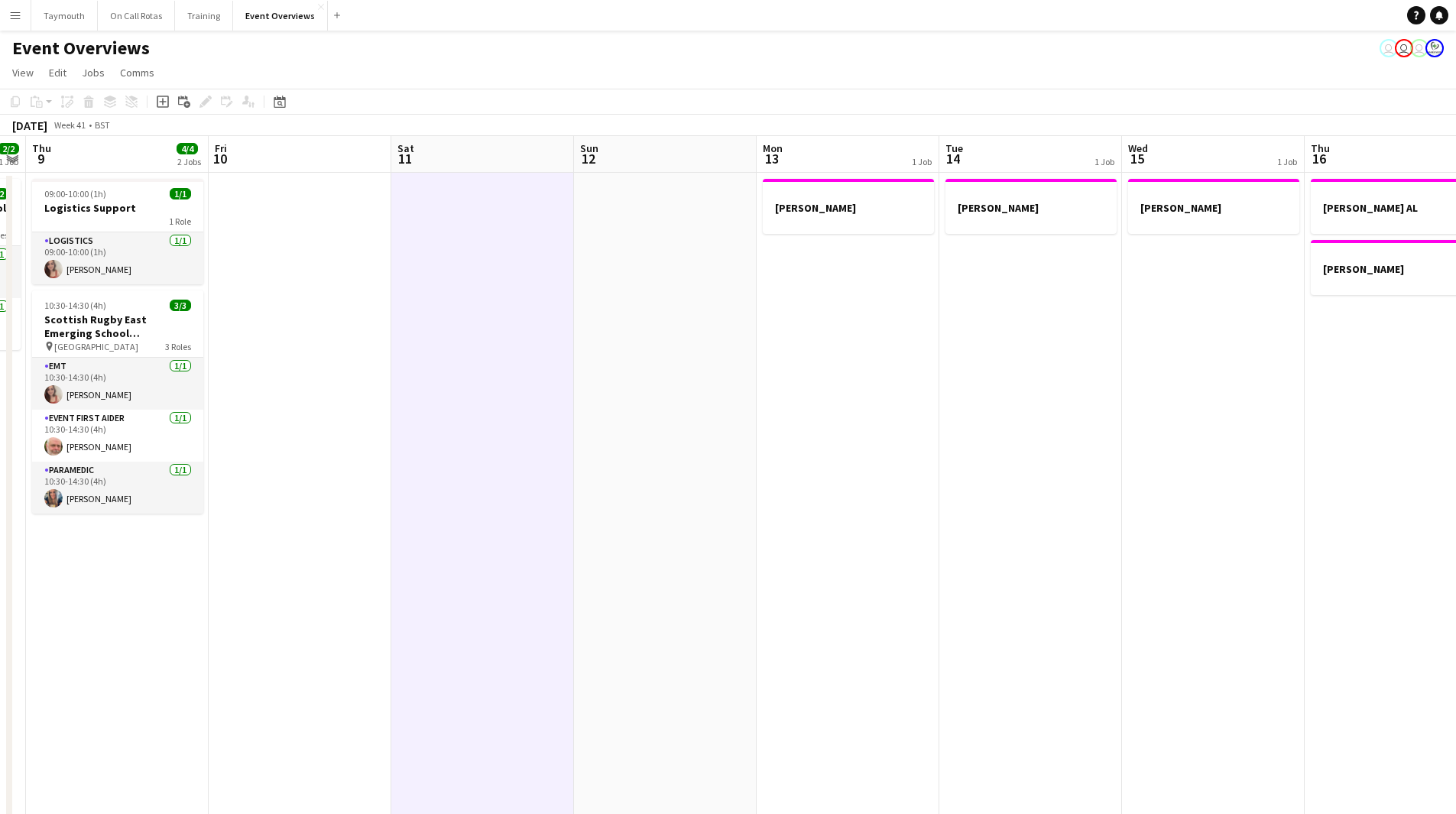
drag, startPoint x: 1227, startPoint y: 469, endPoint x: 522, endPoint y: 583, distance: 714.2
click at [522, 583] on app-calendar-viewport "Mon 6 Tue 7 3/5 2 Jobs Wed 8 2/2 1 Job Thu 9 4/4 2 Jobs Fri 10 Sat 11 Sun 12 Mo…" at bounding box center [728, 761] width 1456 height 1250
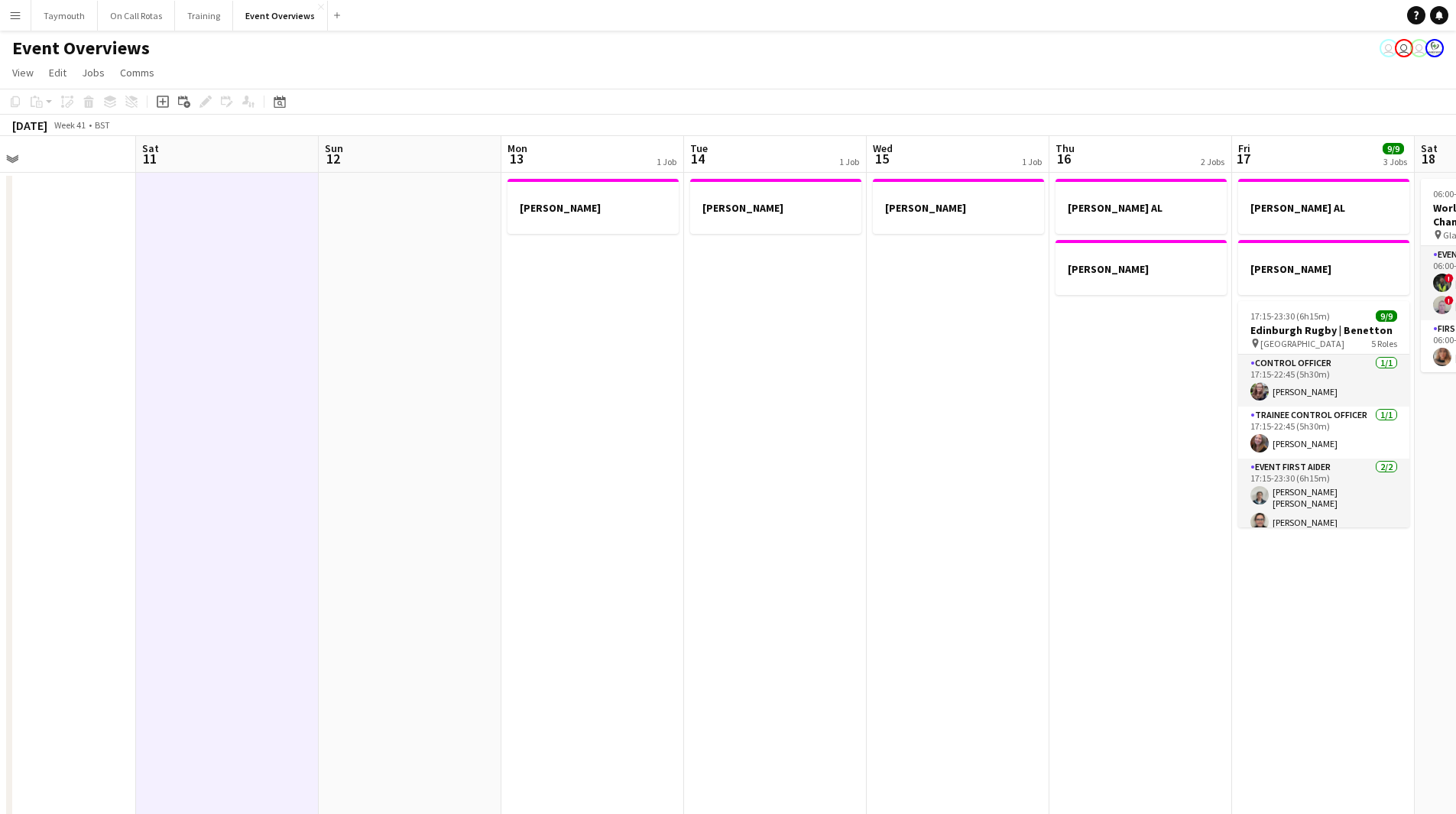
drag, startPoint x: 445, startPoint y: 612, endPoint x: 400, endPoint y: 608, distance: 45.2
click at [400, 608] on app-calendar-viewport "Tue 7 3/5 2 Jobs Wed 8 2/2 1 Job Thu 9 4/4 2 Jobs Fri 10 Sat 11 Sun 12 Mon 13 1…" at bounding box center [728, 761] width 1456 height 1250
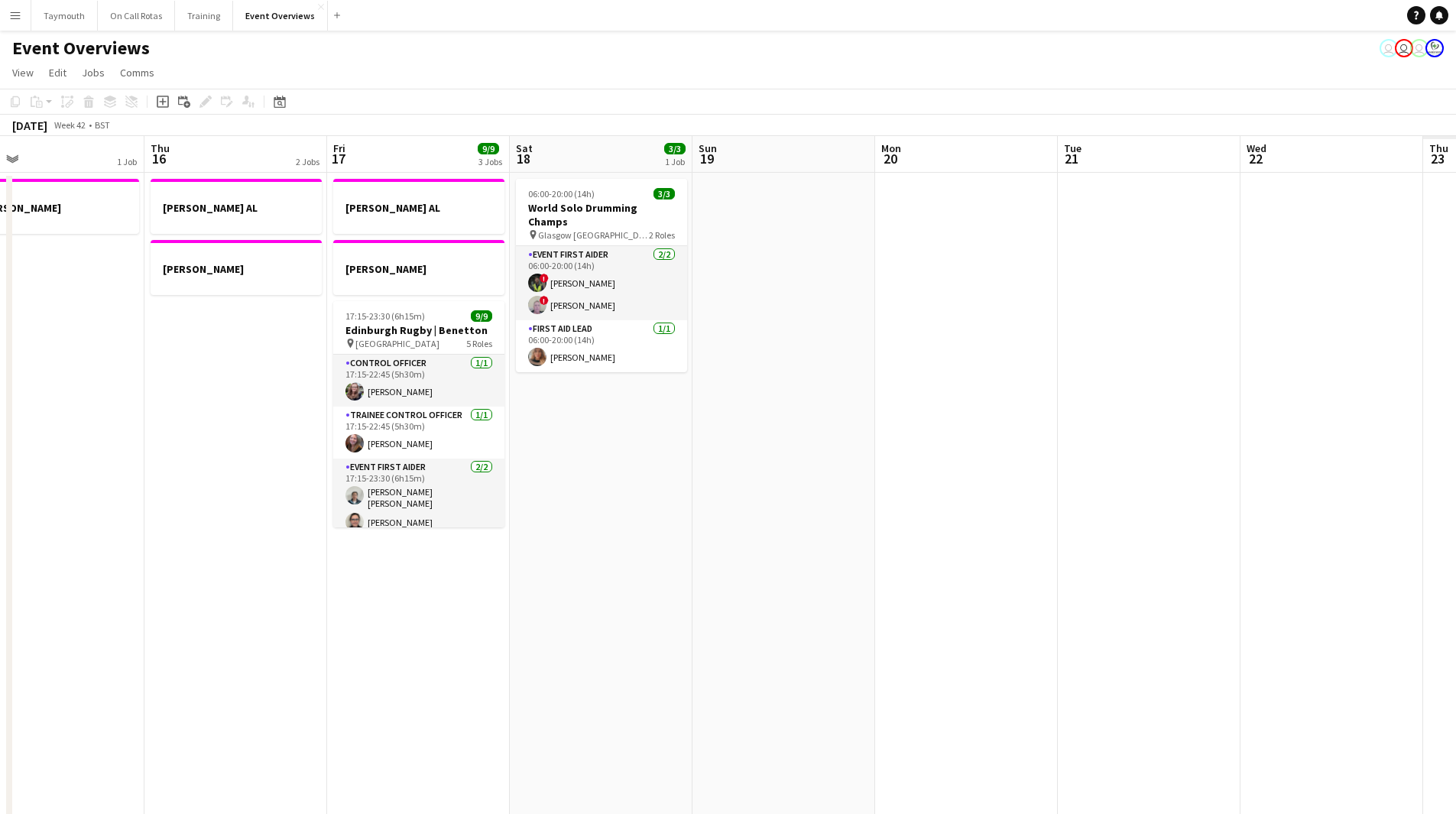
drag, startPoint x: 485, startPoint y: 615, endPoint x: 277, endPoint y: 602, distance: 208.4
click at [242, 622] on app-calendar-viewport "Mon 13 1 Job Tue 14 1 Job Wed 15 1 Job Thu 16 2 Jobs Fri 17 9/9 3 Jobs Sat 18 3…" at bounding box center [728, 761] width 1456 height 1250
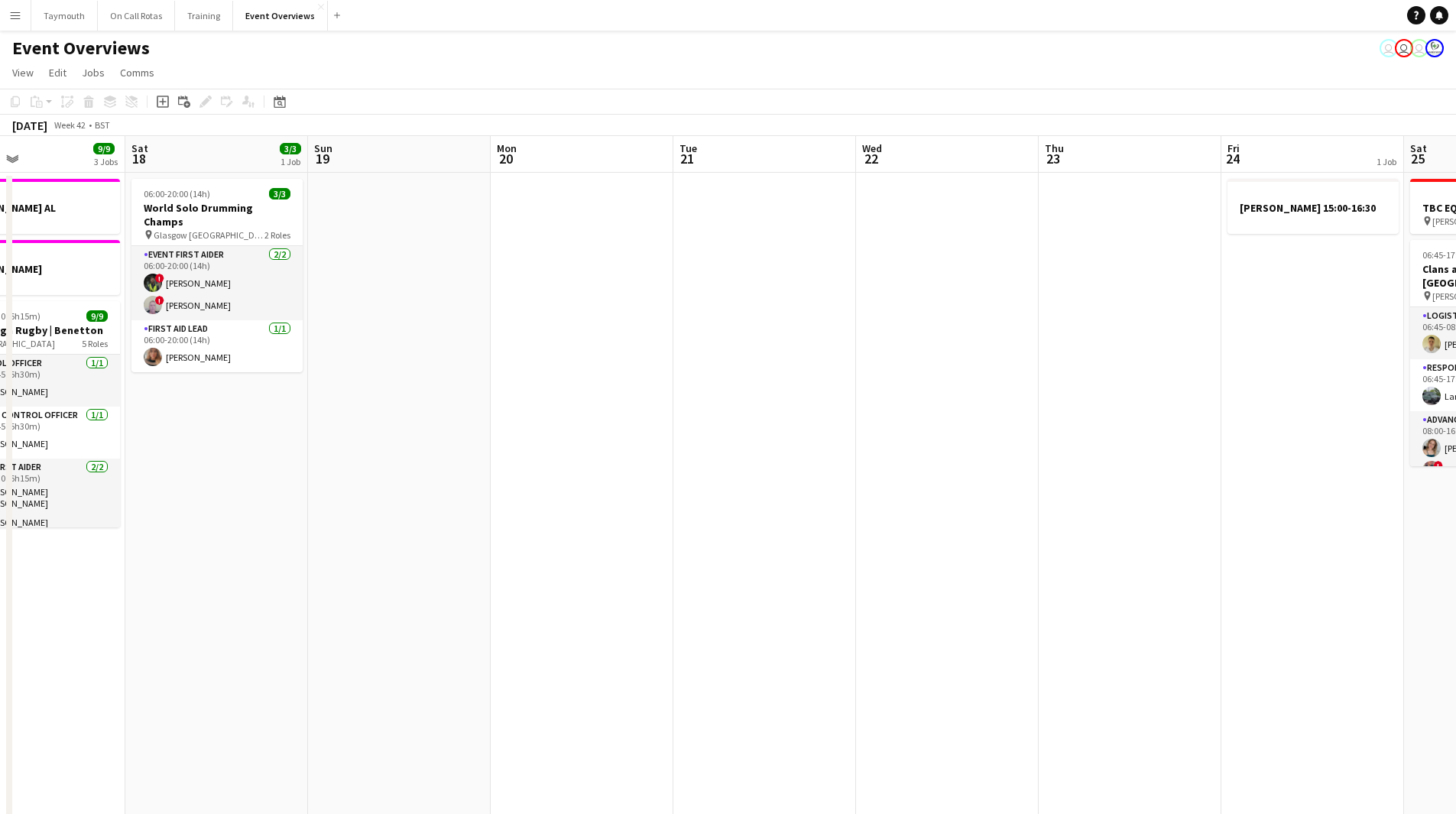
drag, startPoint x: 844, startPoint y: 593, endPoint x: 399, endPoint y: 578, distance: 445.3
click at [202, 597] on app-calendar-viewport "Wed 15 1 Job Thu 16 2 Jobs Fri 17 9/9 3 Jobs Sat 18 3/3 1 Job Sun 19 Mon 20 Tue…" at bounding box center [728, 761] width 1456 height 1250
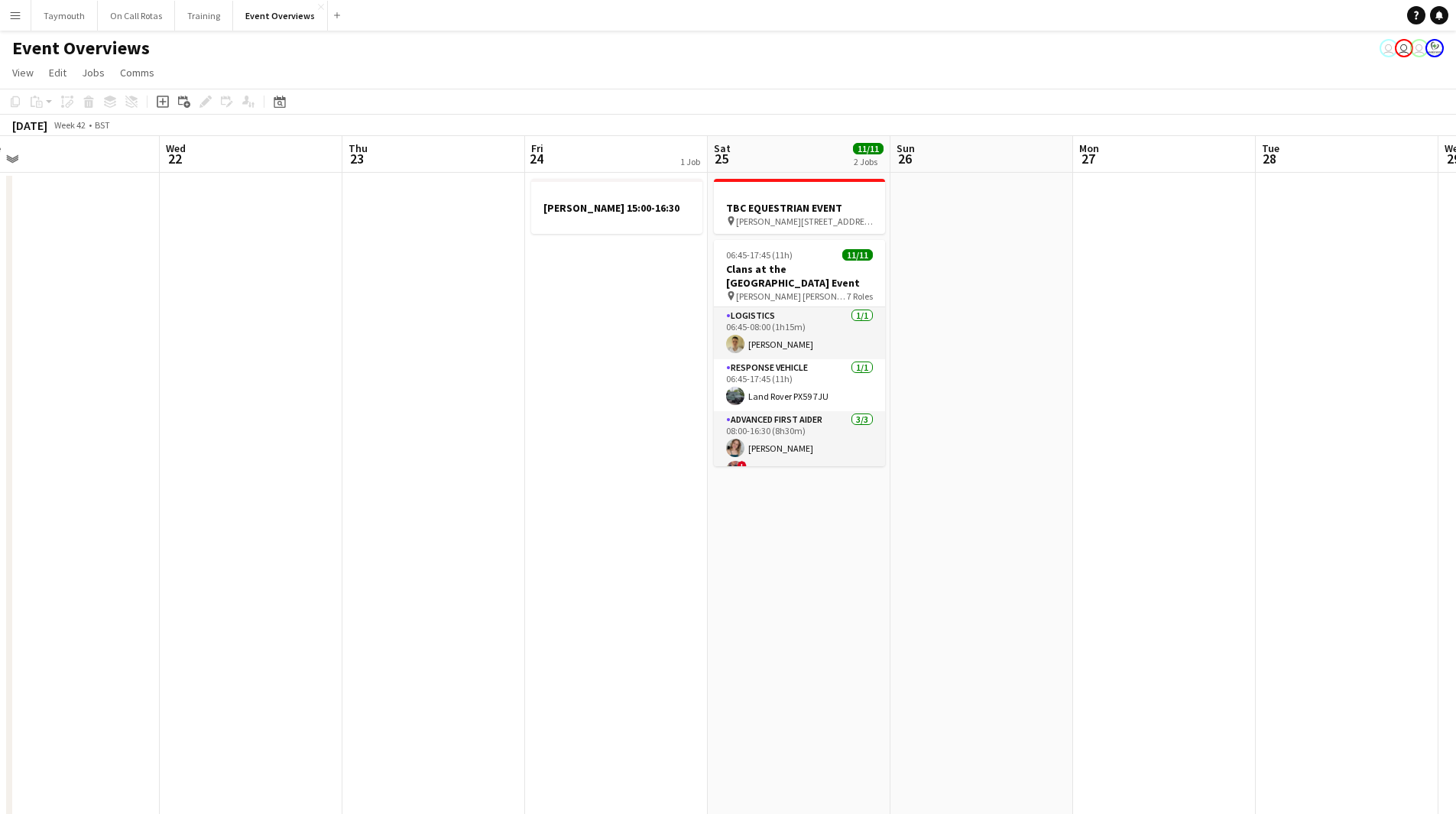
click at [193, 640] on app-calendar-viewport "Sat 18 3/3 1 Job Sun 19 Mon 20 Tue 21 Wed 22 Thu 23 Fri 24 1 Job Sat 25 11/11 2…" at bounding box center [728, 761] width 1456 height 1250
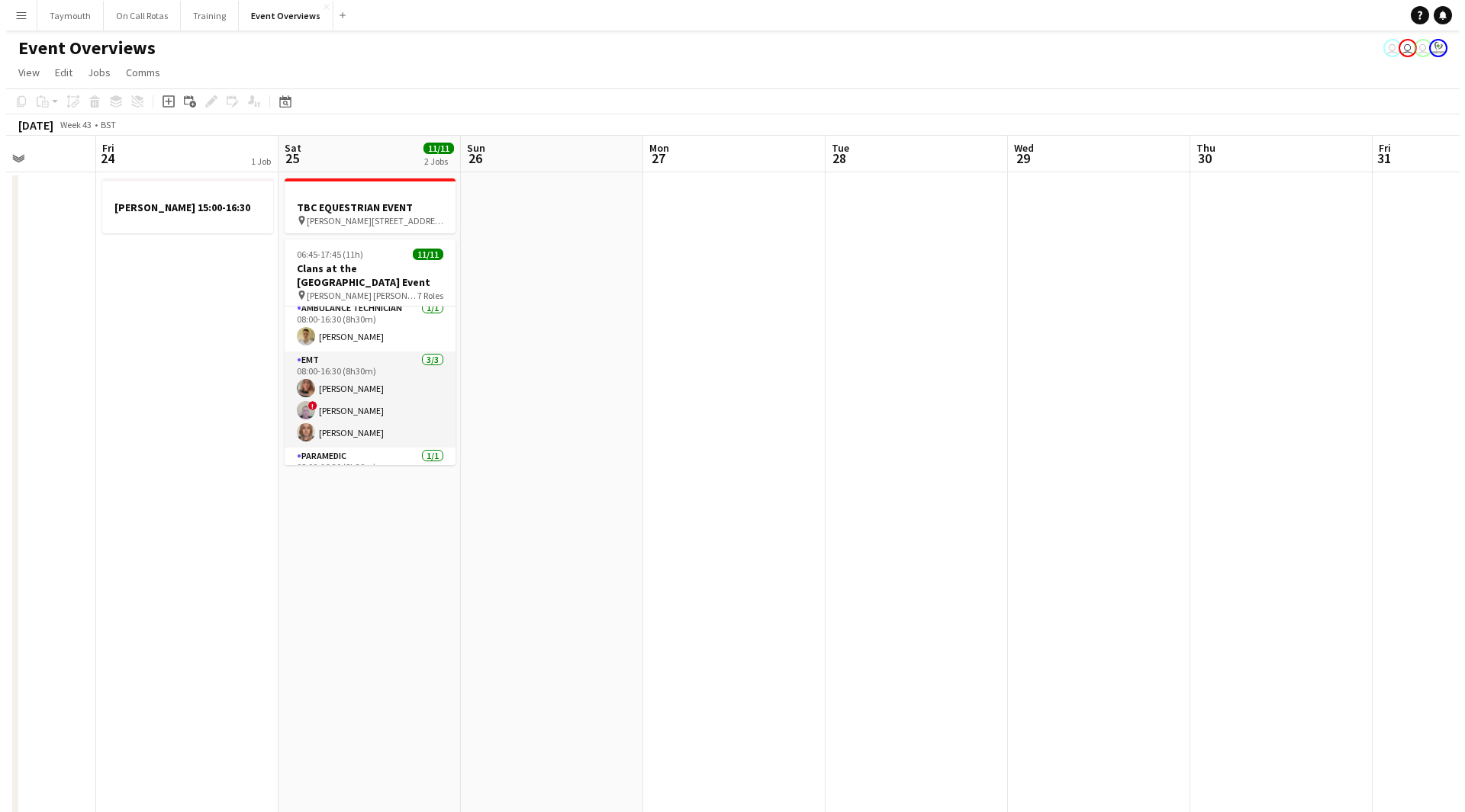
scroll to position [140, 0]
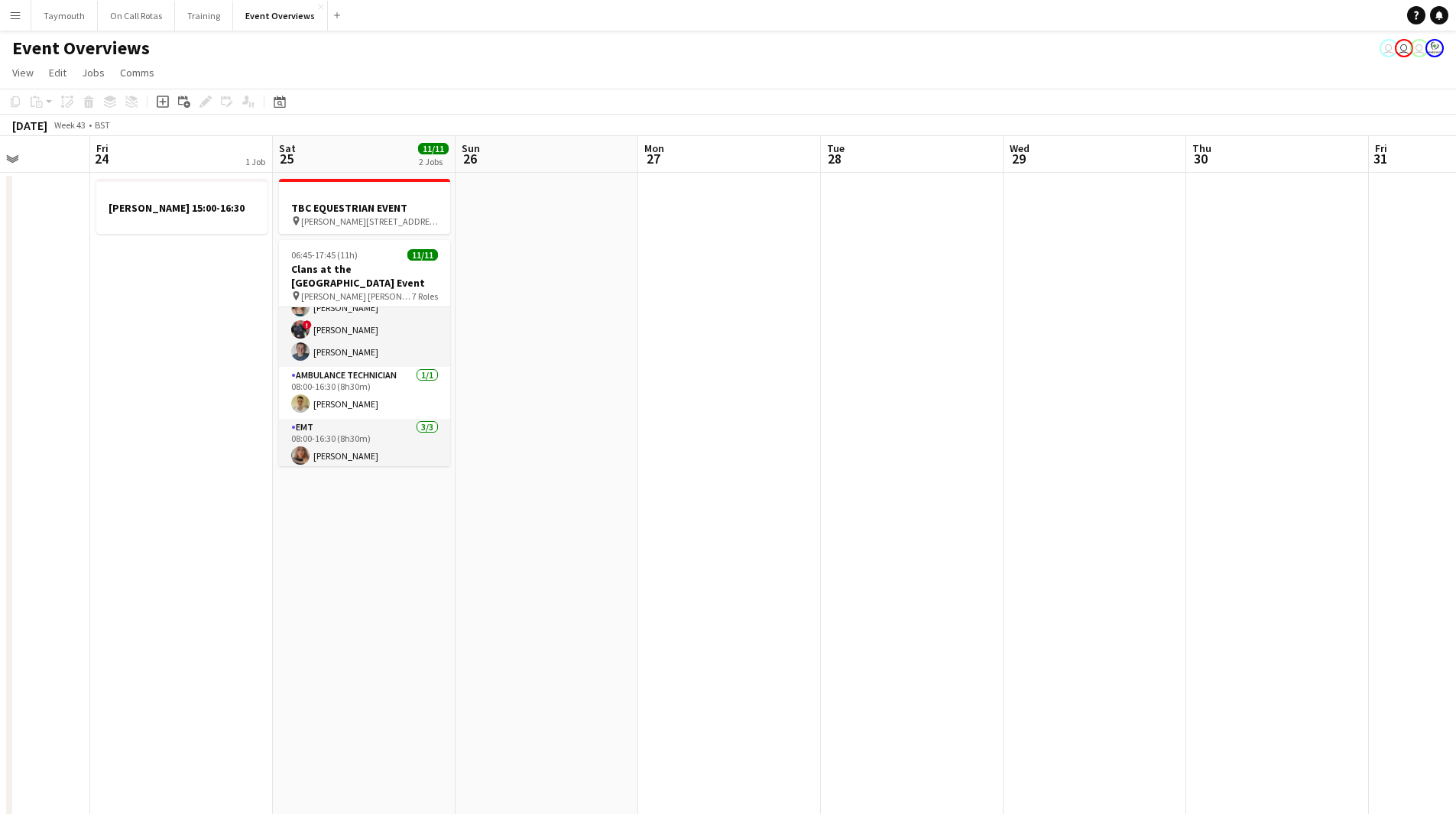
click at [22, 13] on button "Menu" at bounding box center [15, 15] width 31 height 31
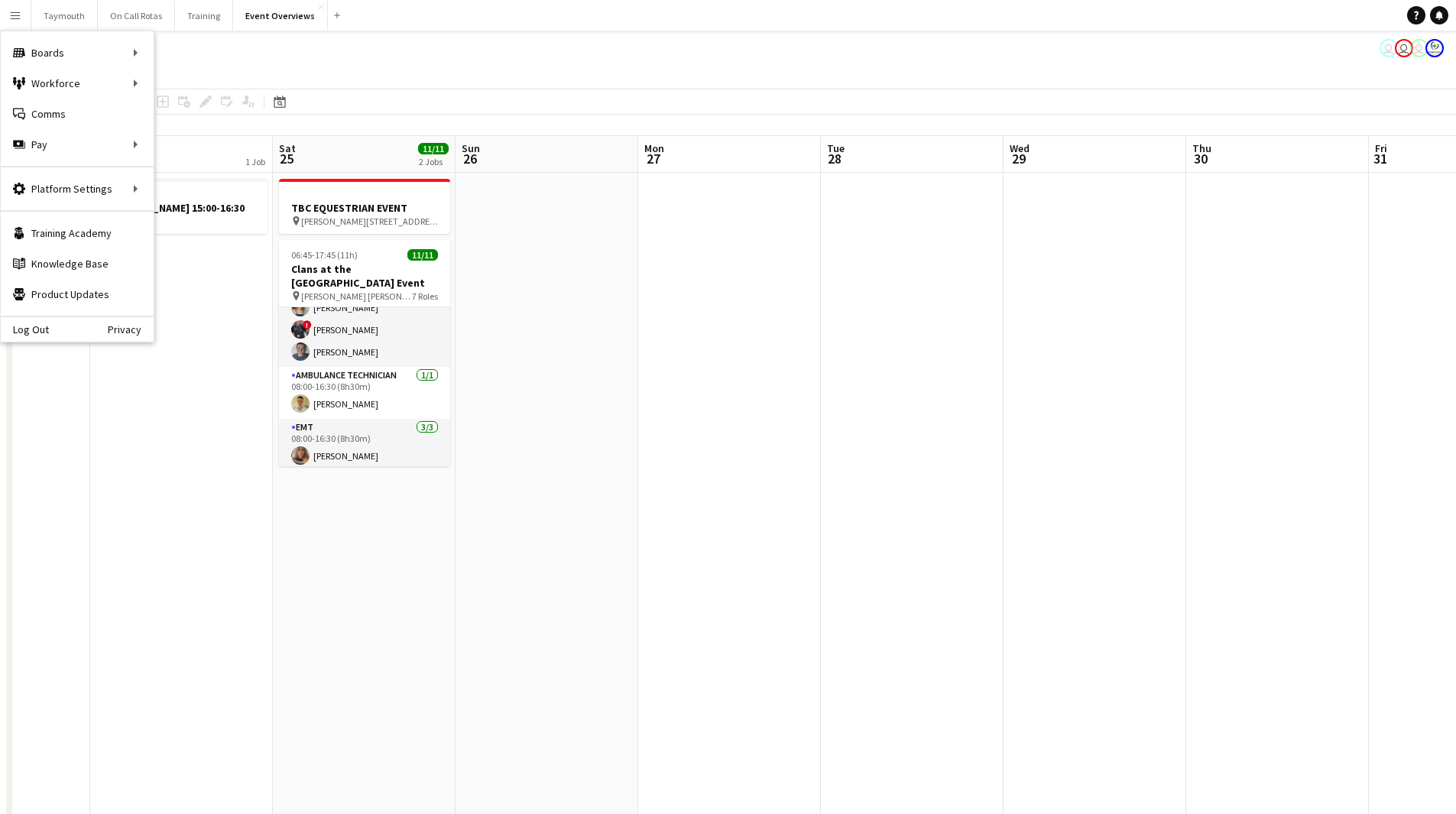
click at [330, 84] on app-page-menu "View Day view expanded Day view collapsed Month view Date picker Jump to [DATE]…" at bounding box center [728, 73] width 1456 height 29
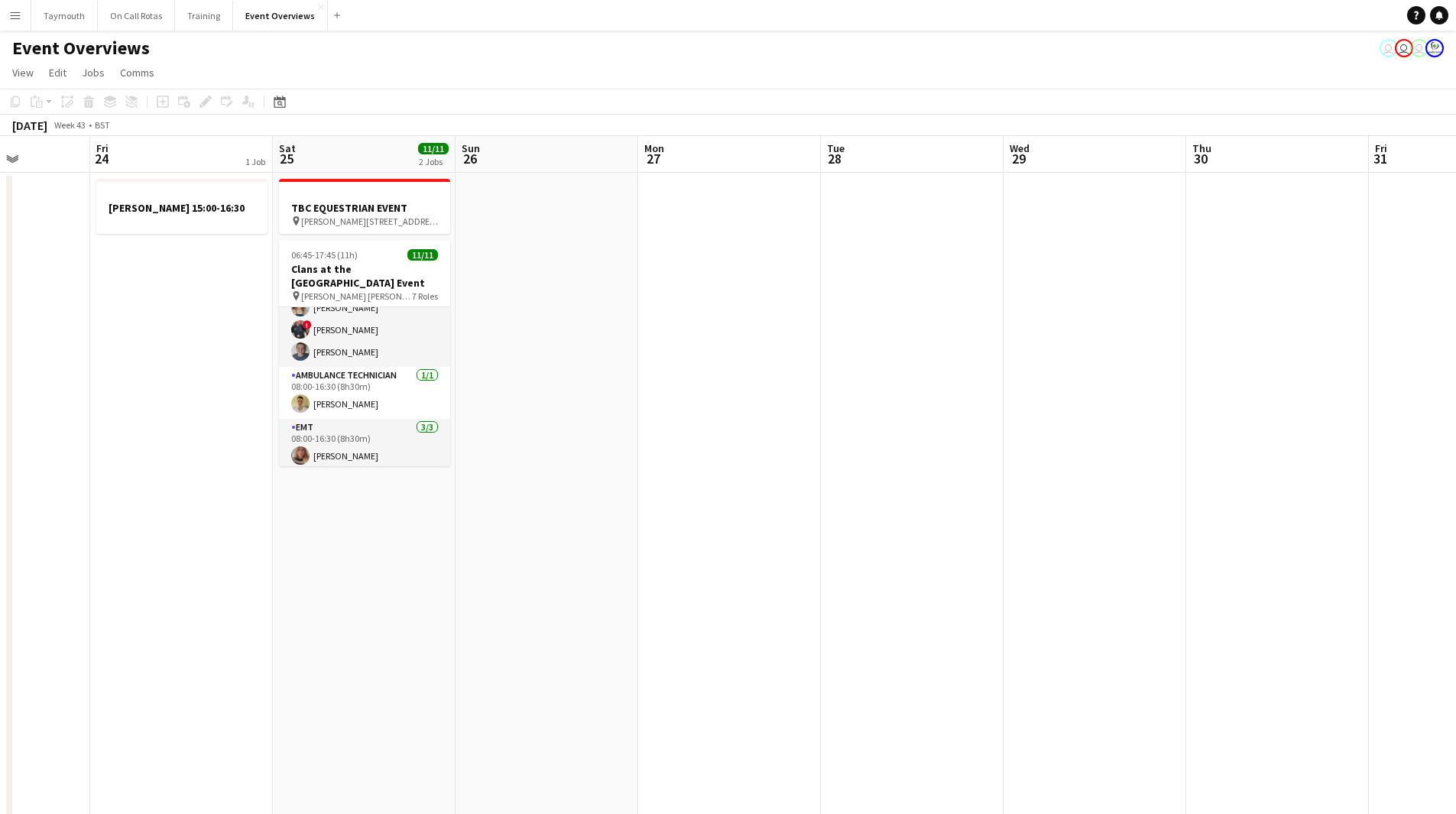
click at [15, 22] on button "Menu" at bounding box center [15, 15] width 31 height 31
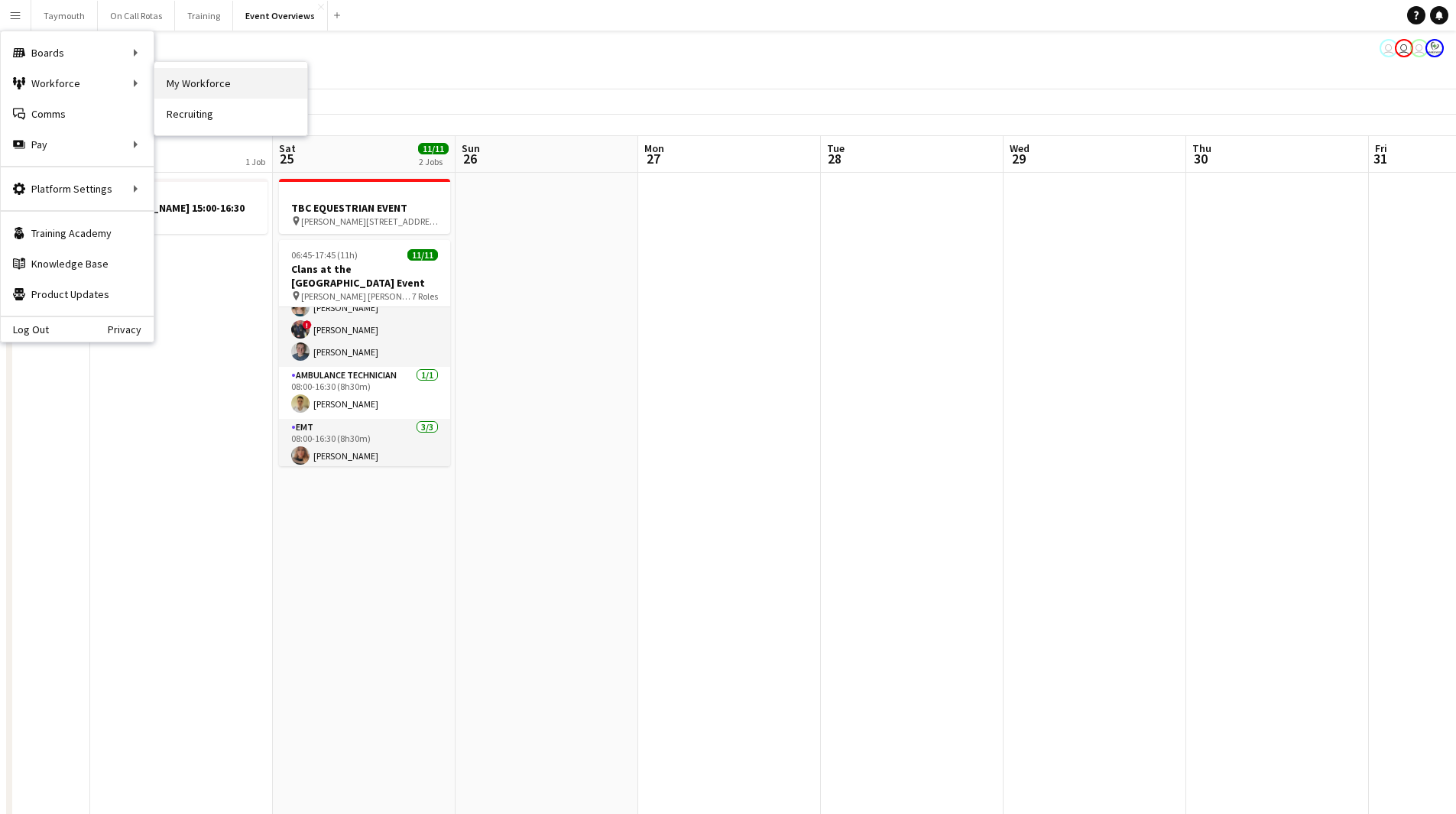
click at [211, 77] on link "My Workforce" at bounding box center [230, 83] width 153 height 31
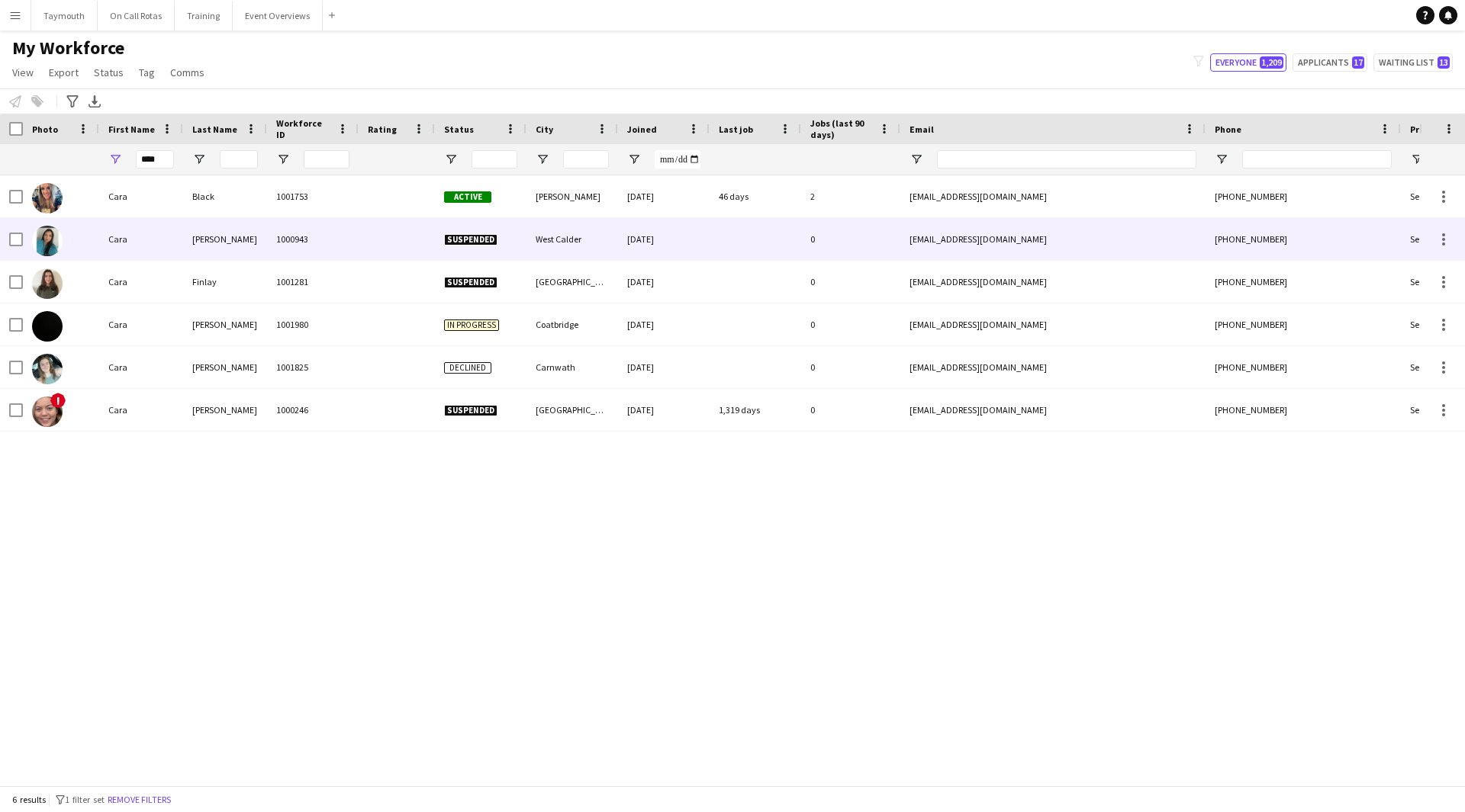
click at [287, 202] on div "1001753" at bounding box center [313, 196] width 92 height 42
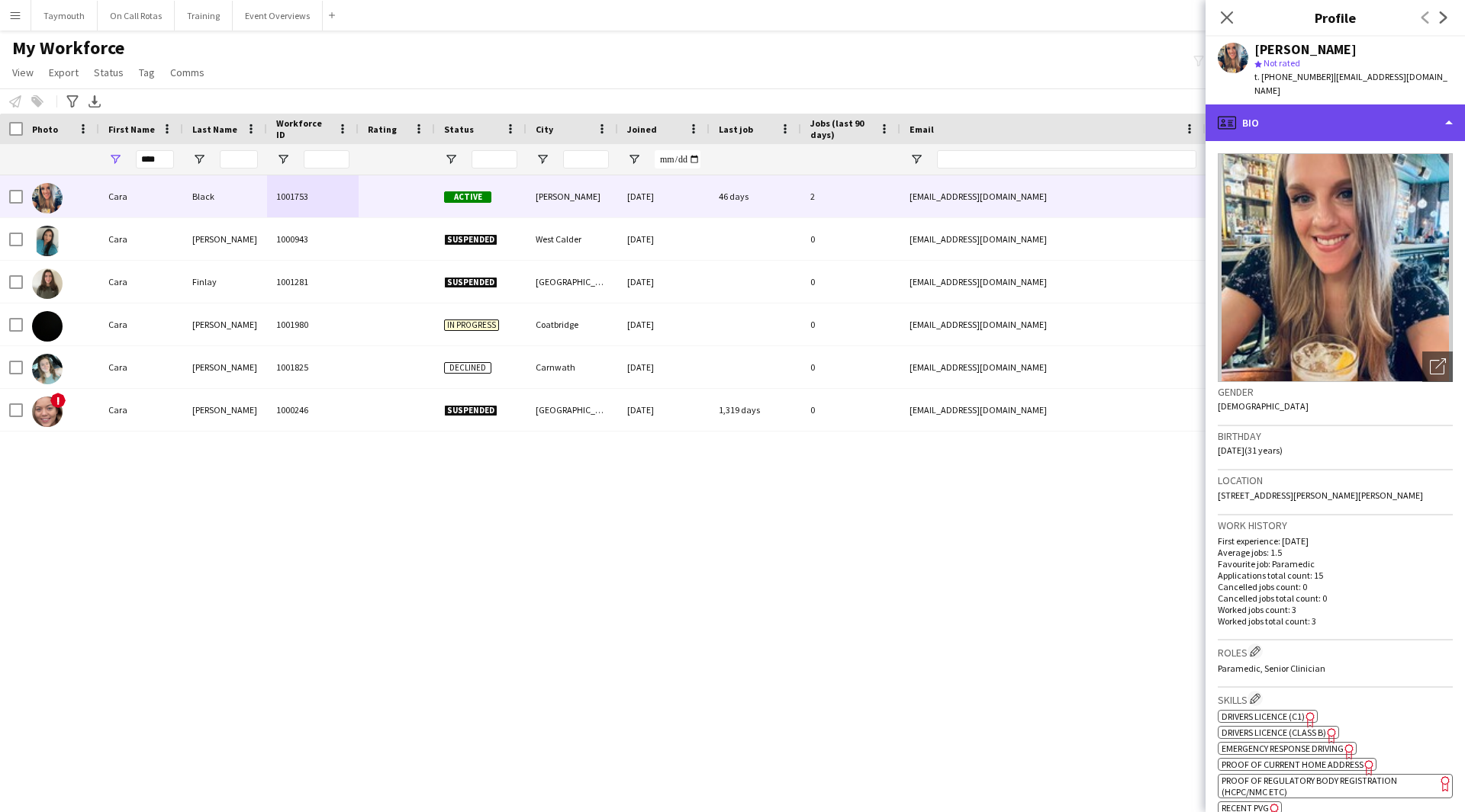
click at [1348, 121] on div "profile Bio" at bounding box center [1335, 122] width 259 height 36
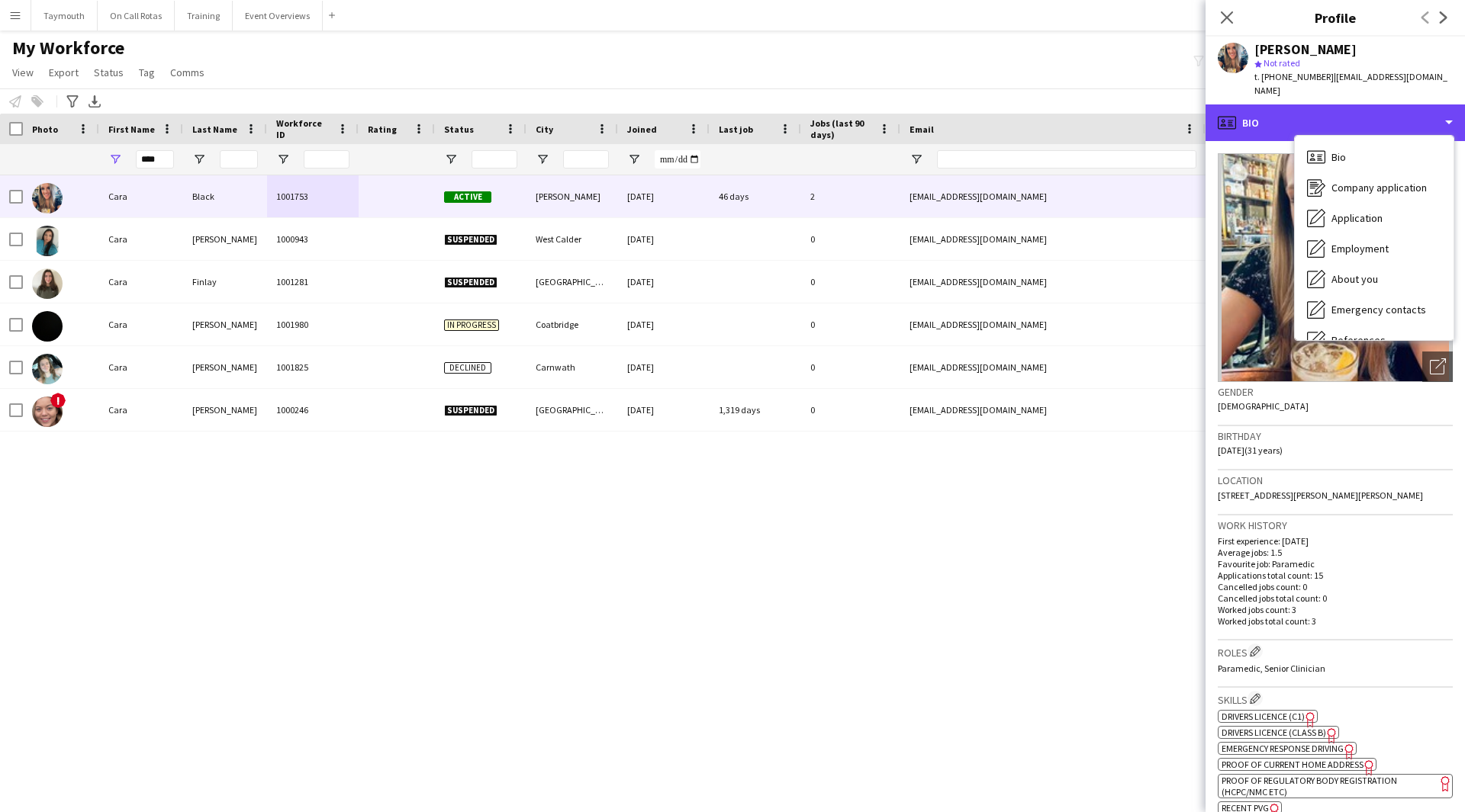
scroll to position [494, 0]
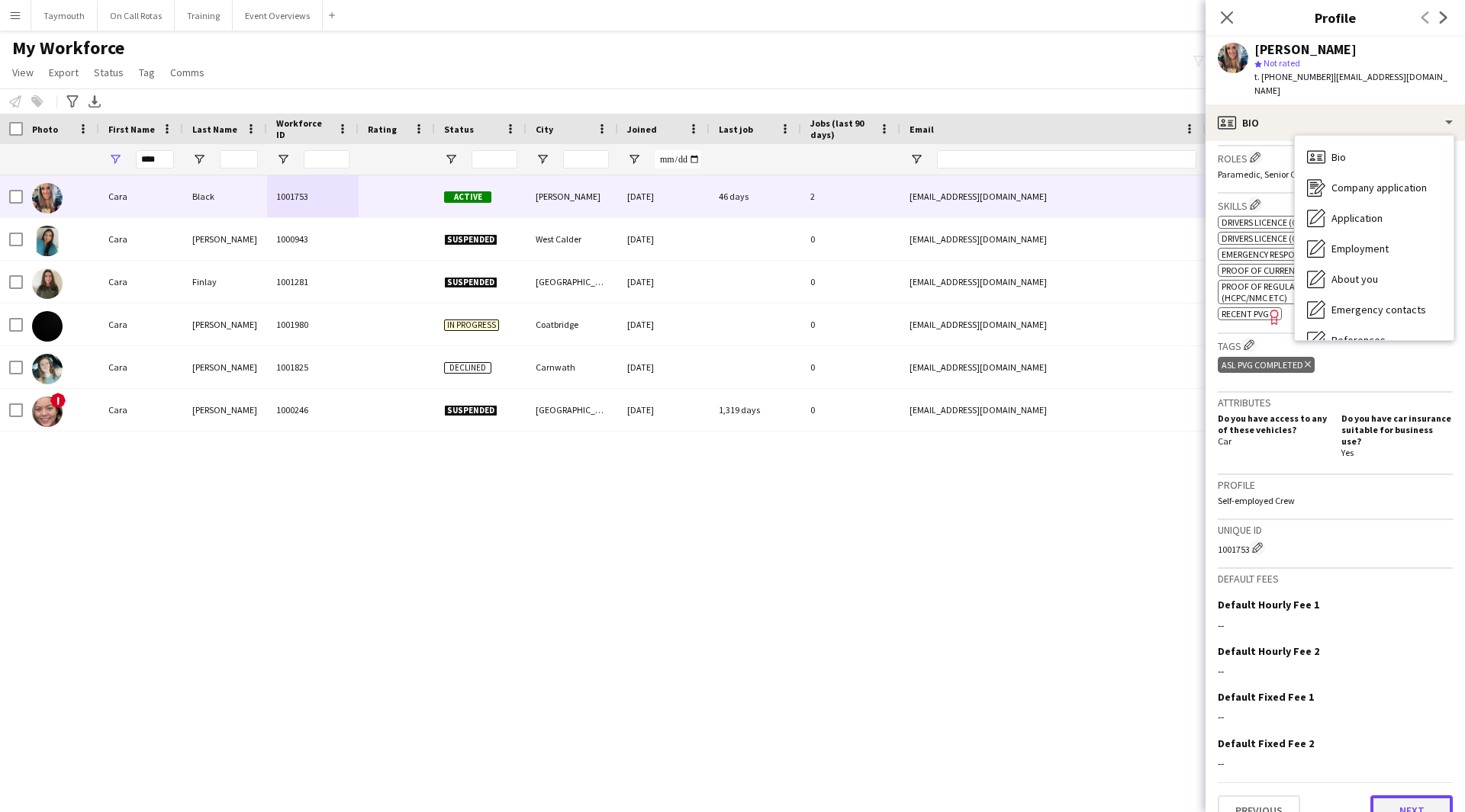
click at [1401, 795] on button "Next" at bounding box center [1412, 810] width 83 height 31
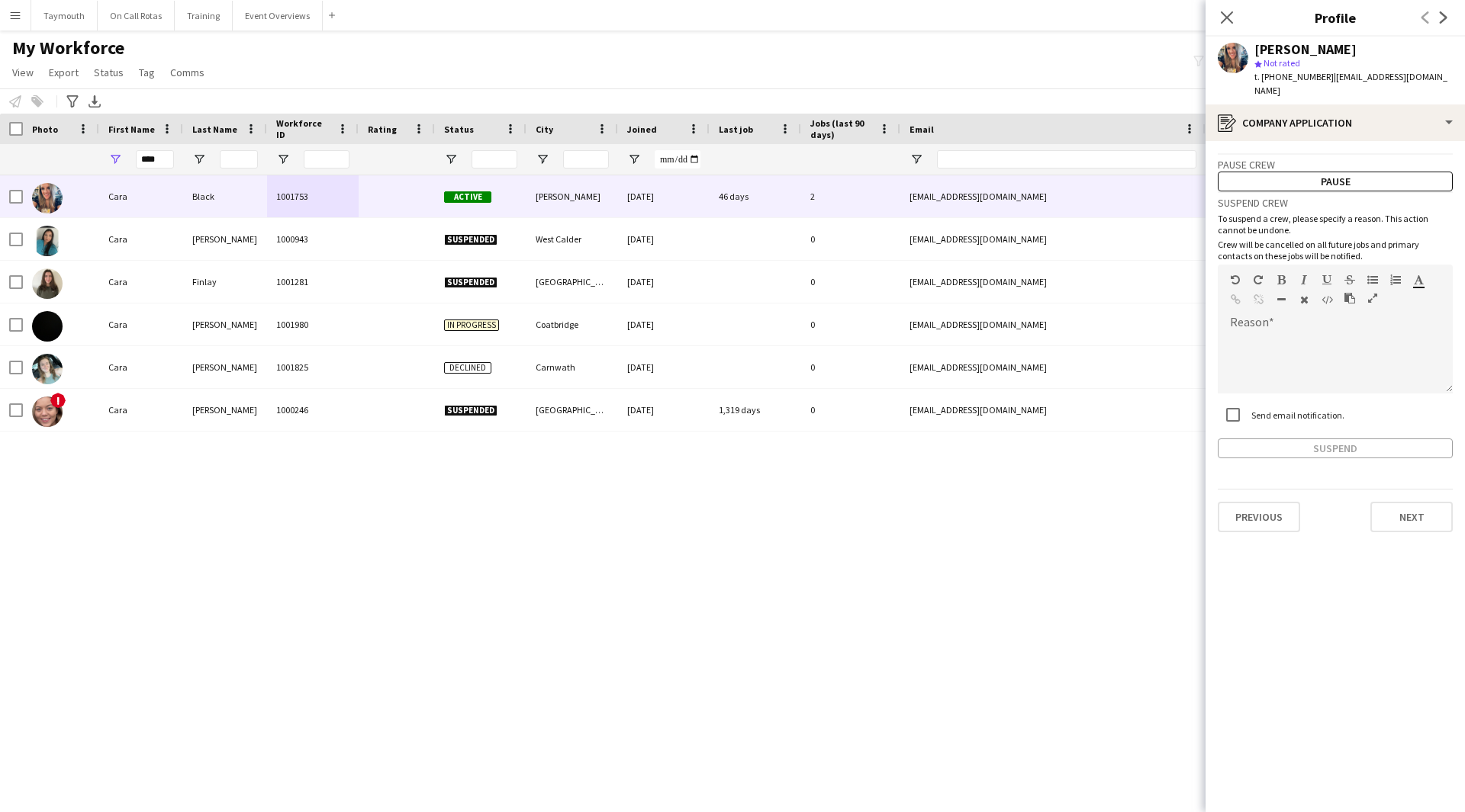
drag, startPoint x: 1393, startPoint y: 531, endPoint x: 1435, endPoint y: 487, distance: 60.8
click at [1408, 512] on app-crew-profile-application "Pause crew Pause Suspend crew To suspend a crew, please specify a reason. This …" at bounding box center [1335, 476] width 259 height 671
click at [1435, 489] on div "Previous Next" at bounding box center [1335, 510] width 235 height 43
click at [1429, 502] on button "Next" at bounding box center [1412, 516] width 83 height 31
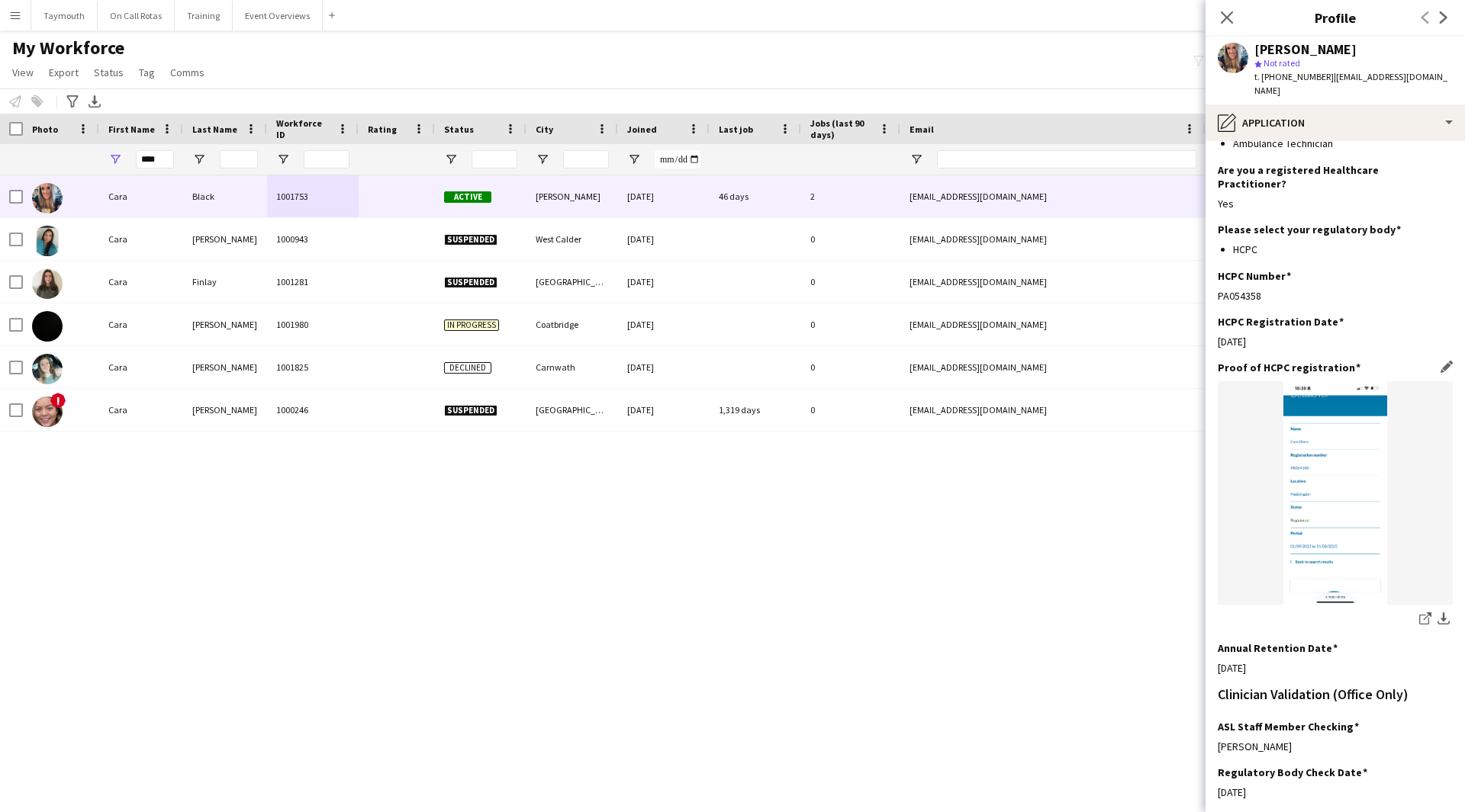
scroll to position [287, 0]
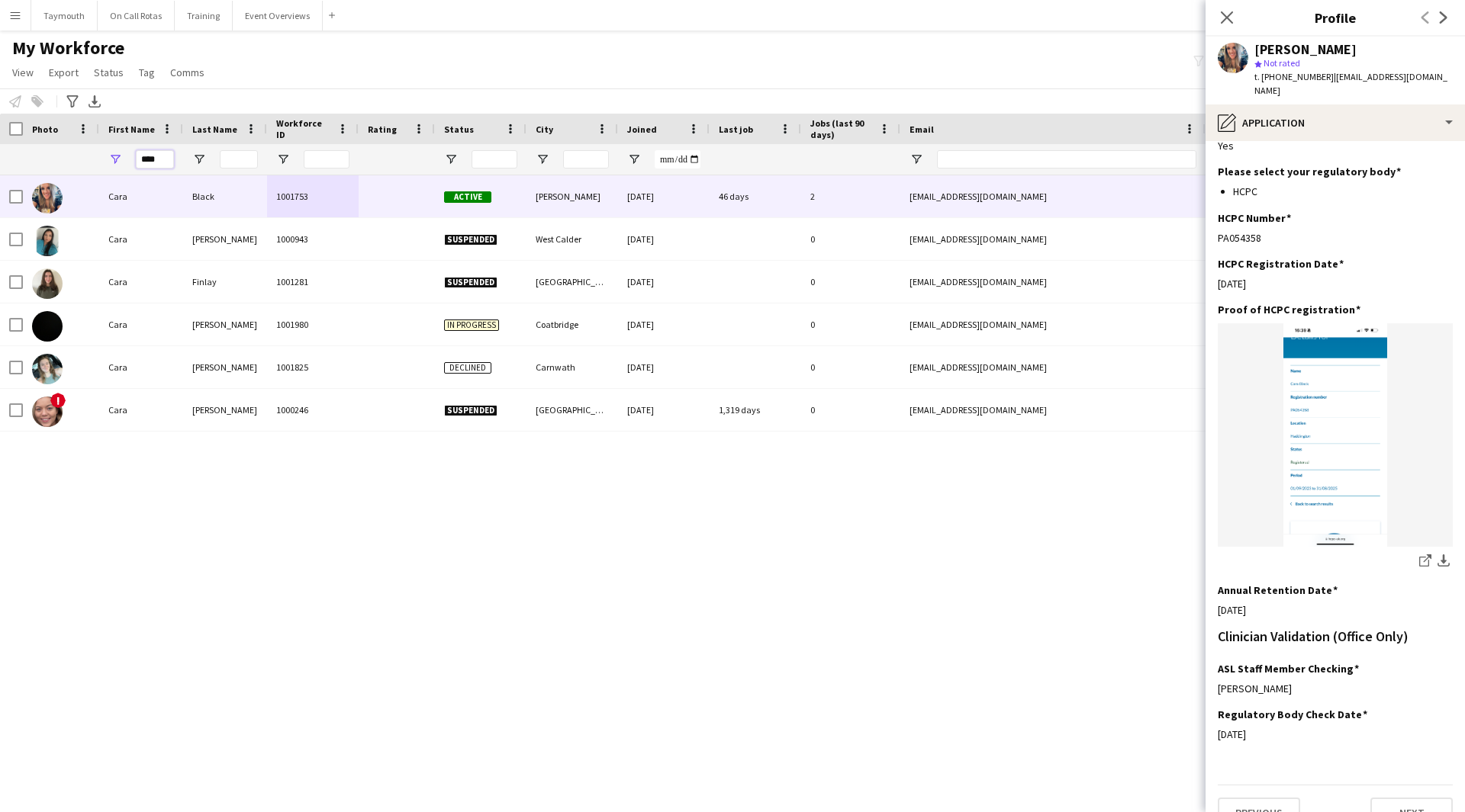
drag, startPoint x: 174, startPoint y: 161, endPoint x: -172, endPoint y: 133, distance: 347.1
click at [0, 133] on html "Menu Boards Boards Boards All jobs Status Workforce Workforce My Workforce Recr…" at bounding box center [732, 406] width 1465 height 812
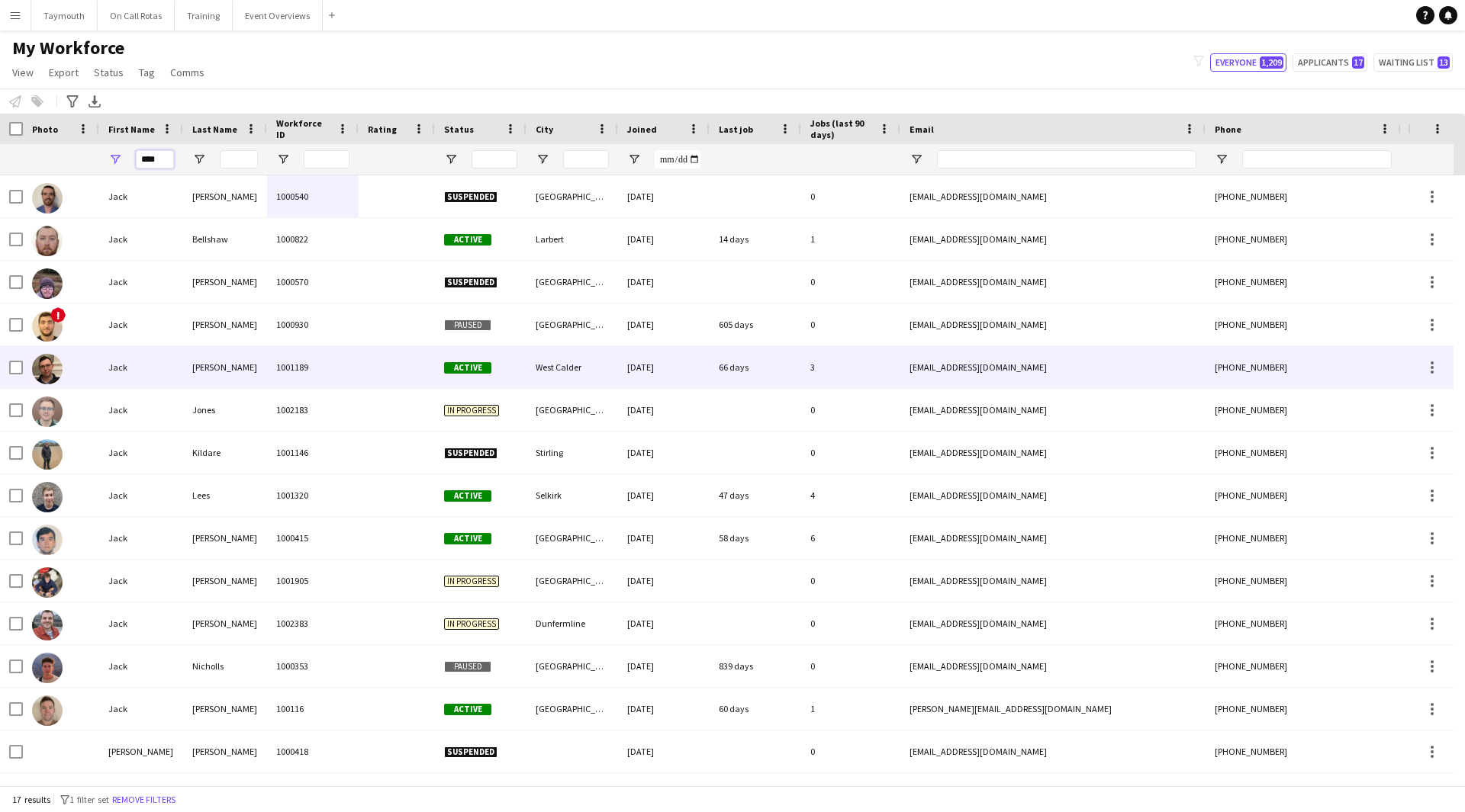
type input "****"
click at [225, 359] on div "[PERSON_NAME]" at bounding box center [225, 367] width 84 height 42
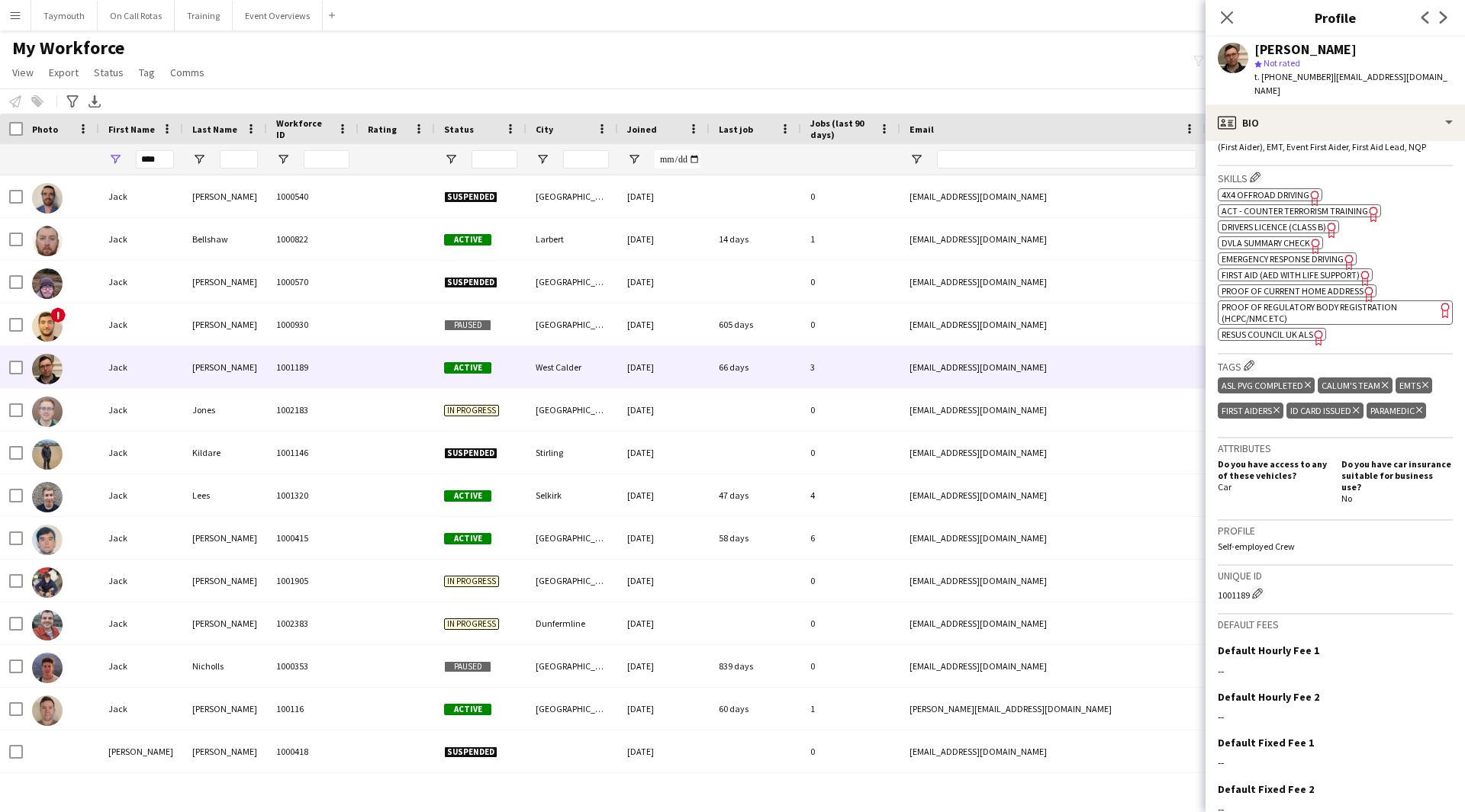
scroll to position [590, 0]
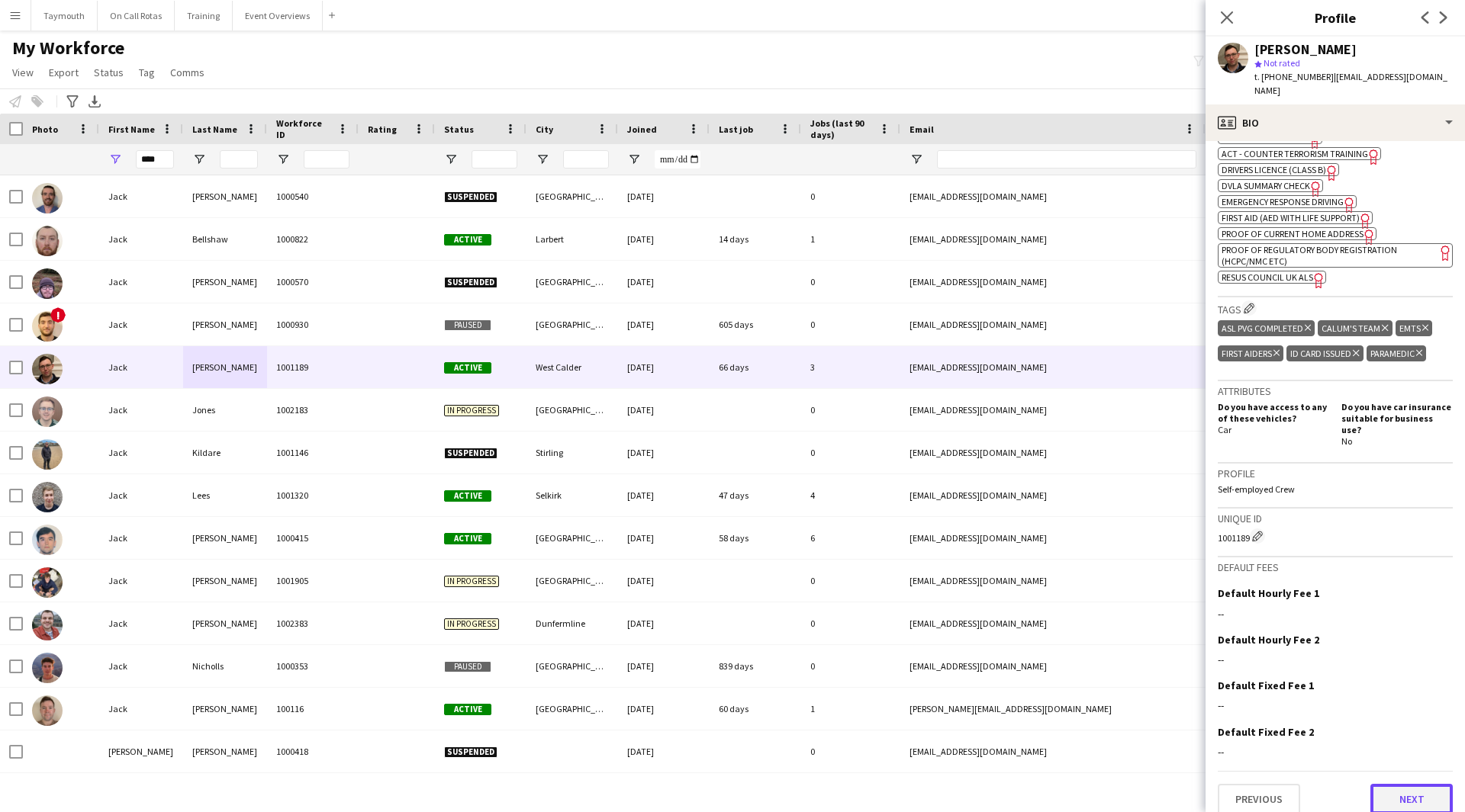
click at [1405, 790] on button "Next" at bounding box center [1412, 798] width 83 height 31
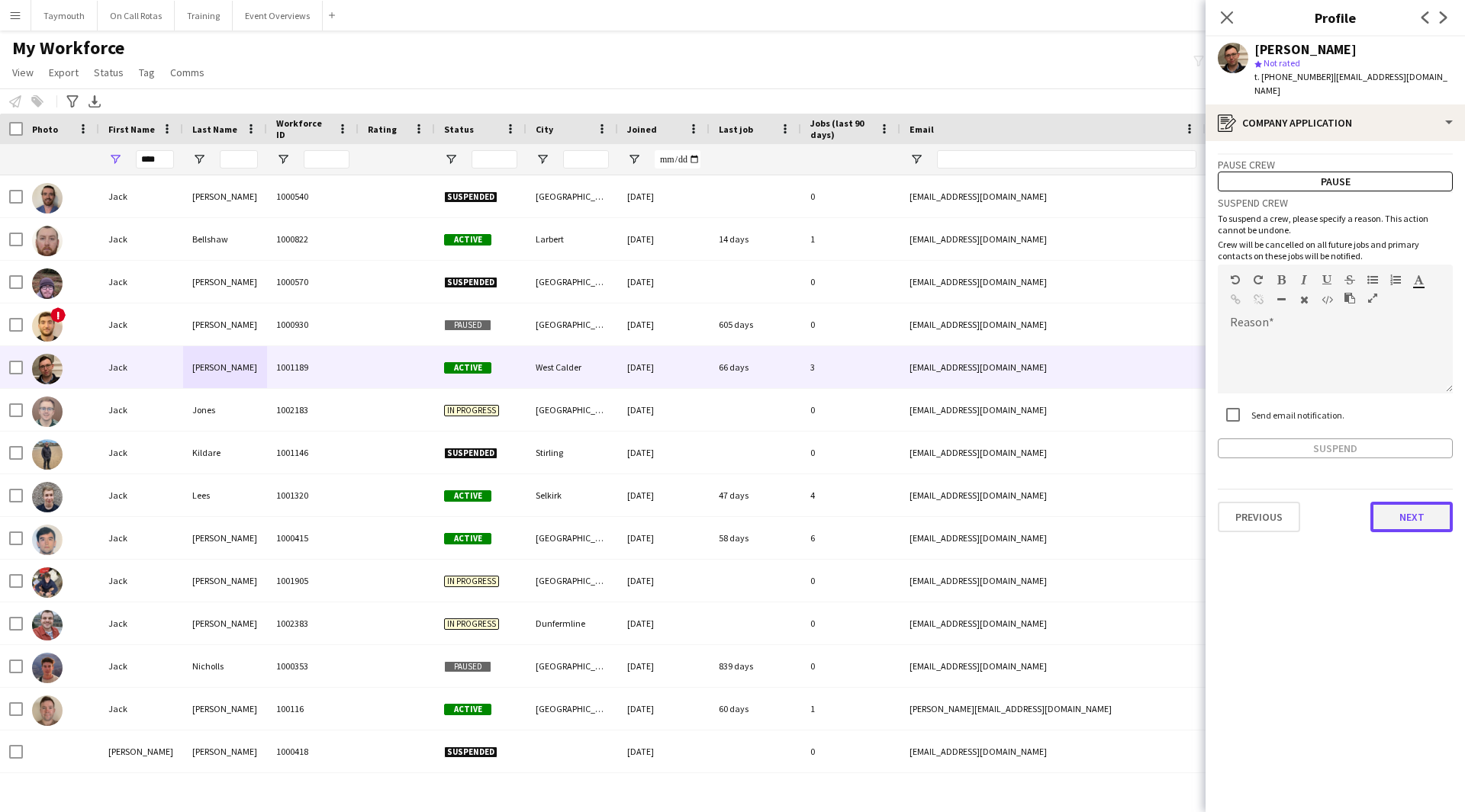
click at [1405, 508] on button "Next" at bounding box center [1412, 516] width 83 height 31
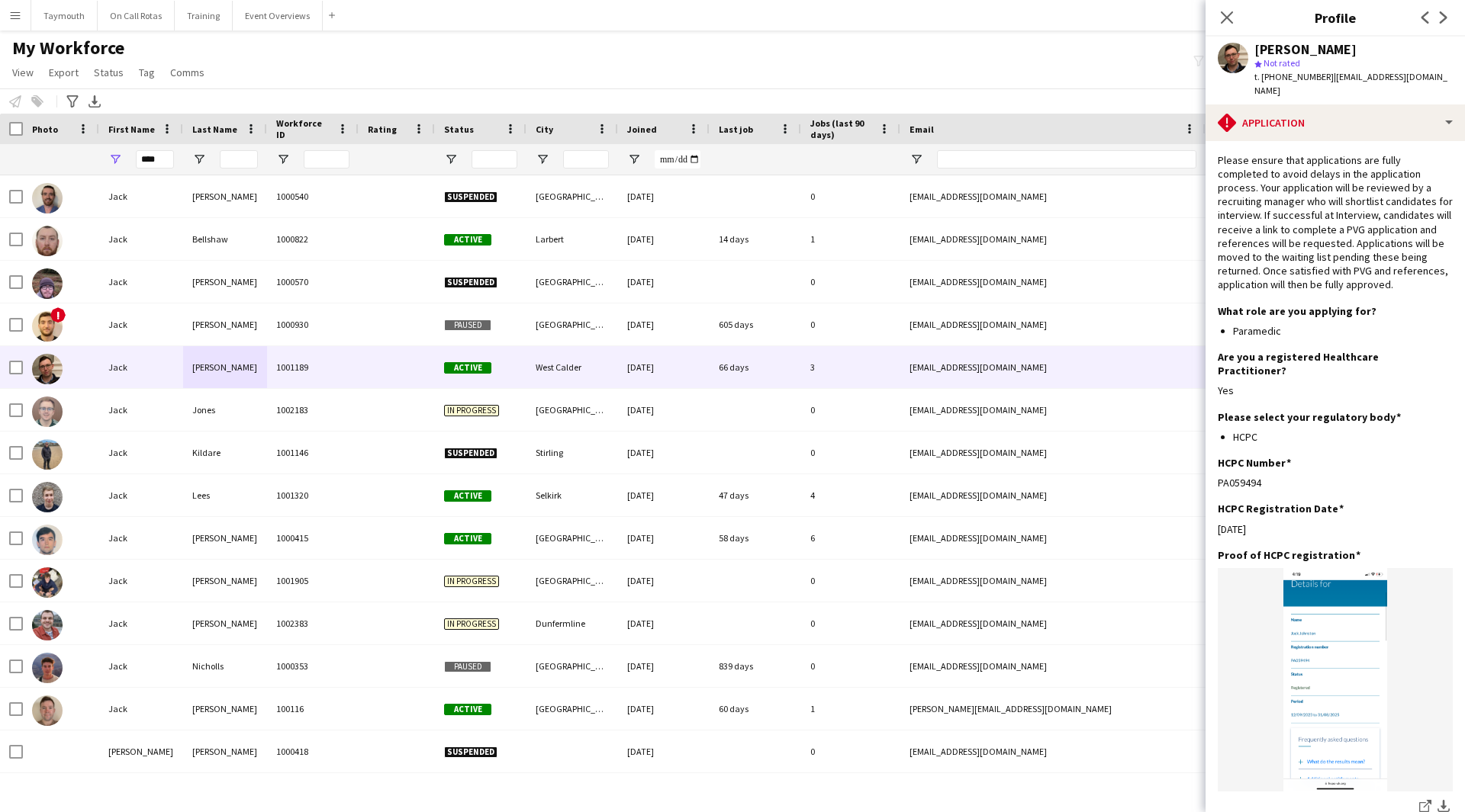
scroll to position [247, 0]
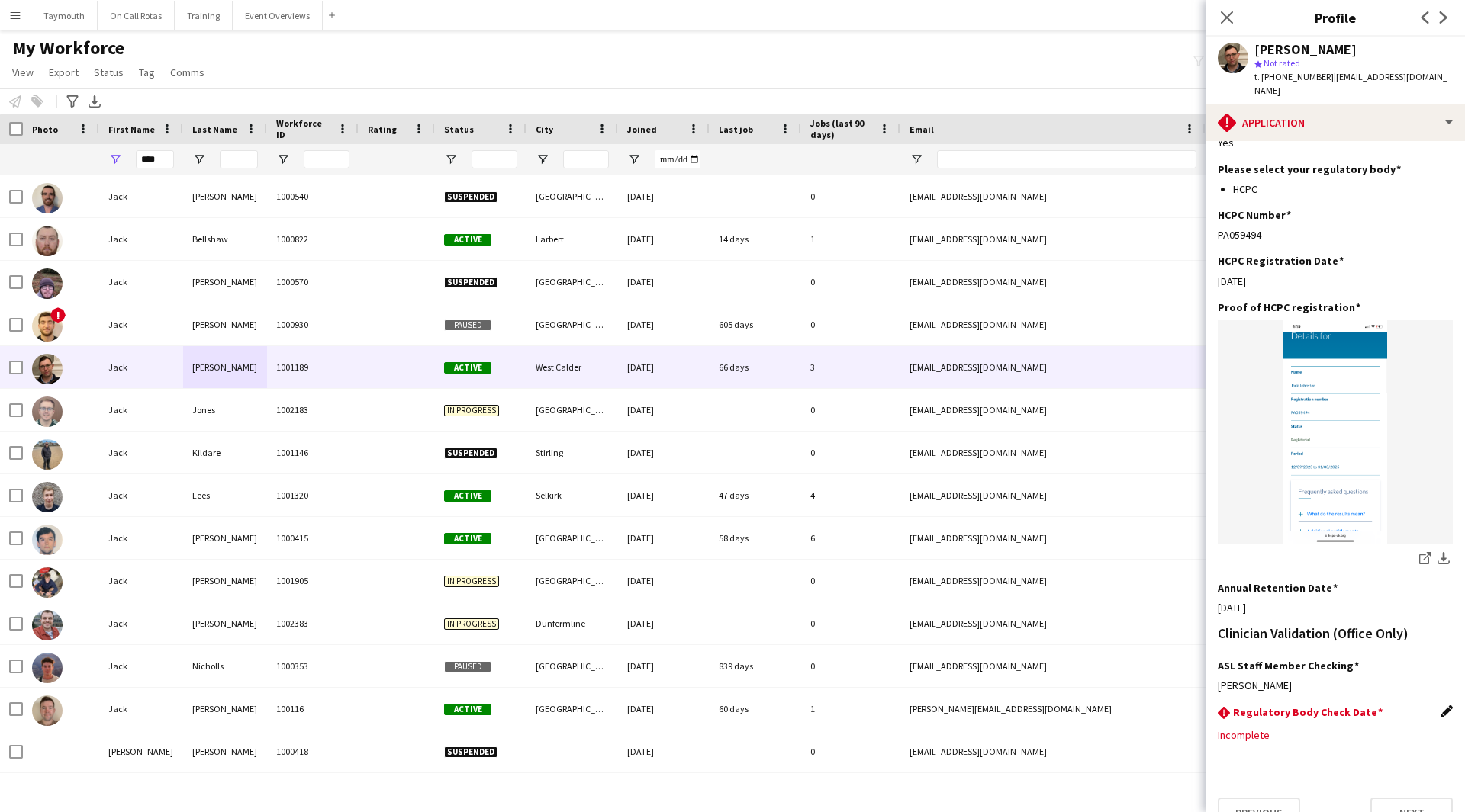
click at [1440, 706] on app-icon "Edit this field" at bounding box center [1446, 711] width 12 height 12
click at [1356, 720] on body "Menu Boards Boards Boards All jobs Status Workforce Workforce My Workforce Recr…" at bounding box center [732, 406] width 1465 height 812
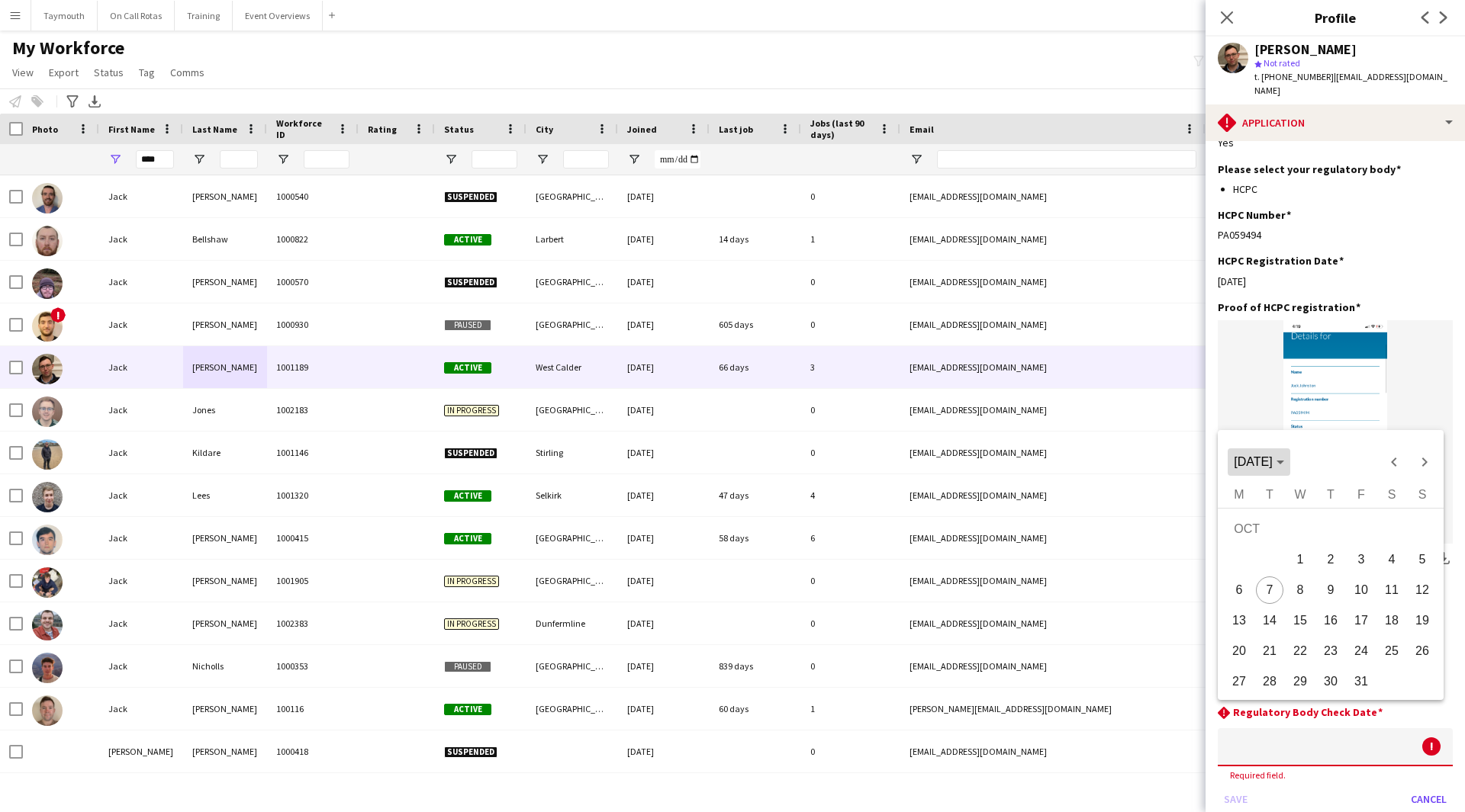
click at [1272, 467] on span "[DATE]" at bounding box center [1252, 461] width 38 height 13
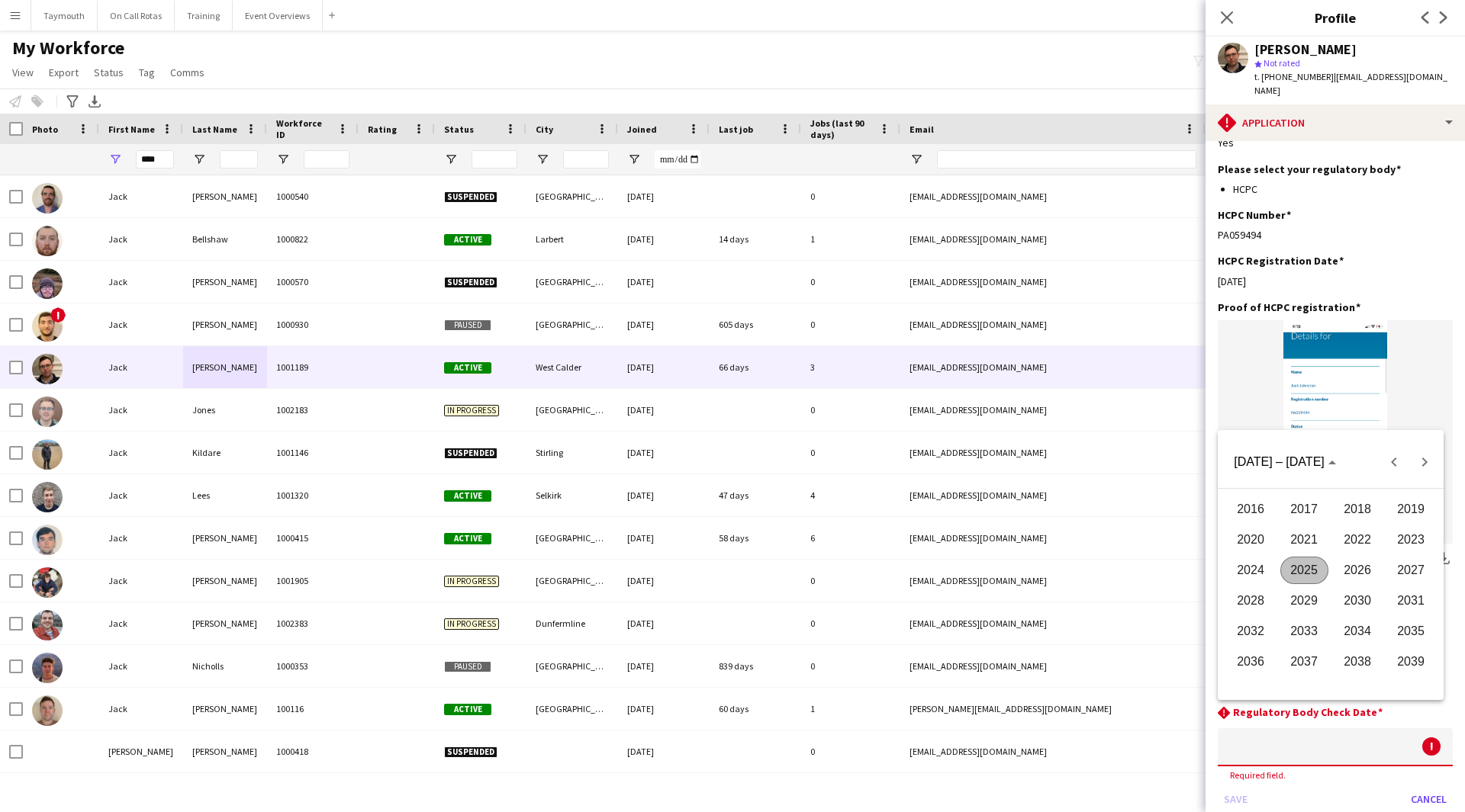
click at [1414, 572] on span "2027" at bounding box center [1411, 571] width 48 height 28
click at [1412, 574] on span "AUG" at bounding box center [1411, 571] width 48 height 28
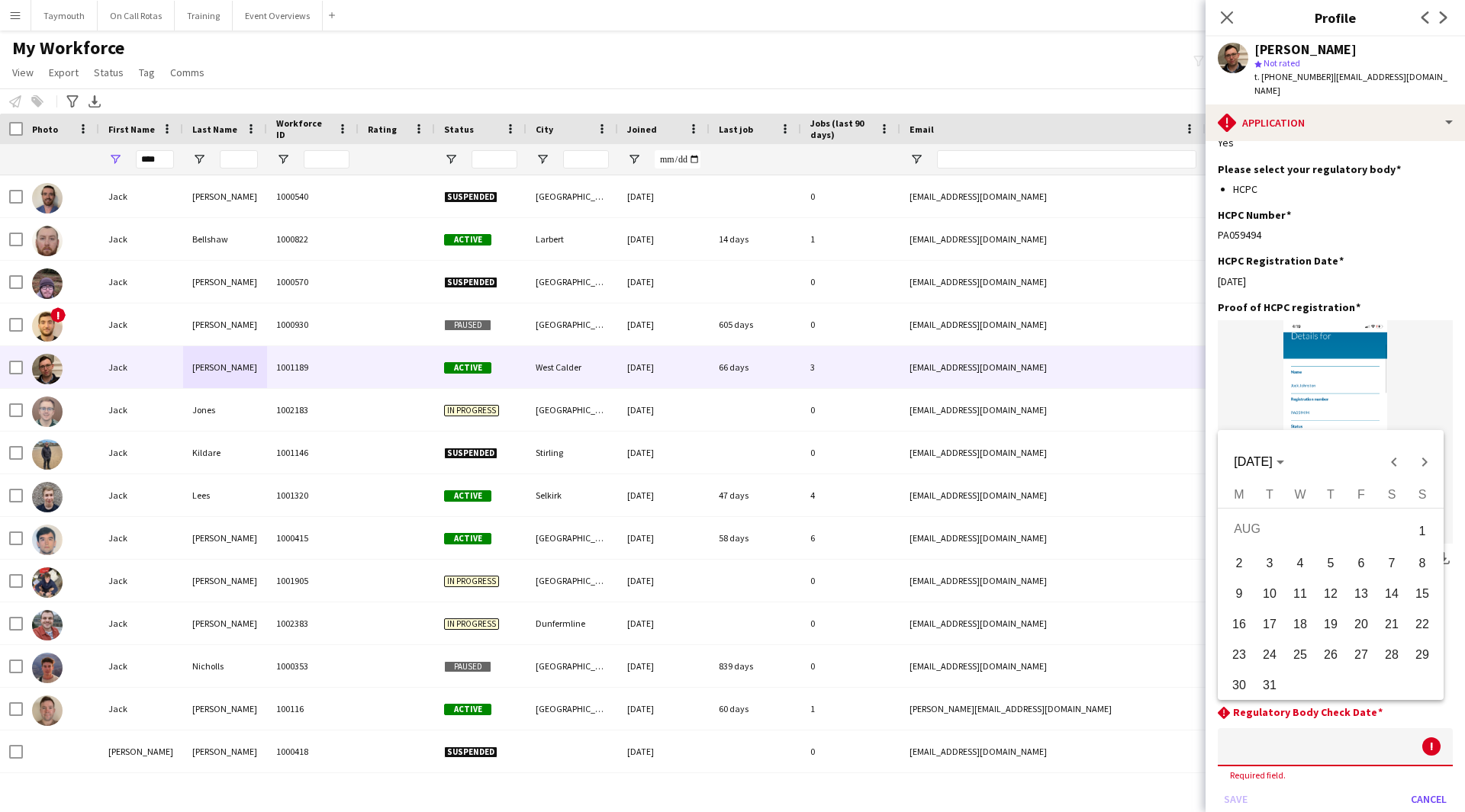
click at [1273, 691] on span "31" at bounding box center [1270, 686] width 28 height 28
type input "**********"
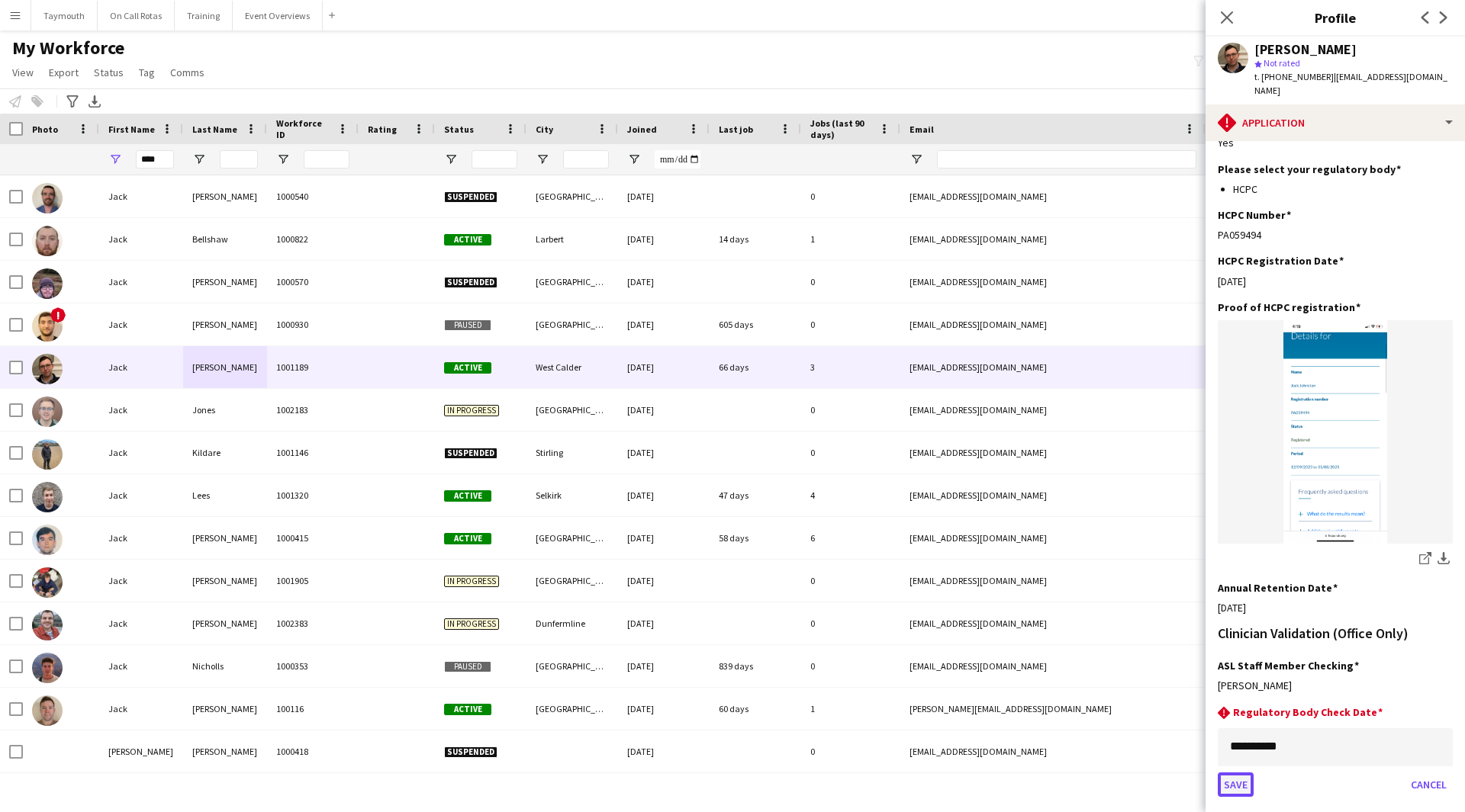
click at [1229, 773] on button "Save" at bounding box center [1235, 784] width 35 height 25
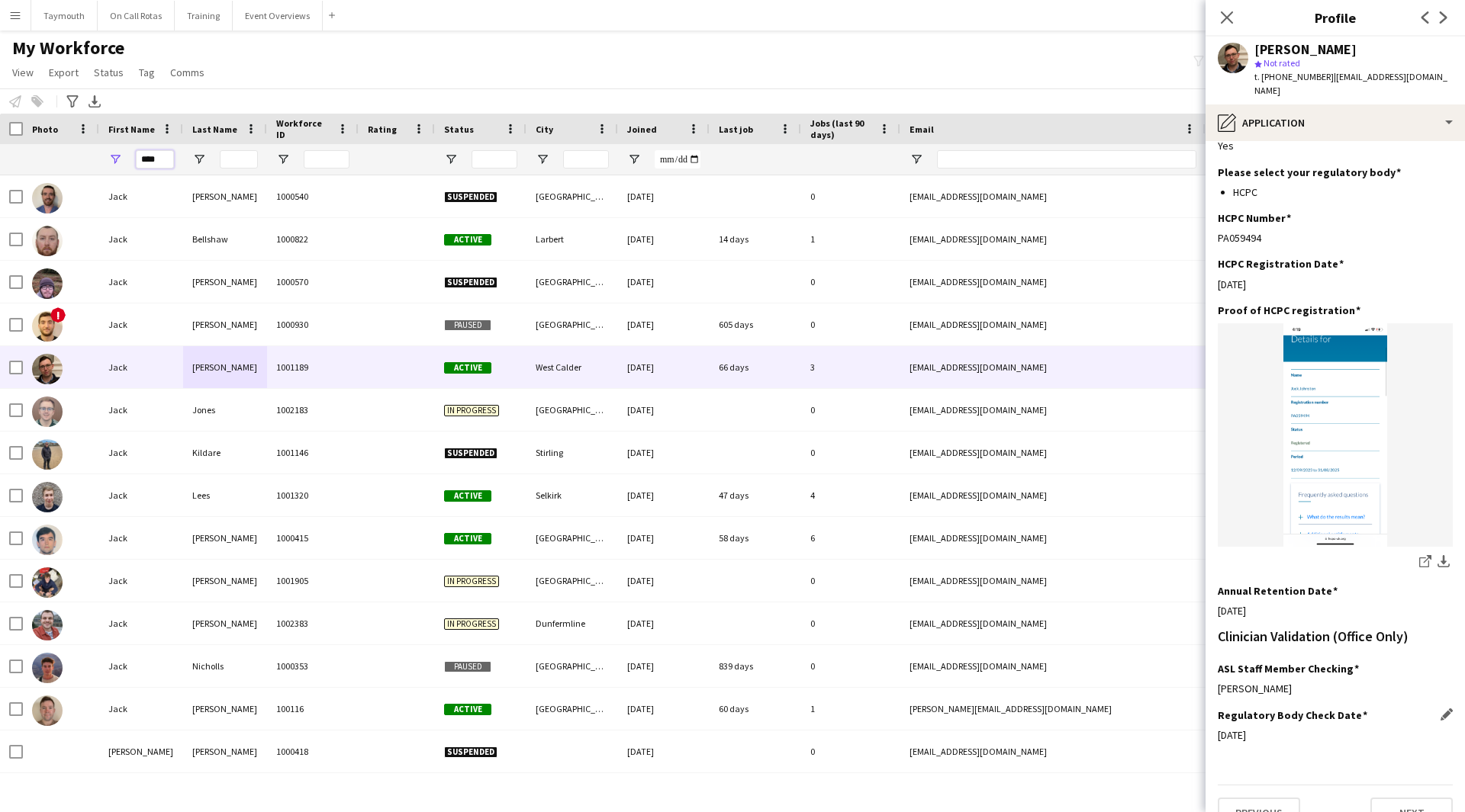
drag, startPoint x: 164, startPoint y: 158, endPoint x: 130, endPoint y: 168, distance: 35.4
click at [130, 167] on div "****" at bounding box center [141, 159] width 84 height 31
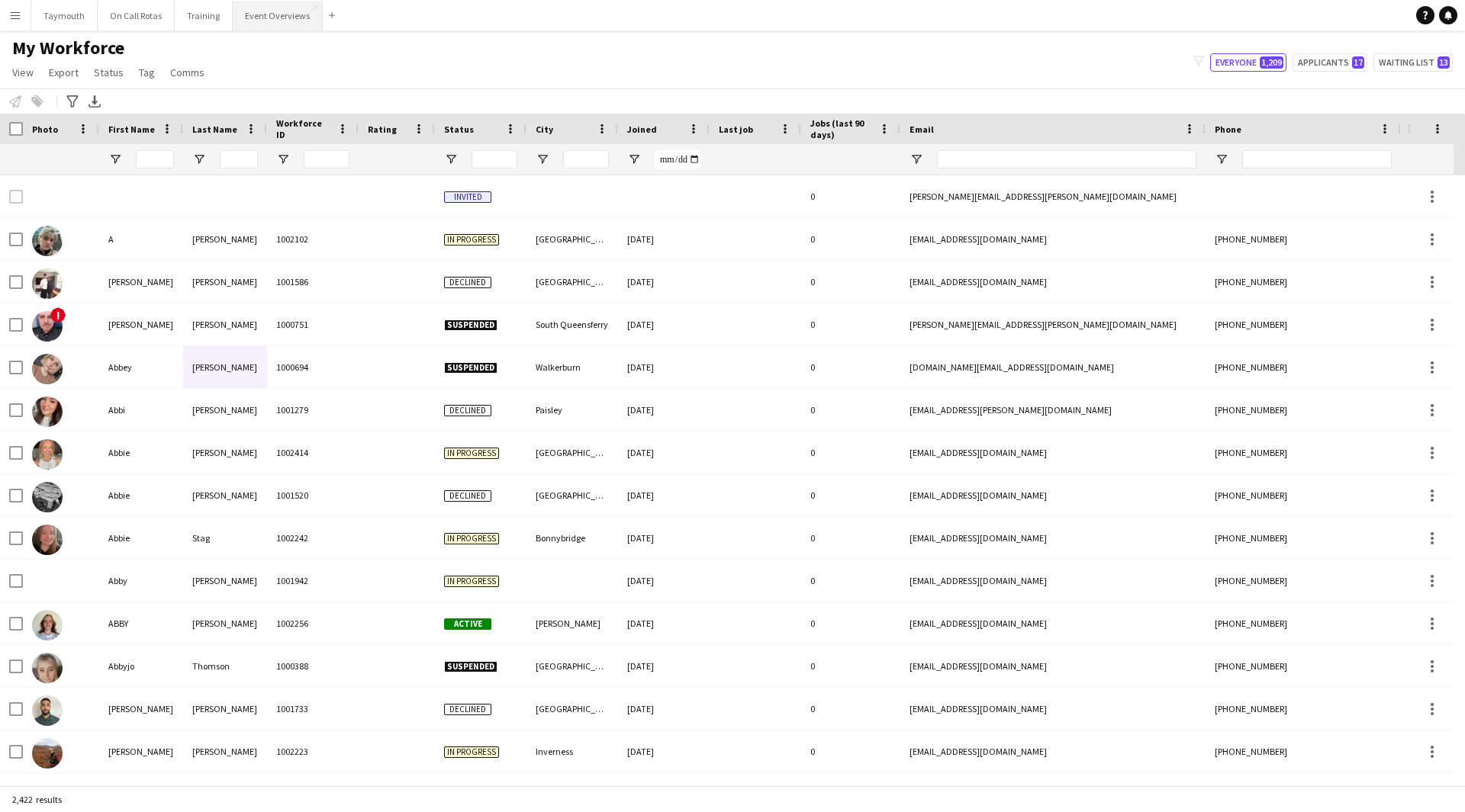
drag, startPoint x: 259, startPoint y: 12, endPoint x: 265, endPoint y: 23, distance: 12.5
click at [259, 12] on button "Event Overviews Close" at bounding box center [277, 16] width 90 height 30
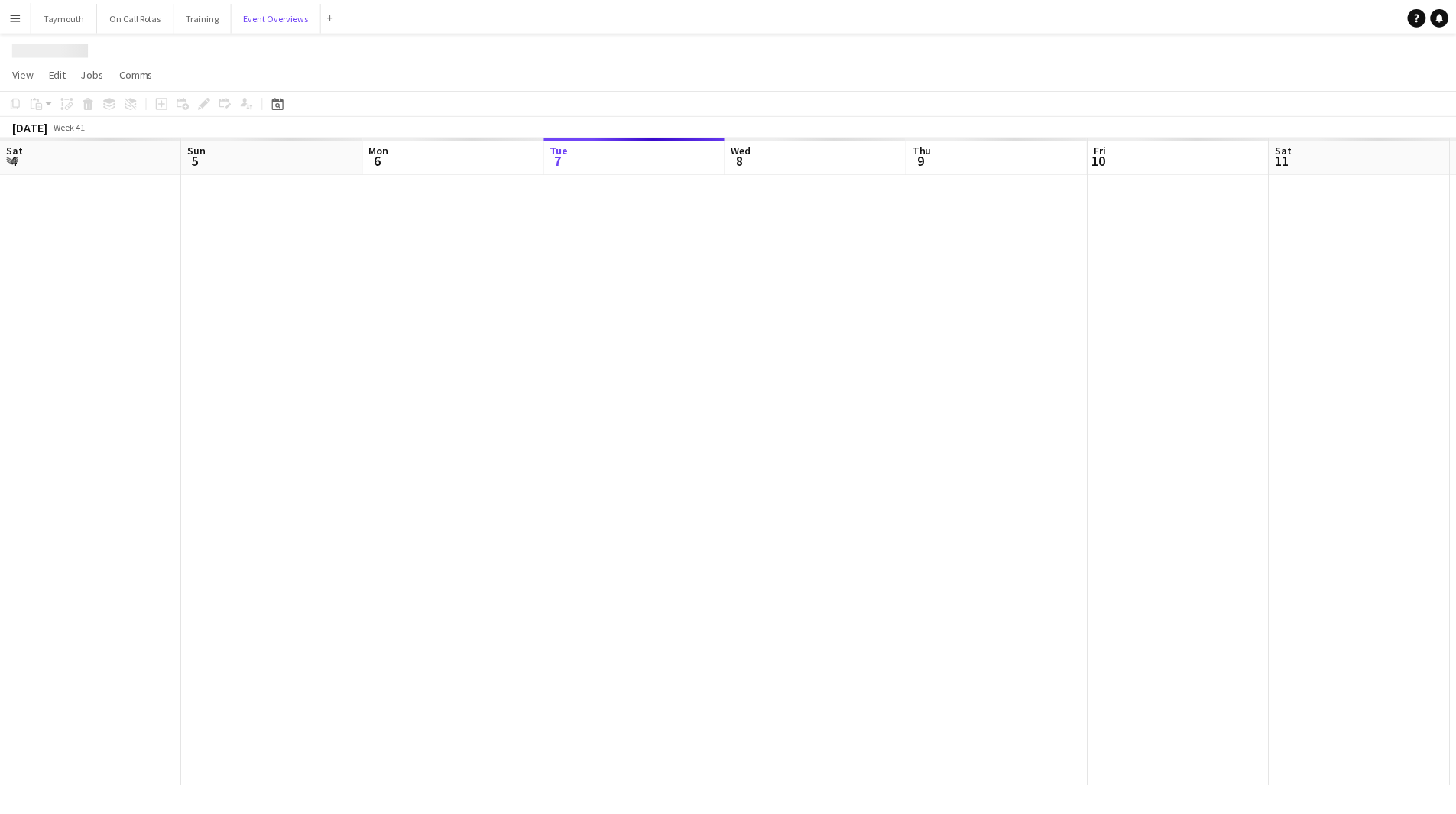
scroll to position [0, 365]
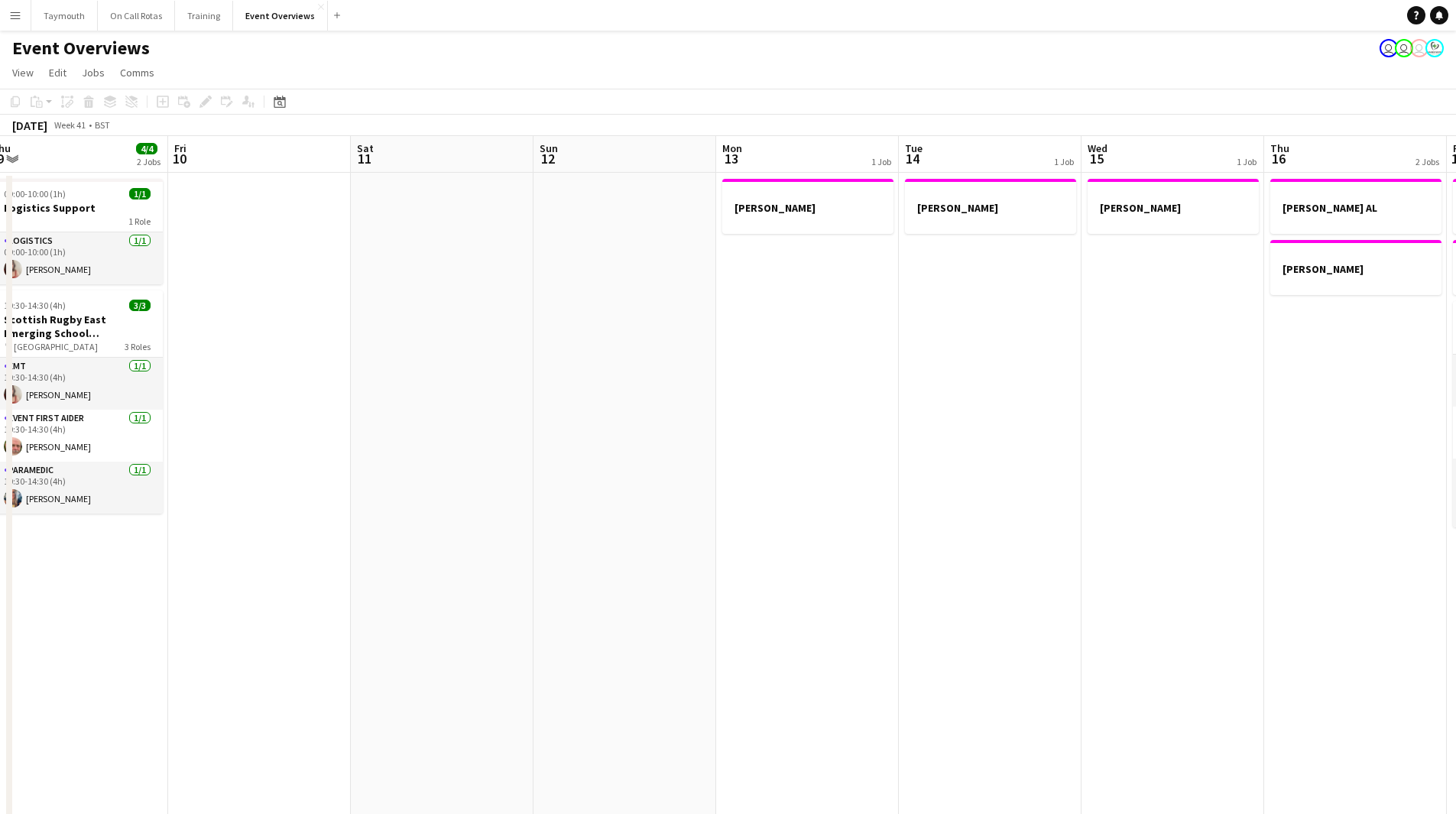
drag, startPoint x: 823, startPoint y: 526, endPoint x: 436, endPoint y: 516, distance: 387.1
click at [378, 524] on app-calendar-viewport "Mon 6 Tue 7 3/5 2 Jobs Wed 8 2/2 1 Job Thu 9 4/4 2 Jobs Fri 10 Sat 11 Sun 12 Mo…" at bounding box center [728, 761] width 1456 height 1250
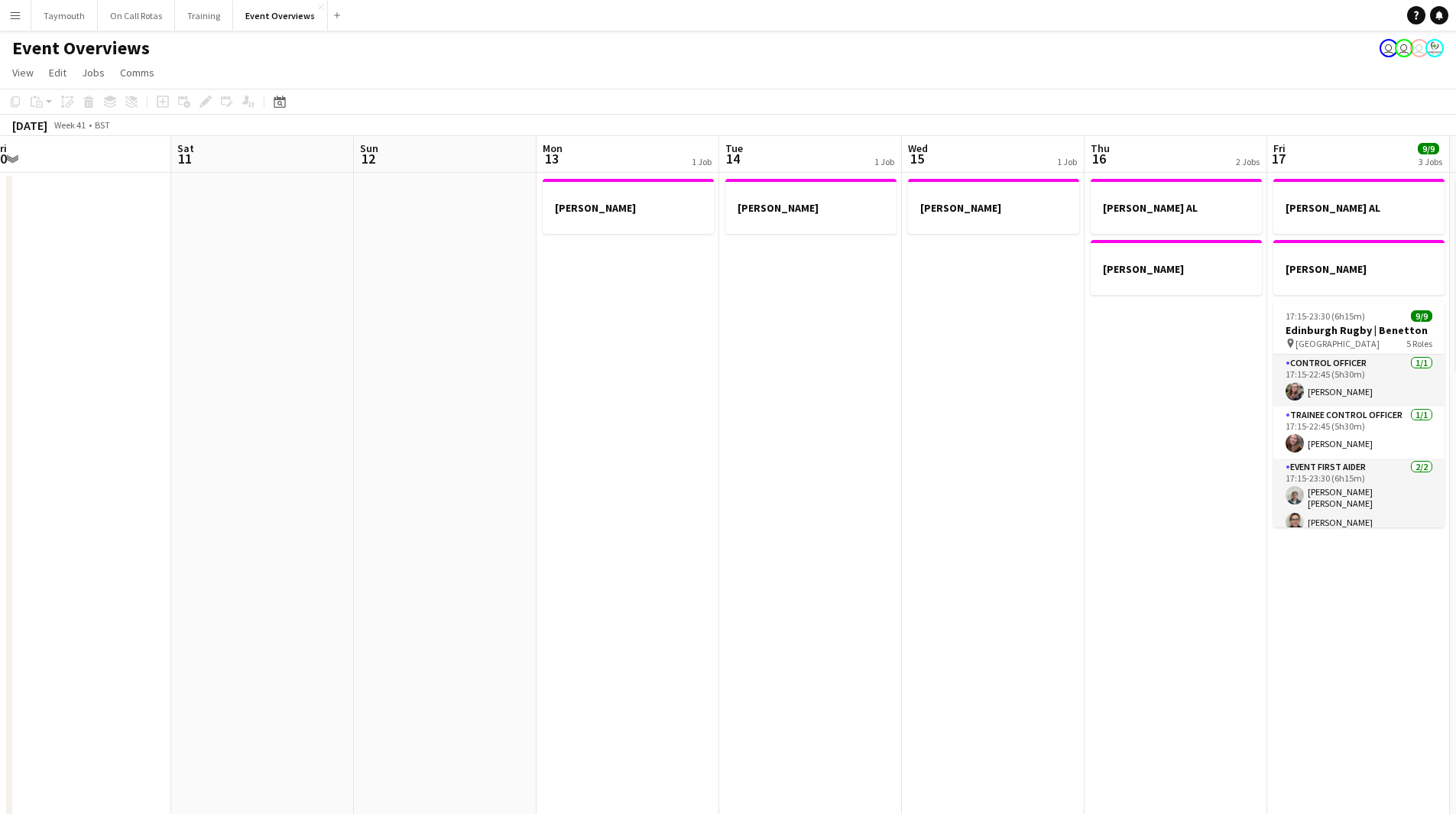
click at [435, 517] on app-calendar-viewport "Tue 7 3/5 2 Jobs Wed 8 2/2 1 Job Thu 9 4/4 2 Jobs Fri 10 Sat 11 Sun 12 Mon 13 1…" at bounding box center [728, 761] width 1456 height 1250
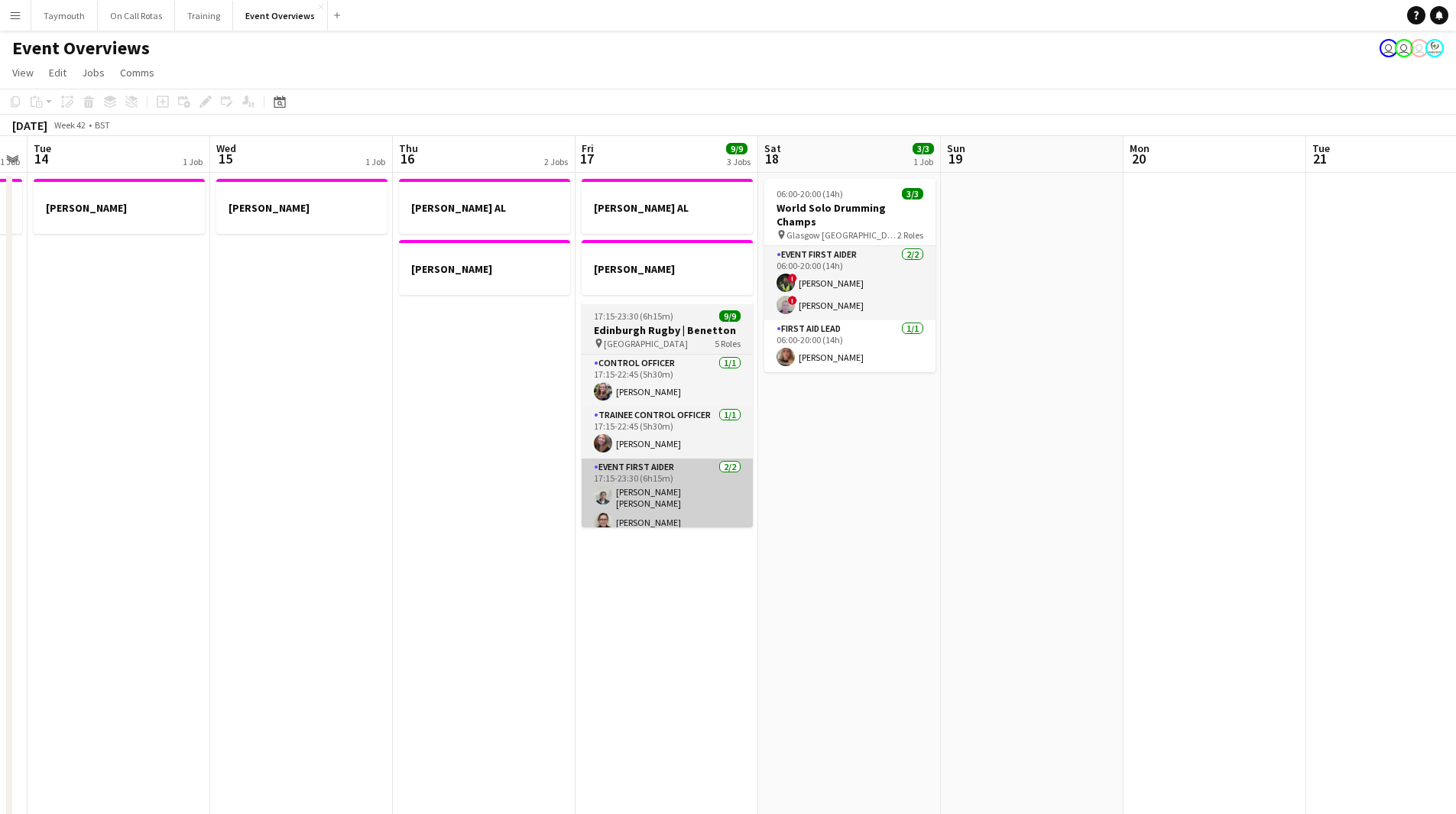
click at [527, 509] on app-calendar-viewport "Sat 11 Sun 12 Mon 13 1 Job Tue 14 1 Job Wed 15 1 Job Thu 16 2 Jobs Fri 17 9/9 3…" at bounding box center [728, 761] width 1456 height 1250
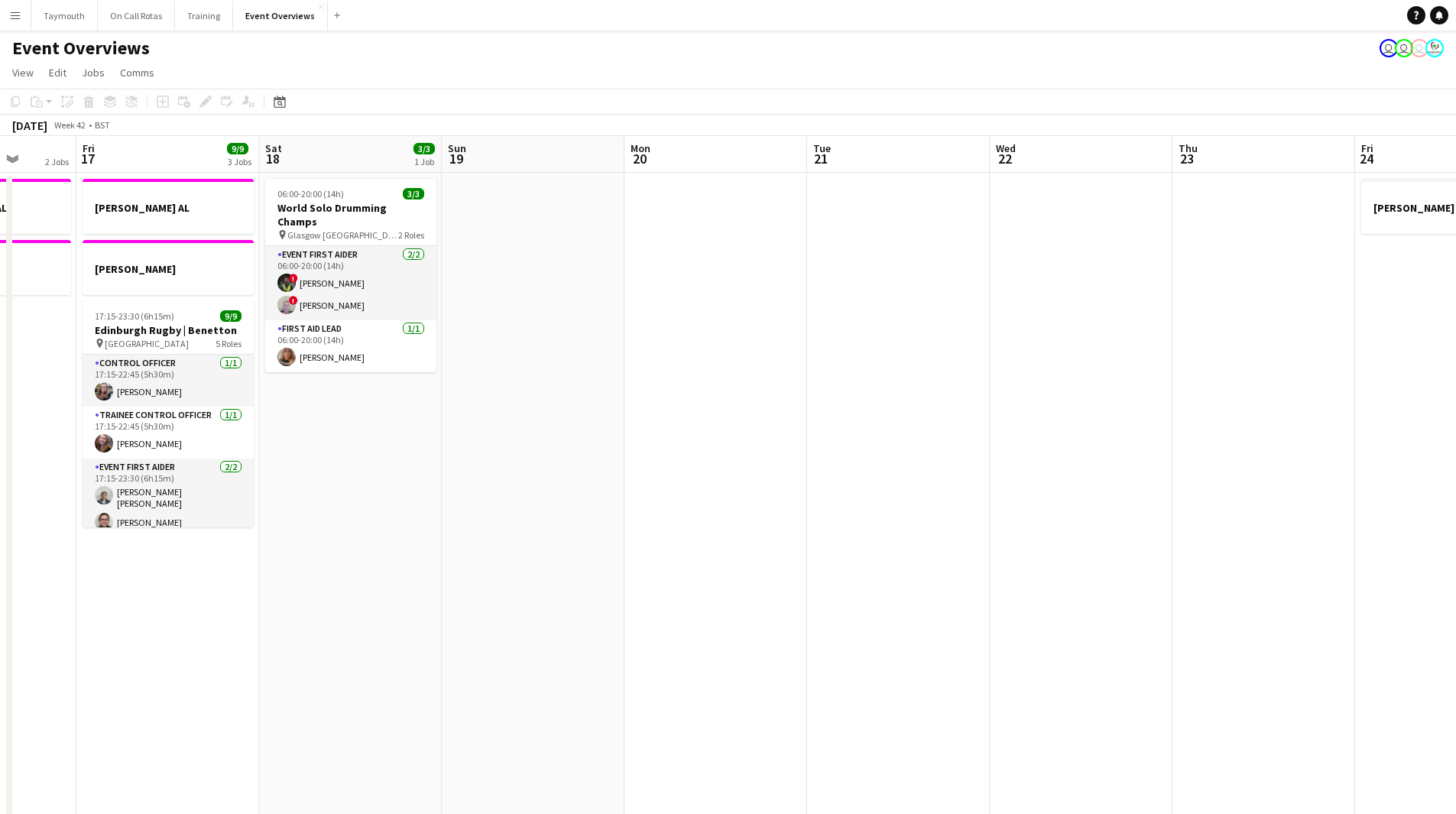
drag, startPoint x: 607, startPoint y: 540, endPoint x: 1015, endPoint y: 542, distance: 408.0
click at [555, 539] on app-calendar-viewport "Tue 14 1 Job Wed 15 1 Job Thu 16 2 Jobs Fri 17 9/9 3 Jobs Sat 18 3/3 1 Job Sun …" at bounding box center [728, 761] width 1456 height 1250
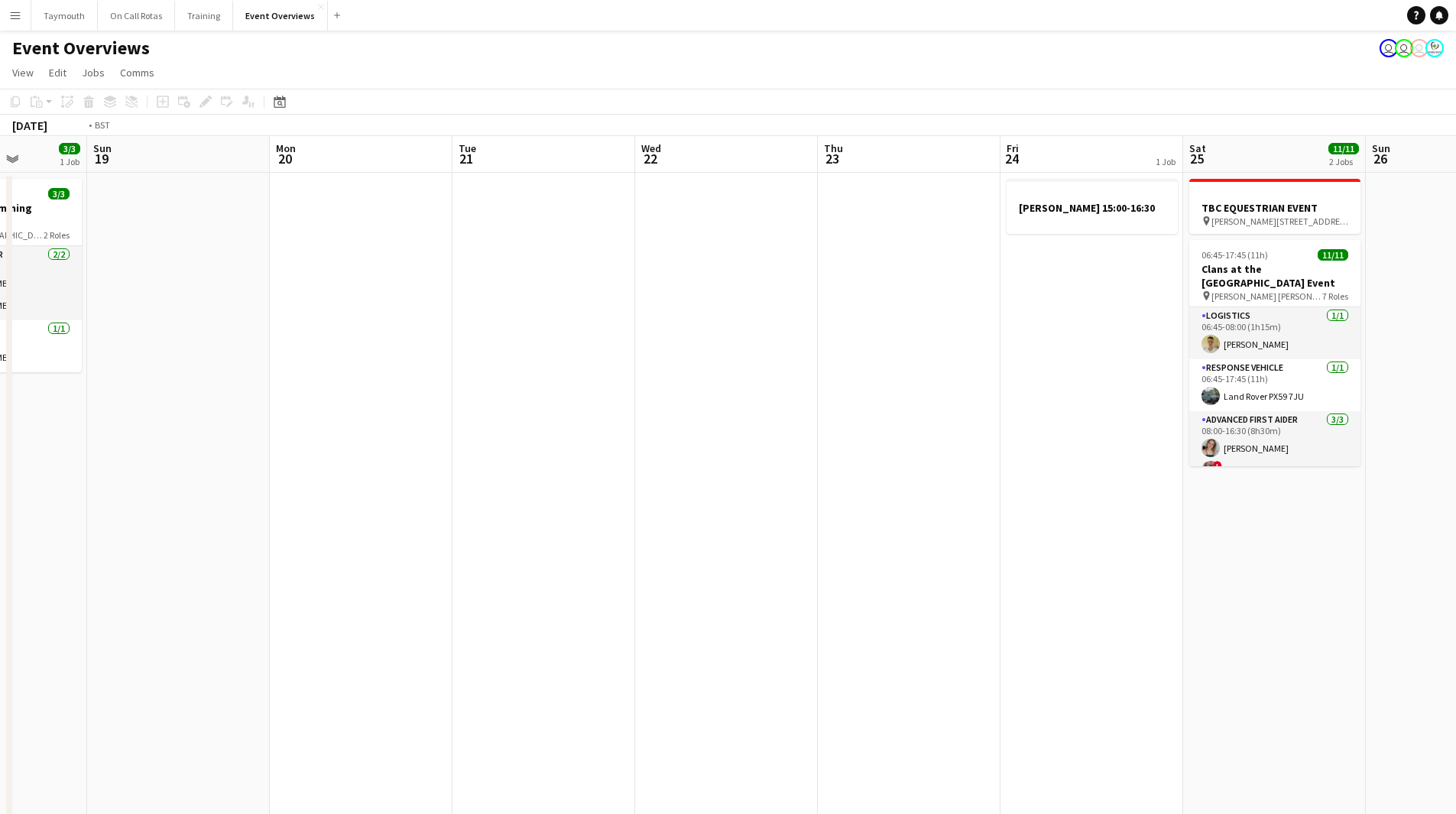
drag, startPoint x: 818, startPoint y: 550, endPoint x: 732, endPoint y: 549, distance: 86.0
click at [424, 542] on app-calendar-viewport "Thu 16 2 Jobs Fri 17 9/9 3 Jobs Sat 18 3/3 1 Job Sun 19 Mon 20 Tue 21 Wed 22 Th…" at bounding box center [728, 761] width 1456 height 1250
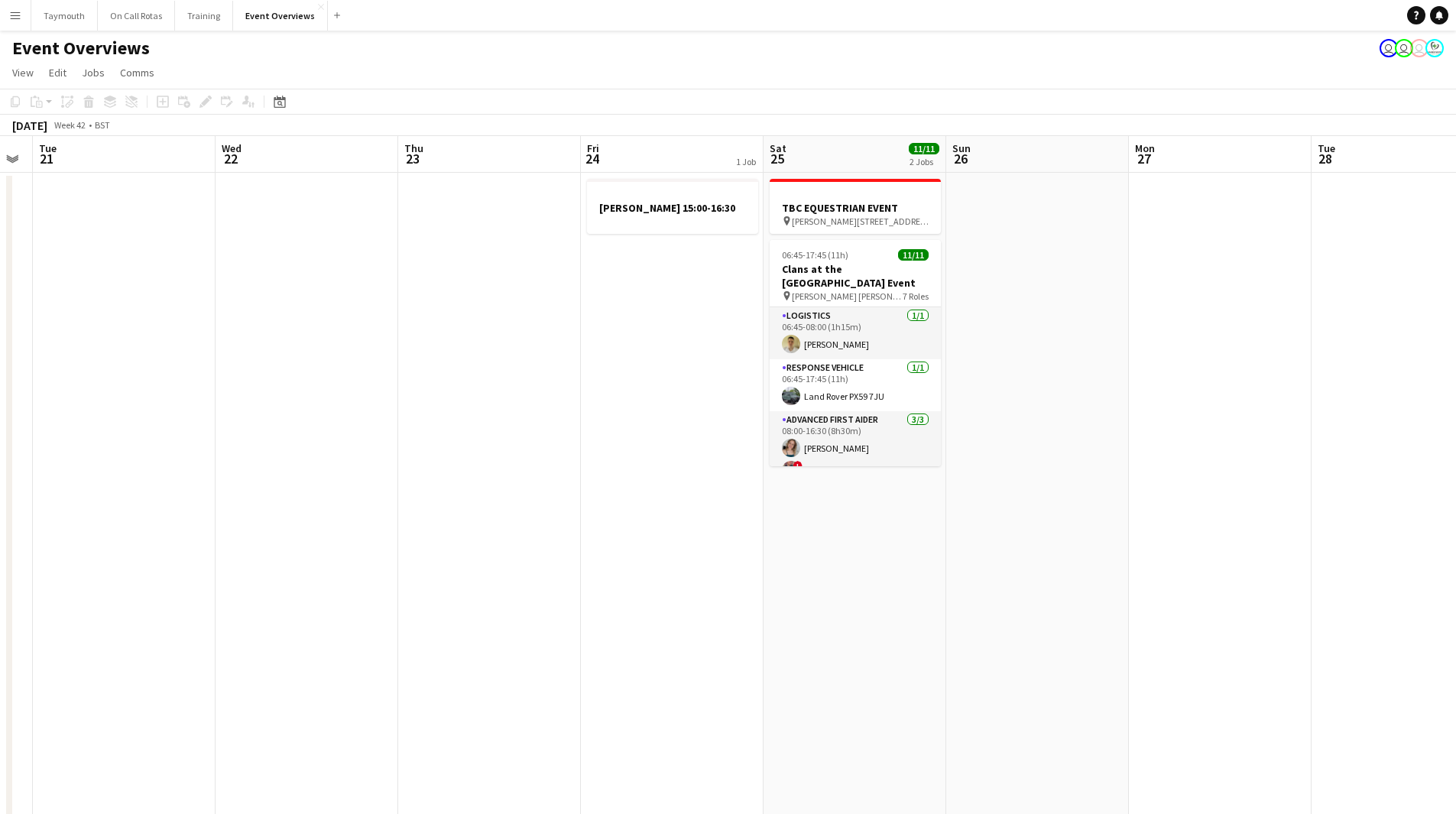
scroll to position [0, 549]
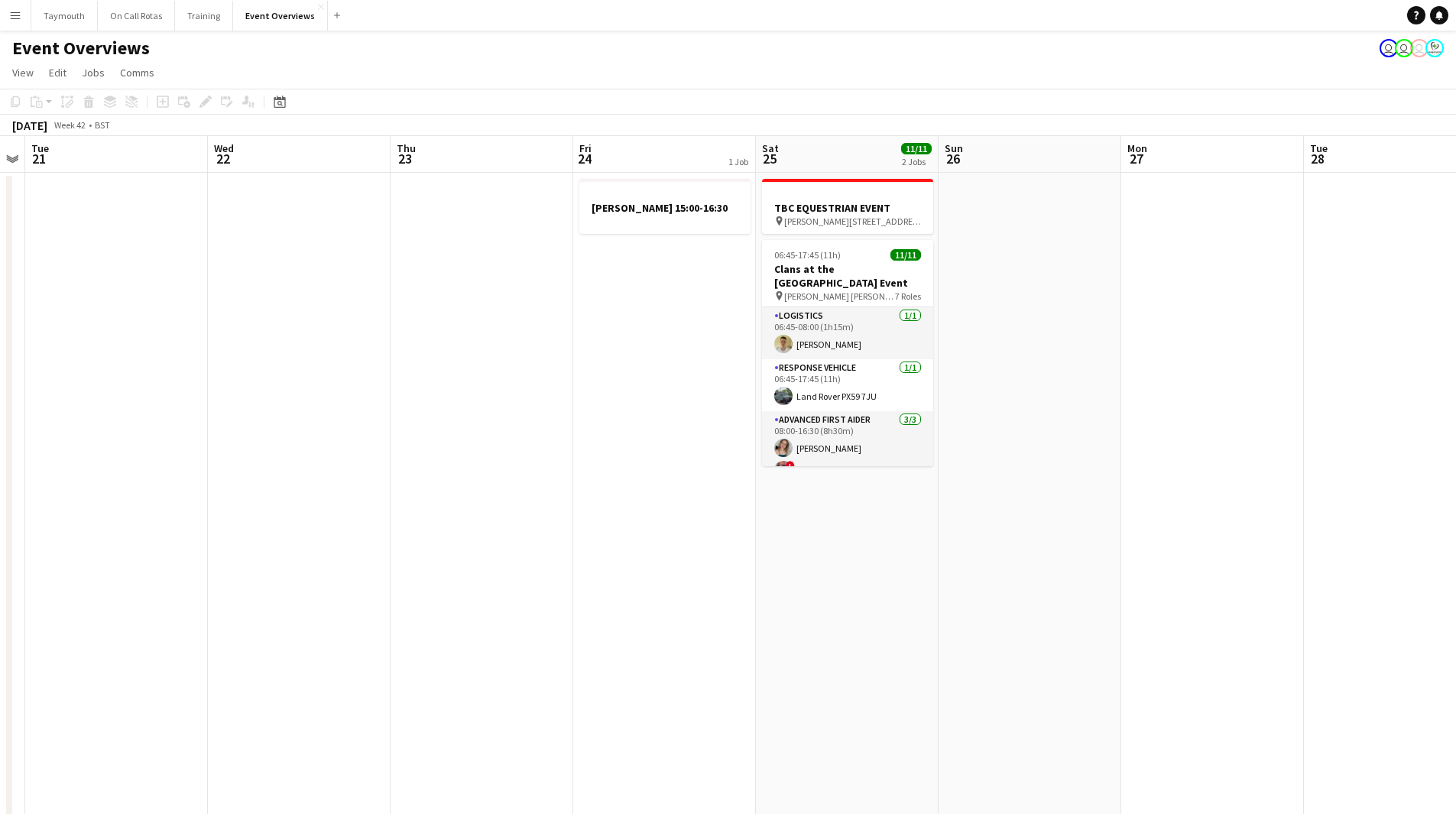
drag, startPoint x: 549, startPoint y: 559, endPoint x: 406, endPoint y: 558, distance: 143.0
click at [406, 559] on app-calendar-viewport "Sat 18 3/3 1 Job Sun 19 Mon 20 Tue 21 Wed 22 Thu 23 Fri 24 1 Job Sat 25 11/11 2…" at bounding box center [728, 761] width 1456 height 1250
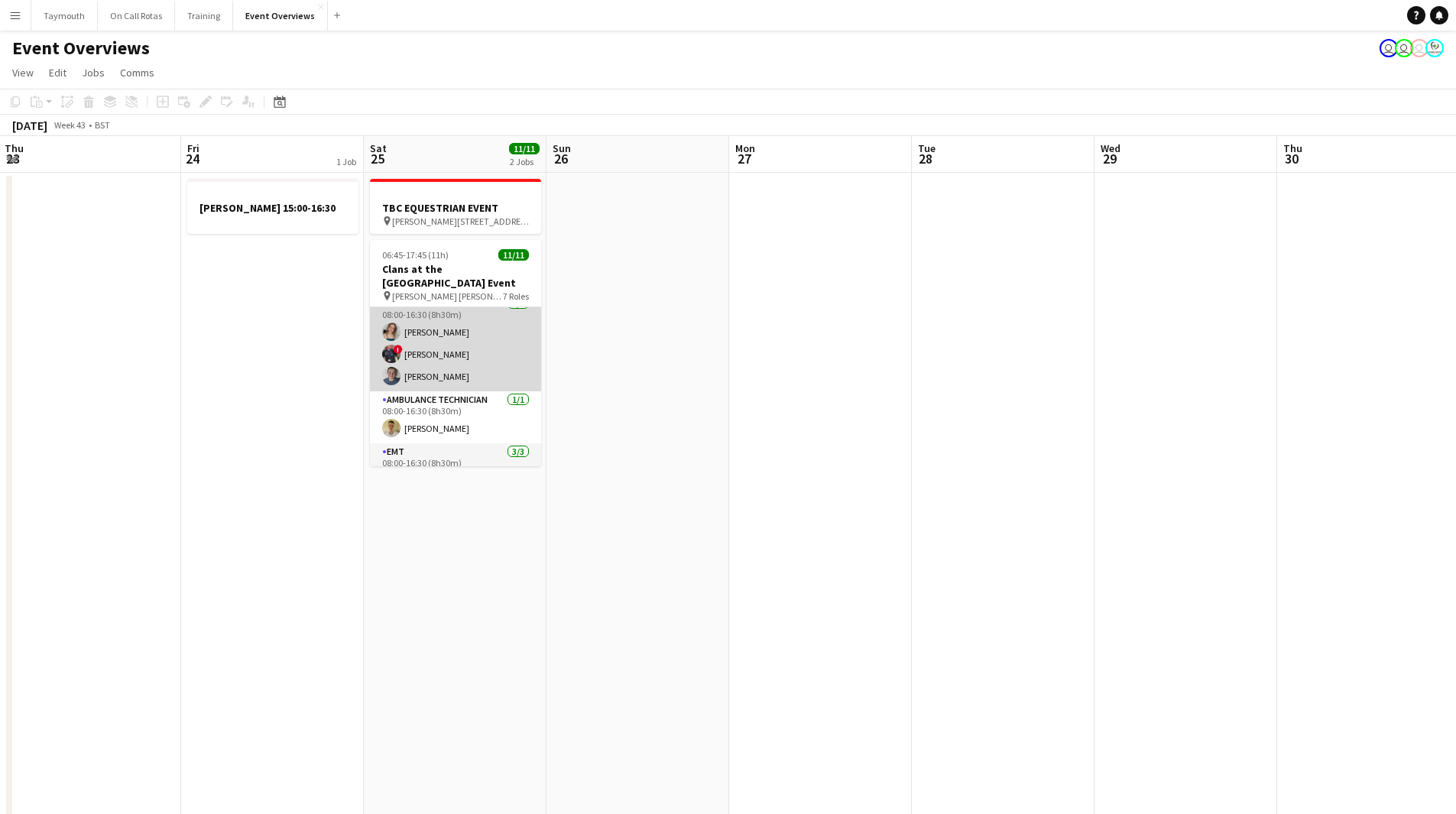
scroll to position [293, 0]
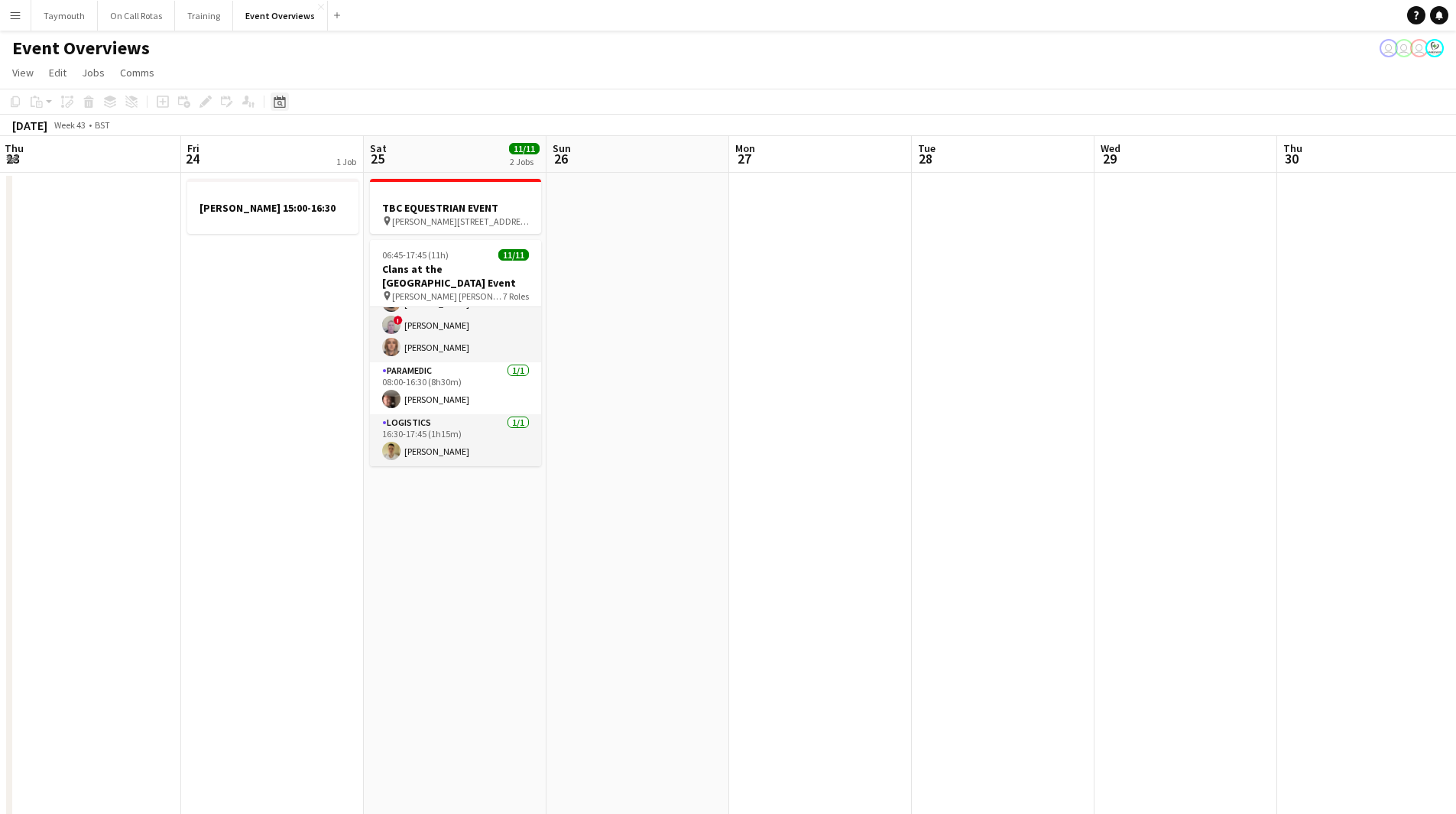
click at [285, 106] on icon at bounding box center [280, 102] width 12 height 12
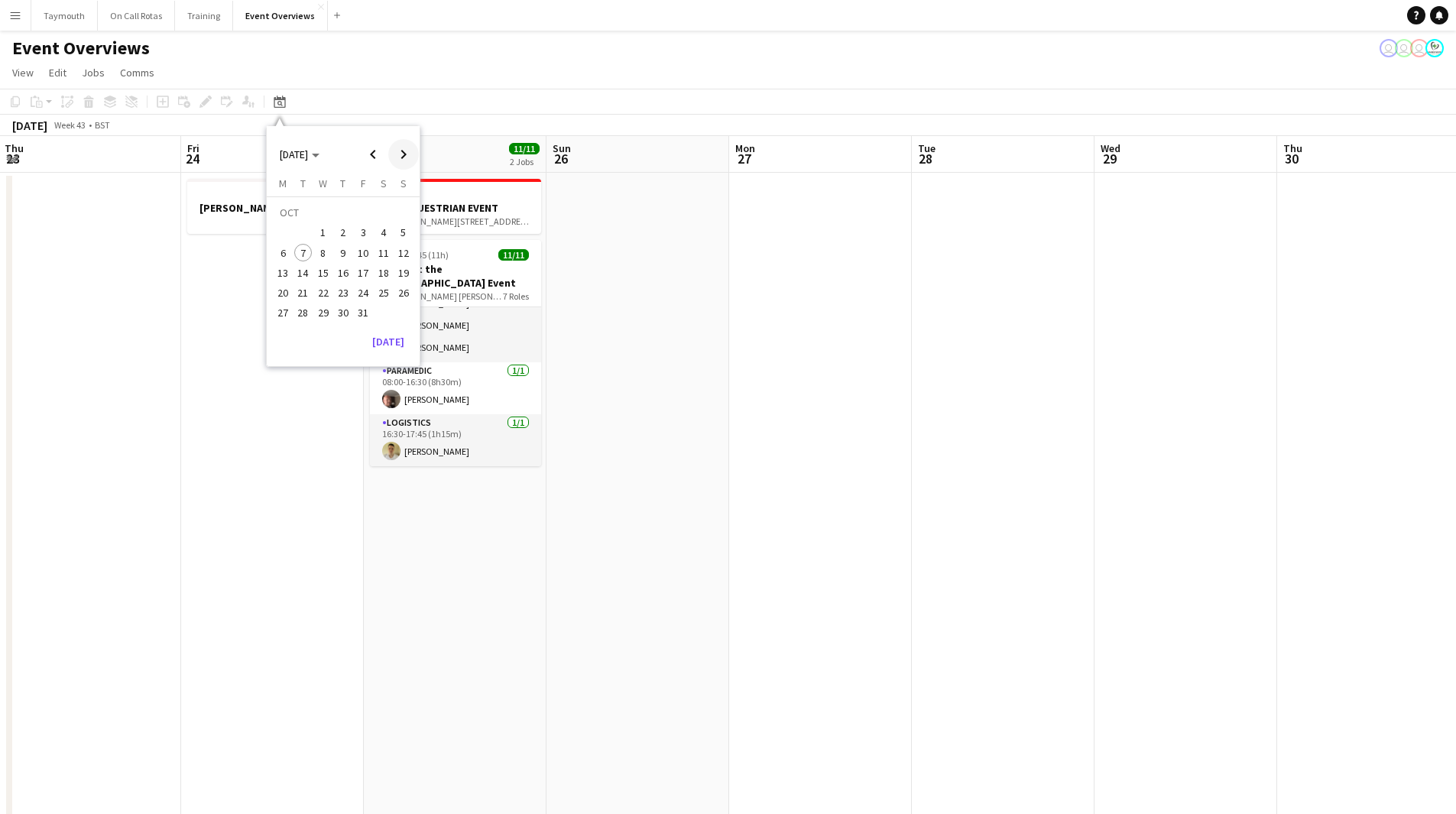
click at [405, 154] on span "Next month" at bounding box center [403, 154] width 31 height 31
click at [380, 157] on span "Previous month" at bounding box center [372, 154] width 31 height 31
click at [384, 231] on span "6" at bounding box center [383, 233] width 19 height 19
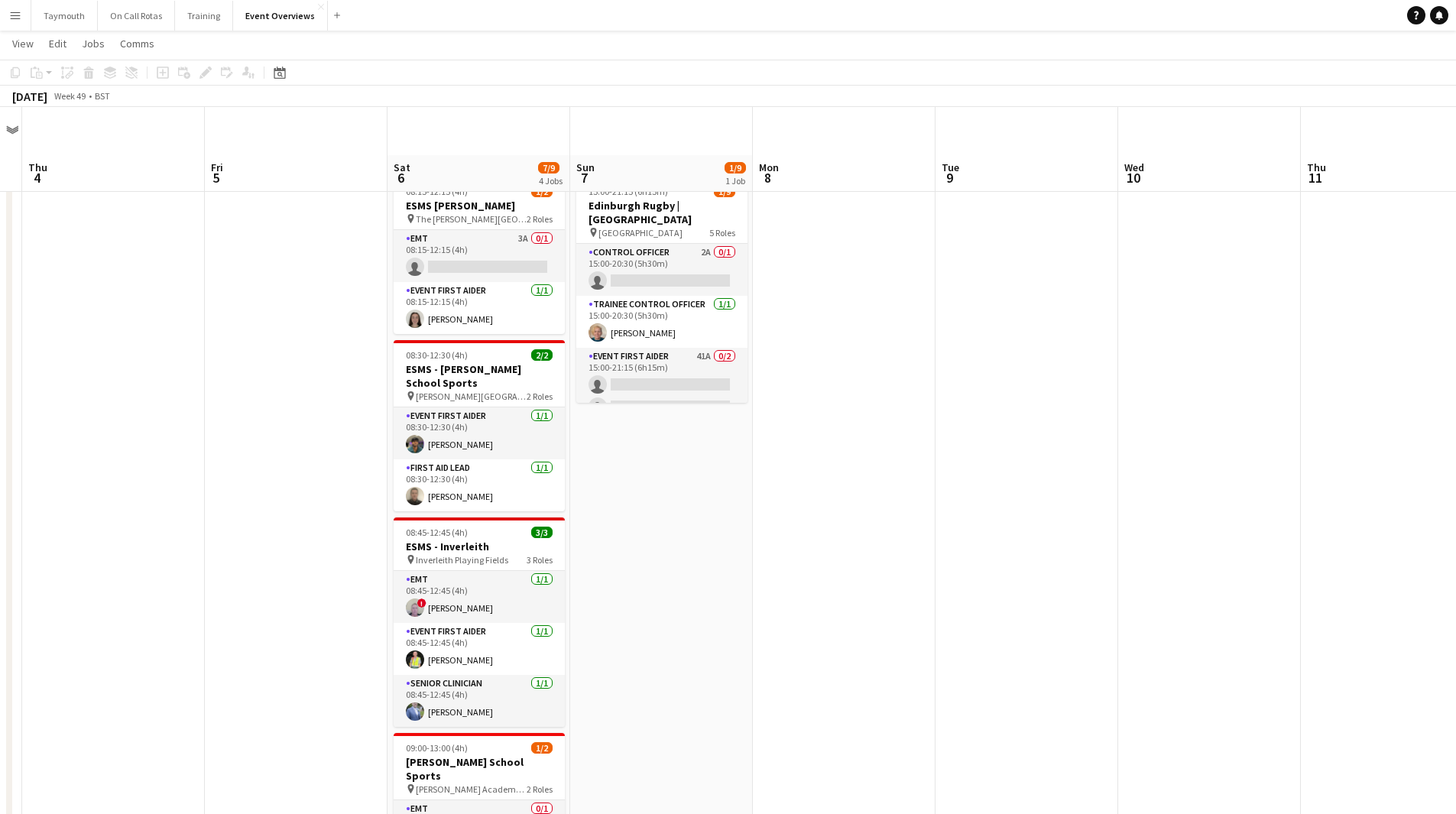
scroll to position [0, 0]
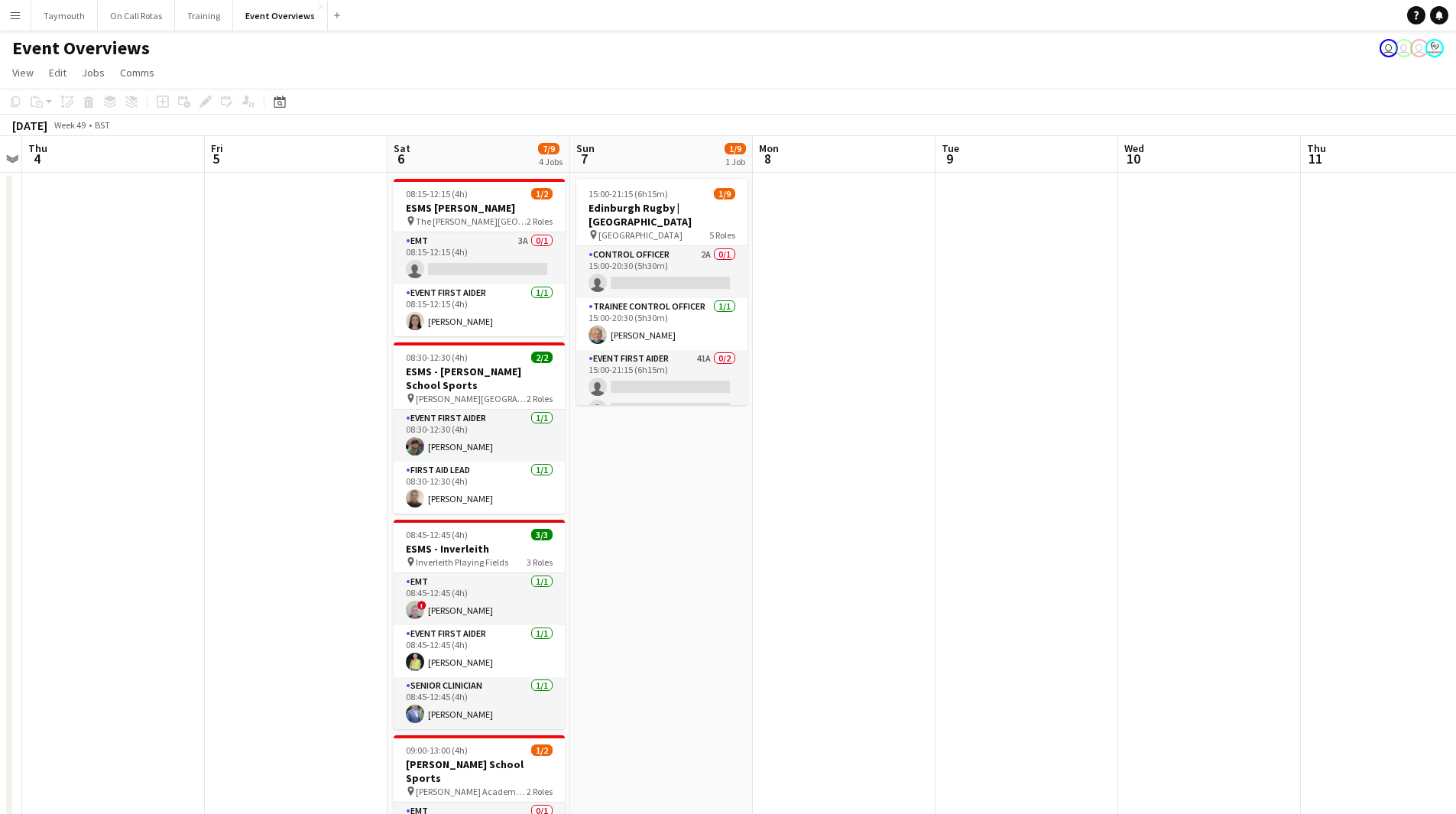
click at [669, 506] on app-date-cell "15:00-21:15 (6h15m) 1/9 Edinburgh Rugby | [GEOGRAPHIC_DATA] pin Hive Stadium 5 …" at bounding box center [661, 789] width 183 height 1234
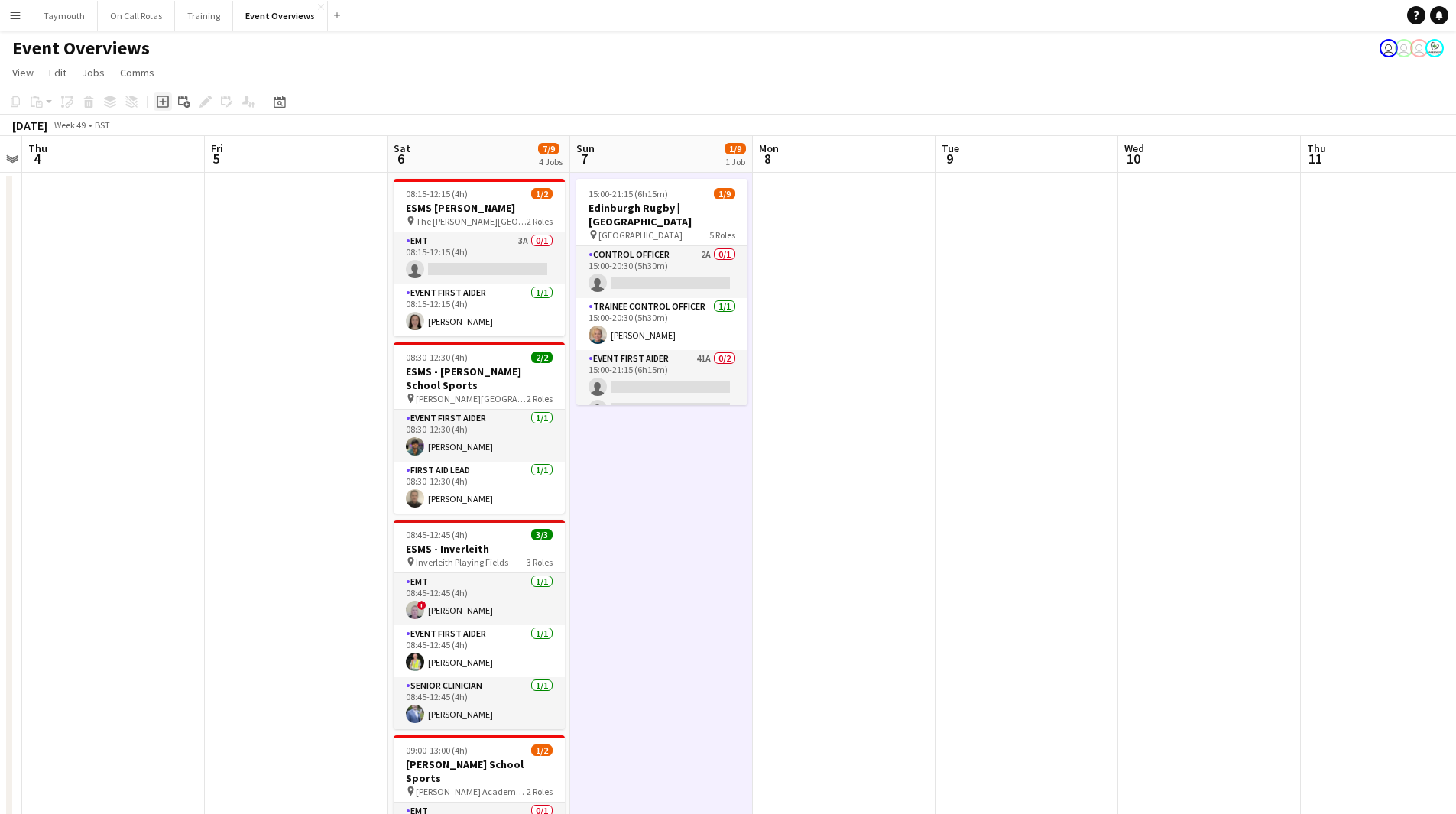
click at [164, 102] on icon at bounding box center [162, 102] width 7 height 7
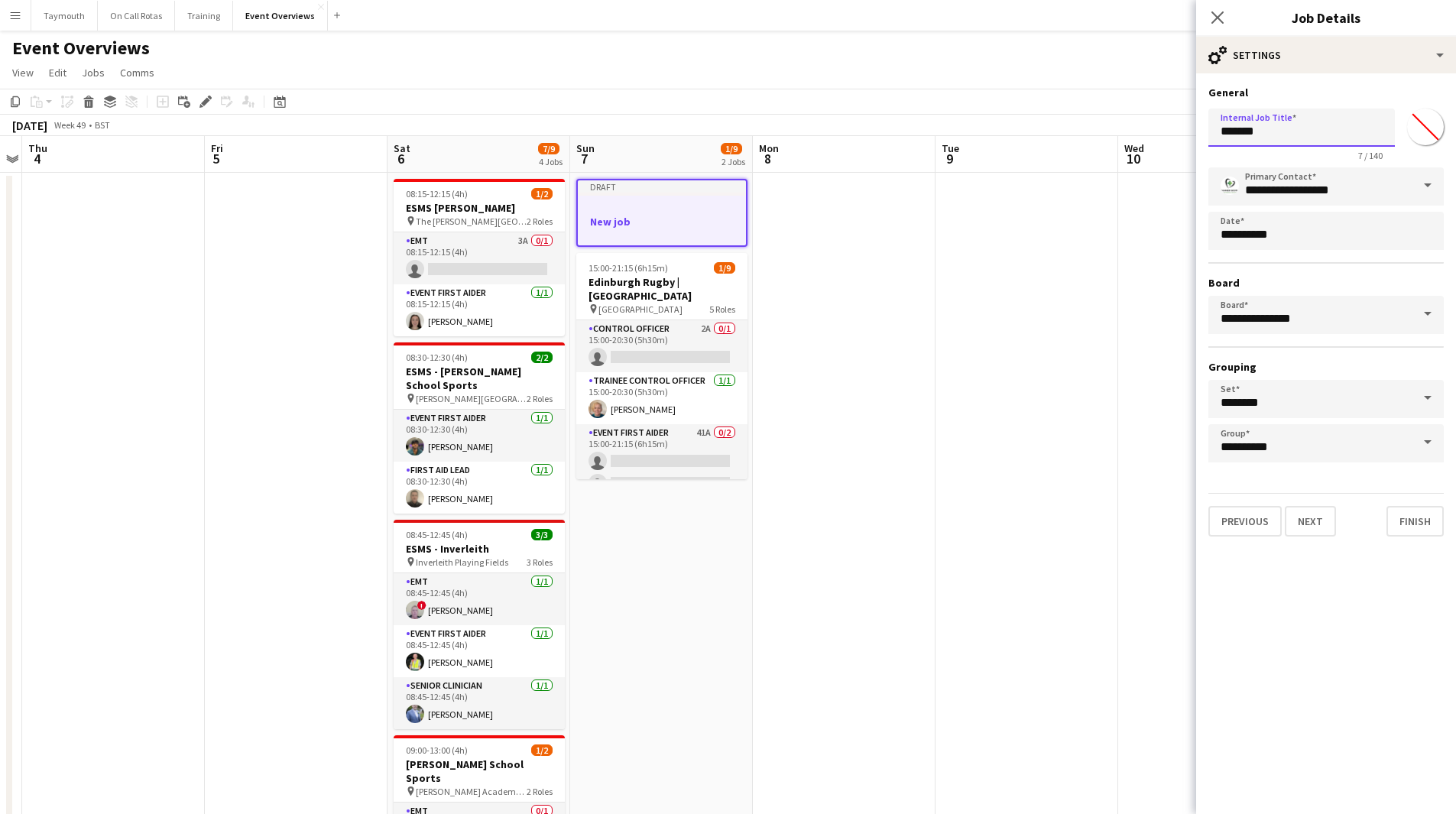
drag, startPoint x: 1313, startPoint y: 125, endPoint x: 668, endPoint y: 127, distance: 645.0
click at [671, 127] on body "Menu Boards Boards Boards All jobs Status Workforce Workforce My Workforce Recr…" at bounding box center [728, 703] width 1456 height 1407
type input "**********"
click at [1442, 117] on input "*******" at bounding box center [1425, 127] width 55 height 55
type input "*******"
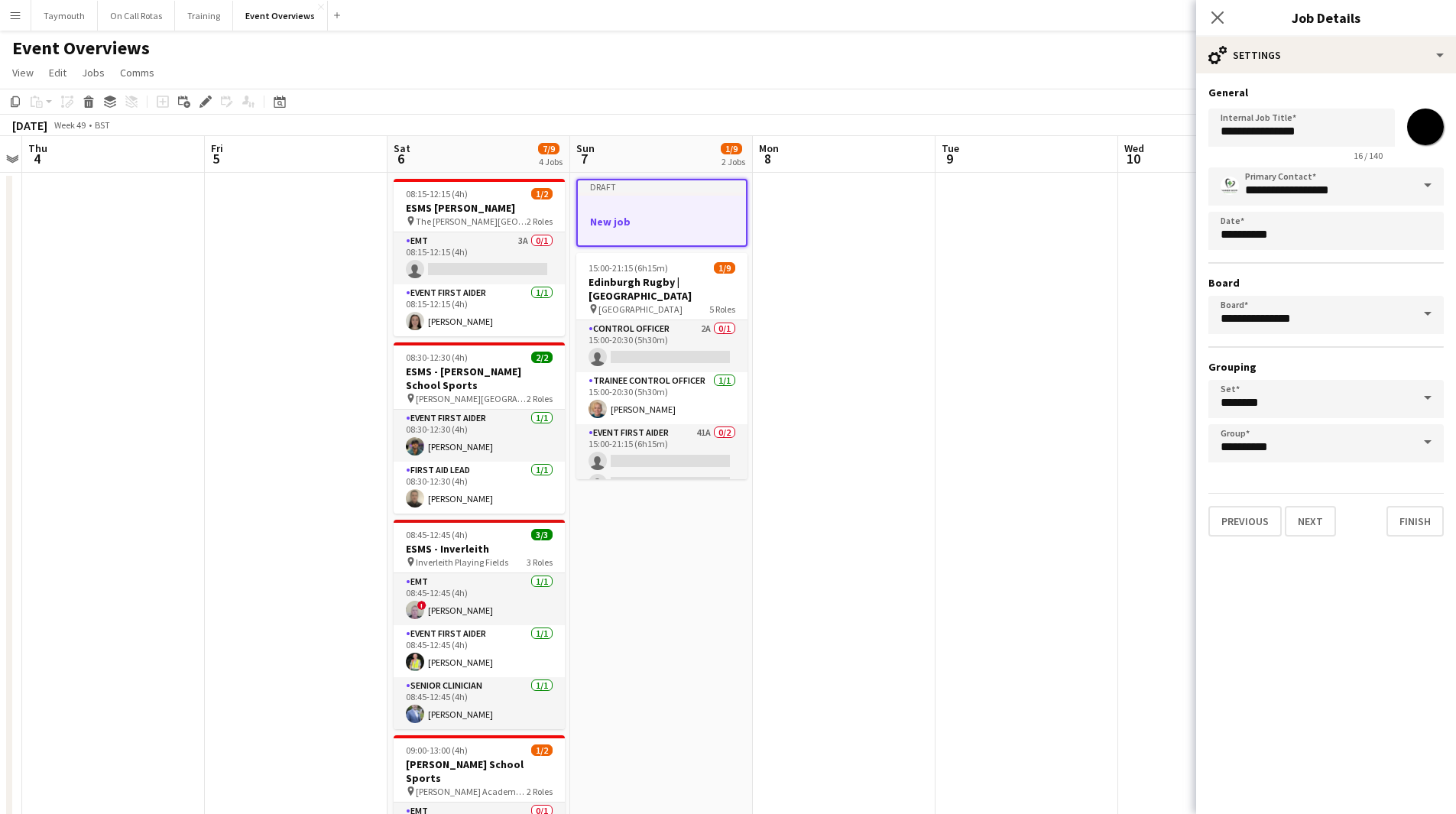
click at [905, 302] on app-date-cell at bounding box center [844, 789] width 183 height 1234
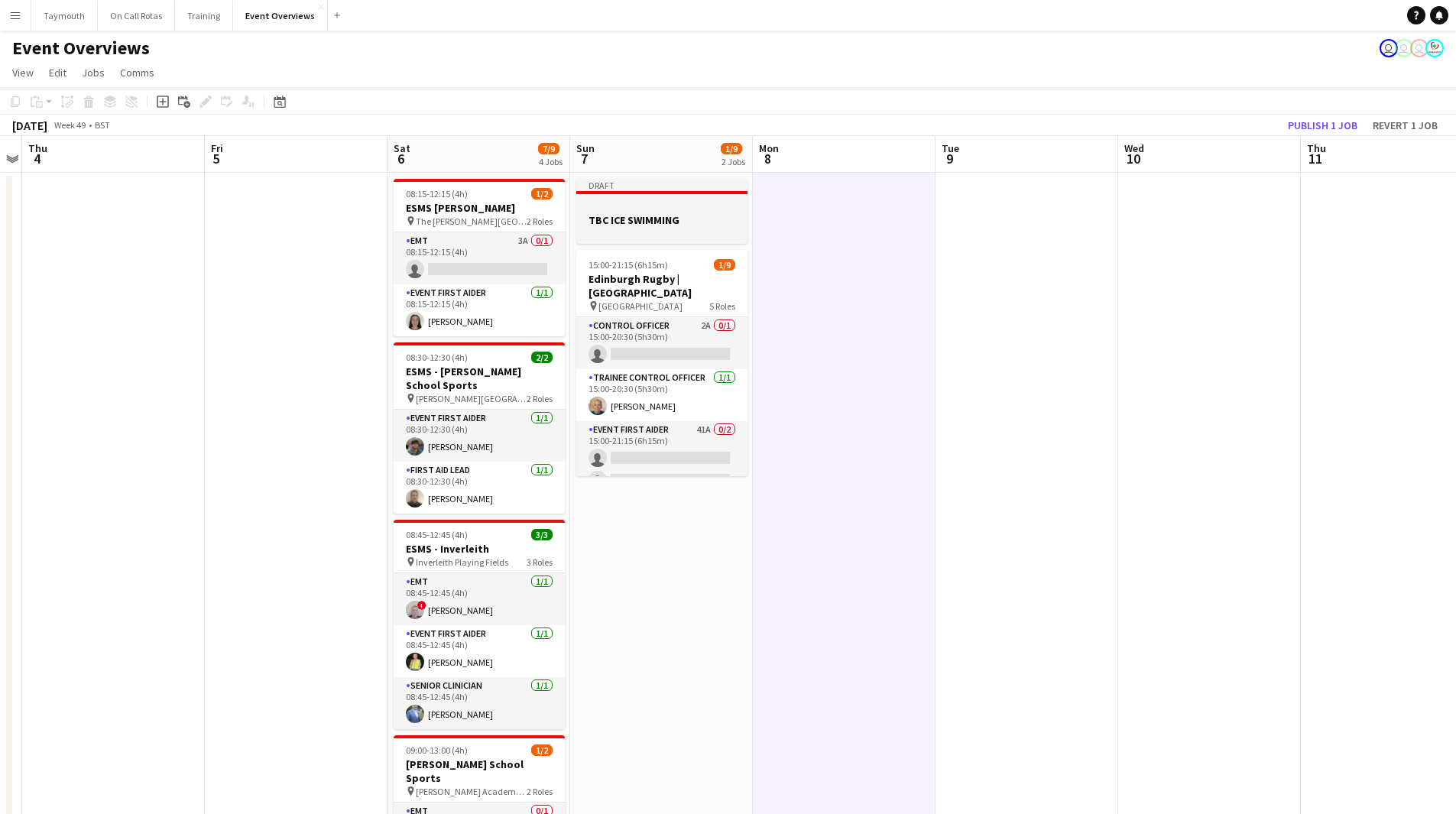
click at [659, 214] on h3 "TBC ICE SWIMMING" at bounding box center [661, 220] width 171 height 14
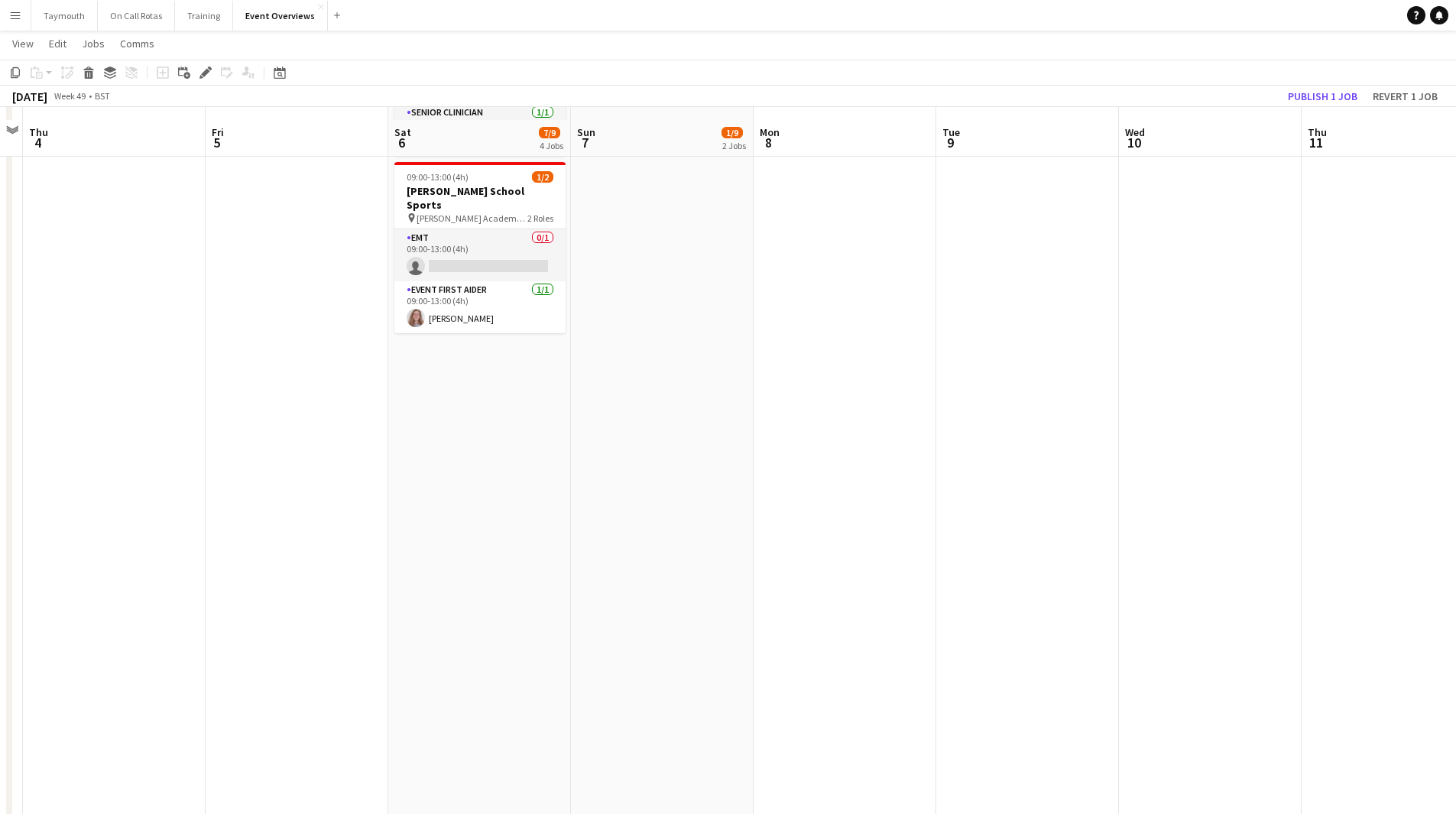
scroll to position [591, 0]
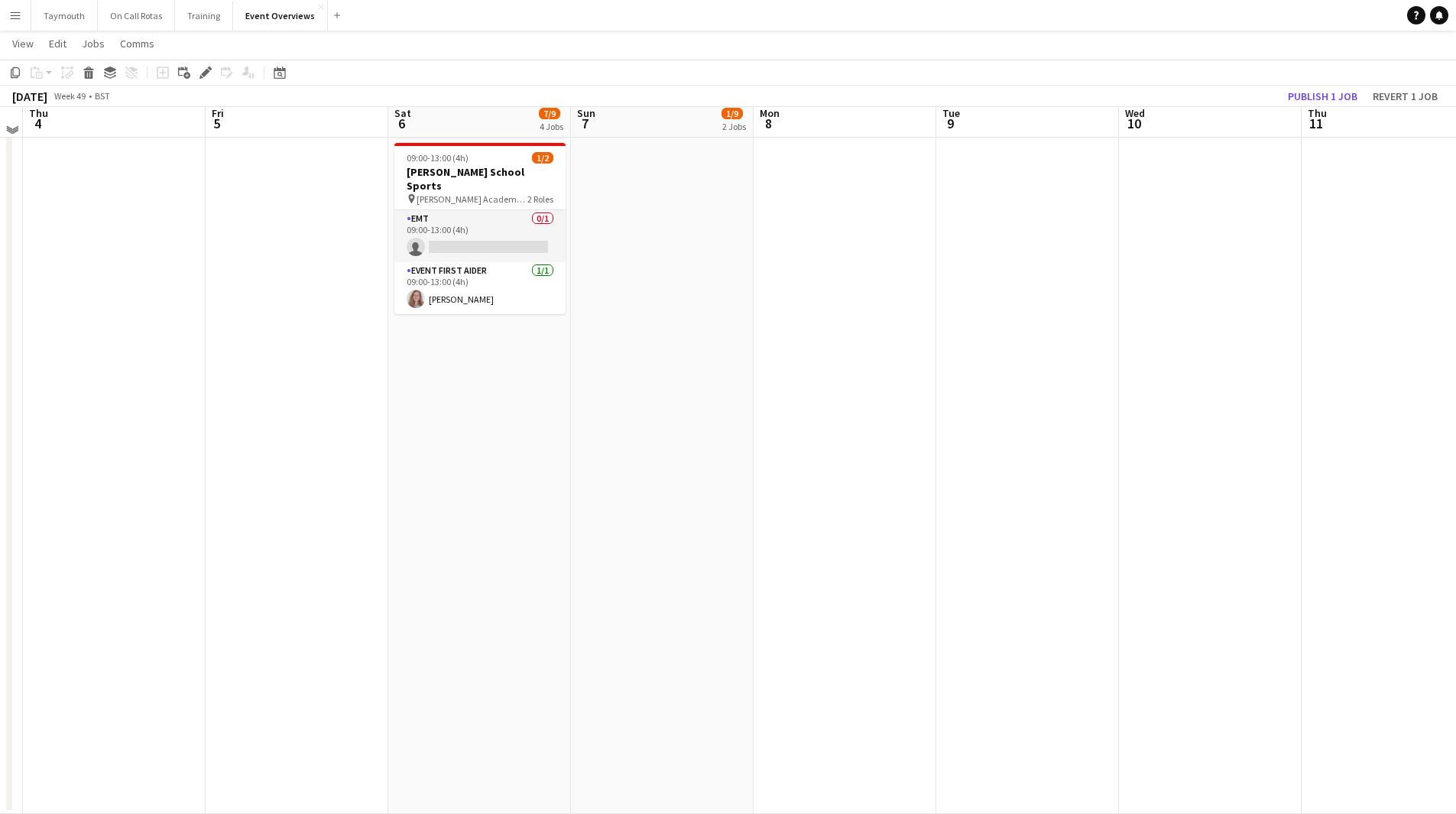
click at [466, 478] on app-date-cell "08:15-12:15 (4h) 1/2 ESMS [PERSON_NAME] pin The [PERSON_NAME] School 2 Roles EM…" at bounding box center [479, 197] width 183 height 1234
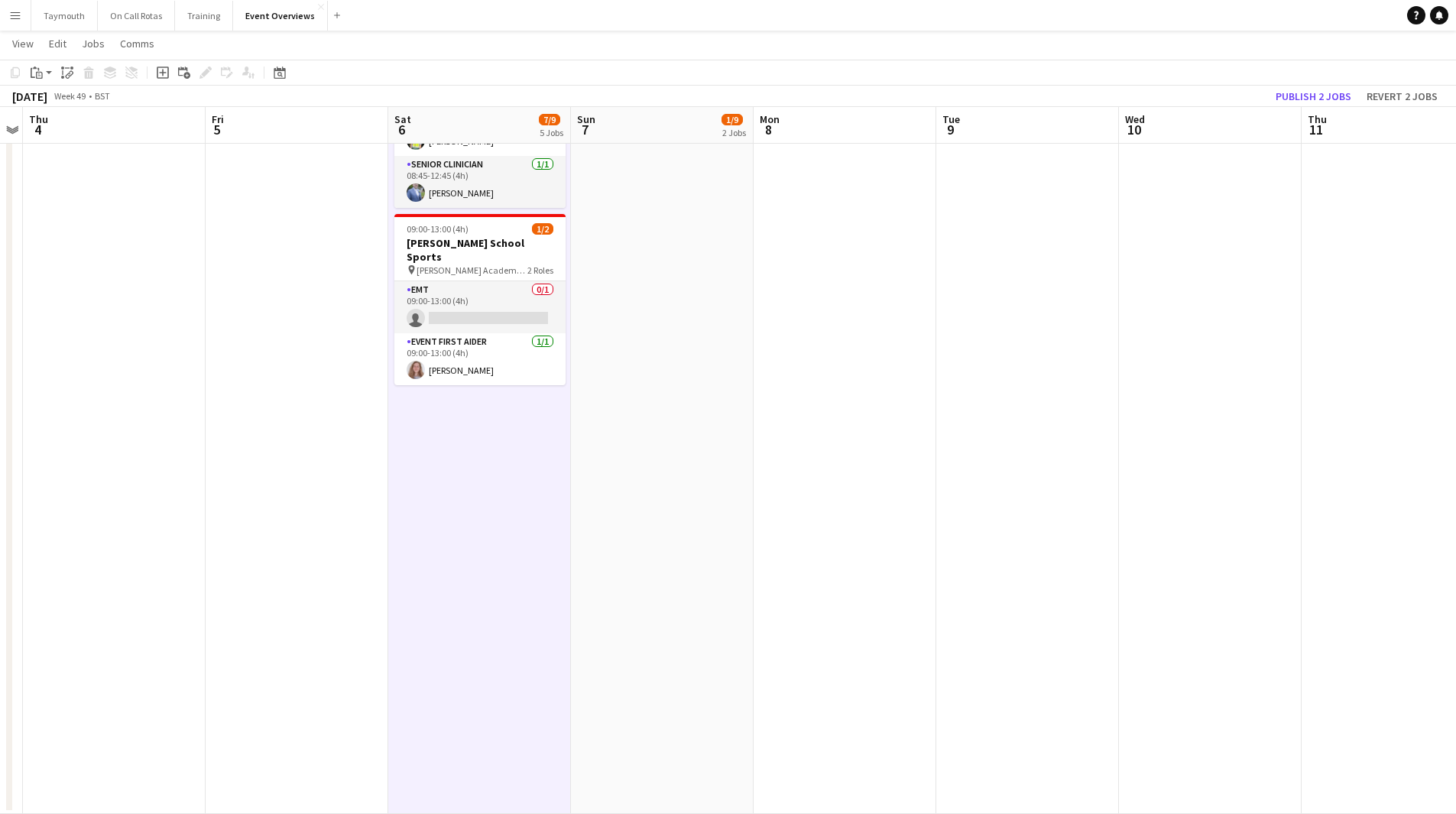
click at [1179, 344] on app-date-cell at bounding box center [1210, 197] width 183 height 1234
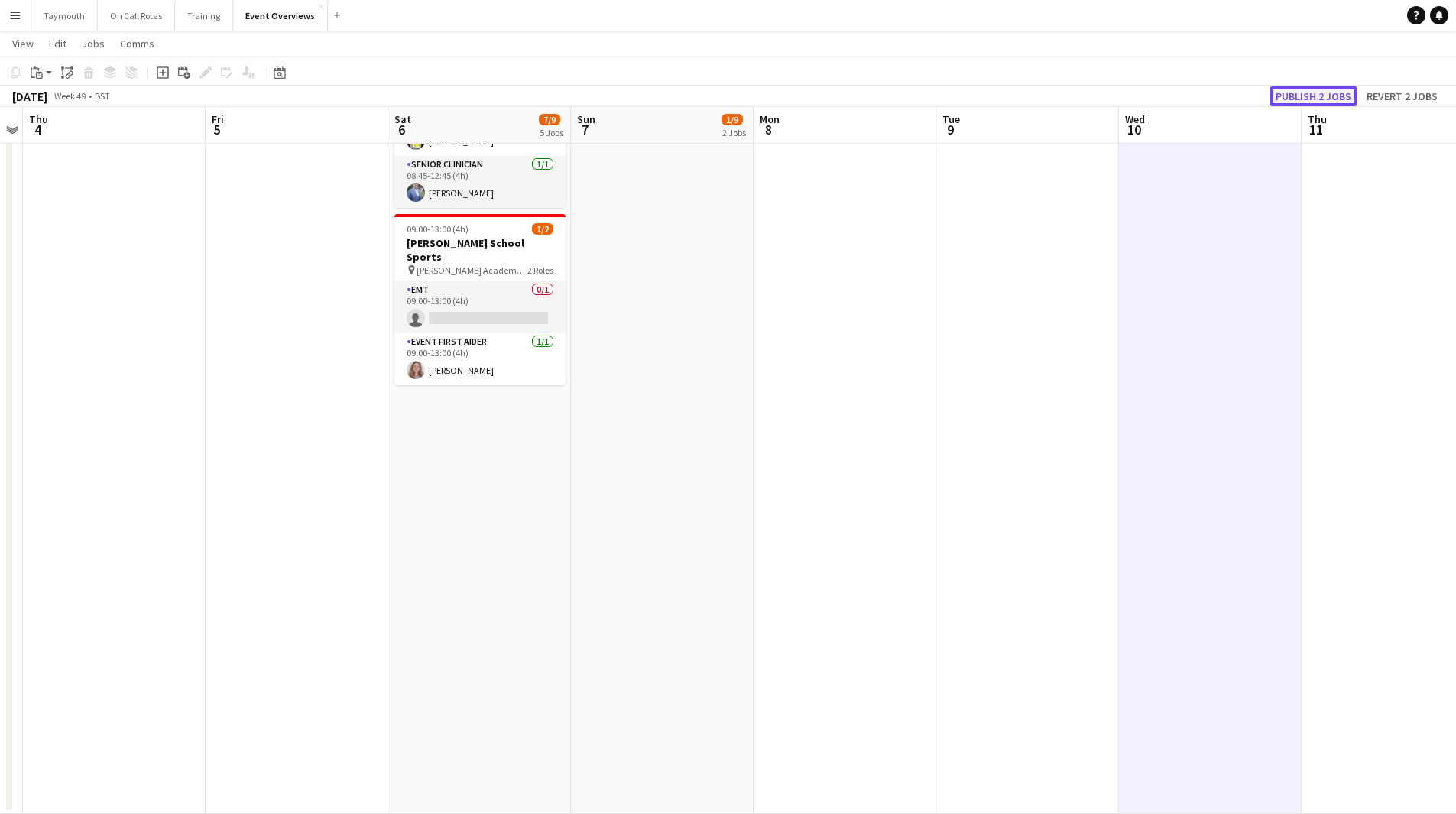
click at [1327, 96] on button "Publish 2 jobs" at bounding box center [1313, 96] width 88 height 20
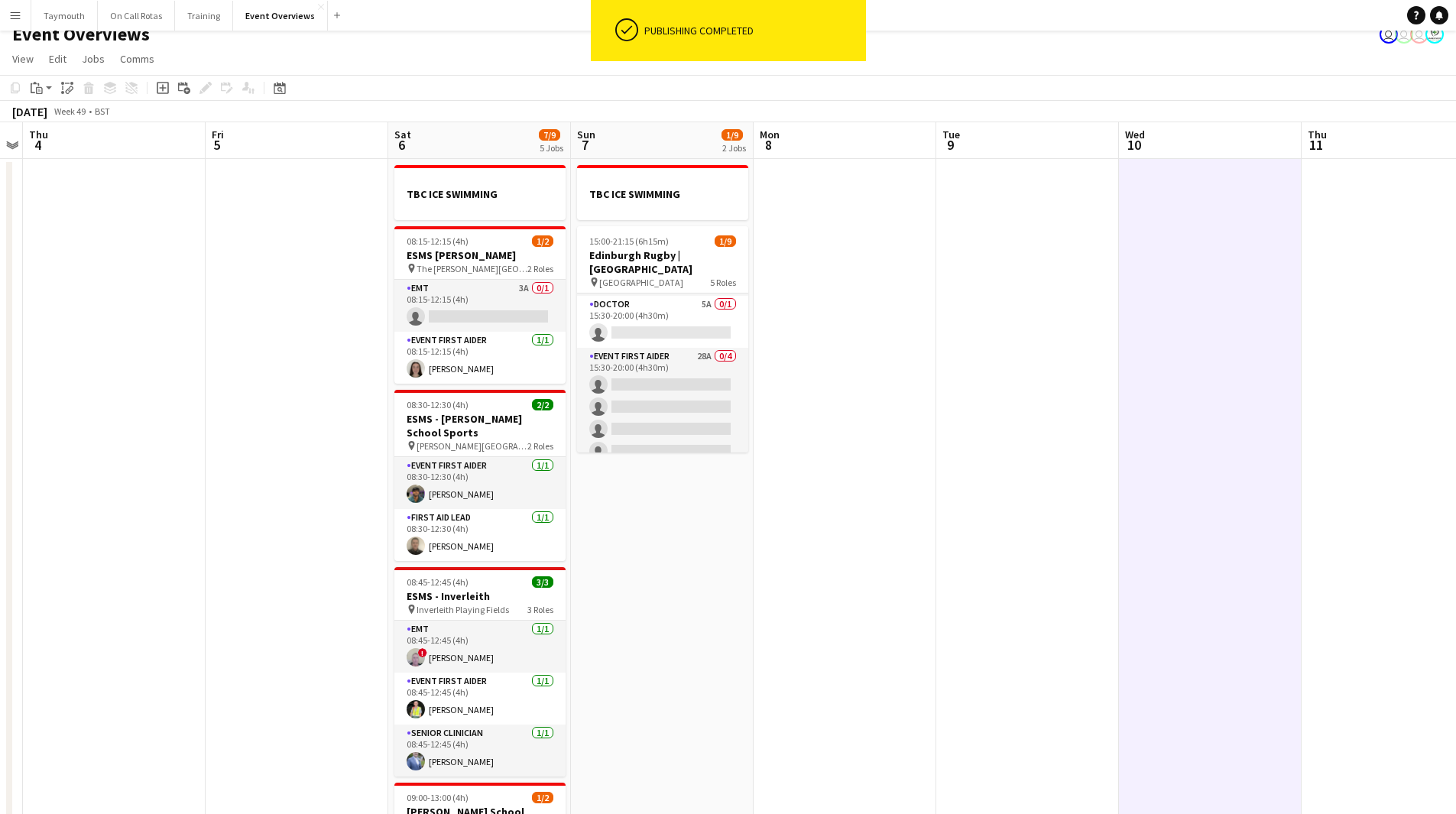
scroll to position [0, 0]
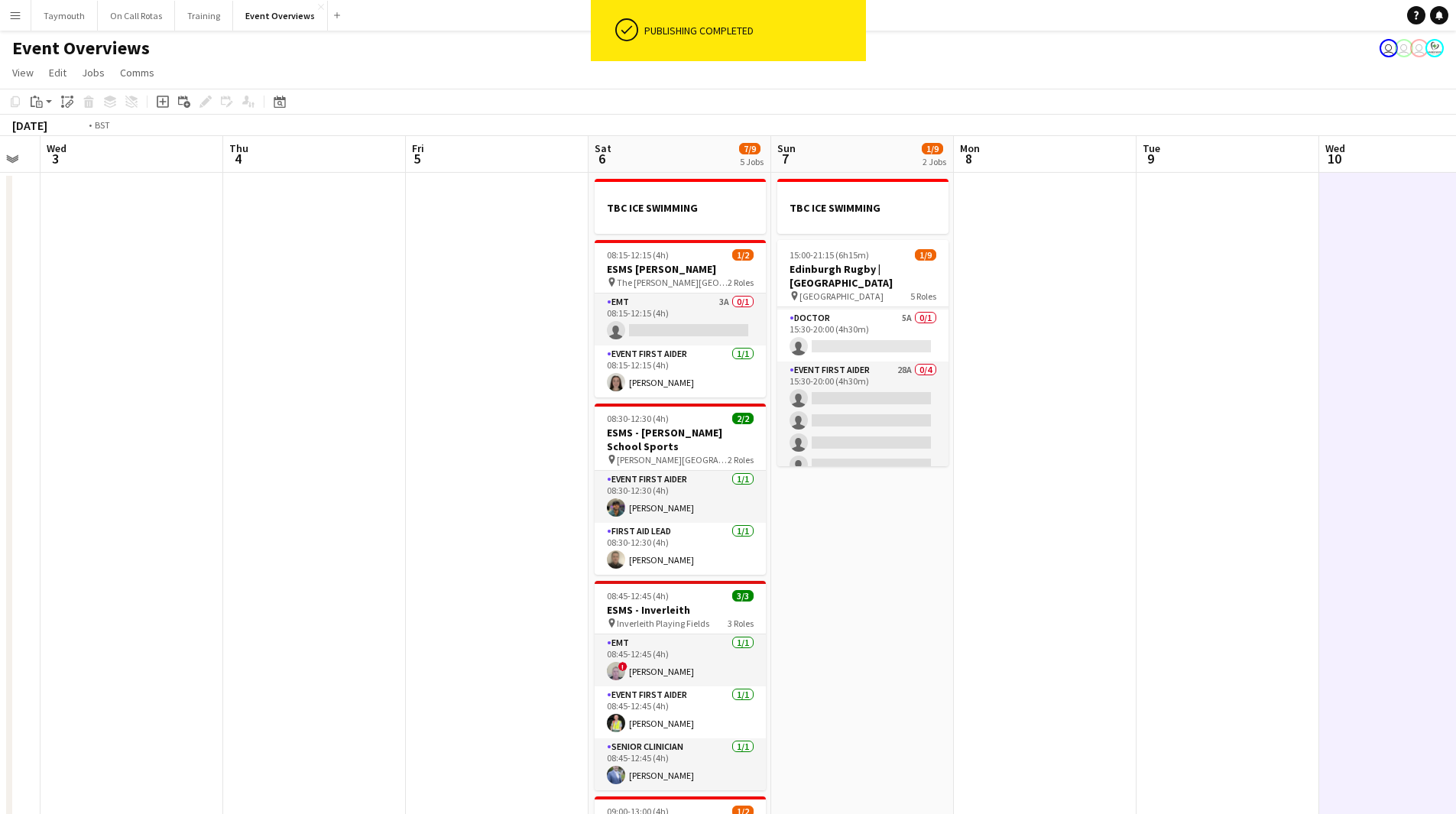
drag, startPoint x: 154, startPoint y: 492, endPoint x: 1053, endPoint y: 467, distance: 899.3
click at [1053, 467] on app-calendar-viewport "Mon 1 1 Job Tue 2 Wed 3 Thu 4 Fri 5 Sat 6 7/9 5 Jobs Sun 7 1/9 2 Jobs Mon 8 Tue…" at bounding box center [728, 772] width 1456 height 1270
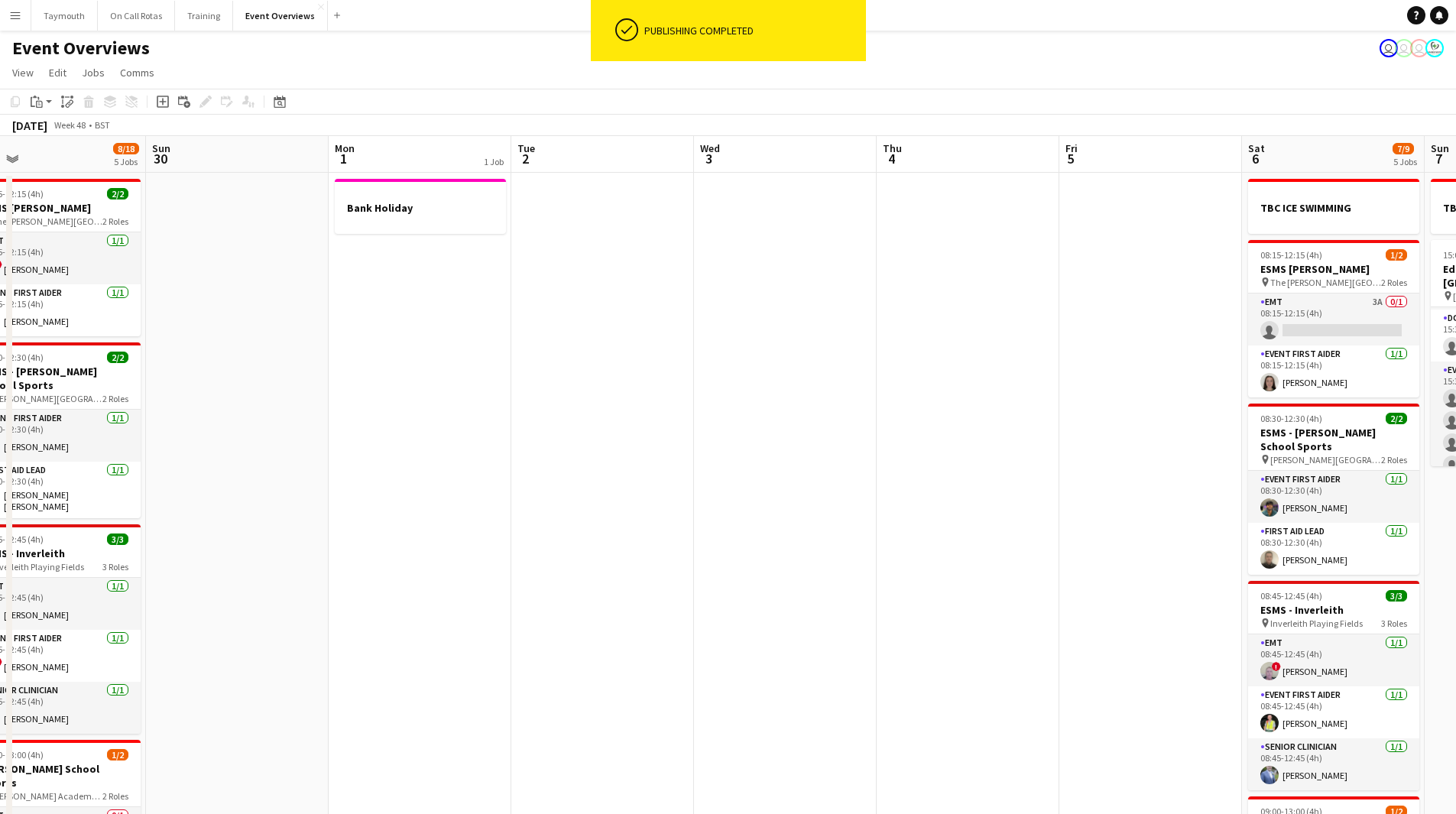
drag, startPoint x: 438, startPoint y: 546, endPoint x: 1032, endPoint y: 512, distance: 595.0
click at [1141, 495] on app-calendar-viewport "Thu 27 Fri 28 Sat 29 8/18 5 Jobs Sun 30 Mon 1 1 Job Tue 2 Wed 3 Thu 4 Fri 5 Sat…" at bounding box center [728, 772] width 1456 height 1270
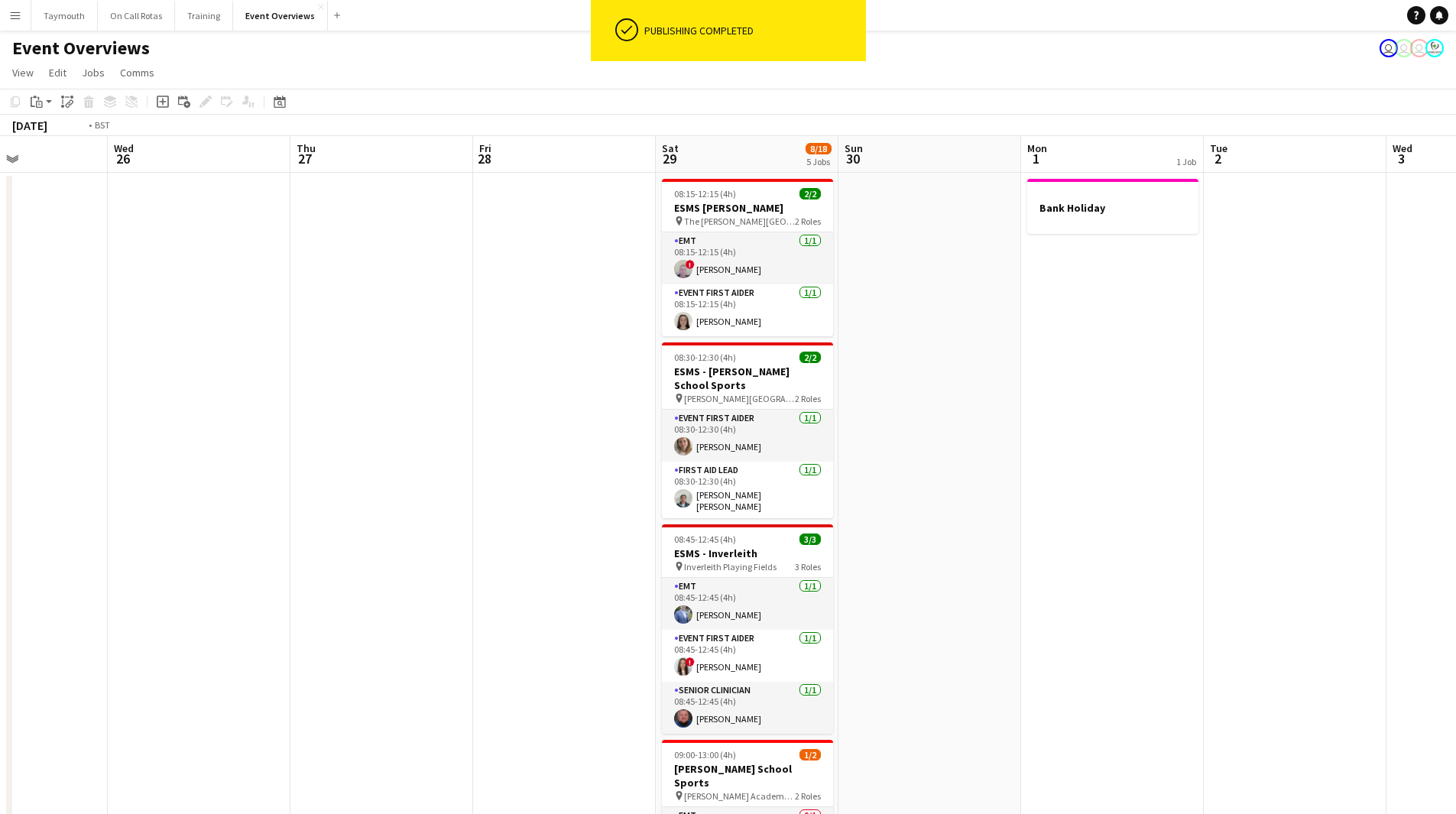
drag, startPoint x: 231, startPoint y: 544, endPoint x: 1077, endPoint y: 489, distance: 847.8
click at [1080, 489] on app-calendar-viewport "Sun 23 39/46 1 Job Mon 24 Tue 25 Wed 26 Thu 27 Fri 28 Sat 29 8/18 5 Jobs Sun 30…" at bounding box center [728, 772] width 1456 height 1270
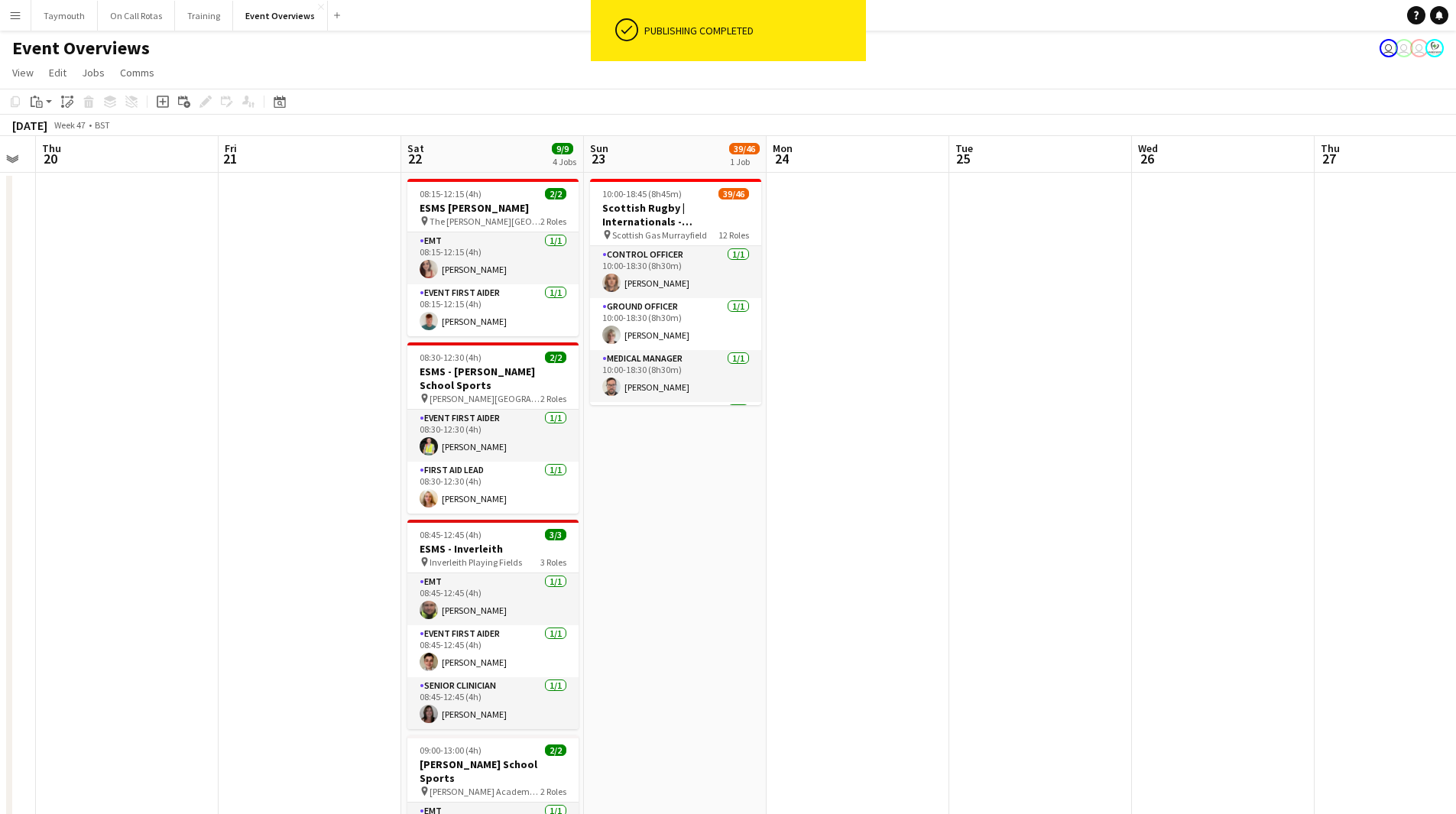
drag, startPoint x: 630, startPoint y: 511, endPoint x: 1123, endPoint y: 492, distance: 493.4
click at [1093, 495] on app-calendar-viewport "Tue 18 Wed 19 Thu 20 Fri 21 Sat 22 9/9 4 Jobs Sun 23 39/46 1 Job Mon 24 Tue 25 …" at bounding box center [728, 772] width 1456 height 1270
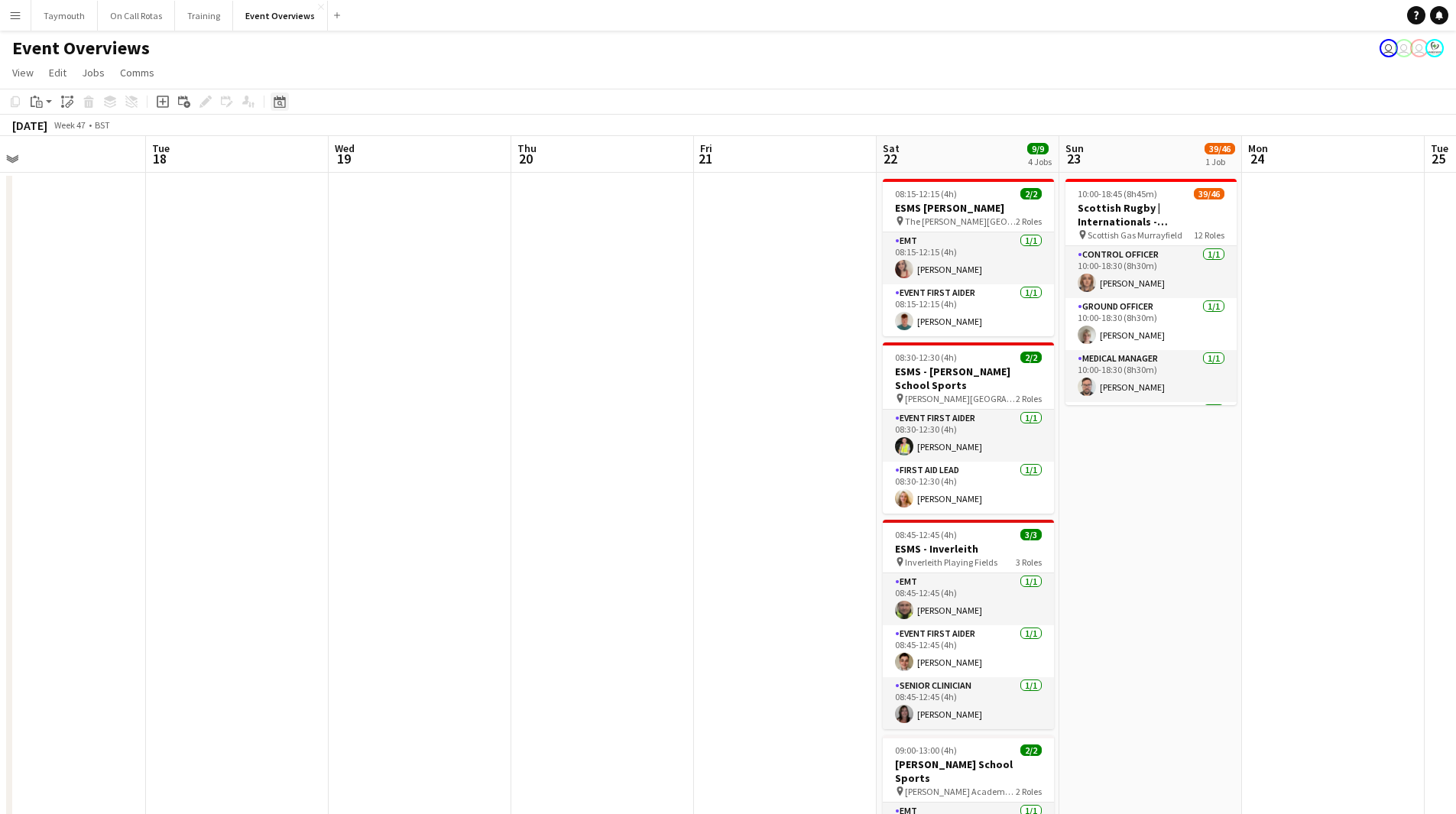
click at [275, 106] on icon at bounding box center [280, 102] width 12 height 12
click at [385, 342] on button "[DATE]" at bounding box center [388, 342] width 44 height 25
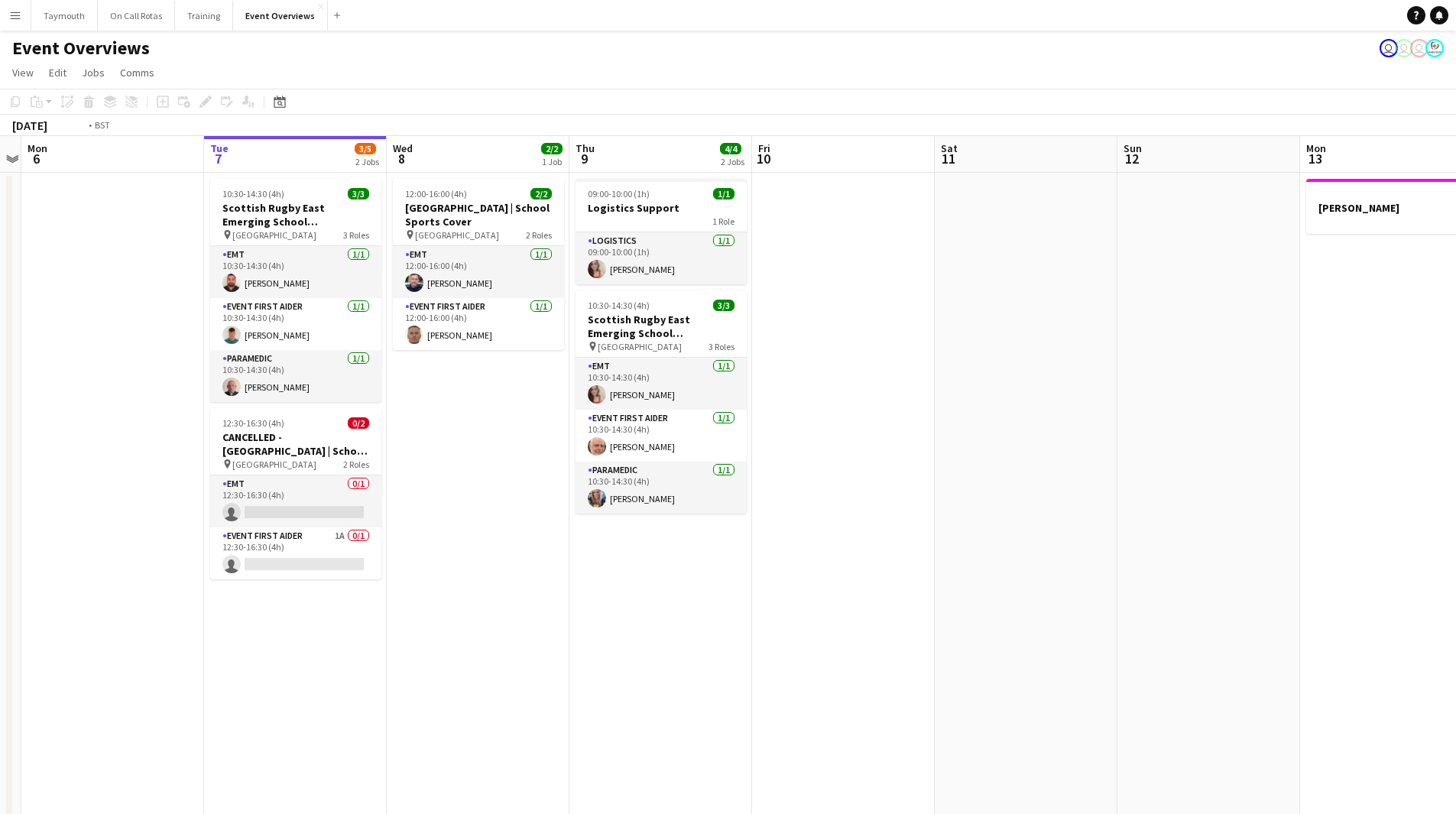
drag, startPoint x: 1099, startPoint y: 590, endPoint x: 535, endPoint y: 601, distance: 564.1
click at [535, 601] on app-calendar-viewport "Fri 3 15/15 3 Jobs Sat 4 13/13 7 Jobs Sun 5 Mon 6 Tue 7 3/5 2 Jobs Wed 8 2/2 1 …" at bounding box center [728, 829] width 1456 height 1386
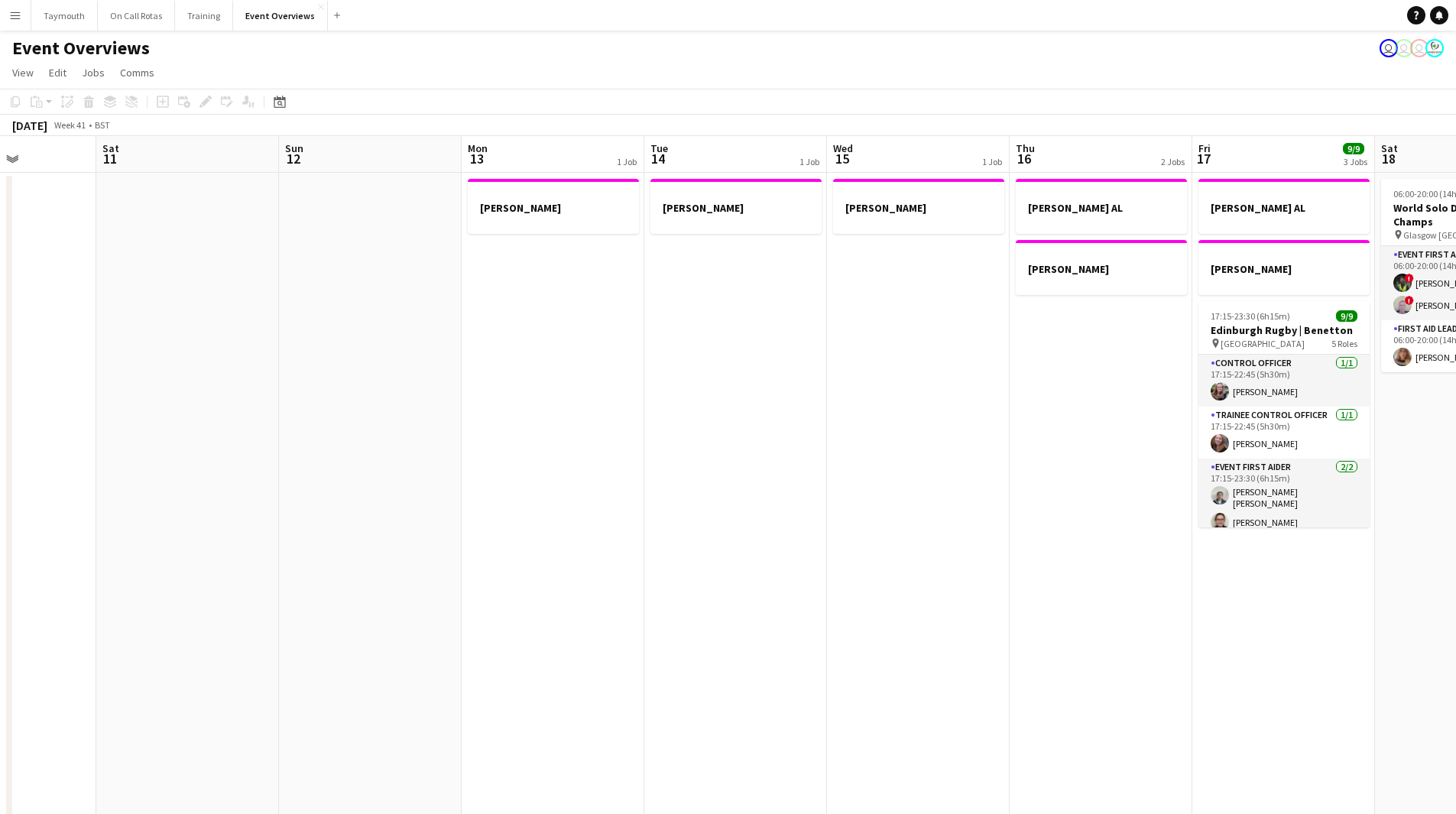
drag, startPoint x: 639, startPoint y: 575, endPoint x: 593, endPoint y: 575, distance: 46.0
click at [593, 575] on app-calendar-viewport "Tue 7 3/5 2 Jobs Wed 8 2/2 1 Job Thu 9 4/4 2 Jobs Fri 10 Sat 11 Sun 12 Mon 13 1…" at bounding box center [728, 829] width 1456 height 1386
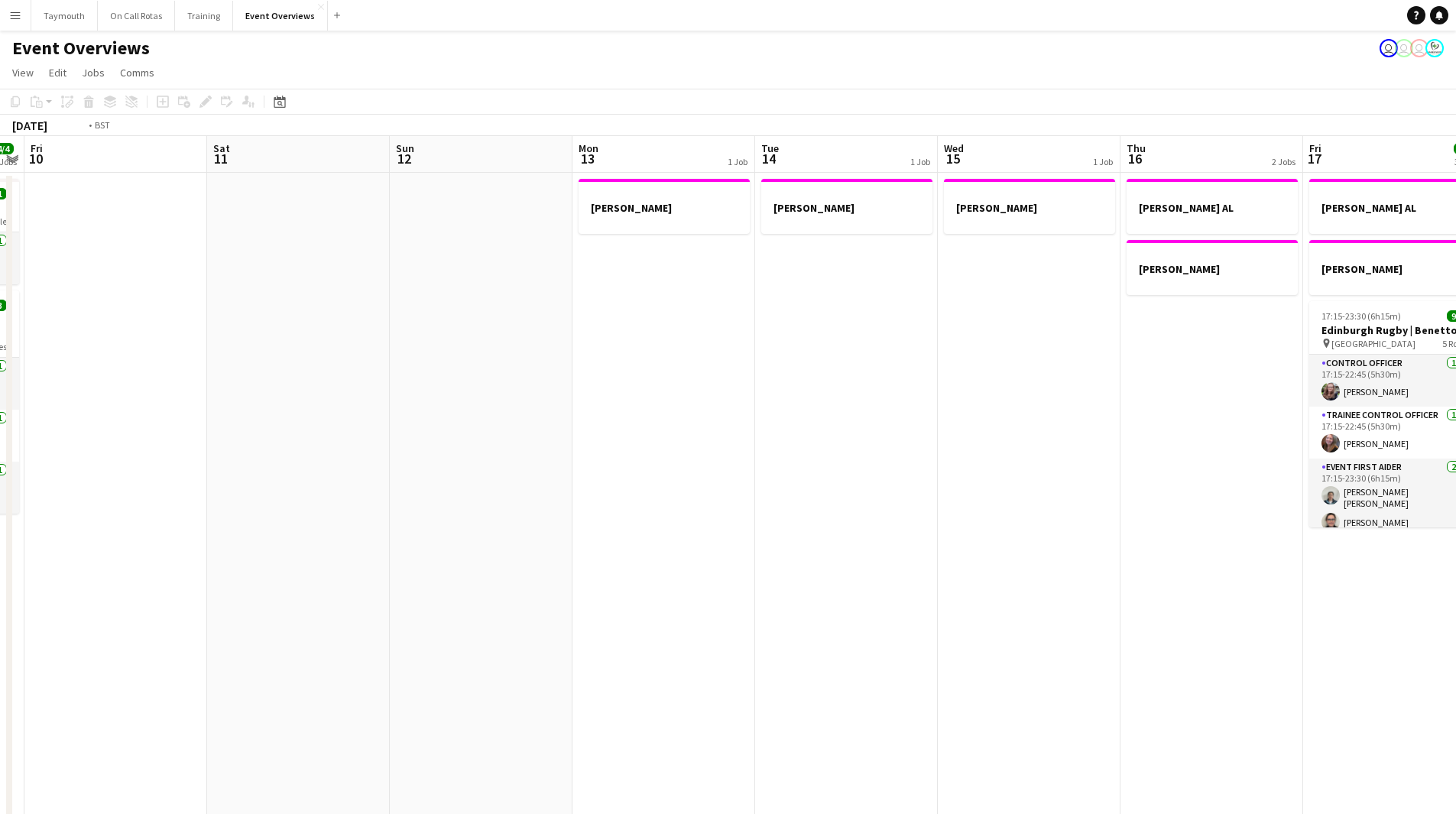
drag, startPoint x: 906, startPoint y: 431, endPoint x: 124, endPoint y: 507, distance: 785.7
click at [133, 506] on app-calendar-viewport "Tue 7 3/5 2 Jobs Wed 8 2/2 1 Job Thu 9 4/4 2 Jobs Fri 10 Sat 11 Sun 12 Mon 13 1…" at bounding box center [728, 829] width 1456 height 1386
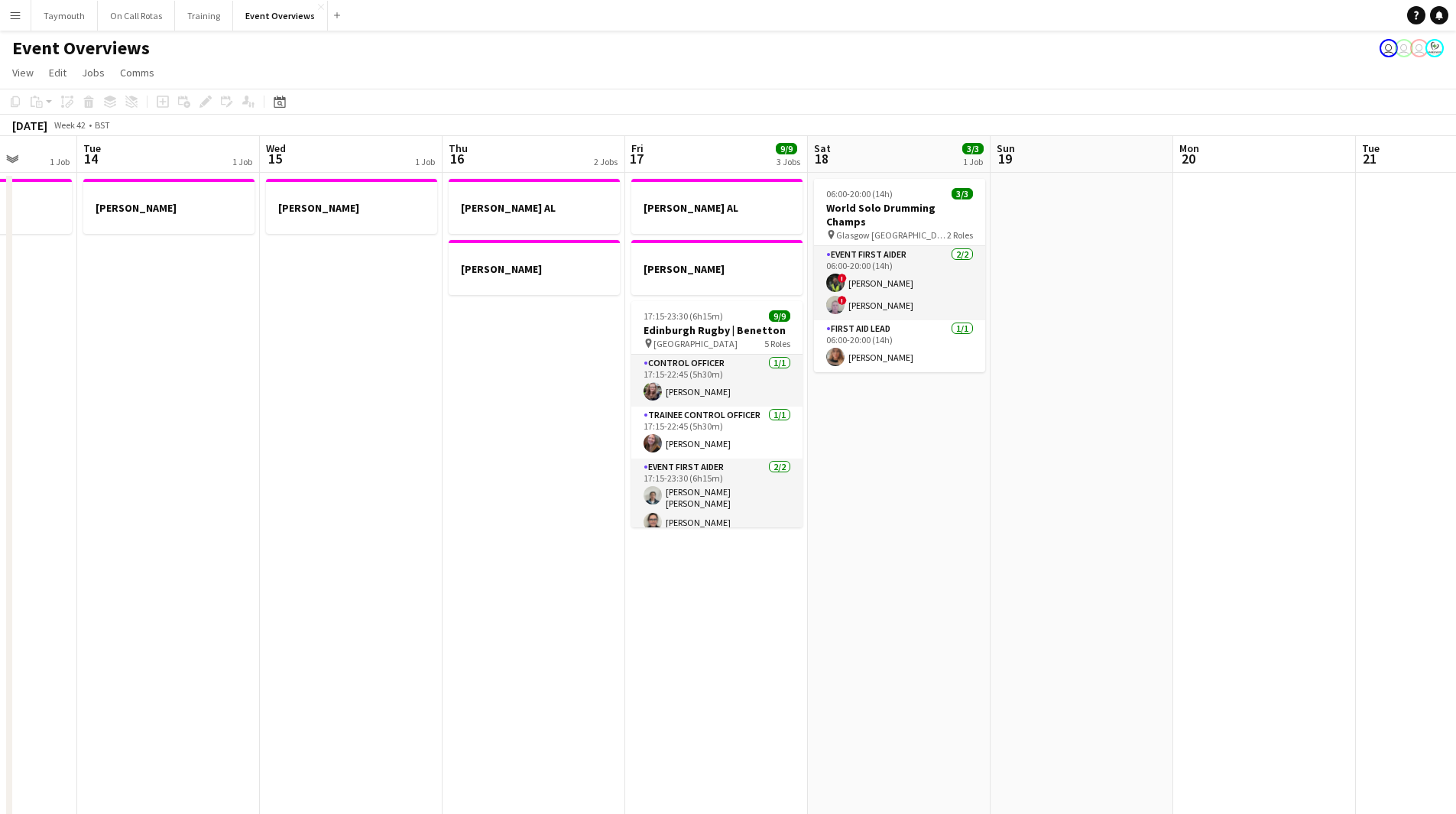
drag, startPoint x: 824, startPoint y: 558, endPoint x: 159, endPoint y: 586, distance: 665.6
click at [183, 587] on app-calendar-viewport "Sat 11 Sun 12 Mon 13 1 Job Tue 14 1 Job Wed 15 1 Job Thu 16 2 Jobs Fri 17 9/9 3…" at bounding box center [728, 829] width 1456 height 1386
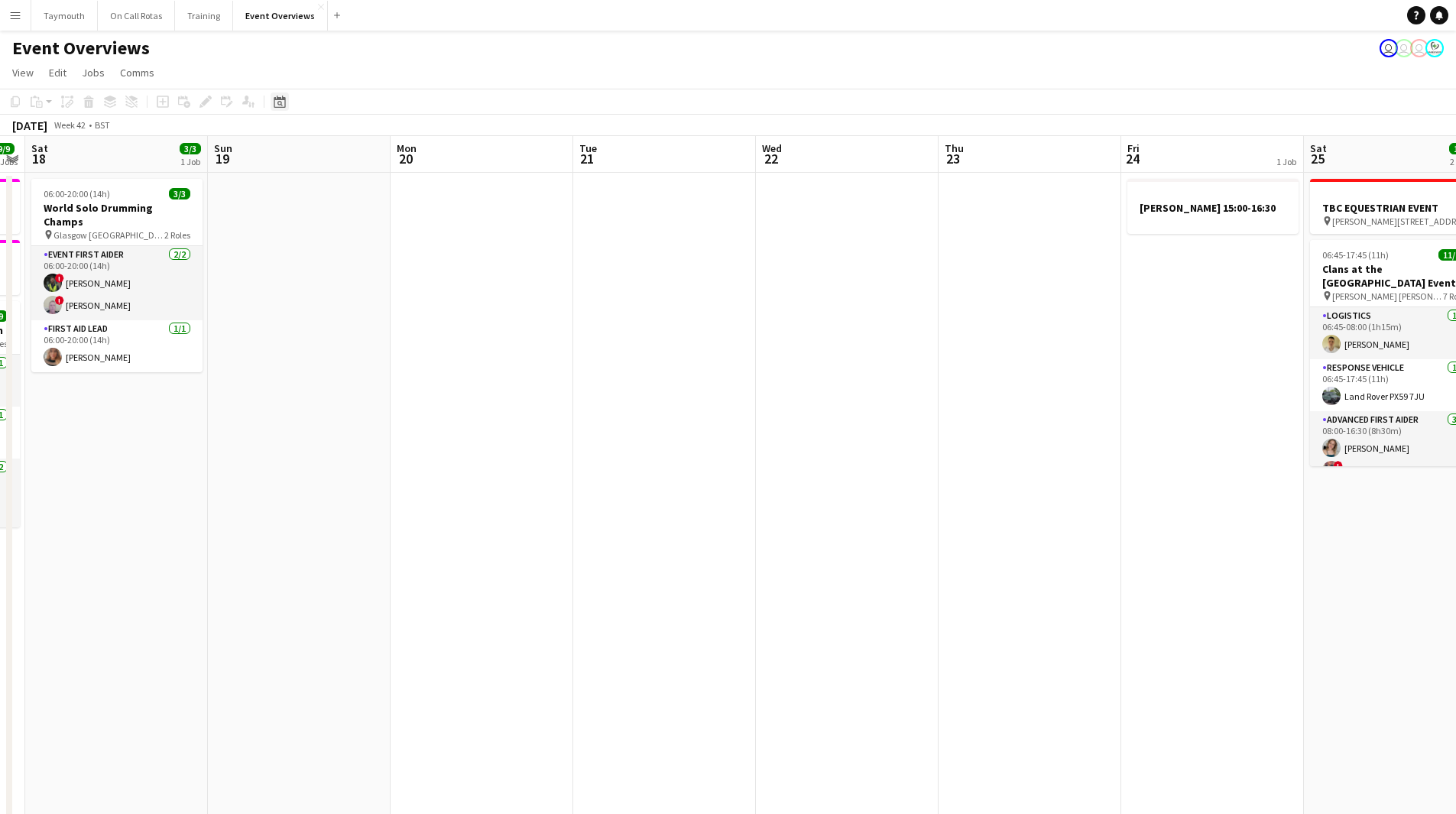
click at [286, 100] on div "Date picker" at bounding box center [280, 102] width 19 height 19
click at [396, 159] on span "Next month" at bounding box center [403, 154] width 31 height 31
click at [396, 158] on span "Next month" at bounding box center [403, 154] width 31 height 31
click at [383, 231] on span "6" at bounding box center [383, 233] width 19 height 19
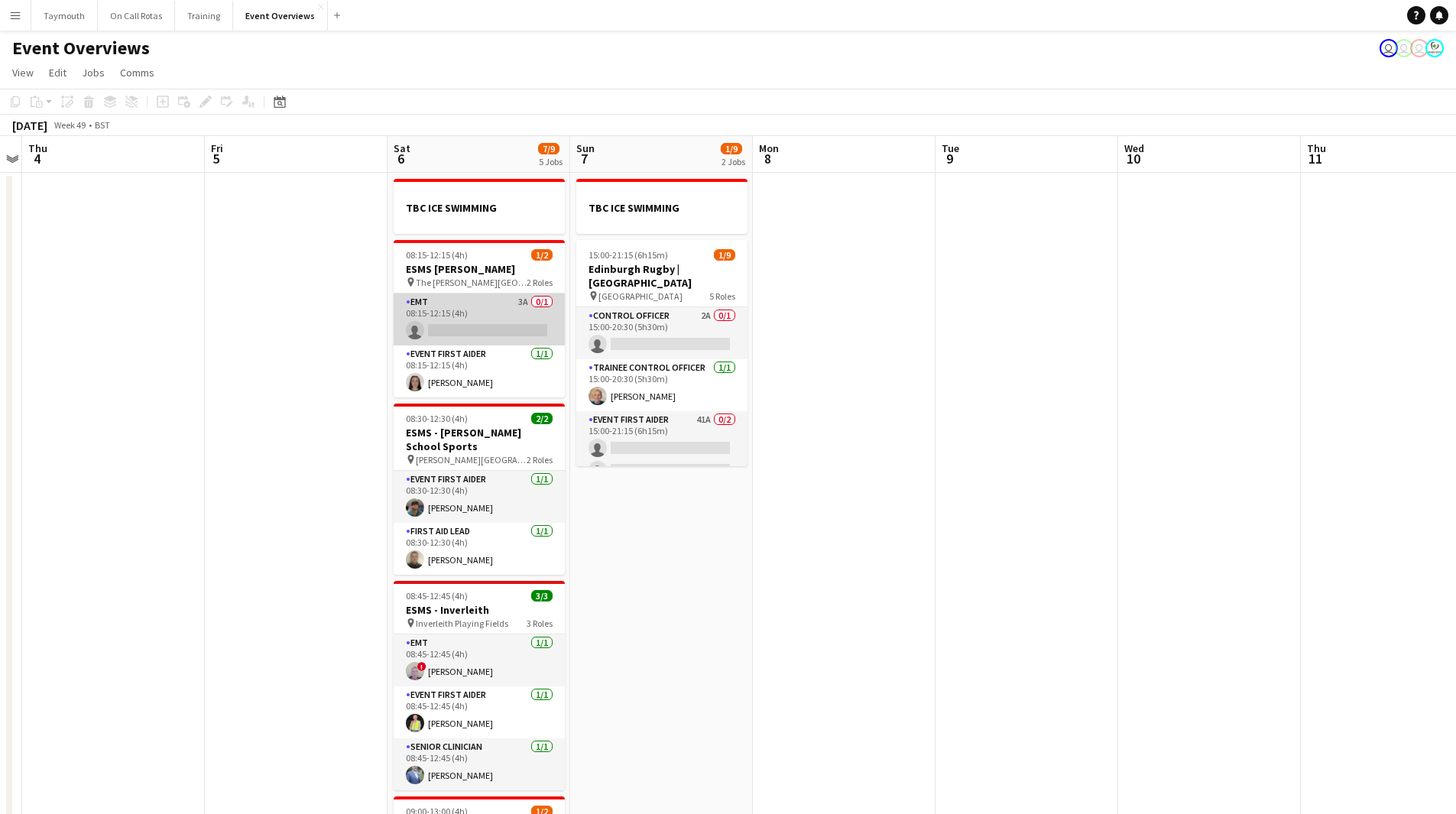
click at [513, 306] on app-card-role "EMT 3A 0/1 08:15-12:15 (4h) single-neutral-actions" at bounding box center [479, 319] width 171 height 52
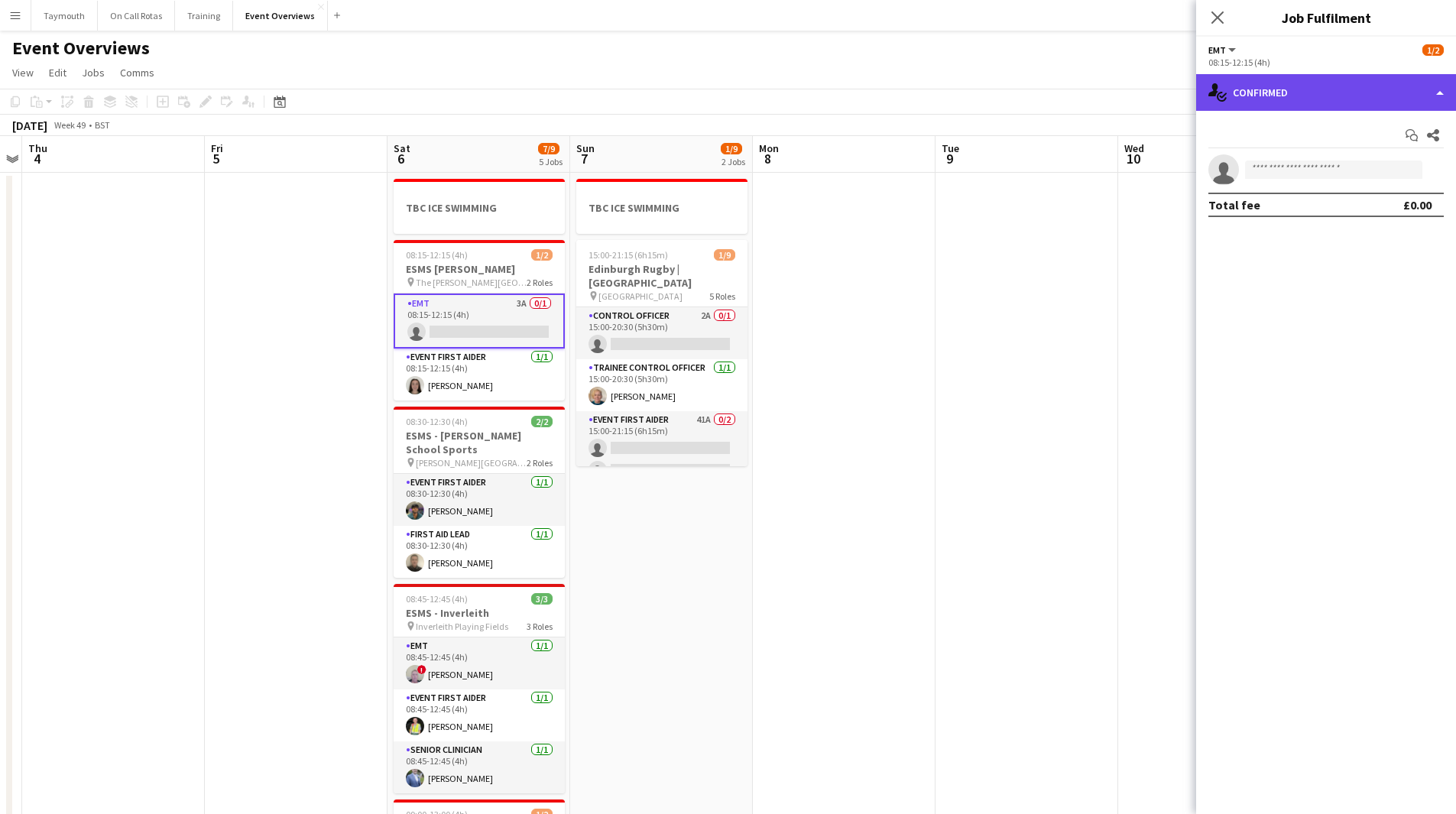
click at [1290, 95] on div "single-neutral-actions-check-2 Confirmed" at bounding box center [1326, 92] width 260 height 37
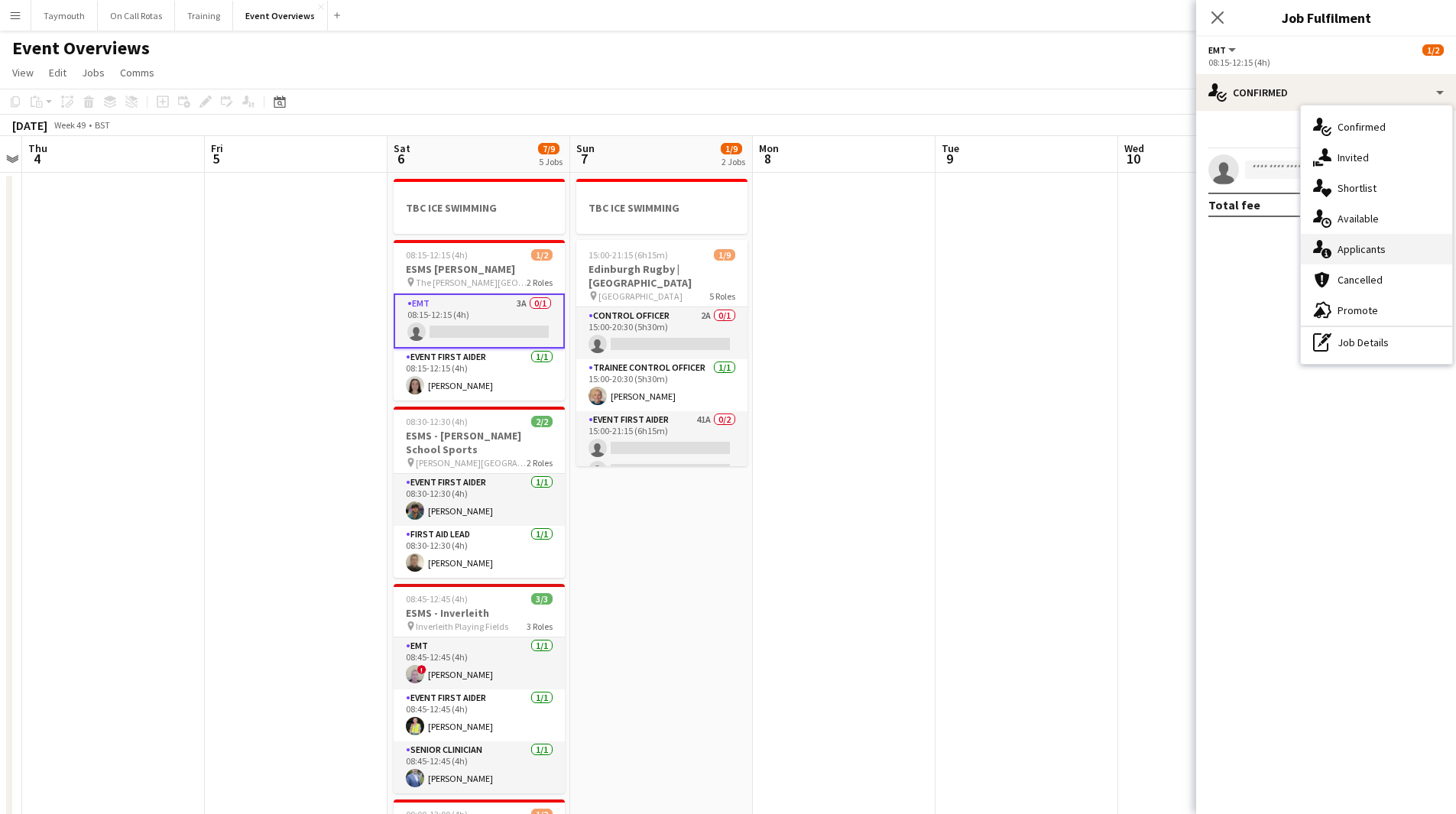
click at [1374, 236] on div "single-neutral-actions-information Applicants" at bounding box center [1376, 249] width 151 height 31
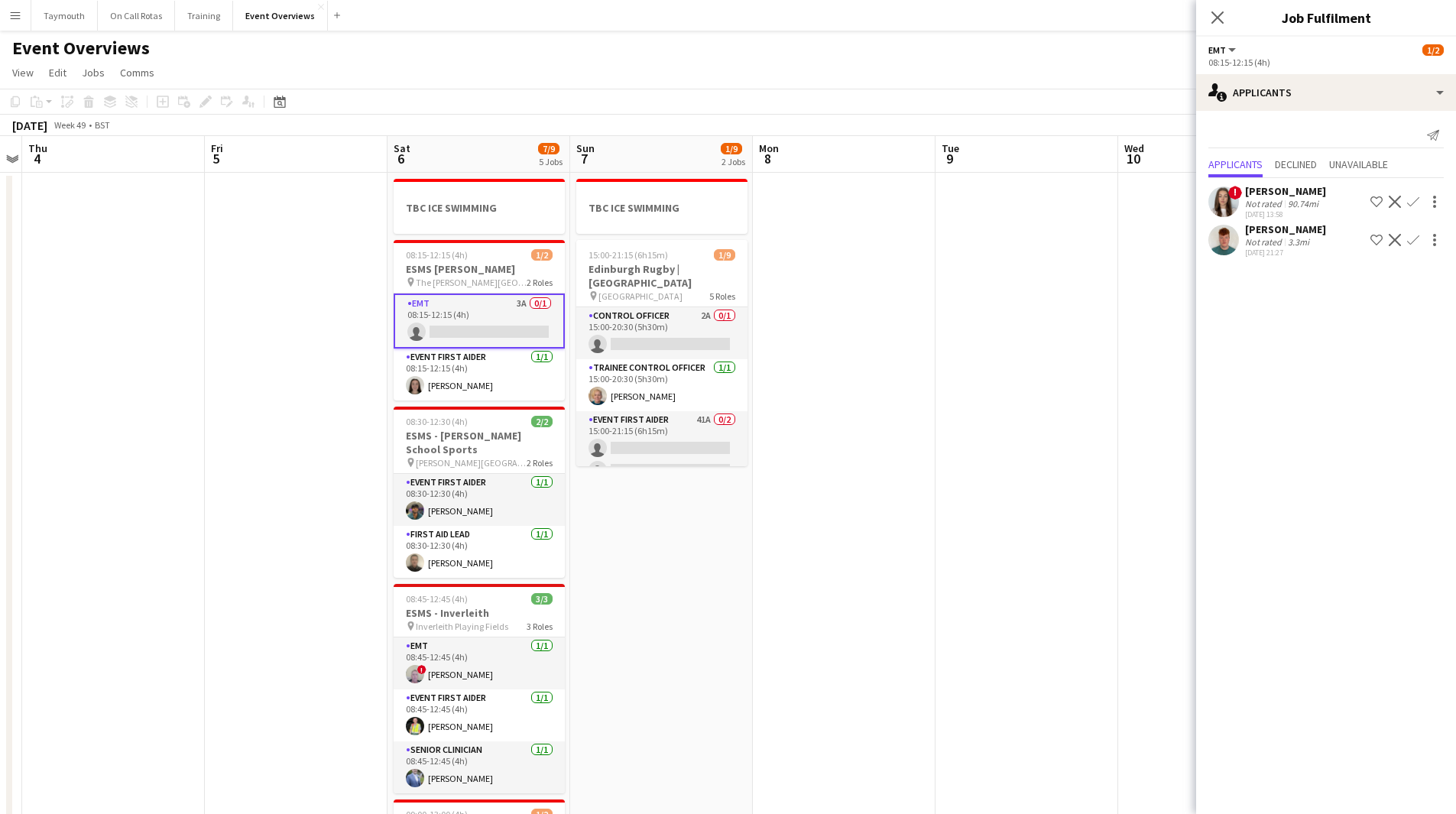
click at [1309, 248] on div "[DATE] 21:27" at bounding box center [1286, 253] width 81 height 10
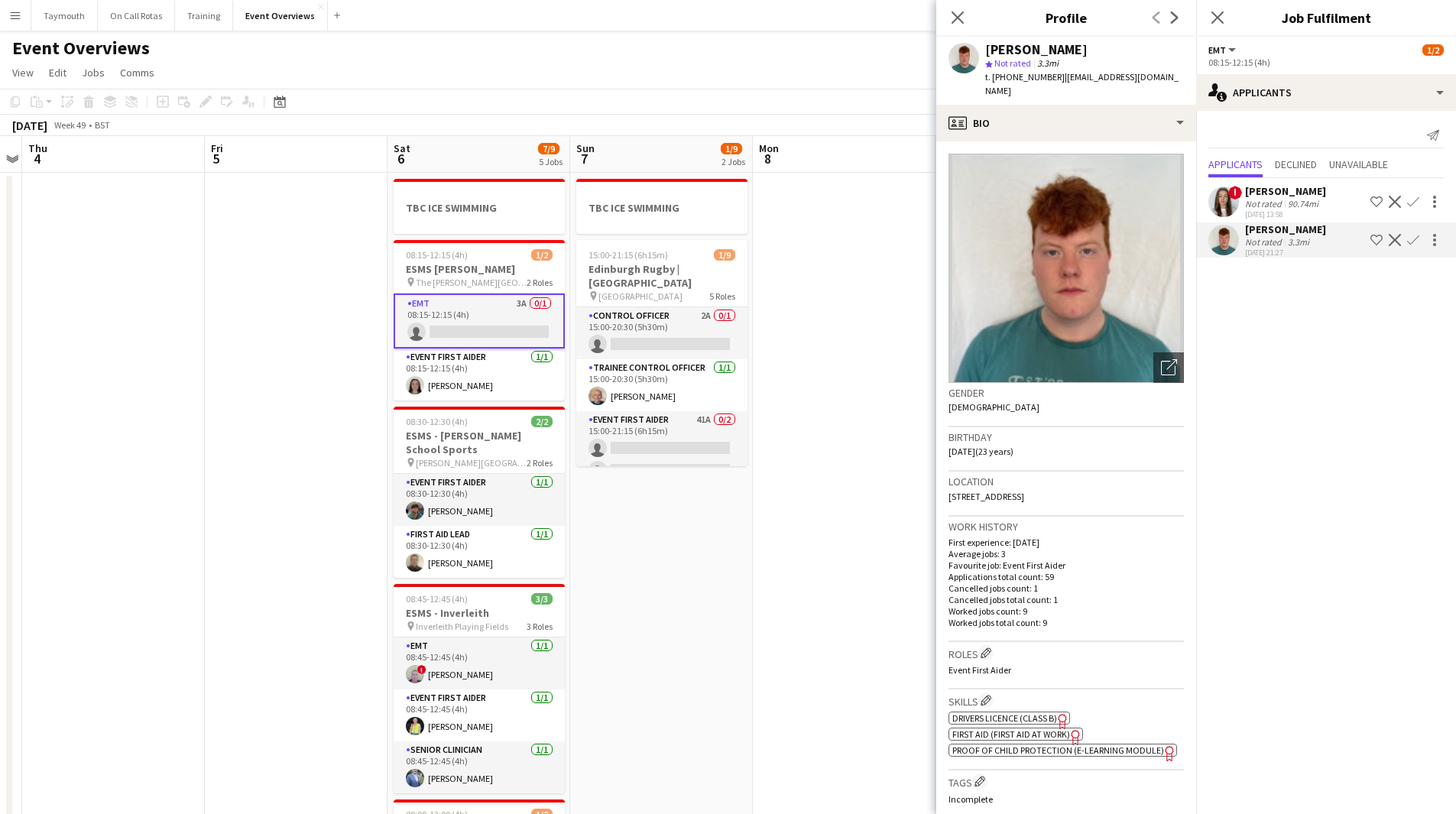
click at [1398, 243] on app-icon "Decline" at bounding box center [1395, 240] width 12 height 12
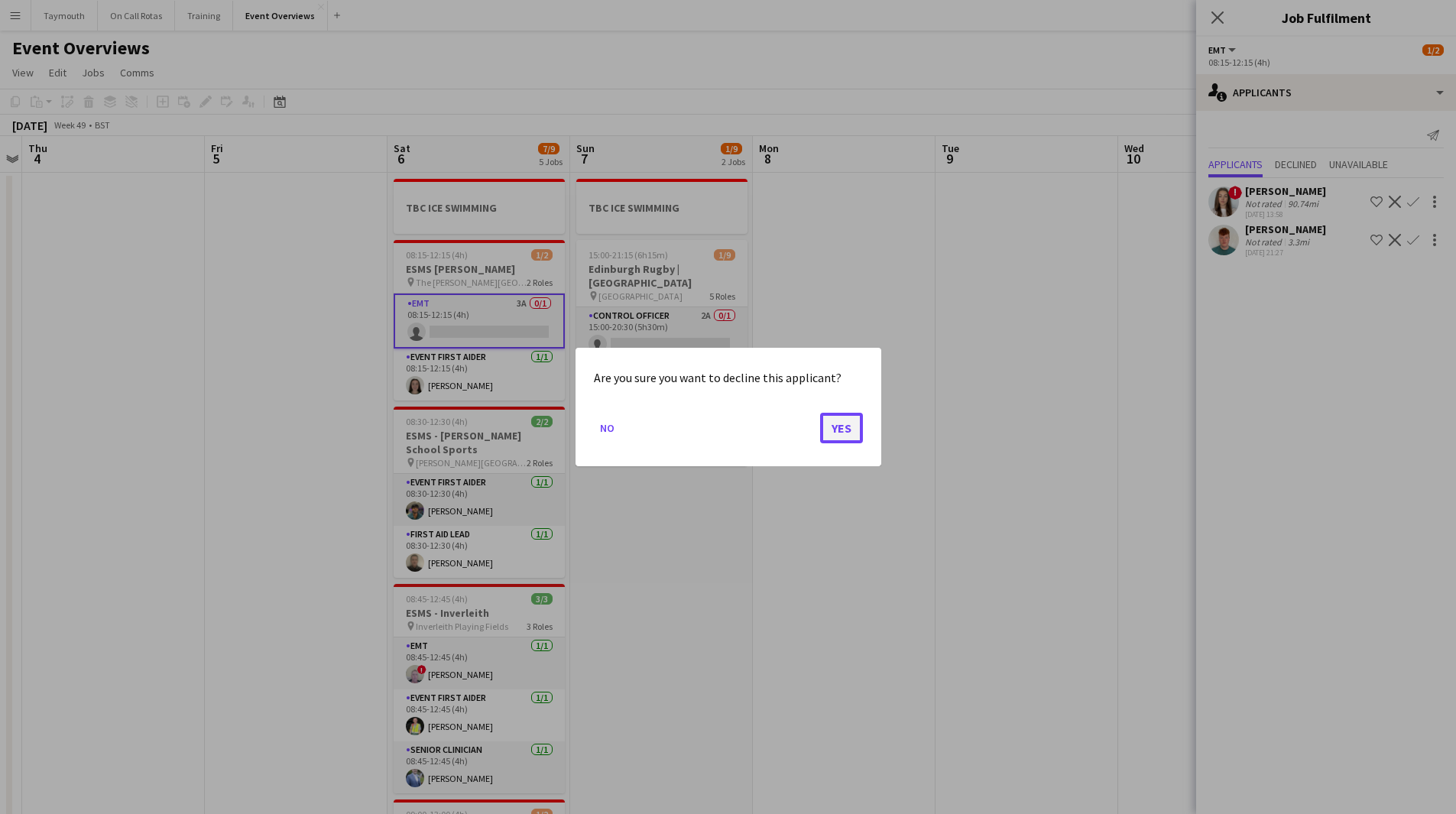
click at [837, 416] on button "Yes" at bounding box center [841, 428] width 42 height 31
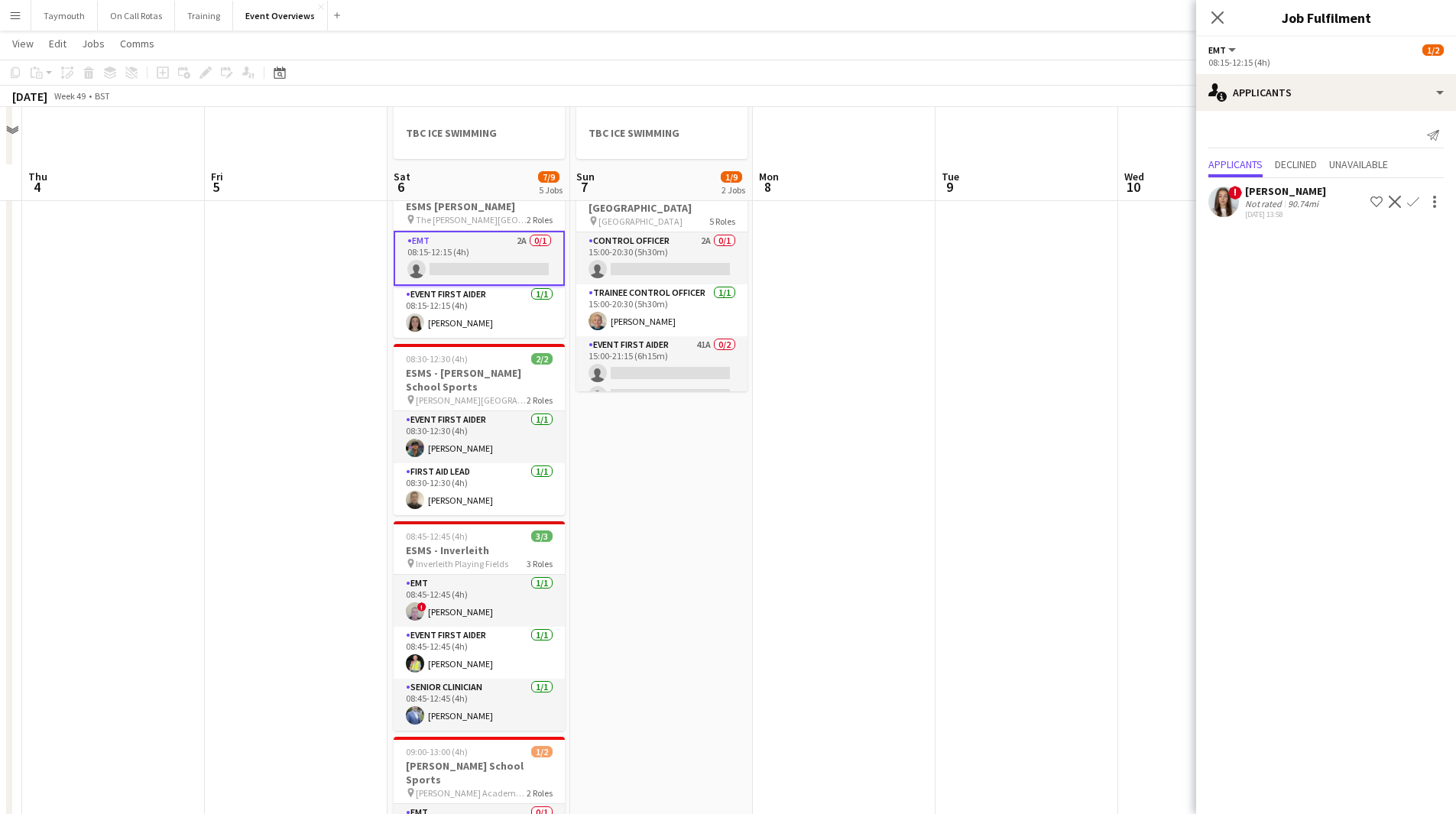
scroll to position [0, 0]
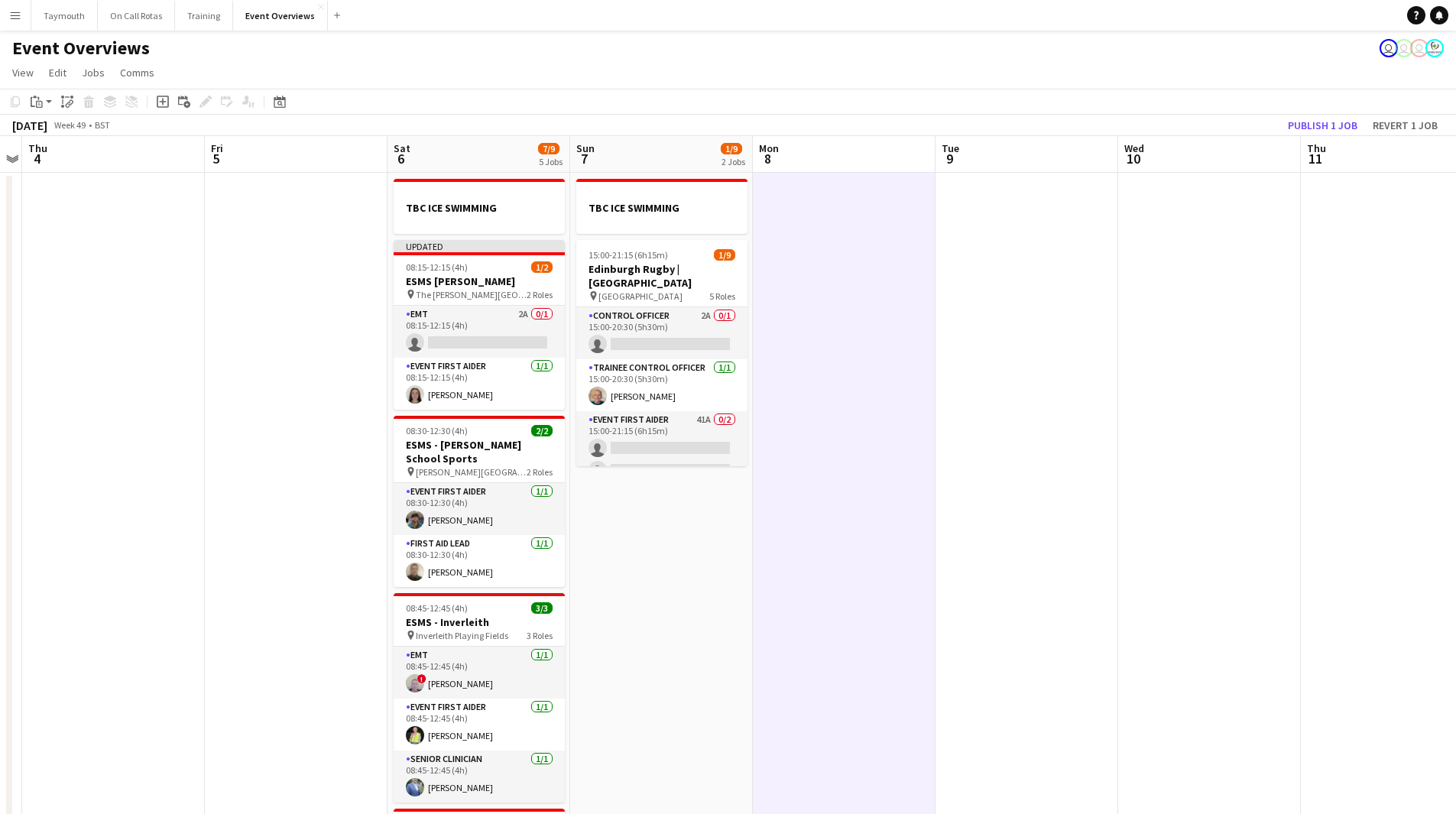
scroll to position [0, 526]
click at [1319, 125] on button "Publish 1 job" at bounding box center [1323, 125] width 82 height 20
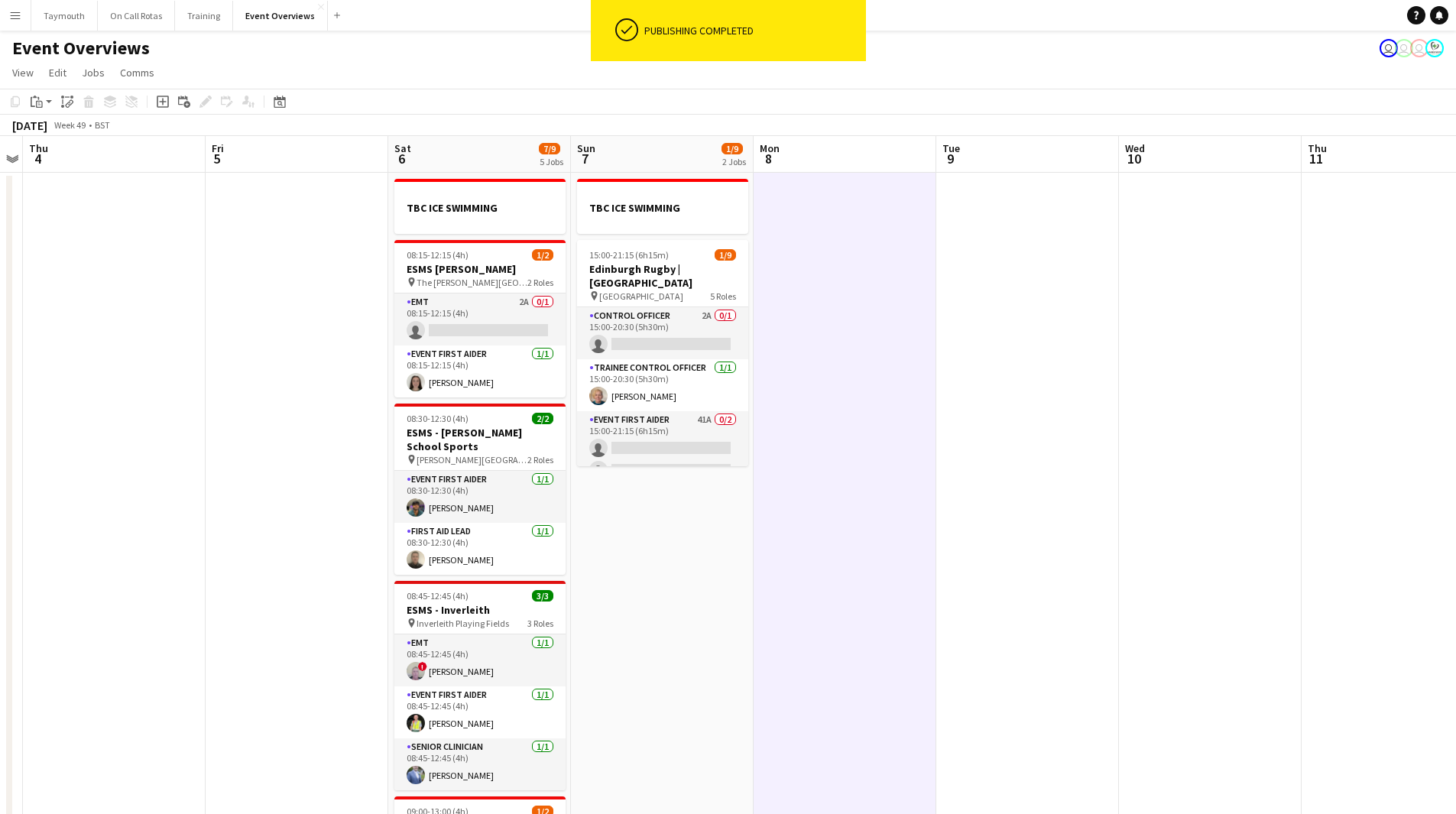
drag, startPoint x: 1201, startPoint y: 453, endPoint x: 451, endPoint y: 430, distance: 750.4
click at [477, 431] on app-calendar-viewport "Mon 1 1 Job Tue 2 Wed 3 Thu 4 Fri 5 Sat 6 7/9 5 Jobs Sun 7 1/9 2 Jobs Mon 8 Tue…" at bounding box center [728, 829] width 1456 height 1386
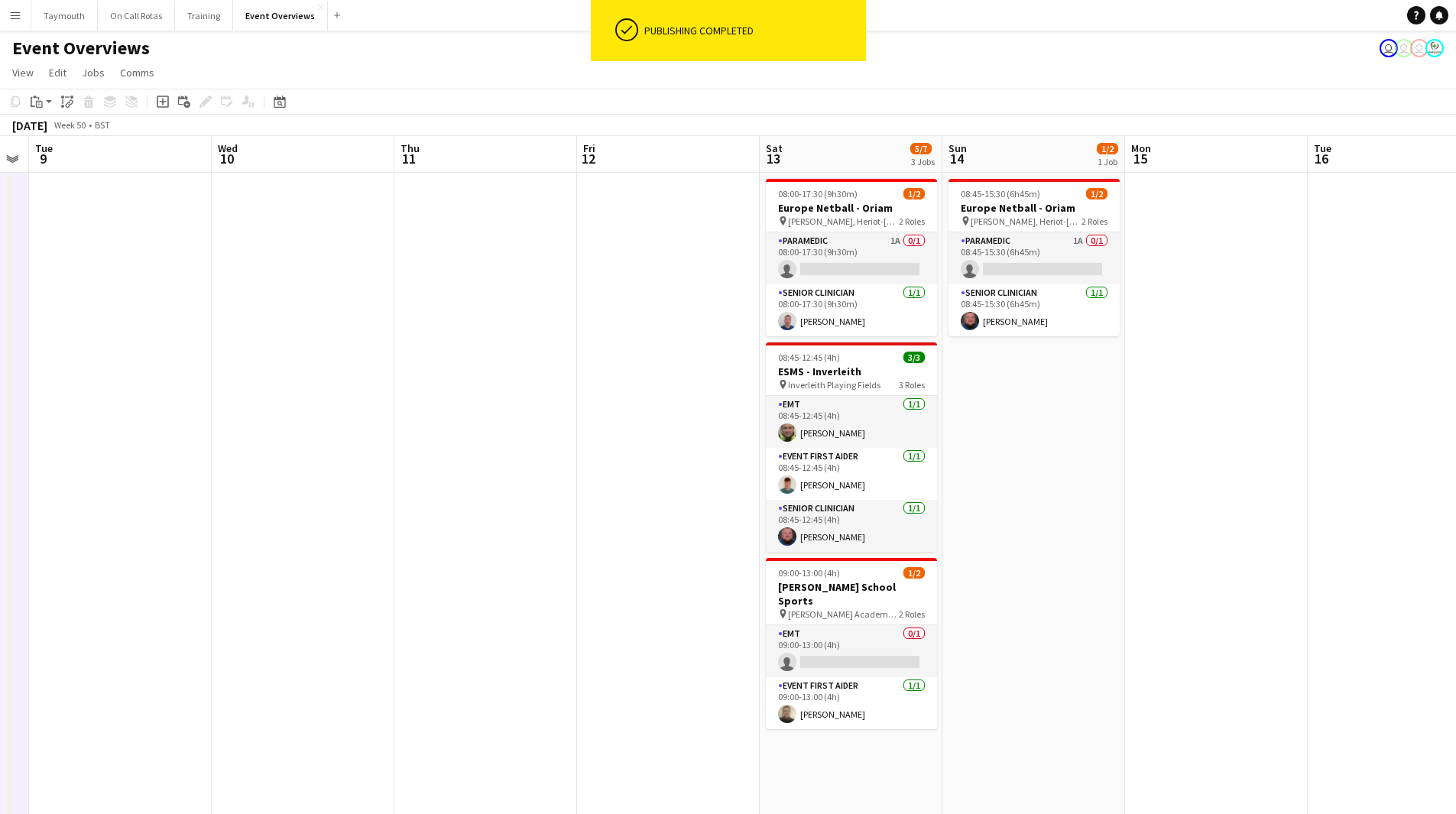
scroll to position [0, 438]
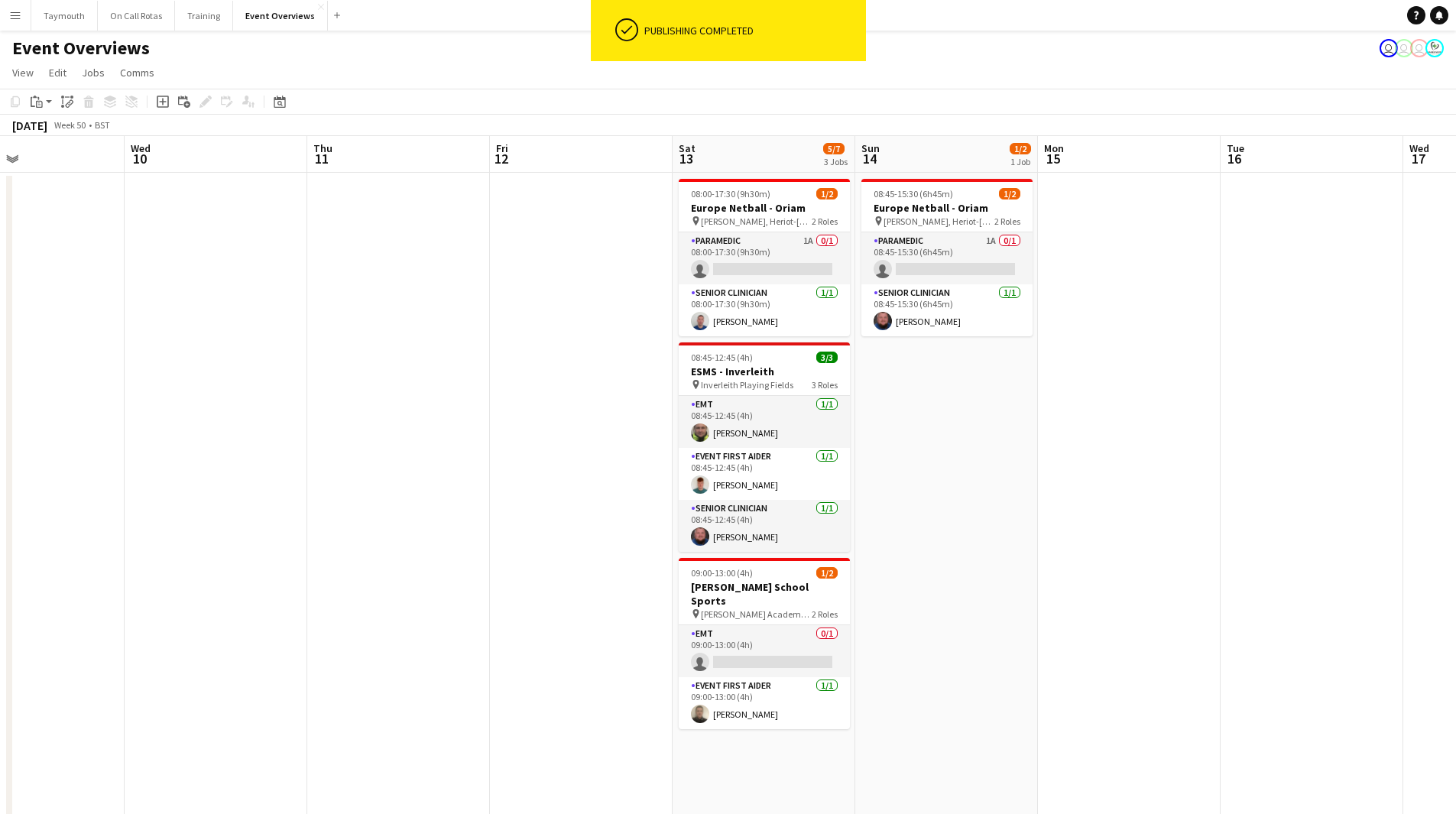
drag, startPoint x: 574, startPoint y: 460, endPoint x: 546, endPoint y: 458, distance: 28.1
click at [547, 458] on app-calendar-viewport "Sat 6 7/9 5 Jobs Sun 7 1/9 2 Jobs Mon 8 Tue 9 Wed 10 Thu 11 Fri 12 Sat 13 5/7 3…" at bounding box center [728, 829] width 1456 height 1386
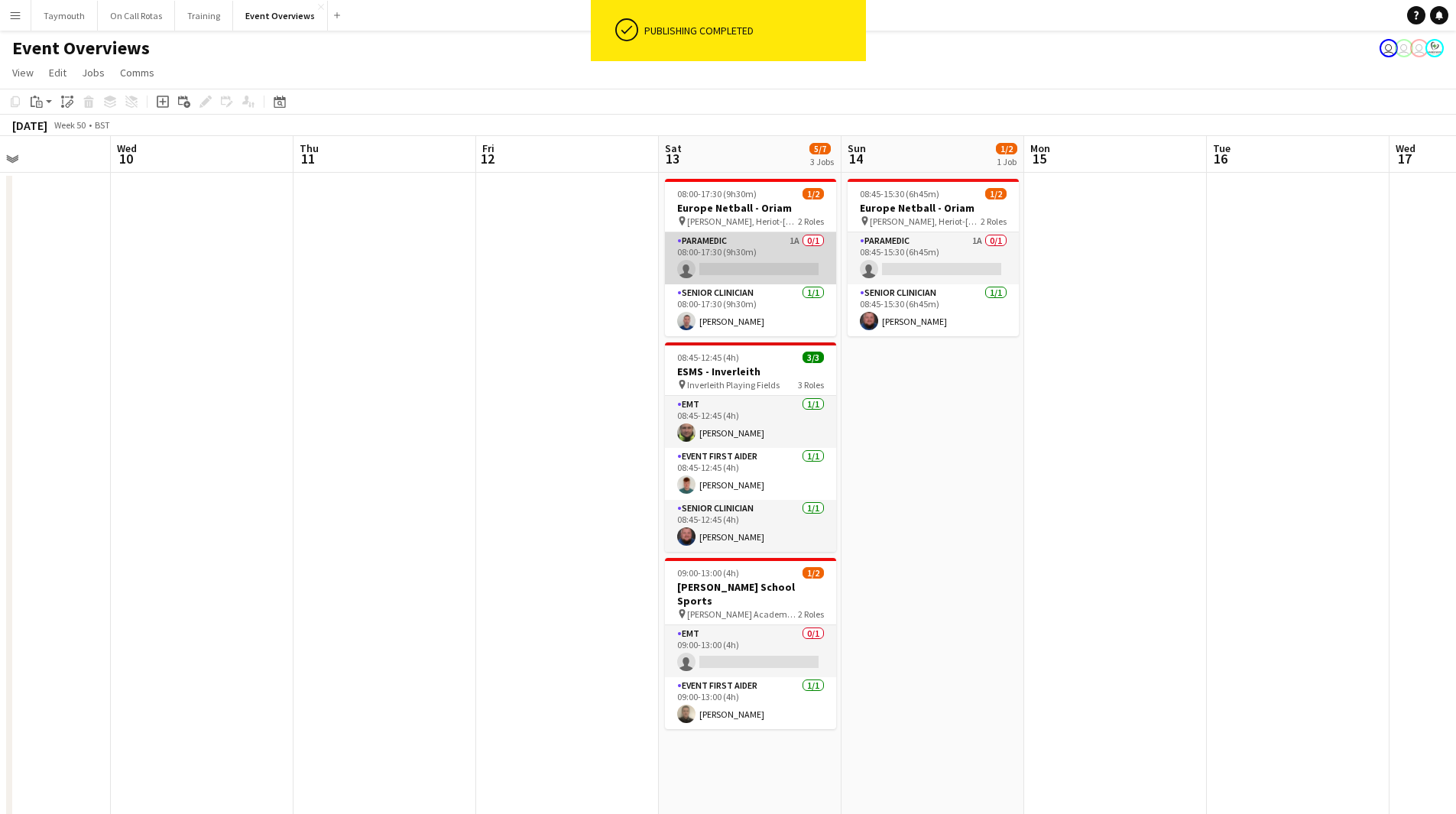
click at [768, 250] on app-card-role "Paramedic 1A 0/1 08:00-17:30 (9h30m) single-neutral-actions" at bounding box center [750, 258] width 171 height 52
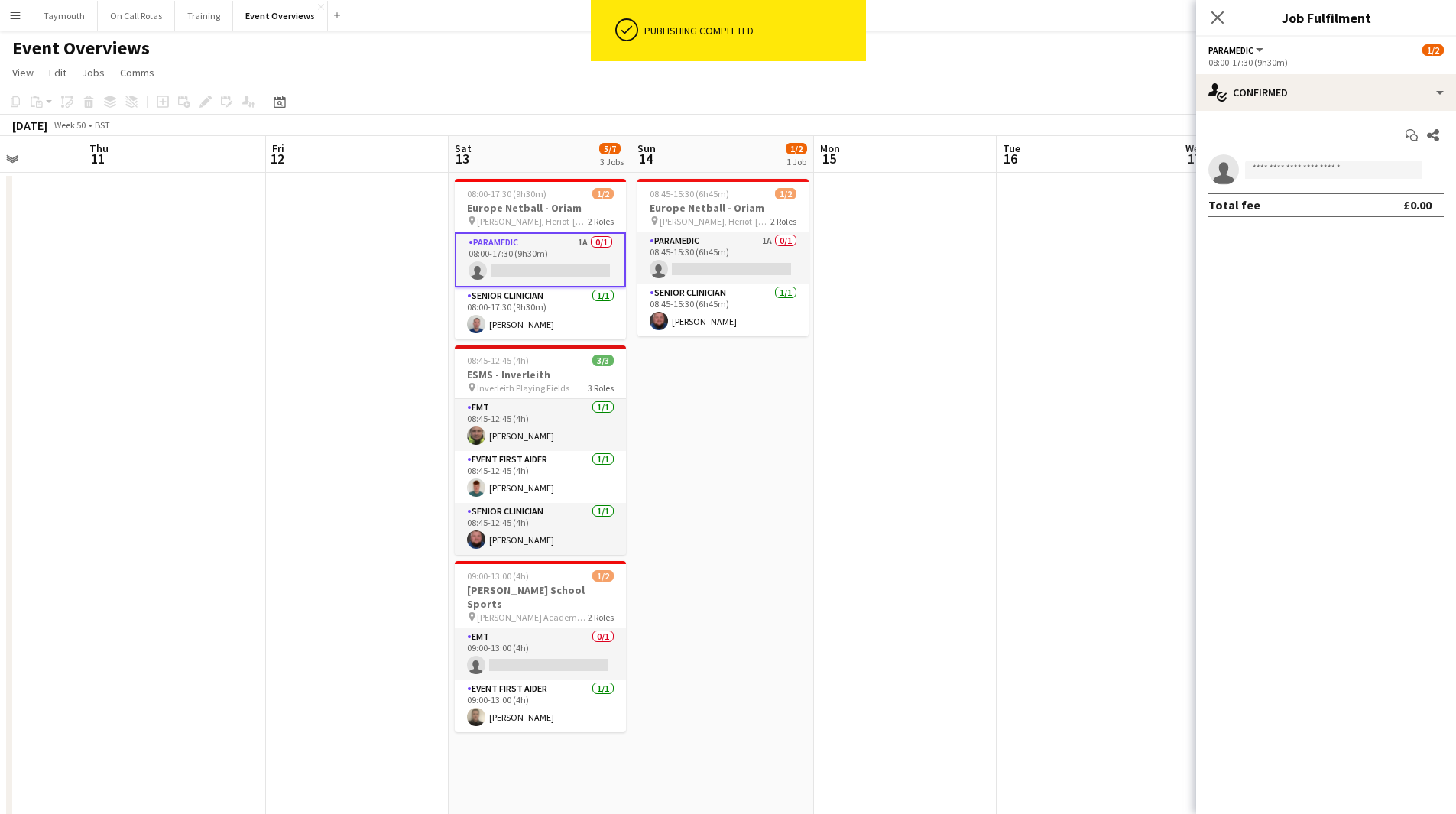
drag, startPoint x: 958, startPoint y: 476, endPoint x: 560, endPoint y: 448, distance: 399.0
click at [552, 454] on app-calendar-viewport "Sun 7 1/9 2 Jobs Mon 8 Tue 9 Wed 10 Thu 11 Fri 12 Sat 13 5/7 3 Jobs Sun 14 1/2 …" at bounding box center [728, 829] width 1456 height 1386
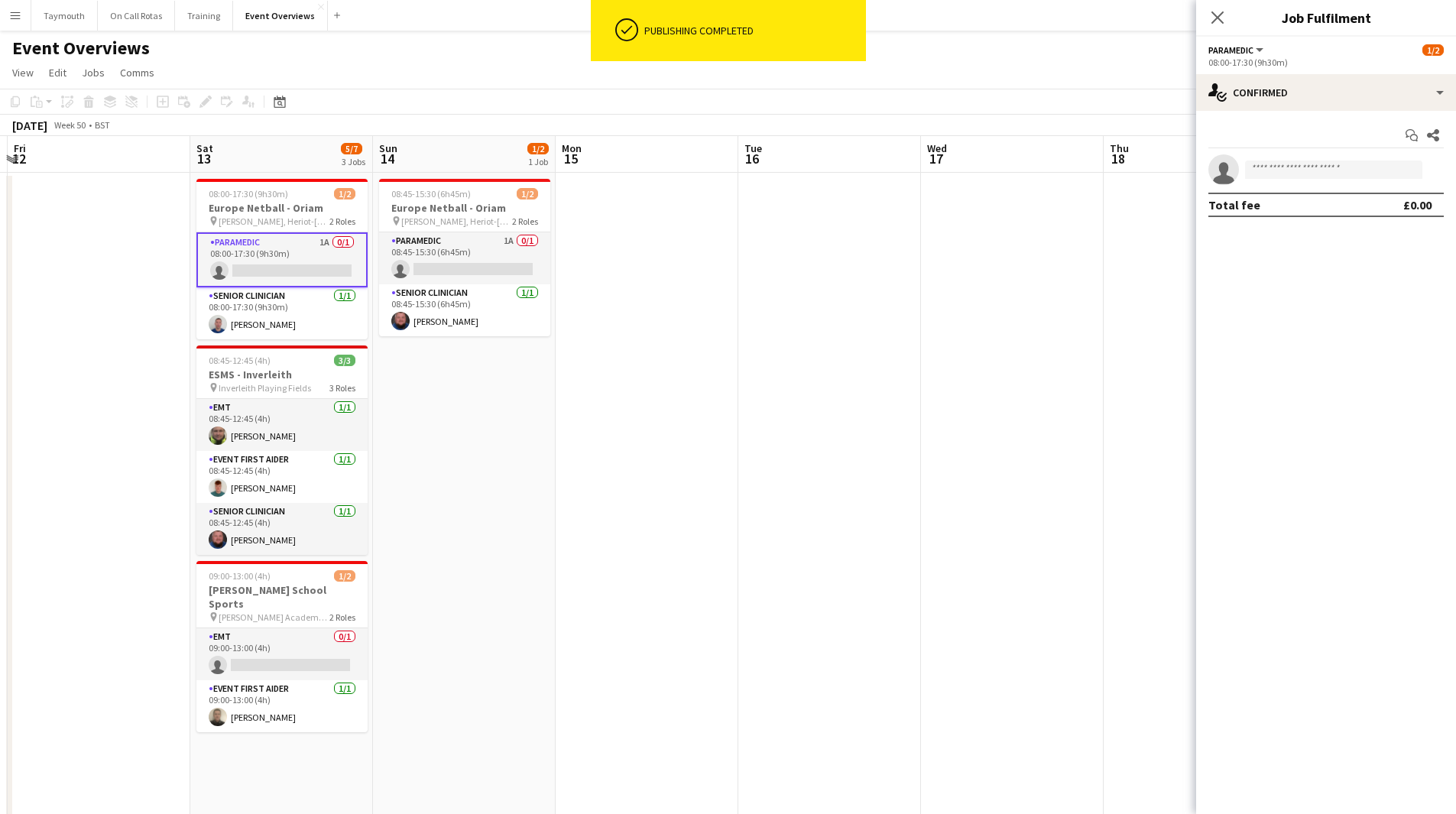
drag, startPoint x: 805, startPoint y: 465, endPoint x: 541, endPoint y: 461, distance: 264.0
click at [570, 465] on app-calendar-viewport "Tue 9 Wed 10 Thu 11 Fri 12 Sat 13 5/7 3 Jobs Sun 14 1/2 1 Job Mon 15 Tue 16 Wed…" at bounding box center [728, 829] width 1456 height 1386
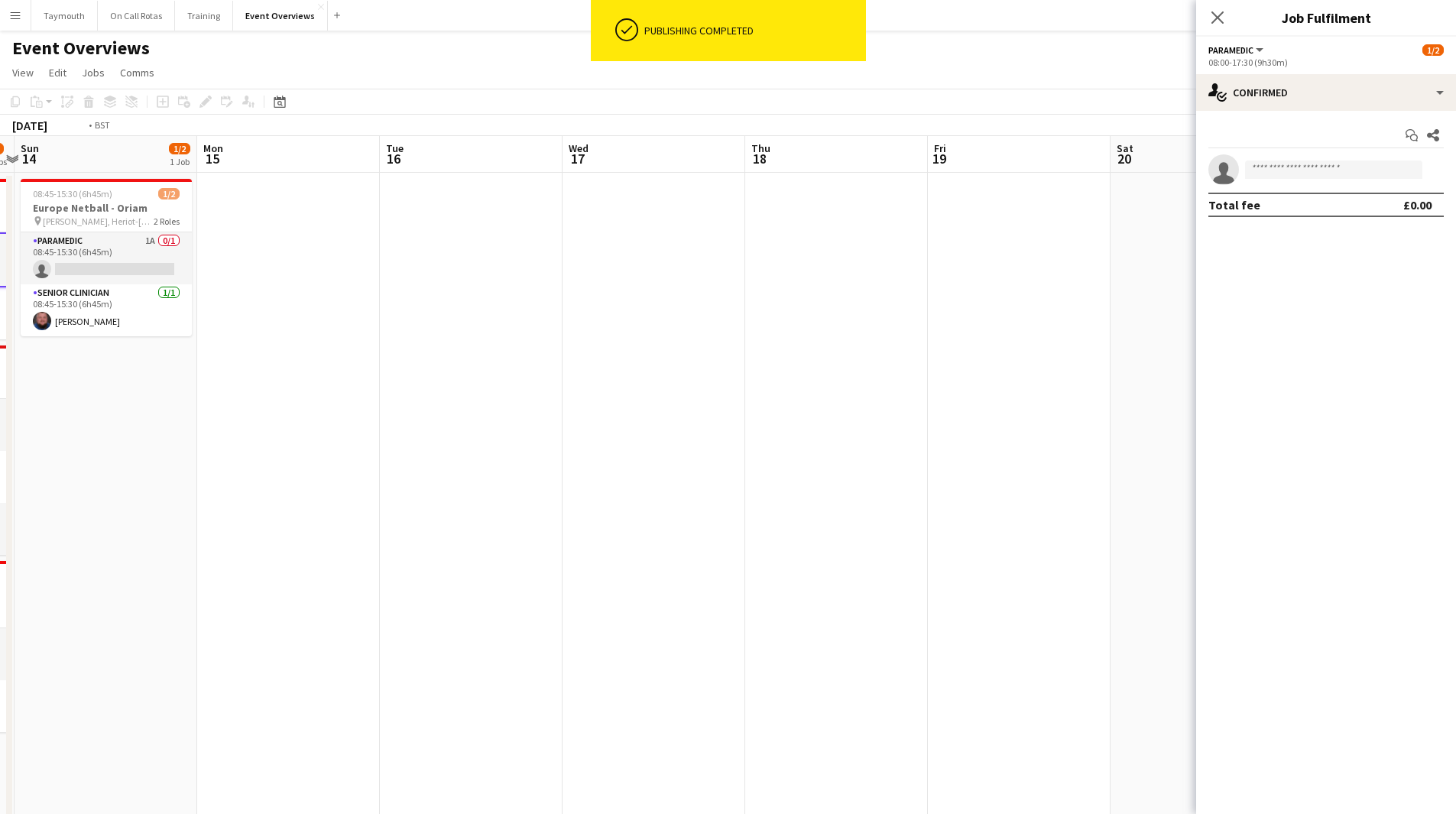
drag, startPoint x: 704, startPoint y: 480, endPoint x: 399, endPoint y: 466, distance: 305.3
click at [410, 468] on app-calendar-viewport "Thu 11 Fri 12 Sat 13 5/7 3 Jobs Sun 14 1/2 1 Job Mon 15 Tue 16 Wed 17 Thu 18 Fr…" at bounding box center [728, 829] width 1456 height 1386
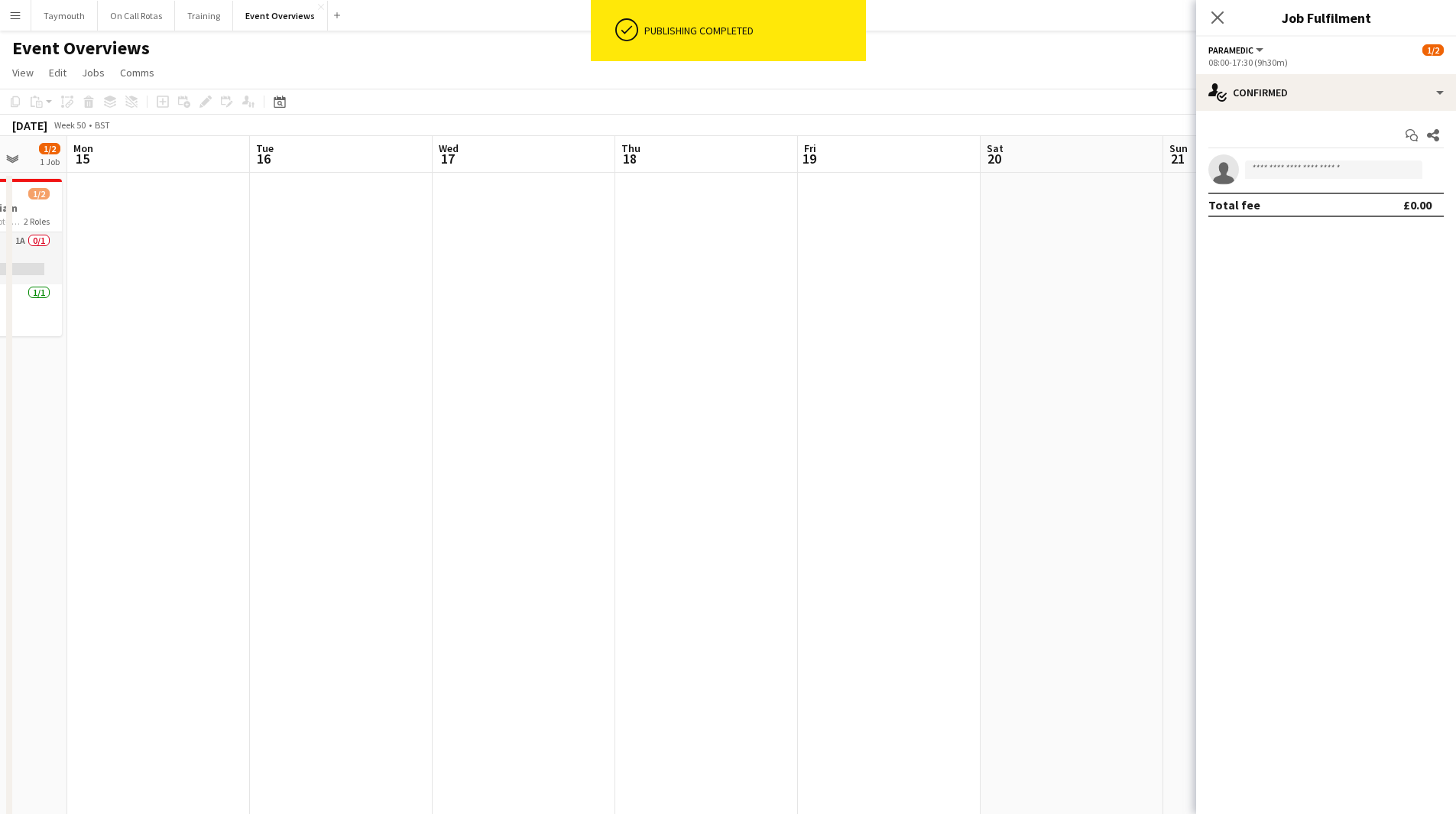
drag, startPoint x: 722, startPoint y: 529, endPoint x: 331, endPoint y: 498, distance: 392.2
click at [323, 502] on app-calendar-viewport "Fri 12 Sat 13 5/7 3 Jobs Sun 14 1/2 1 Job Mon 15 Tue 16 Wed 17 Thu 18 Fri 19 Sa…" at bounding box center [728, 829] width 1456 height 1386
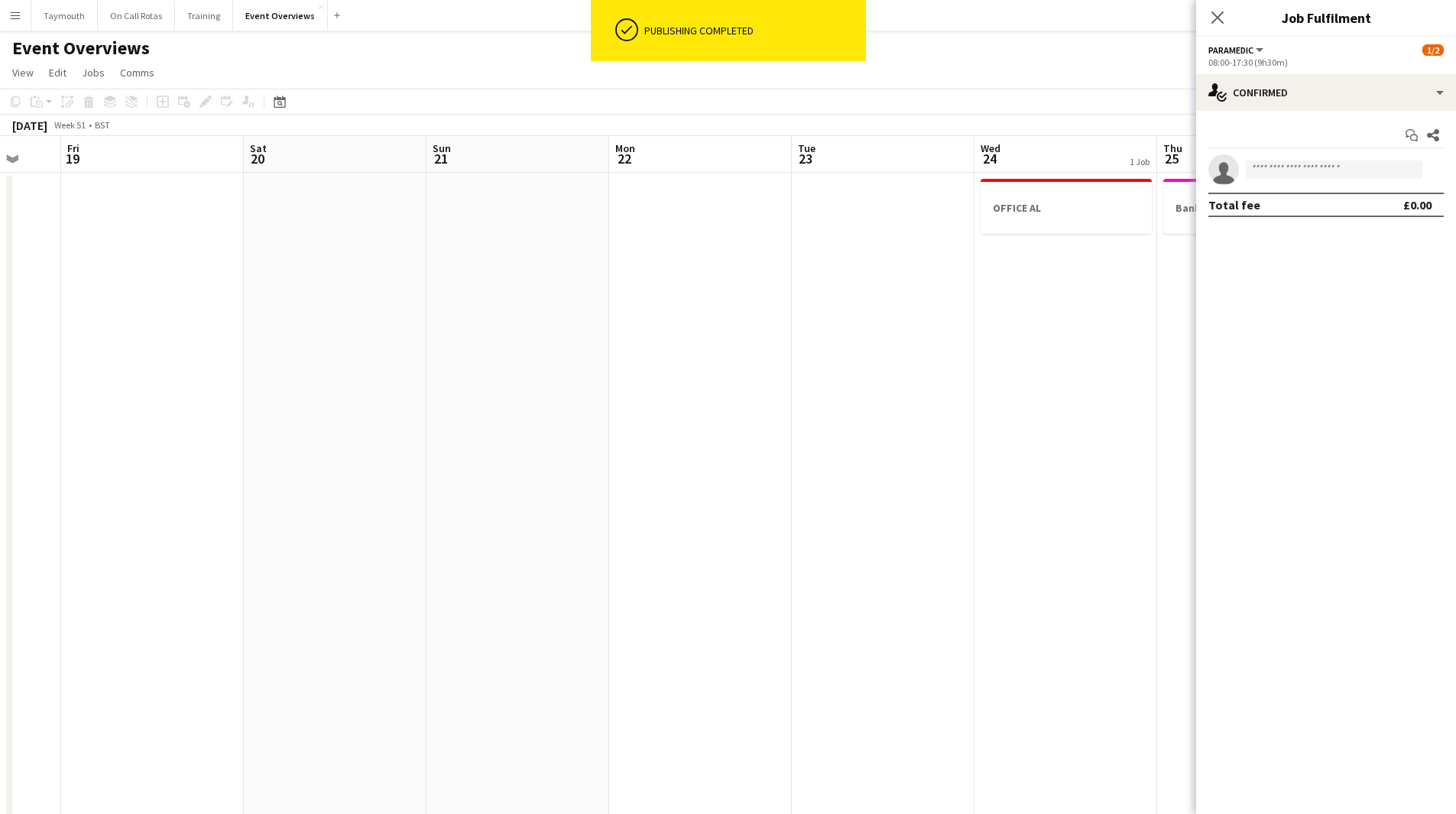
drag, startPoint x: 752, startPoint y: 542, endPoint x: 531, endPoint y: 538, distance: 221.0
click at [531, 538] on app-calendar-viewport "Tue 16 Wed 17 Thu 18 Fri 19 Sat 20 Sun 21 Mon 22 Tue 23 Wed 24 1 Job Thu 25 1 J…" at bounding box center [728, 829] width 1456 height 1386
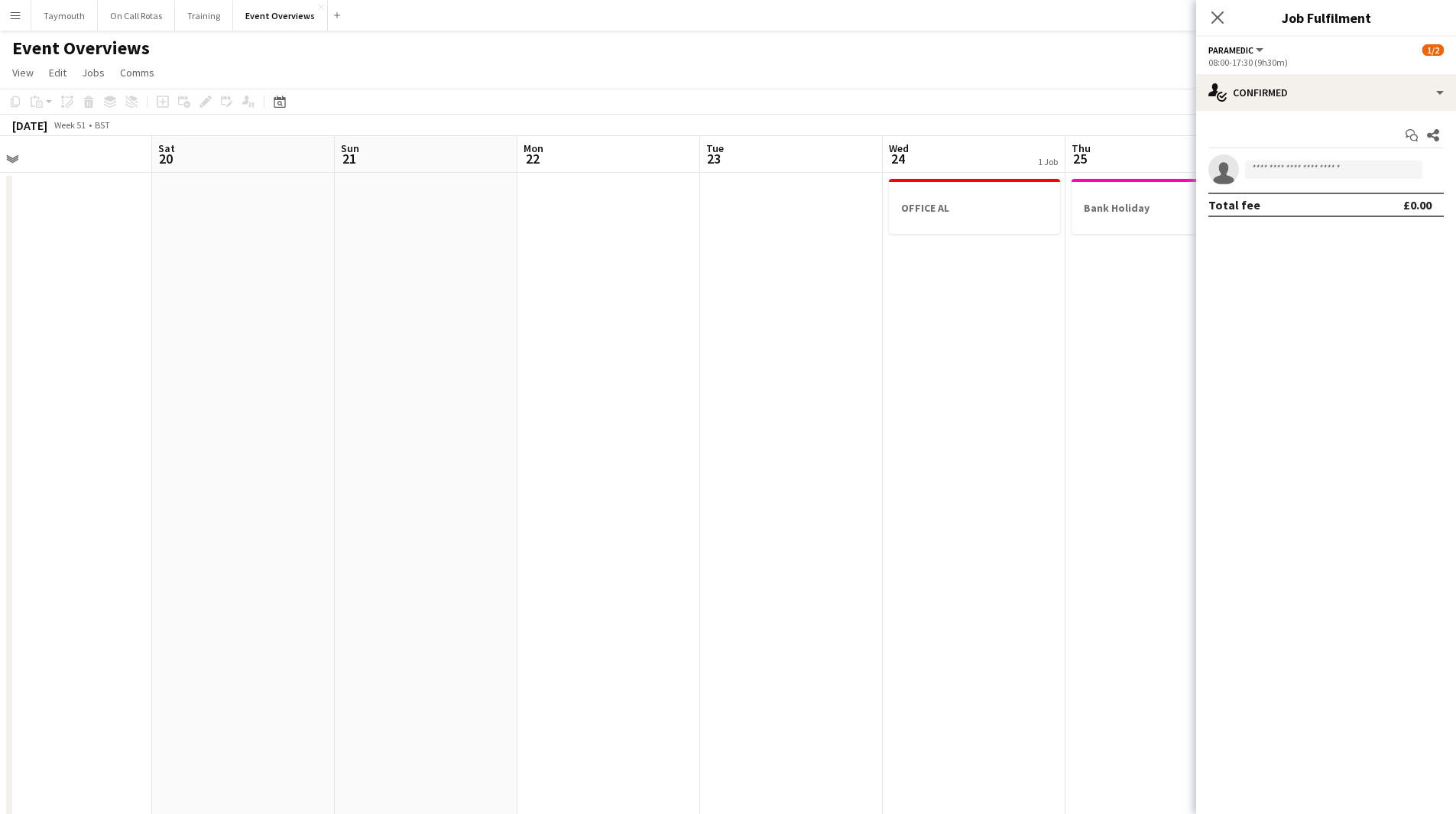
drag, startPoint x: 710, startPoint y: 555, endPoint x: 461, endPoint y: 555, distance: 249.0
click at [461, 555] on app-calendar-viewport "Tue 16 Wed 17 Thu 18 Fri 19 Sat 20 Sun 21 Mon 22 Tue 23 Wed 24 1 Job Thu 25 1 J…" at bounding box center [728, 829] width 1456 height 1386
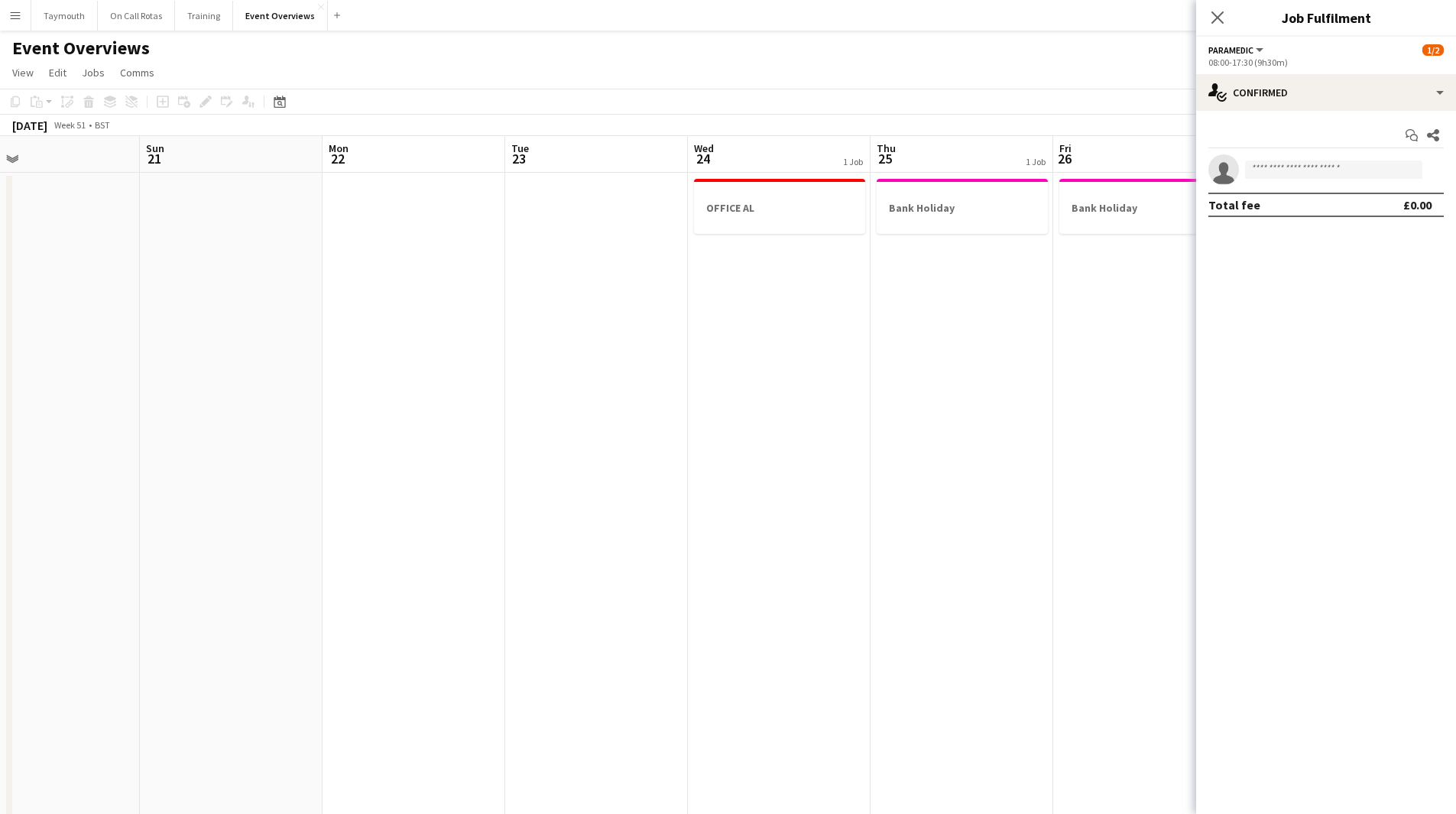
drag, startPoint x: 772, startPoint y: 587, endPoint x: 590, endPoint y: 559, distance: 184.1
click at [490, 563] on app-calendar-viewport "Wed 17 Thu 18 Fri 19 Sat 20 Sun 21 Mon 22 Tue 23 Wed 24 1 Job Thu 25 1 Job Fri …" at bounding box center [728, 829] width 1456 height 1386
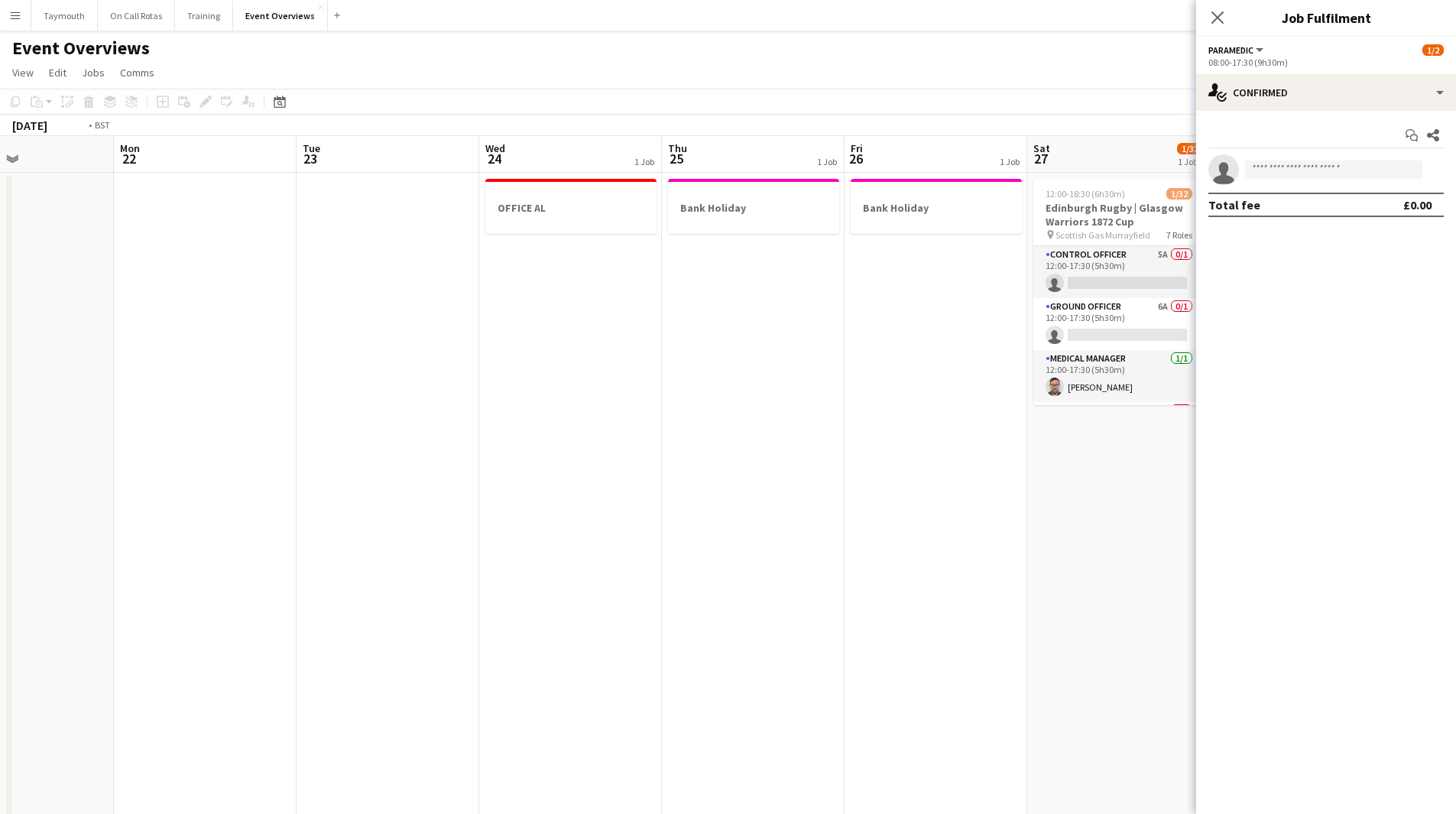
drag, startPoint x: 747, startPoint y: 594, endPoint x: 532, endPoint y: 581, distance: 215.4
click at [532, 581] on app-calendar-viewport "Fri 19 Sat 20 Sun 21 Mon 22 Tue 23 Wed 24 1 Job Thu 25 1 Job Fri 26 1 Job Sat 2…" at bounding box center [728, 829] width 1456 height 1386
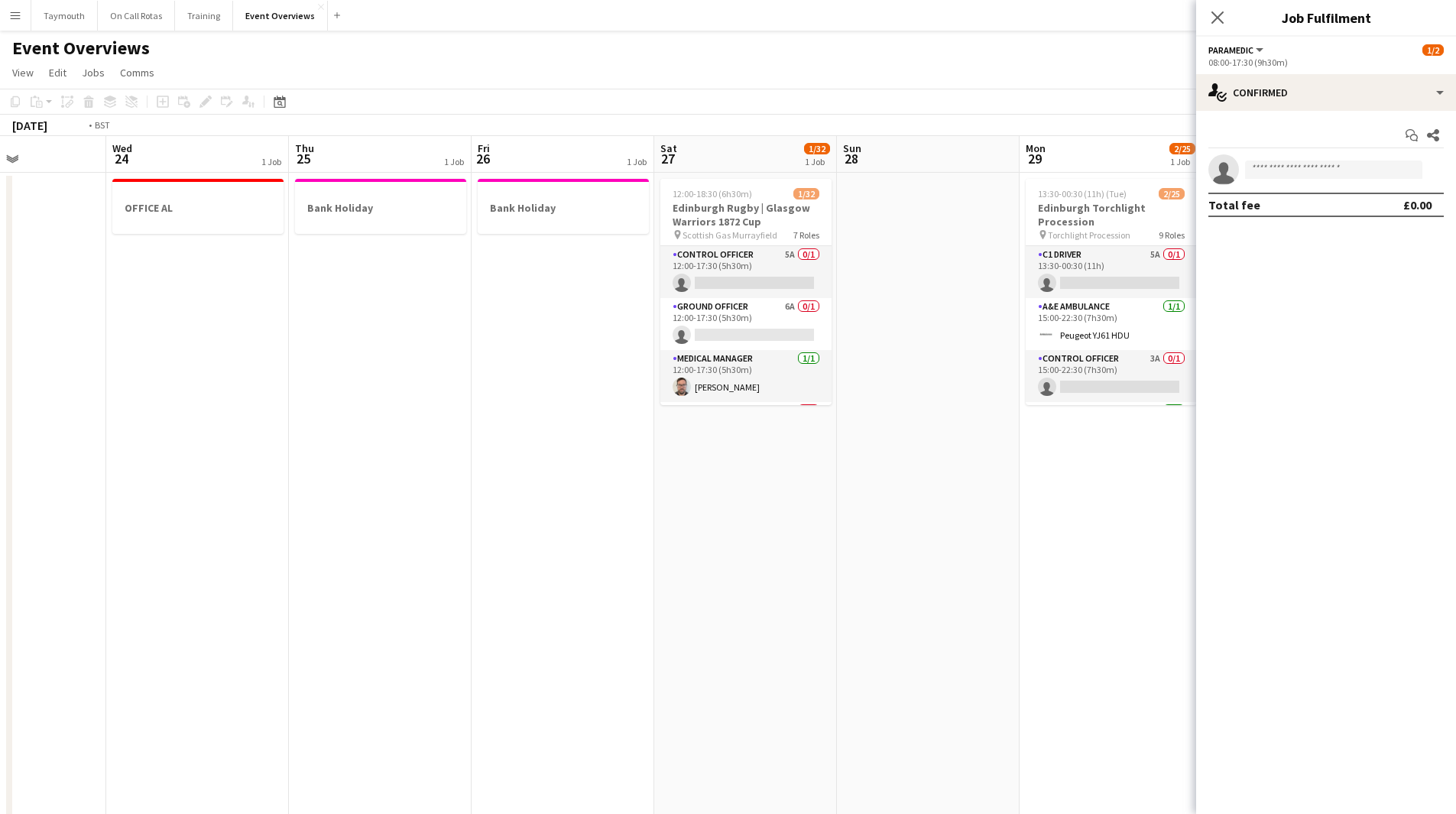
drag, startPoint x: 532, startPoint y: 581, endPoint x: 1342, endPoint y: 582, distance: 810.0
click at [1320, 582] on body "Menu Boards Boards Boards All jobs Status Workforce Workforce My Workforce Recr…" at bounding box center [728, 761] width 1456 height 1522
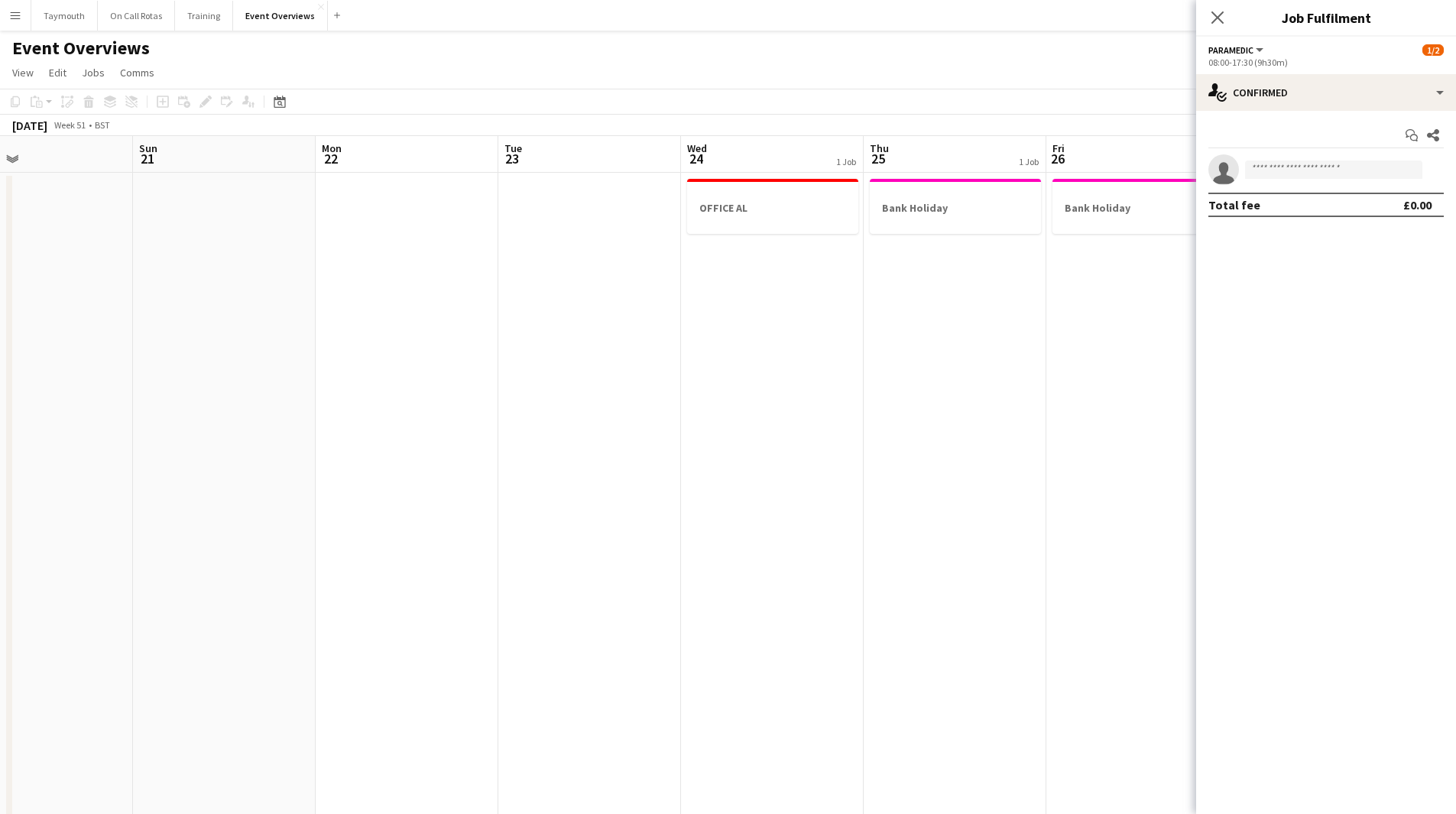
drag, startPoint x: 478, startPoint y: 591, endPoint x: 1333, endPoint y: 634, distance: 856.1
click at [1331, 632] on body "Menu Boards Boards Boards All jobs Status Workforce Workforce My Workforce Recr…" at bounding box center [728, 761] width 1456 height 1522
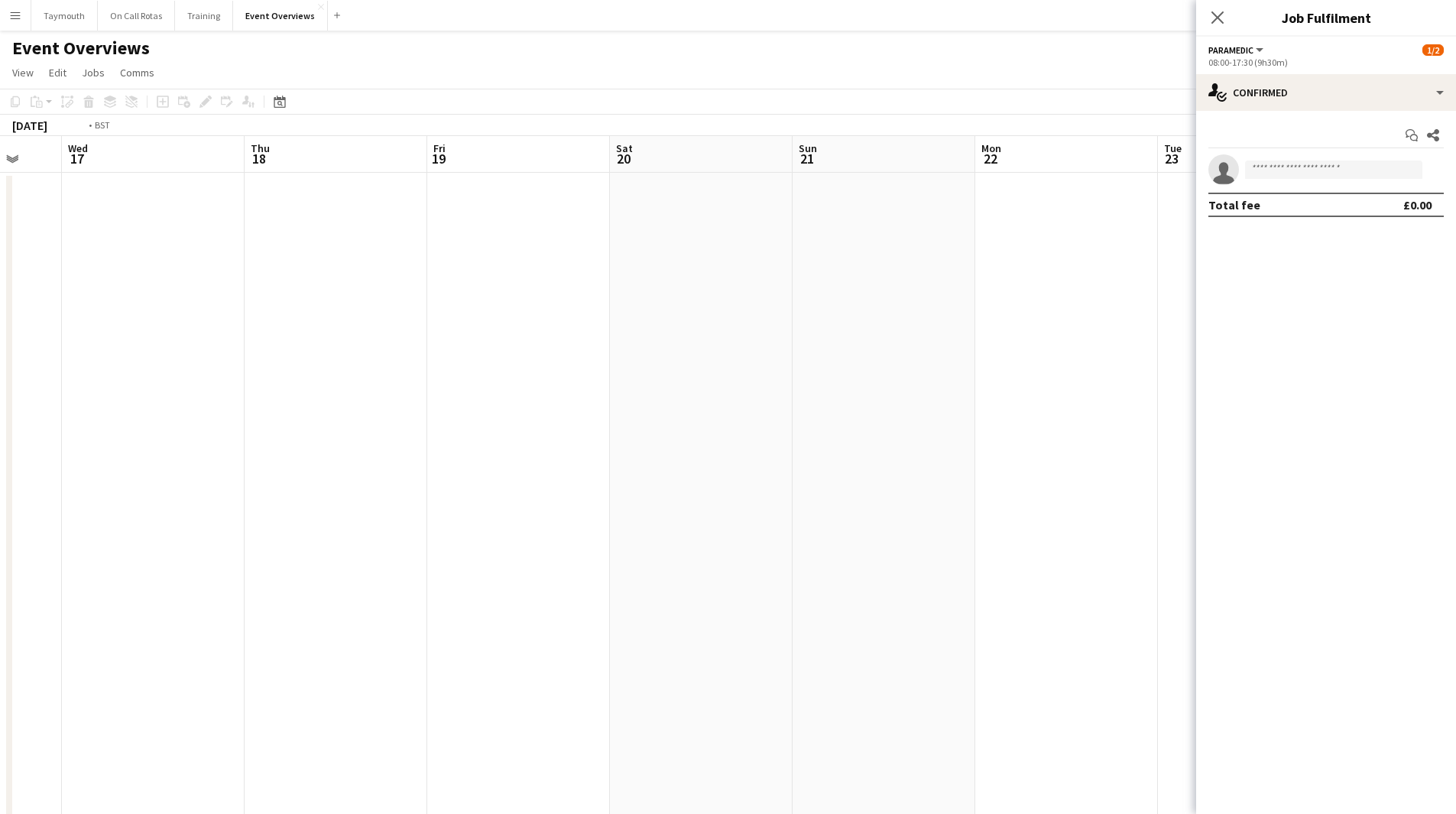
drag, startPoint x: 312, startPoint y: 565, endPoint x: 968, endPoint y: 586, distance: 656.3
click at [919, 589] on app-calendar-viewport "Sun 14 1/2 1 Job Mon 15 Tue 16 Wed 17 Thu 18 Fri 19 Sat 20 Sun 21 Mon 22 Tue 23…" at bounding box center [728, 829] width 1456 height 1386
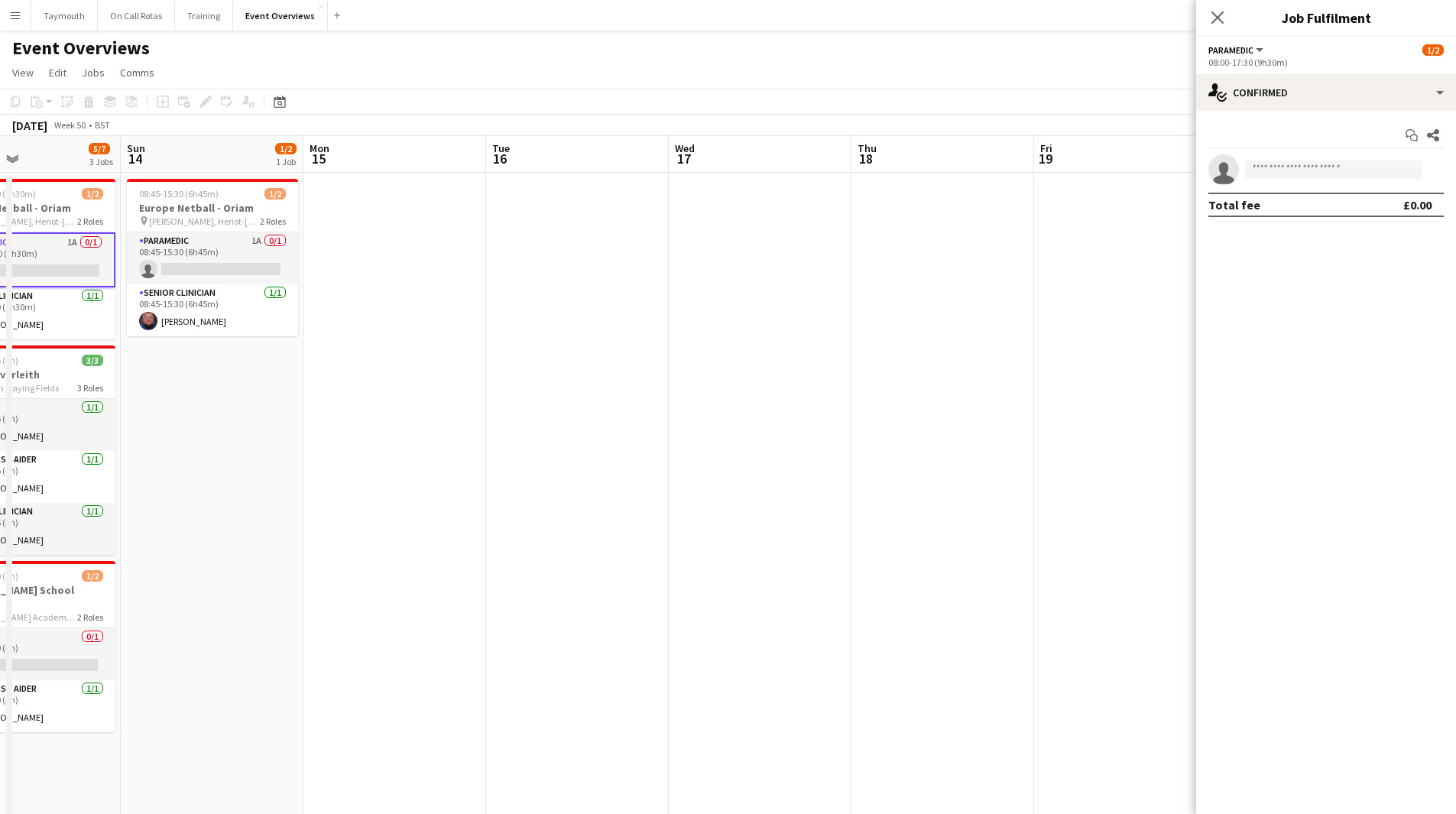
scroll to position [0, 435]
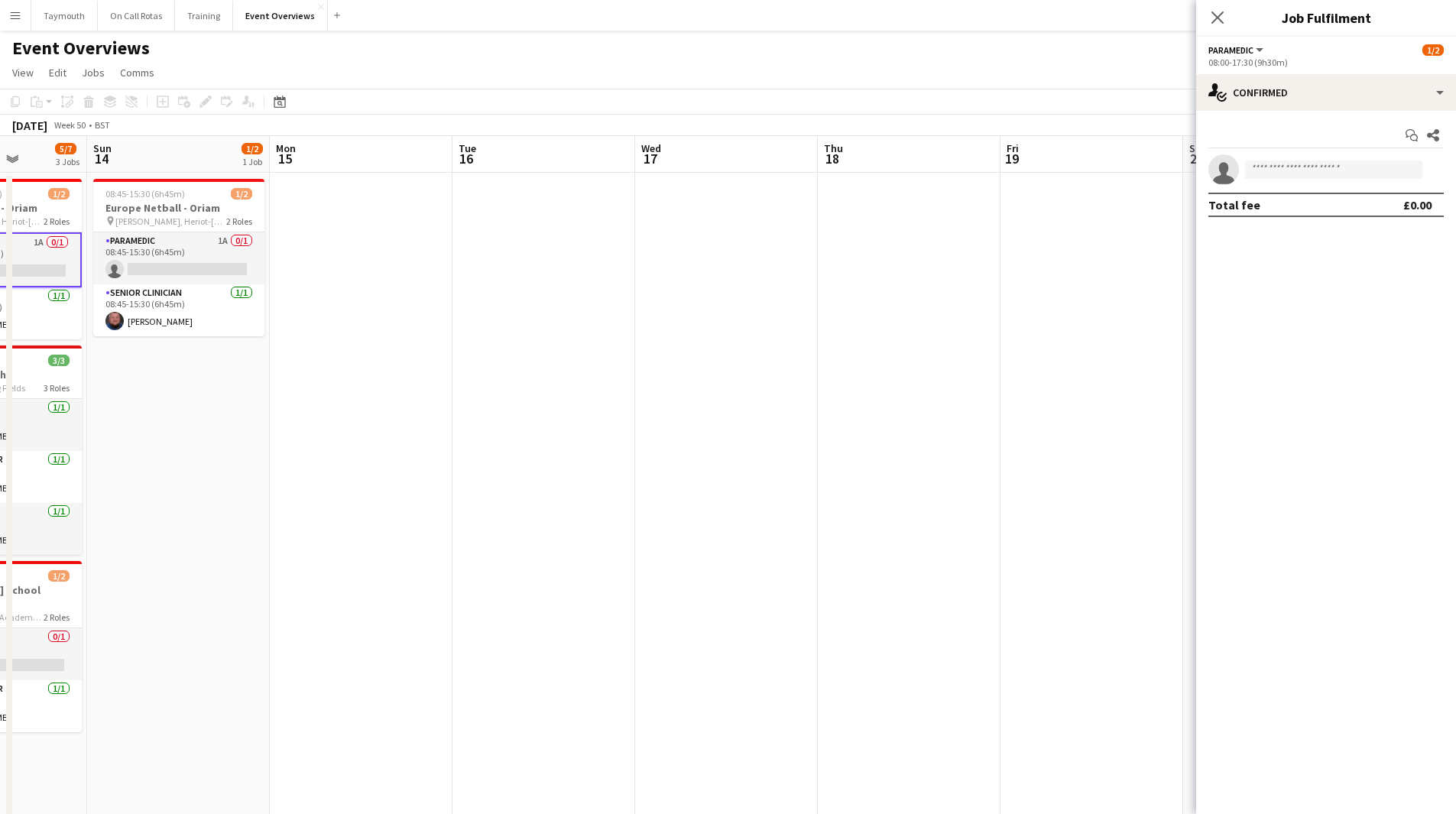
drag, startPoint x: 651, startPoint y: 560, endPoint x: 885, endPoint y: 469, distance: 251.1
click at [1009, 556] on app-calendar-viewport "Thu 11 Fri 12 Sat 13 5/7 3 Jobs Sun 14 1/2 1 Job Mon 15 Tue 16 Wed 17 Thu 18 Fr…" at bounding box center [728, 829] width 1456 height 1386
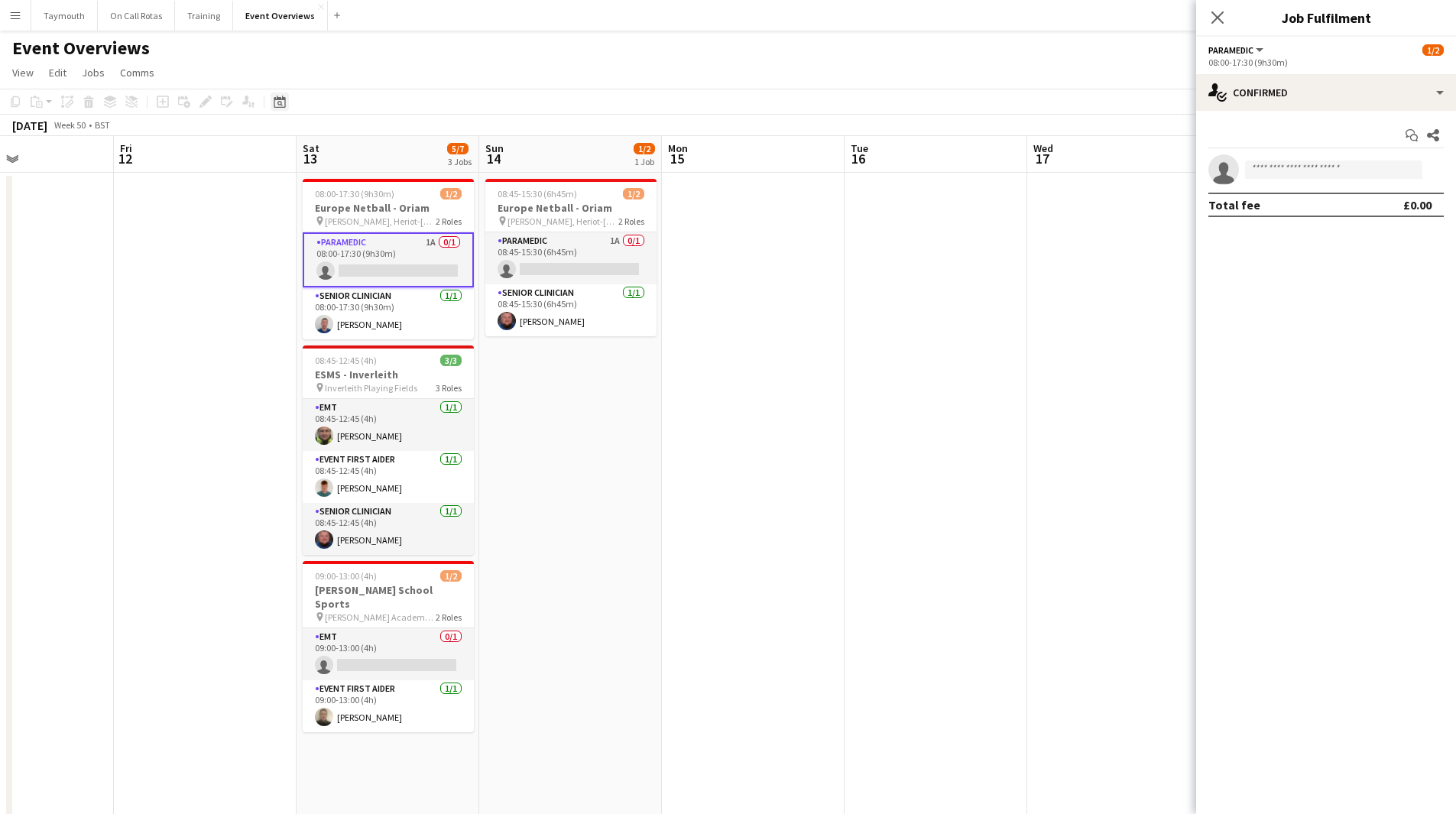
click at [277, 102] on icon "Date picker" at bounding box center [280, 102] width 12 height 12
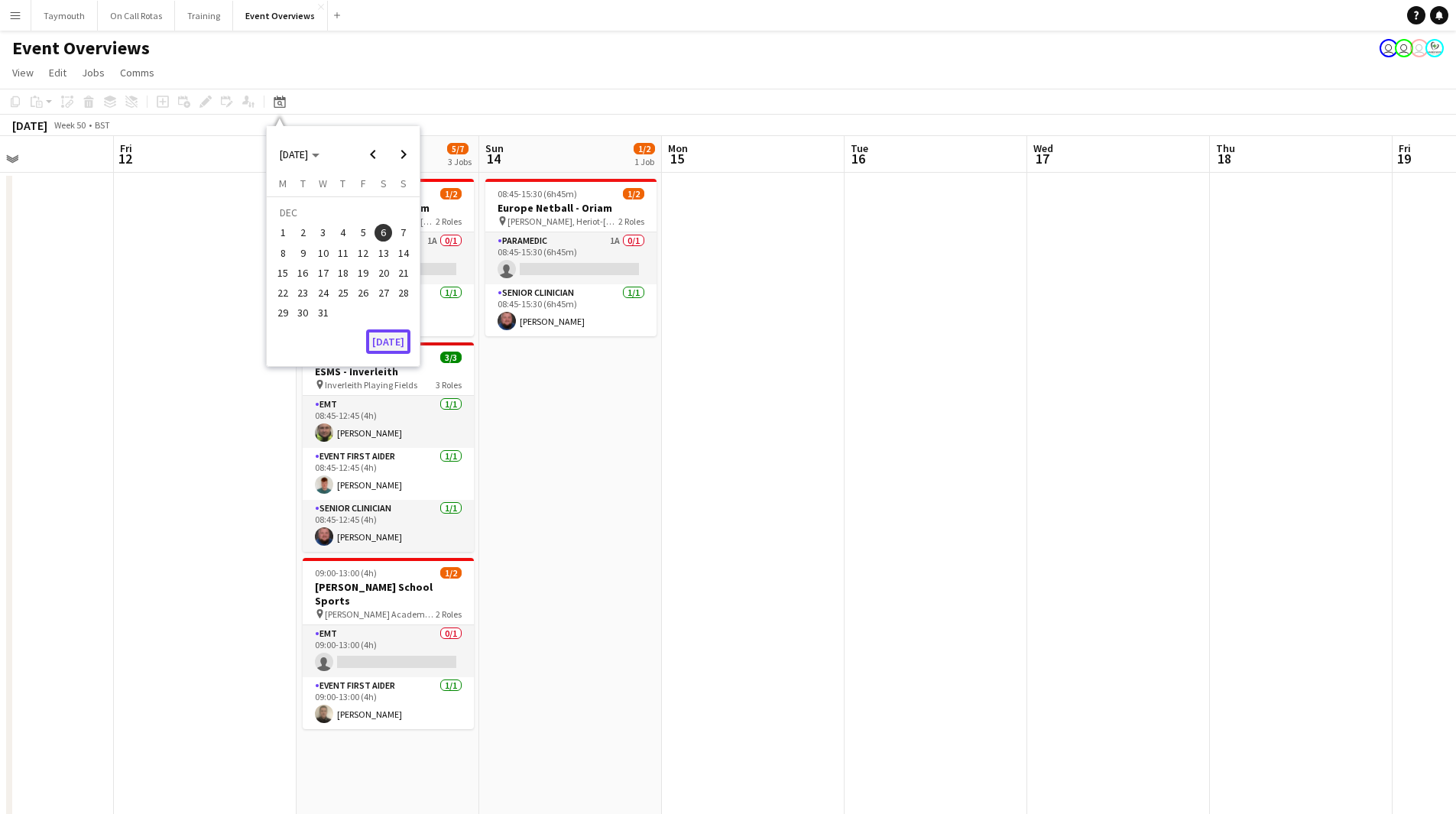
click at [386, 337] on button "[DATE]" at bounding box center [388, 342] width 44 height 25
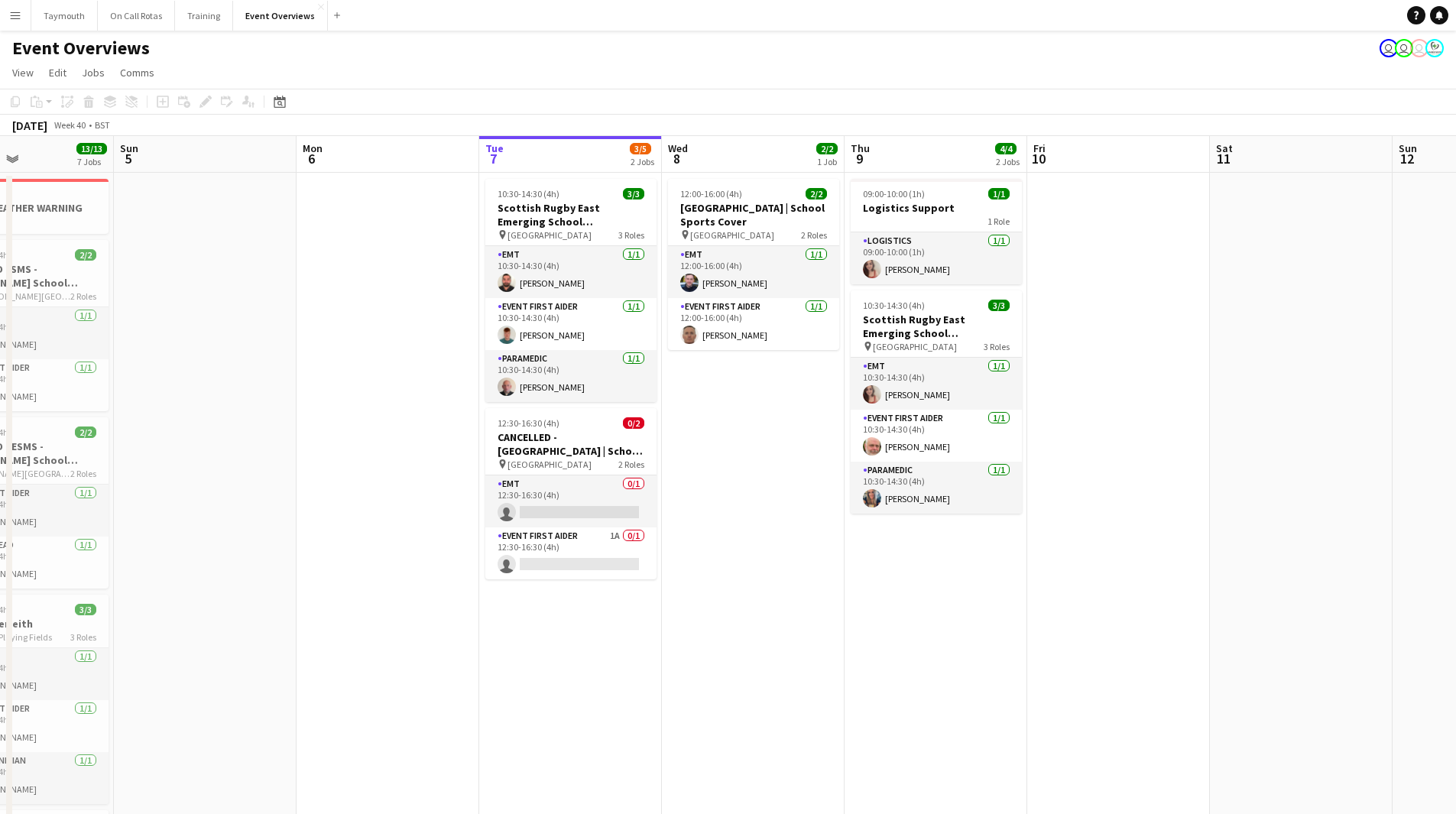
scroll to position [0, 526]
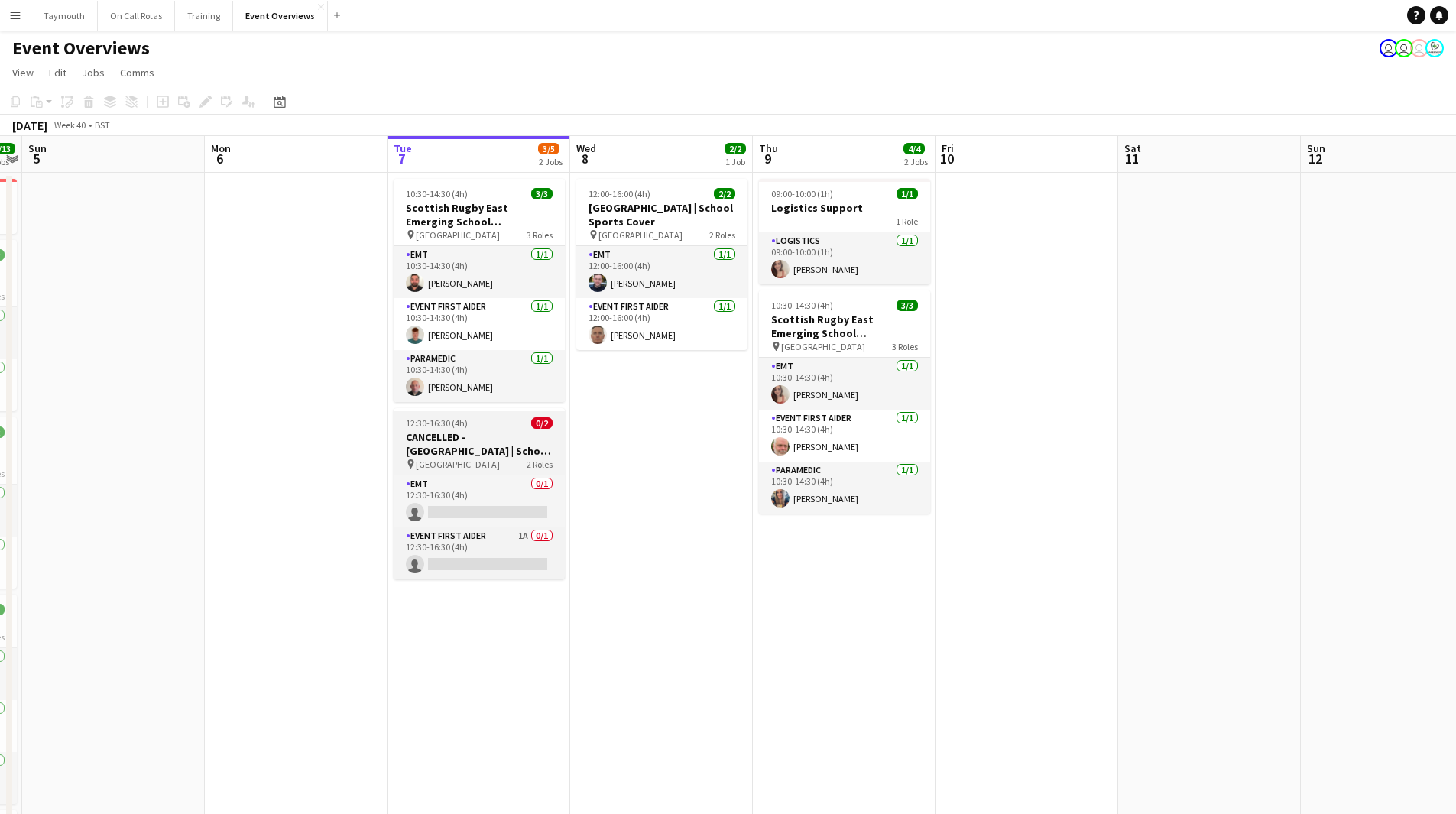
click at [517, 441] on h3 "CANCELLED - [GEOGRAPHIC_DATA] | School Sports Cover" at bounding box center [479, 445] width 171 height 28
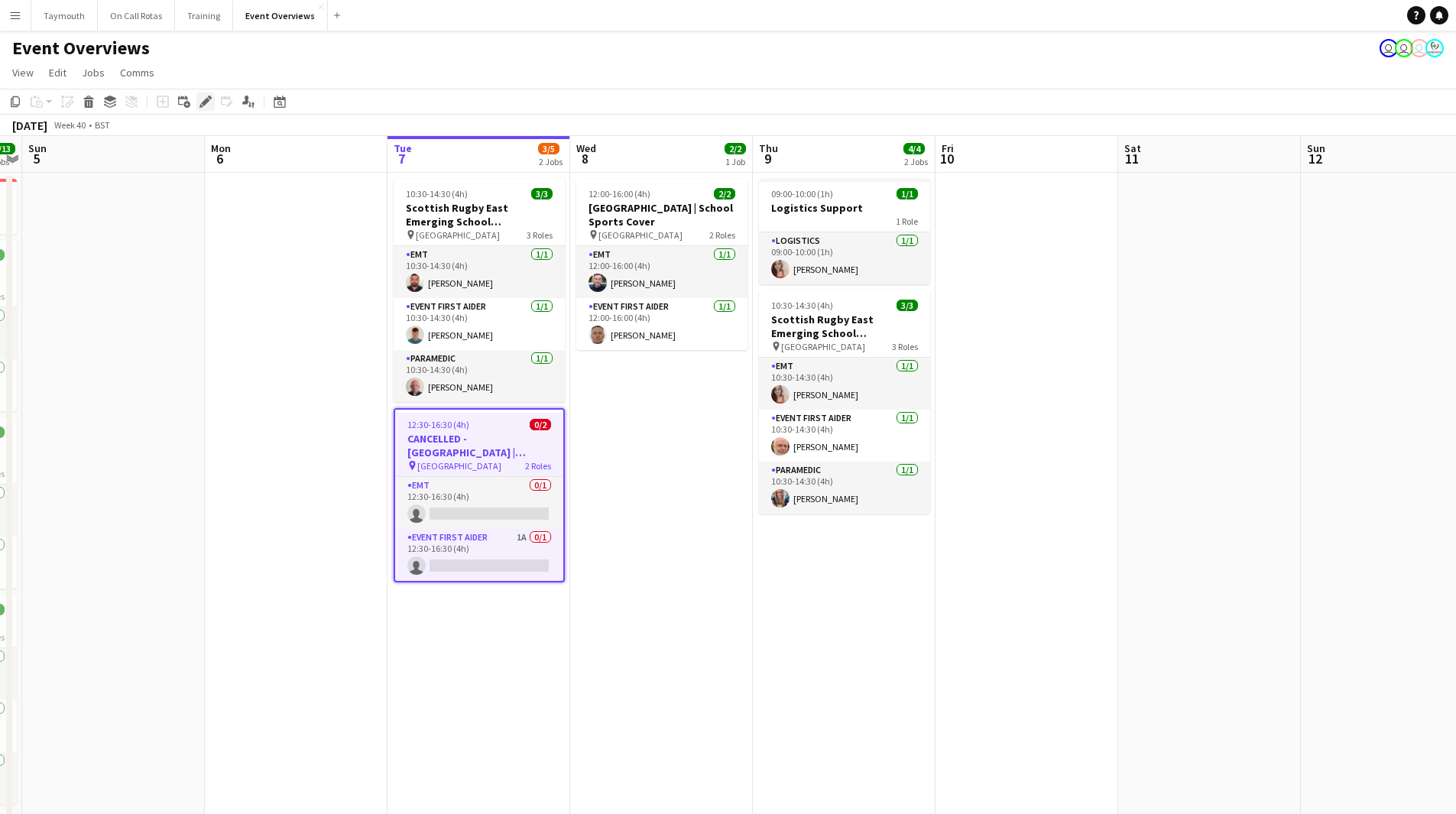
click at [206, 107] on icon "Edit" at bounding box center [205, 102] width 12 height 12
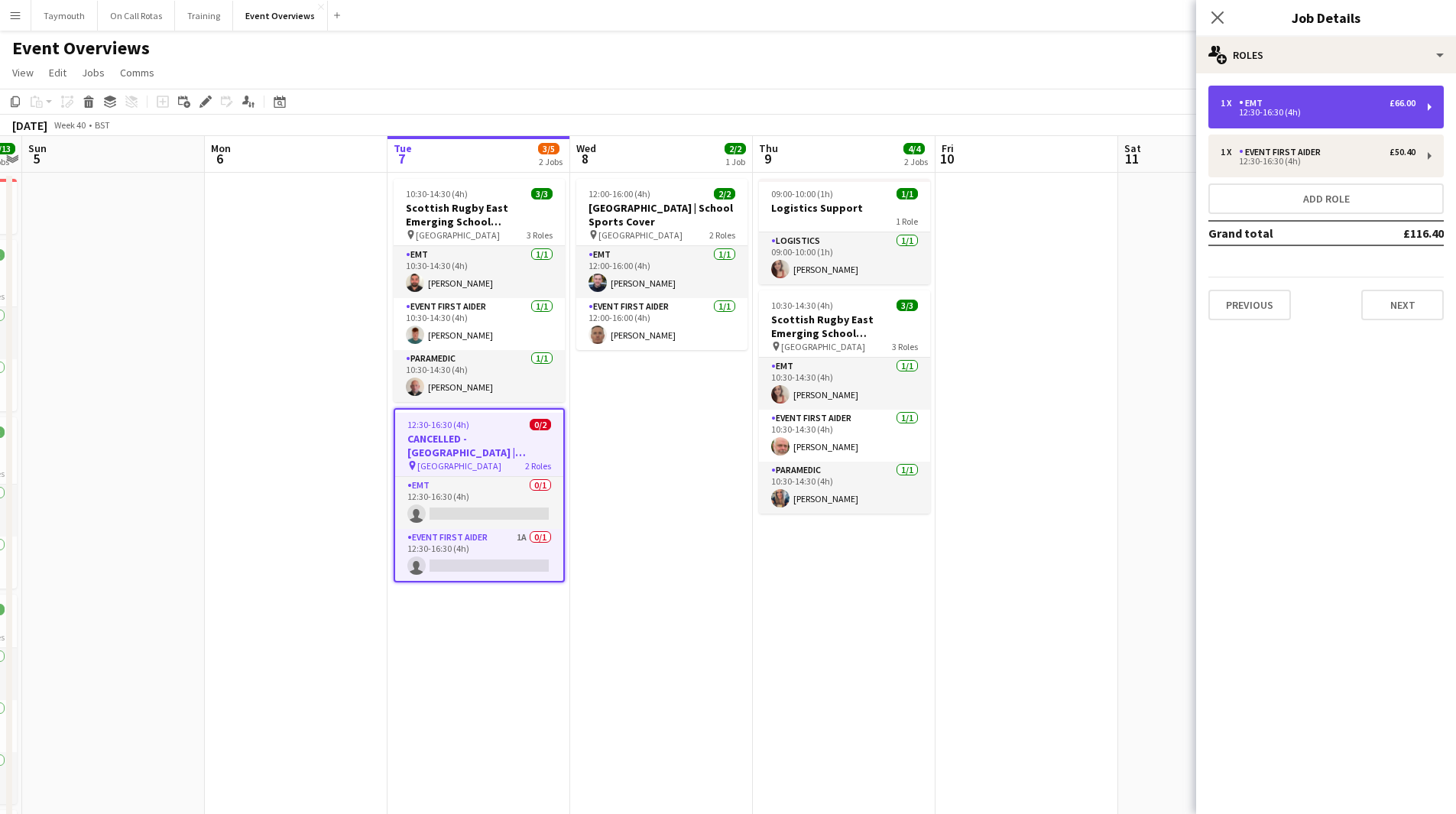
click at [1291, 96] on div "1 x EMT £66.00 12:30-16:30 (4h)" at bounding box center [1326, 107] width 235 height 42
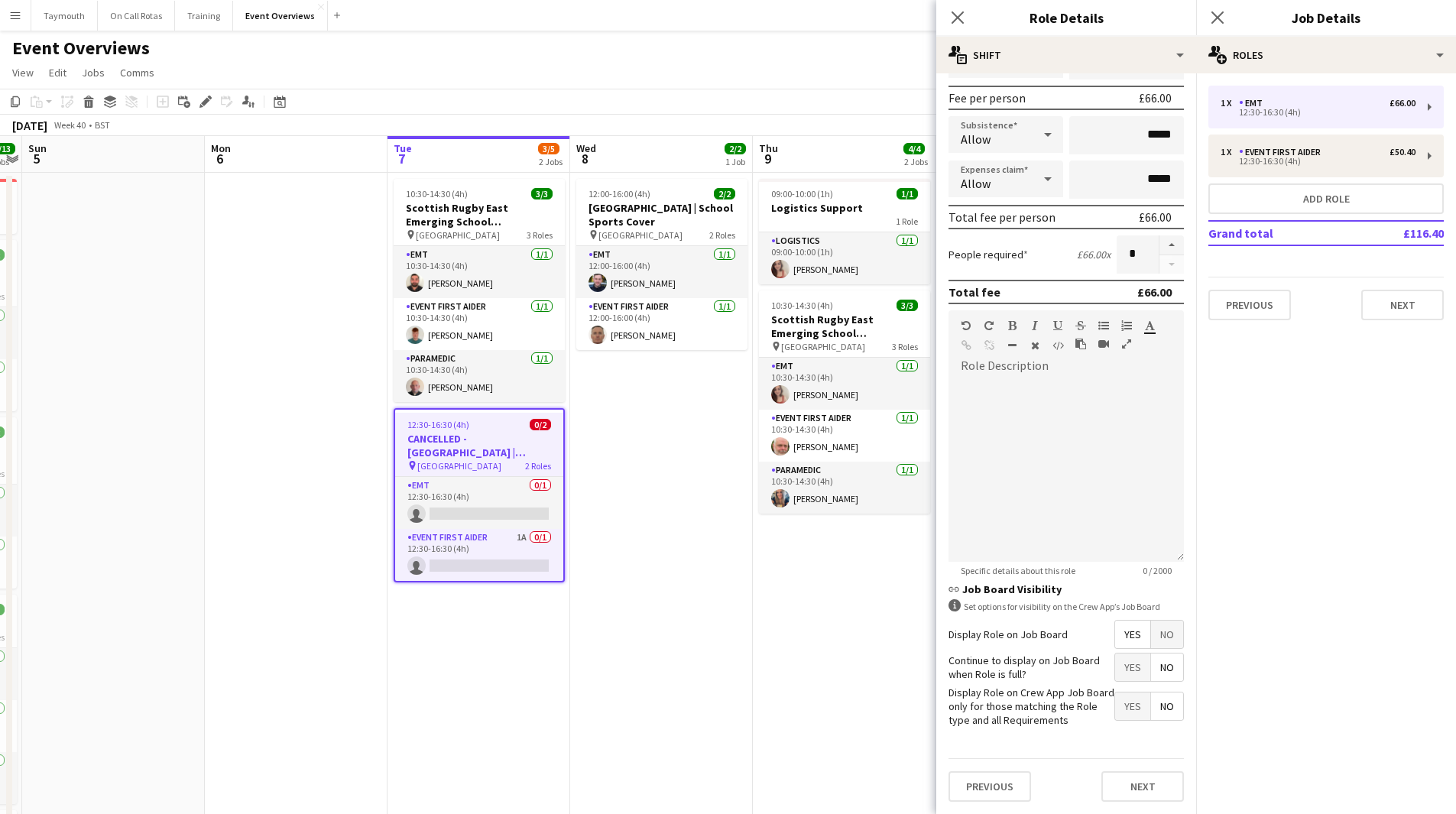
click at [1164, 646] on span "No" at bounding box center [1167, 634] width 32 height 28
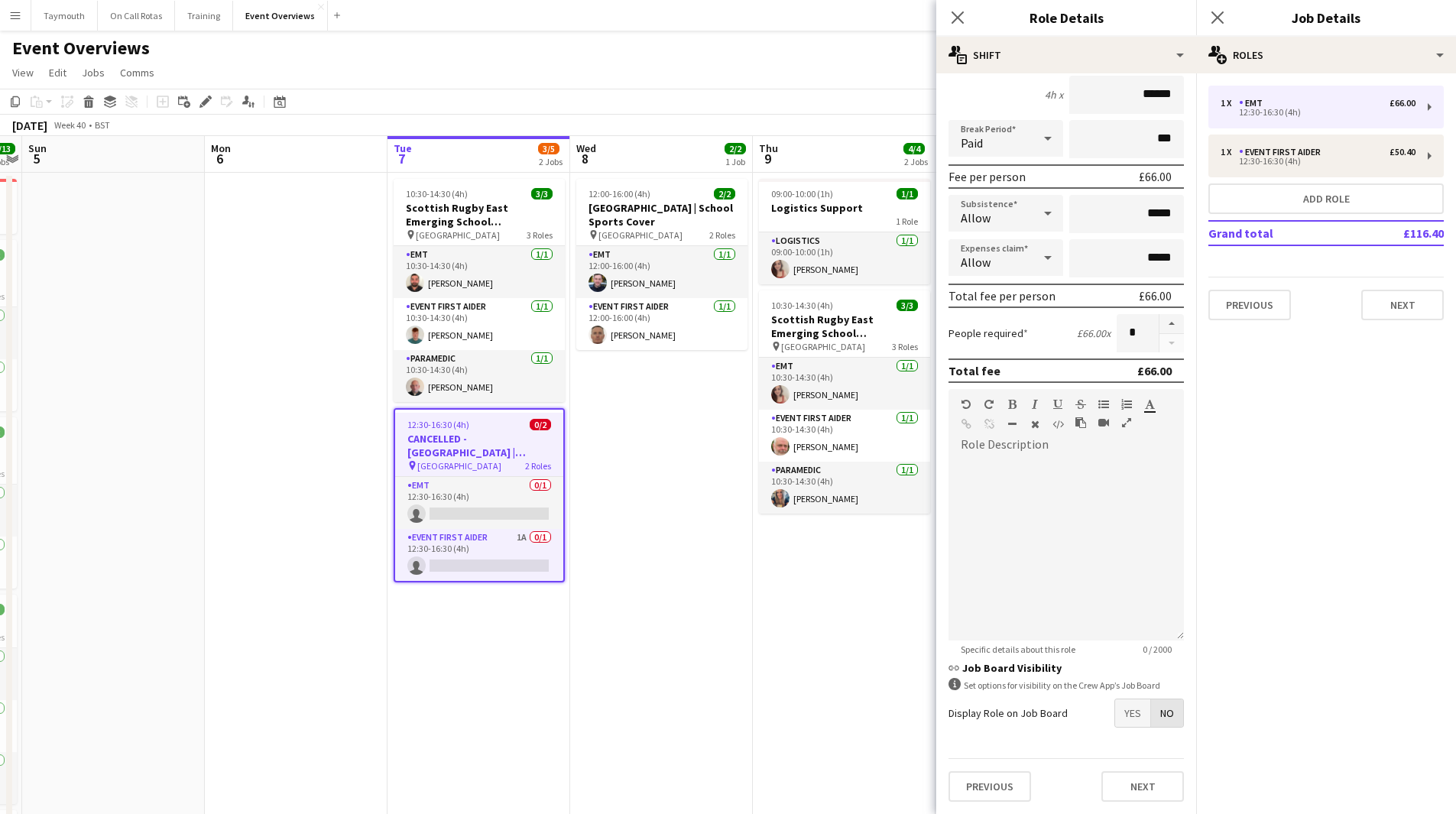
scroll to position [143, 0]
click at [1280, 147] on div "Event First Aider" at bounding box center [1282, 152] width 88 height 11
type input "**********"
type input "******"
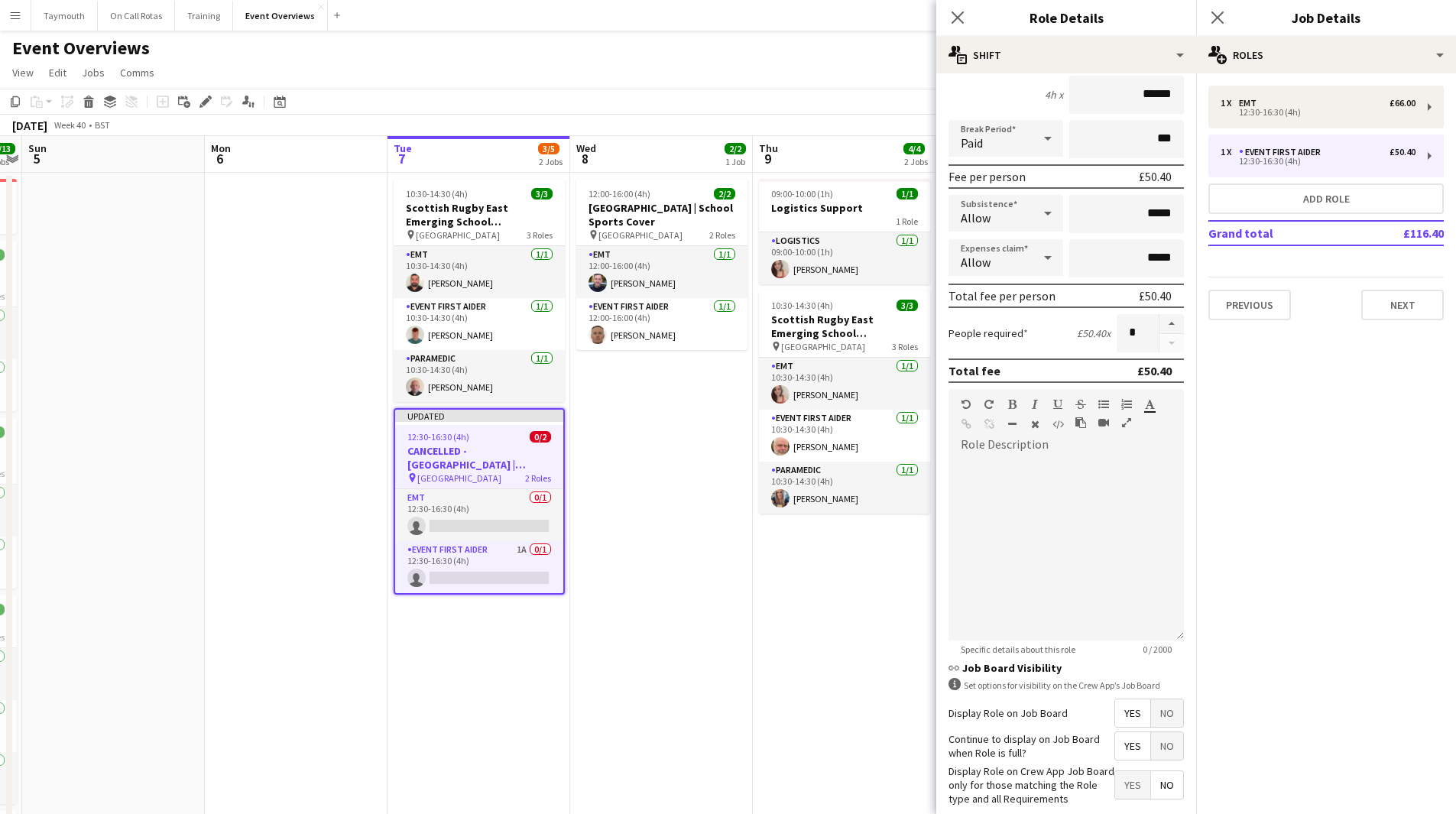
click at [1154, 707] on span "No" at bounding box center [1167, 713] width 32 height 28
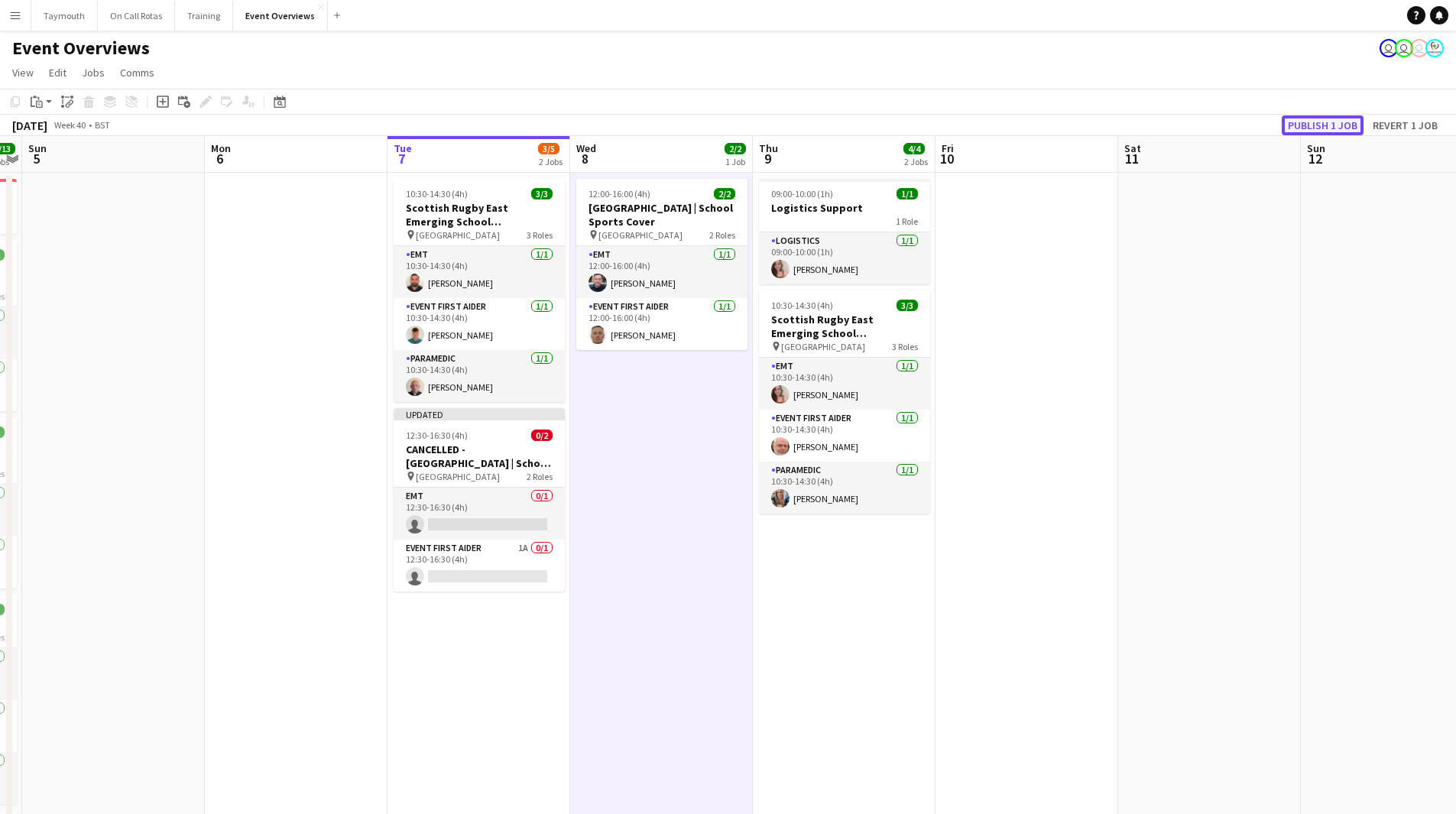
click at [1306, 122] on button "Publish 1 job" at bounding box center [1323, 125] width 82 height 20
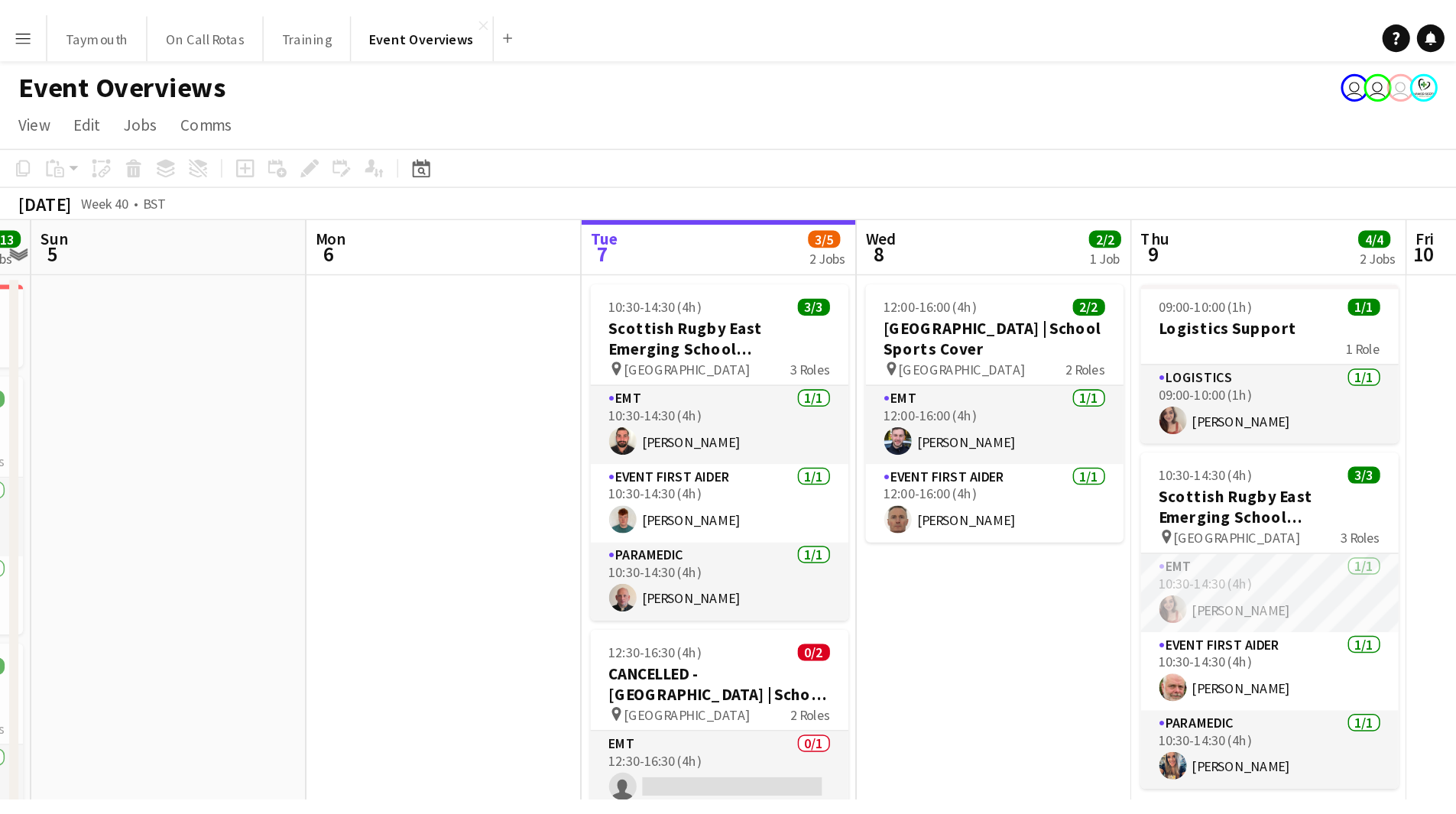
scroll to position [0, 527]
